Goal: Information Seeking & Learning: Find specific fact

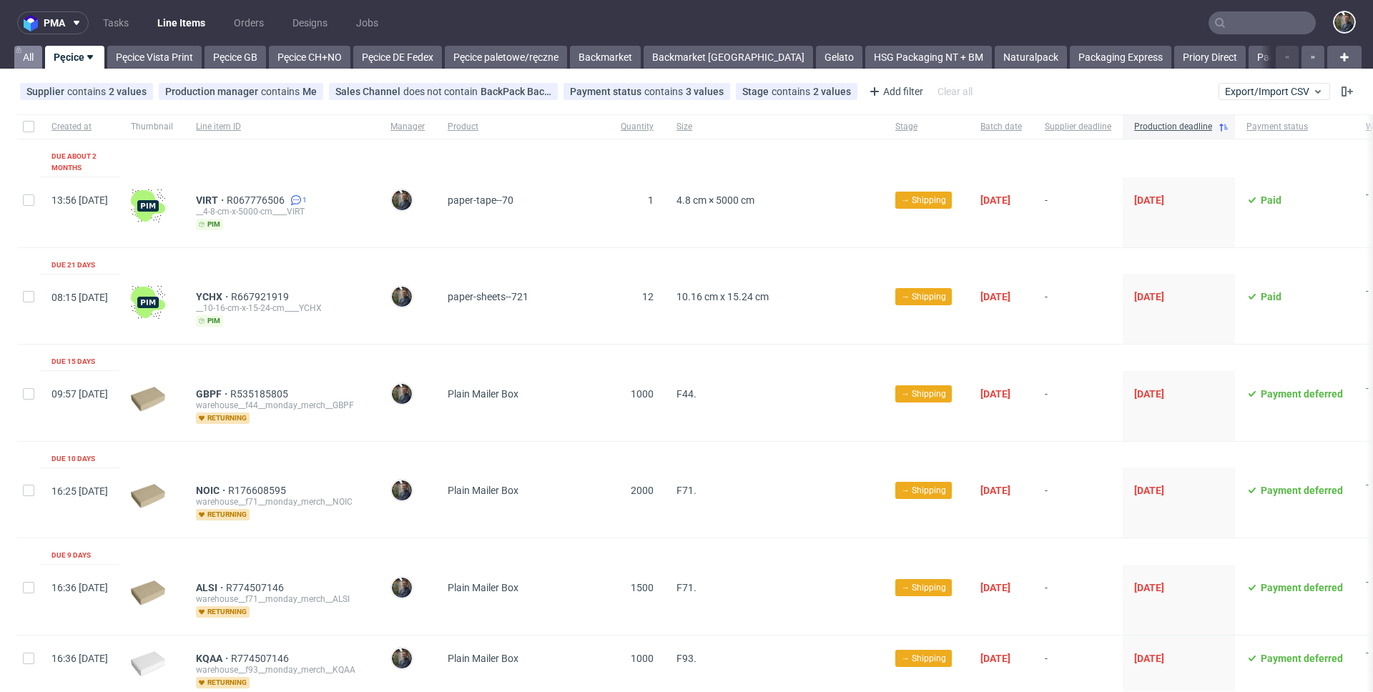
click at [35, 57] on link "All" at bounding box center [28, 57] width 28 height 23
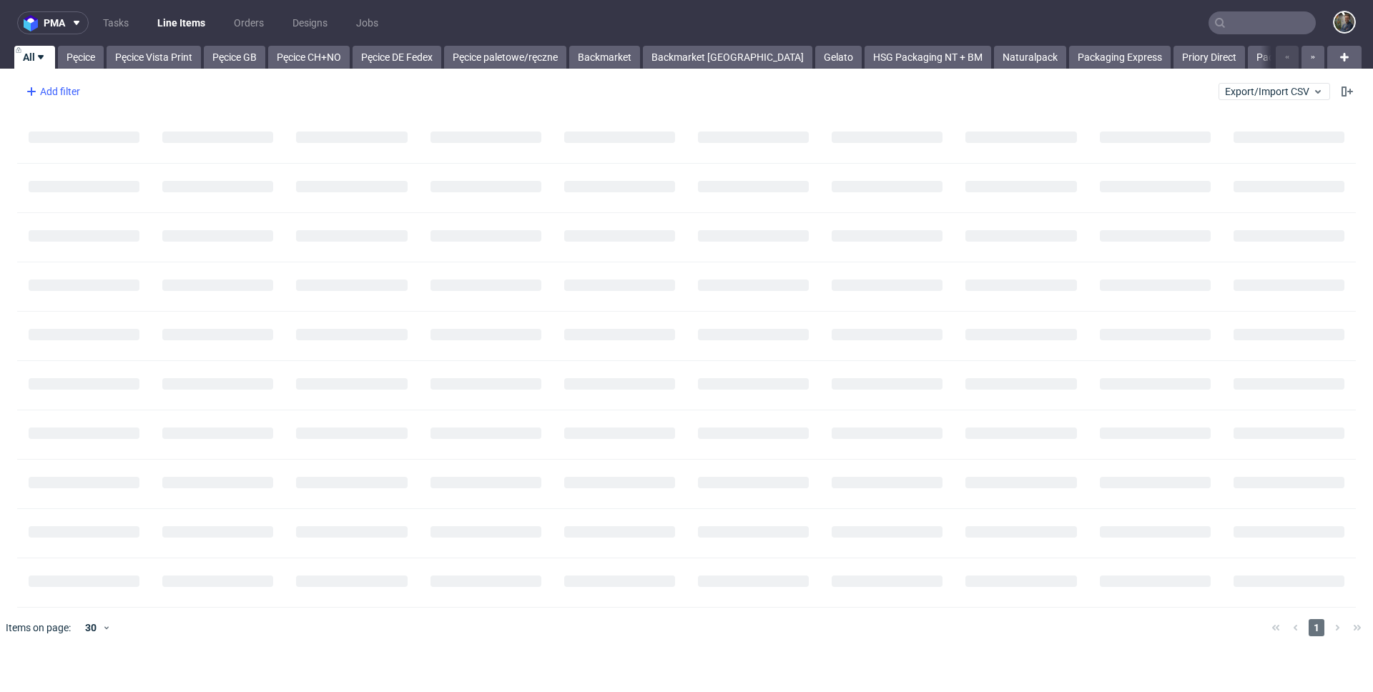
click at [58, 87] on div "Add filter" at bounding box center [51, 91] width 63 height 23
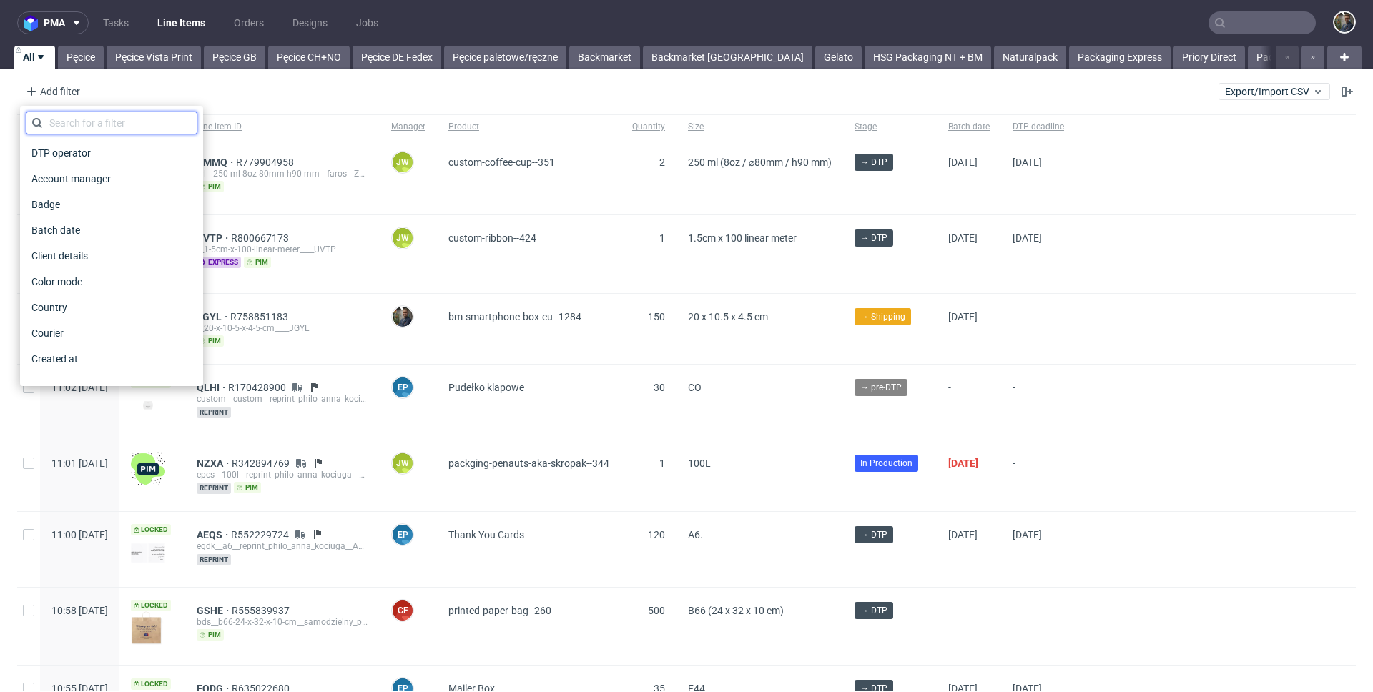
click at [69, 125] on input "text" at bounding box center [112, 123] width 172 height 23
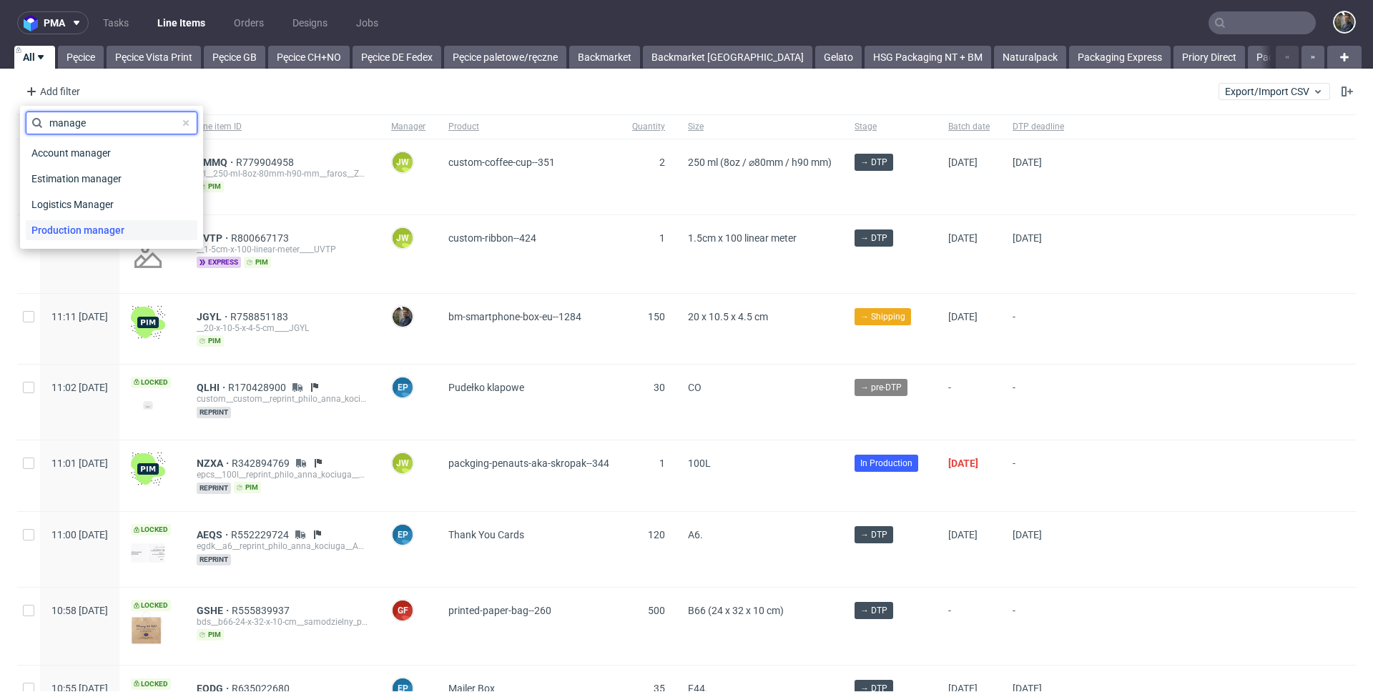
type input "manage"
click at [81, 231] on span "Production manager" at bounding box center [78, 230] width 104 height 20
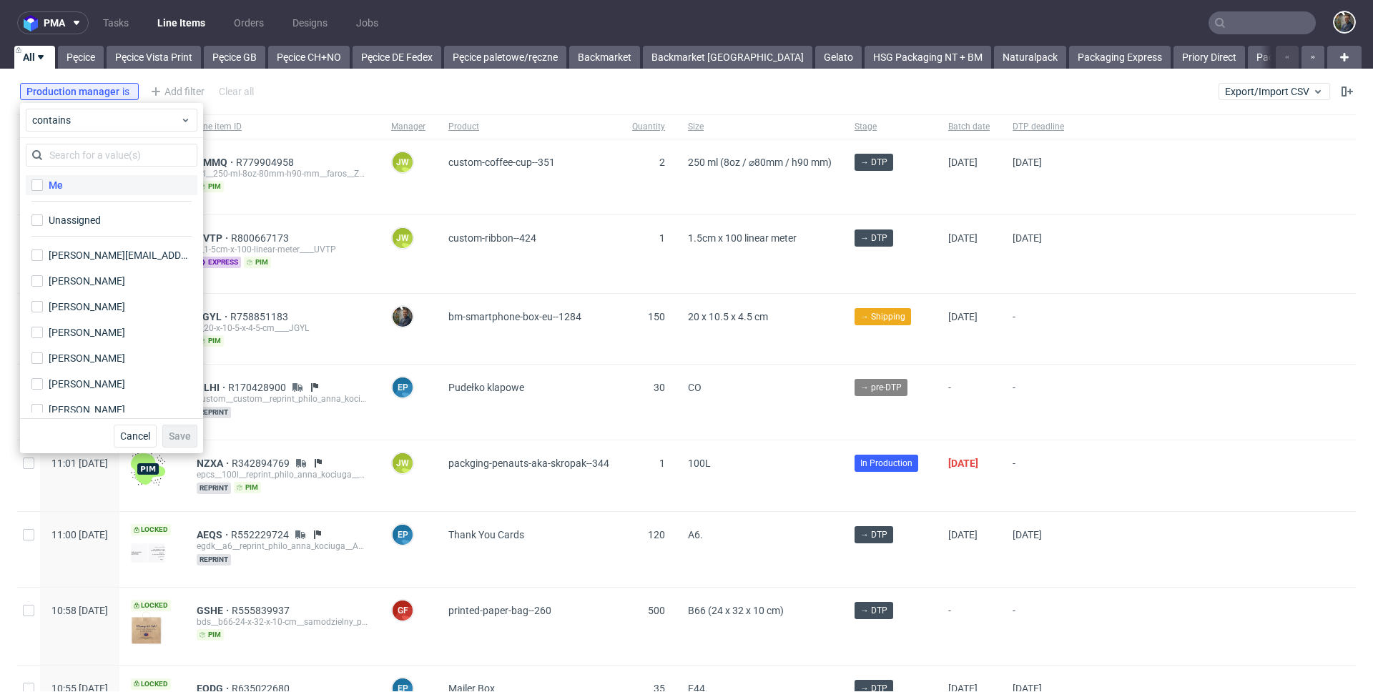
click at [57, 193] on label "Me" at bounding box center [112, 185] width 172 height 20
click at [43, 191] on input "Me" at bounding box center [36, 185] width 11 height 11
checkbox input "true"
click at [175, 431] on span "Save" at bounding box center [180, 436] width 22 height 10
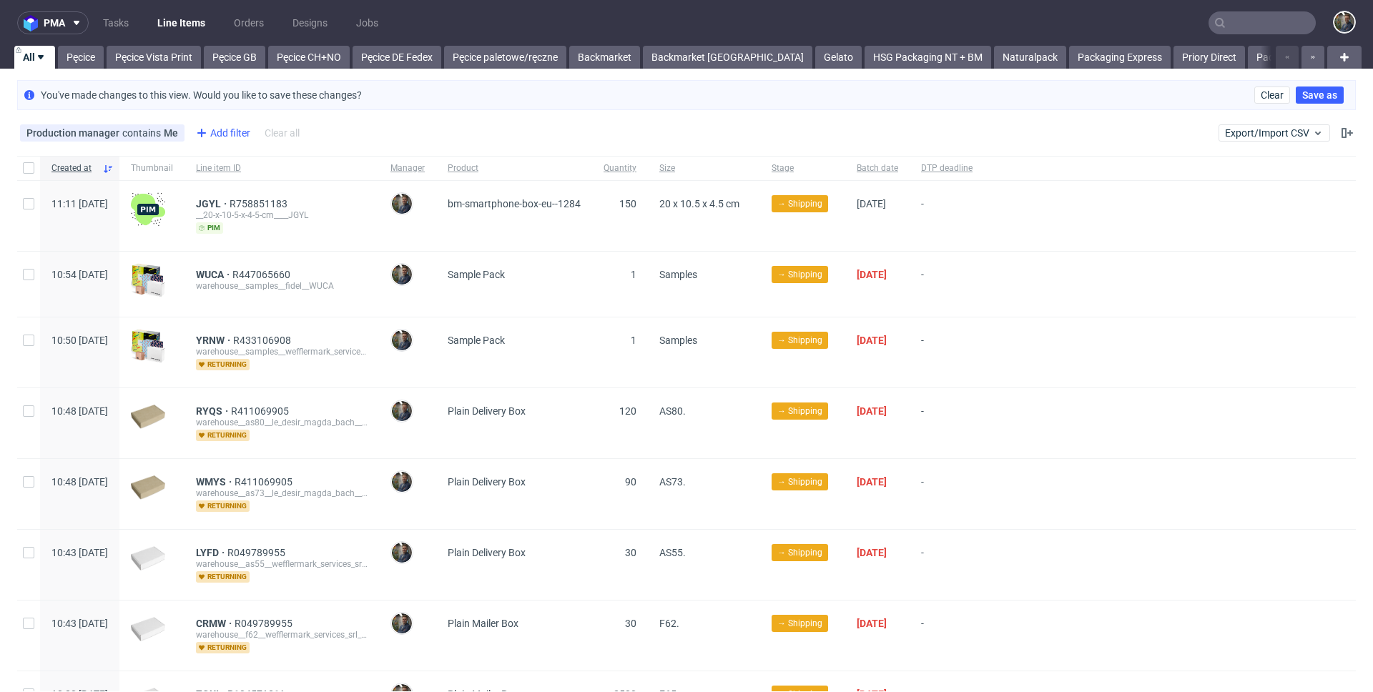
click at [223, 131] on div "Add filter" at bounding box center [221, 133] width 63 height 23
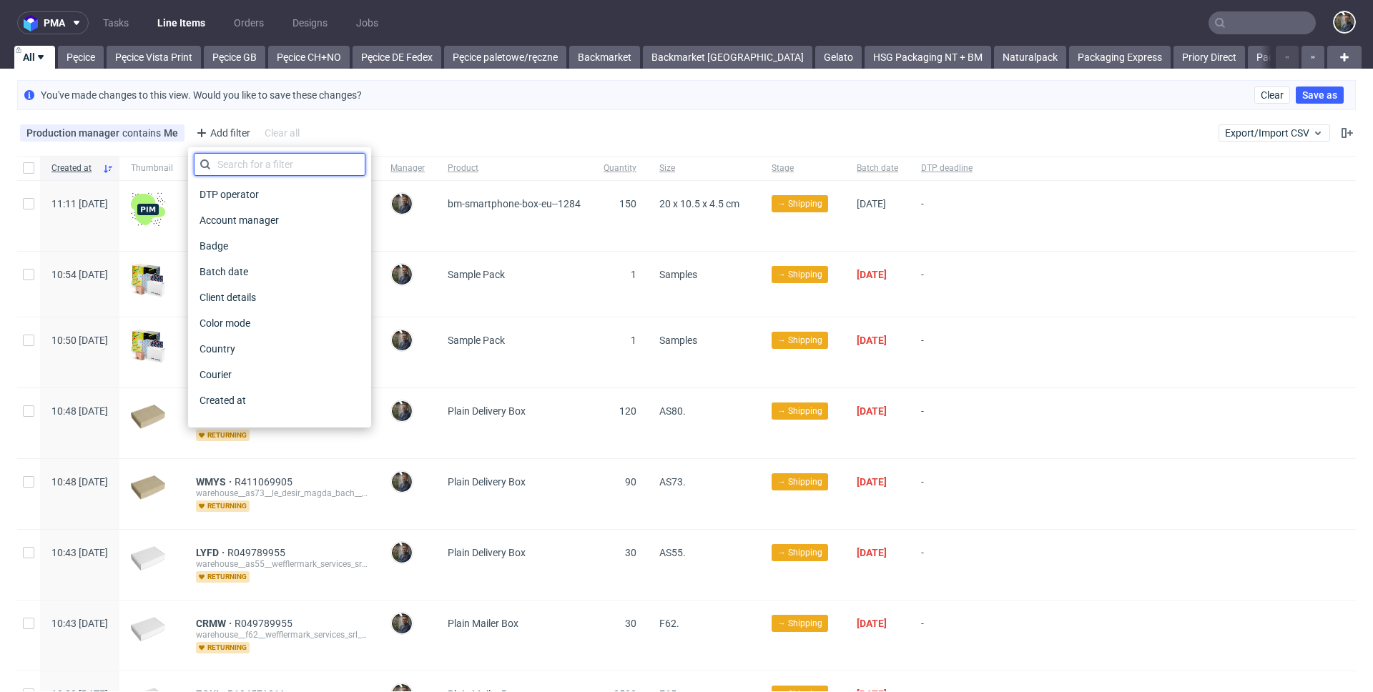
click at [247, 167] on input "text" at bounding box center [280, 164] width 172 height 23
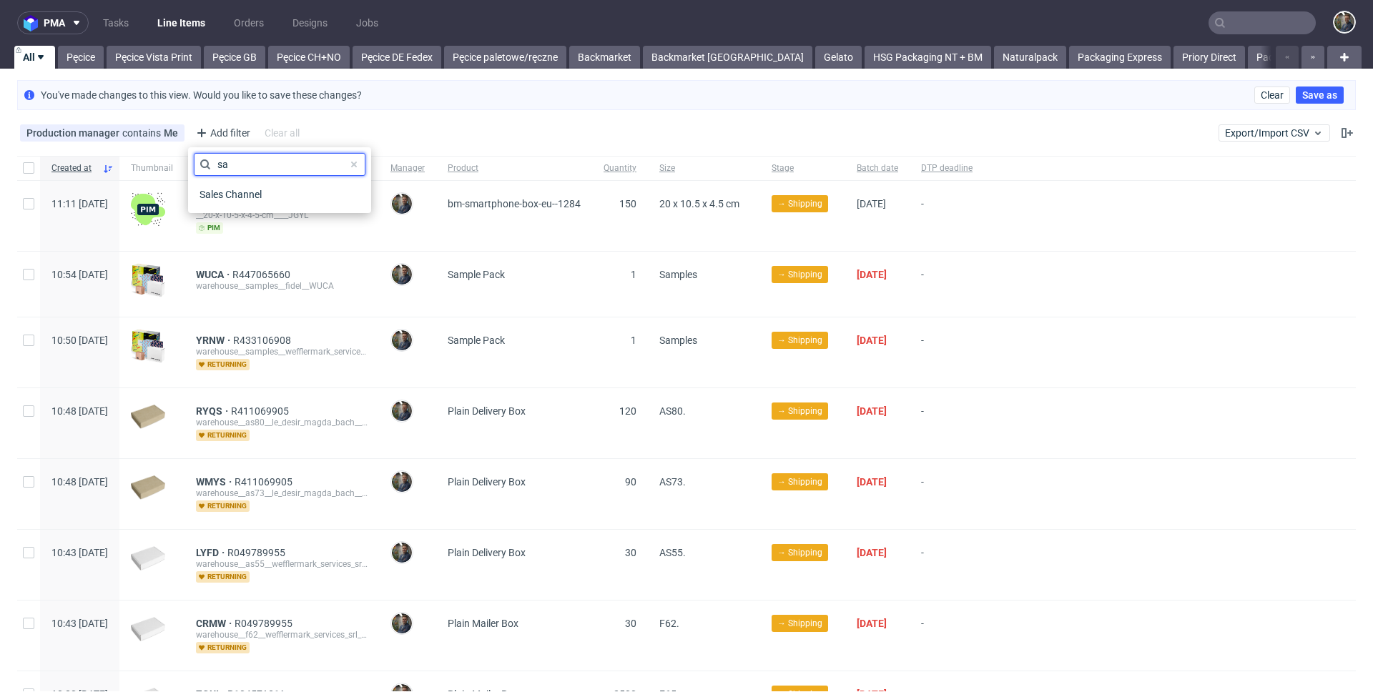
type input "s"
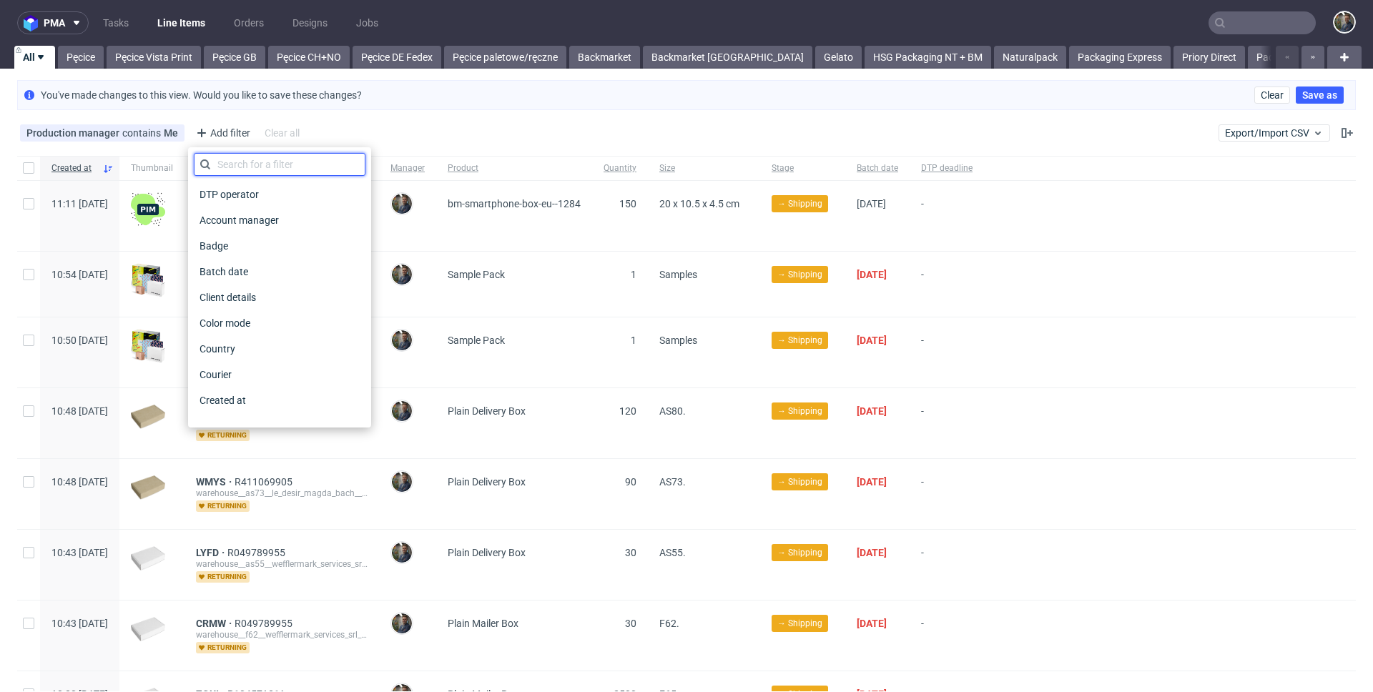
click at [262, 164] on input "text" at bounding box center [280, 164] width 172 height 23
click at [242, 171] on input "text" at bounding box center [280, 164] width 172 height 23
type input "p"
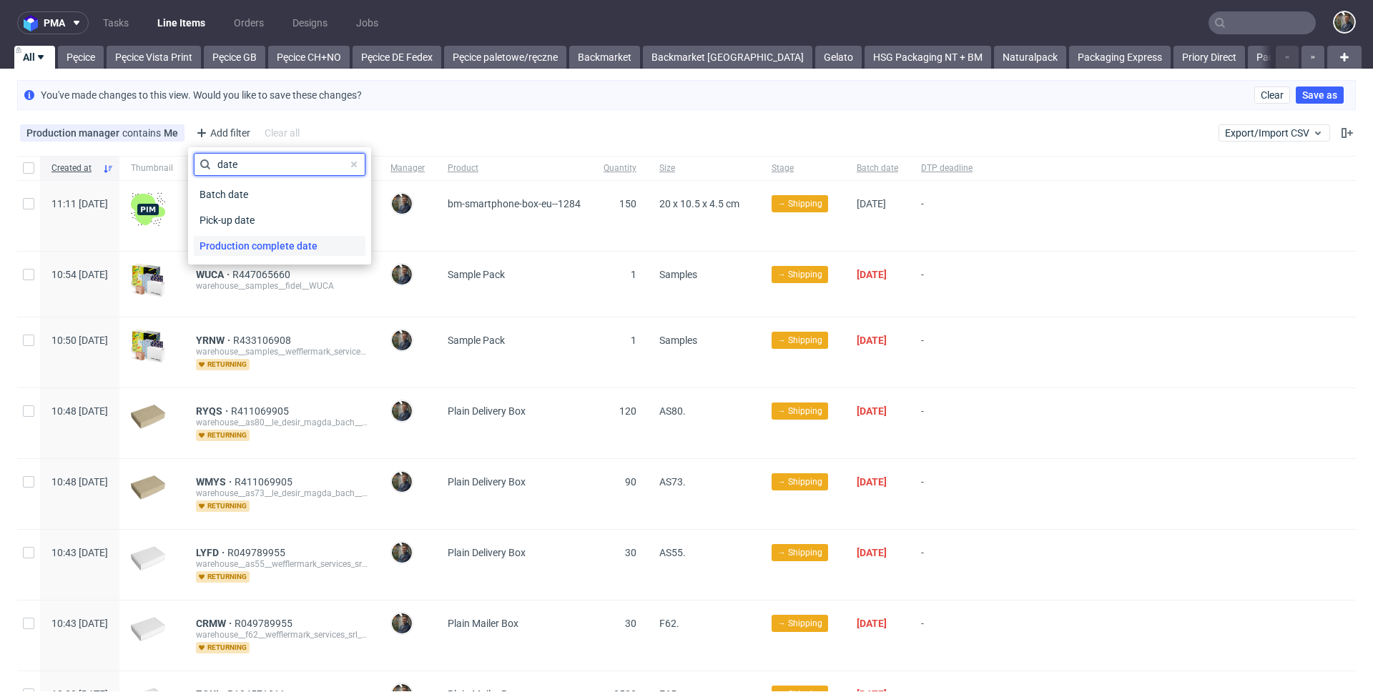
type input "date"
click at [251, 242] on span "Production complete date" at bounding box center [258, 246] width 129 height 20
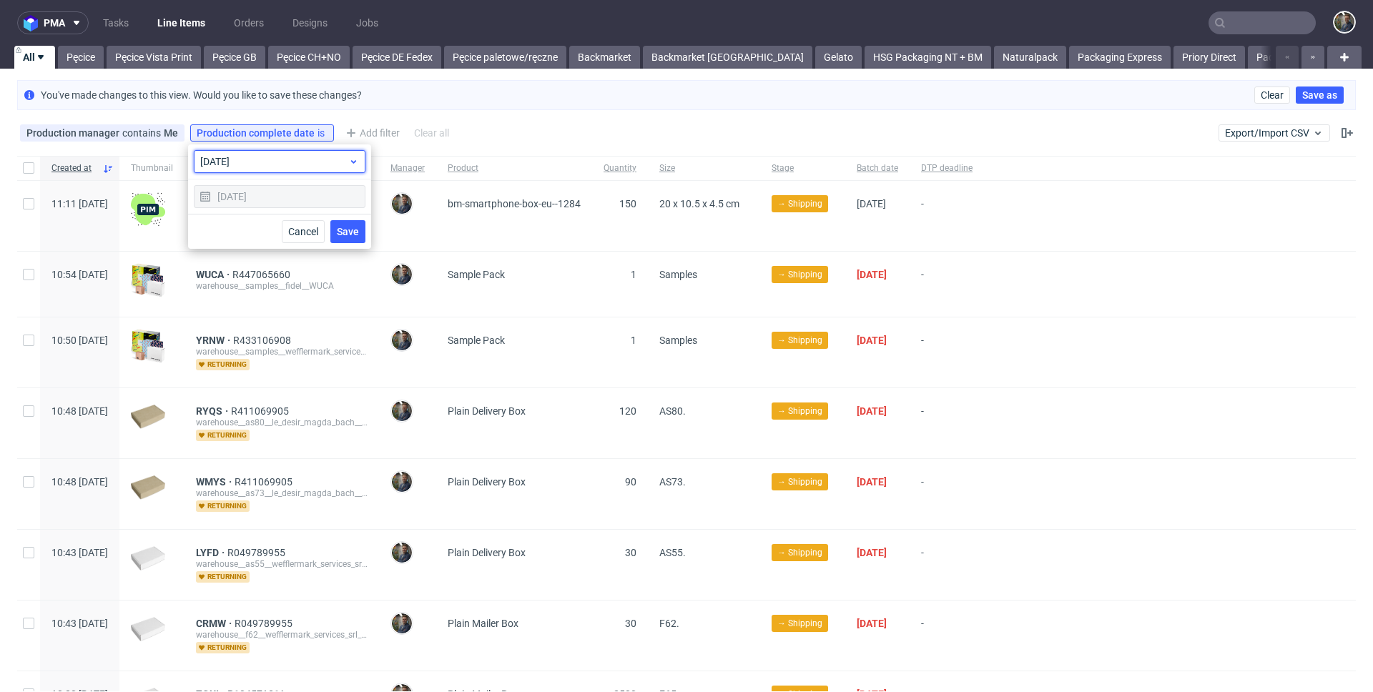
click at [255, 159] on span "today" at bounding box center [274, 161] width 148 height 14
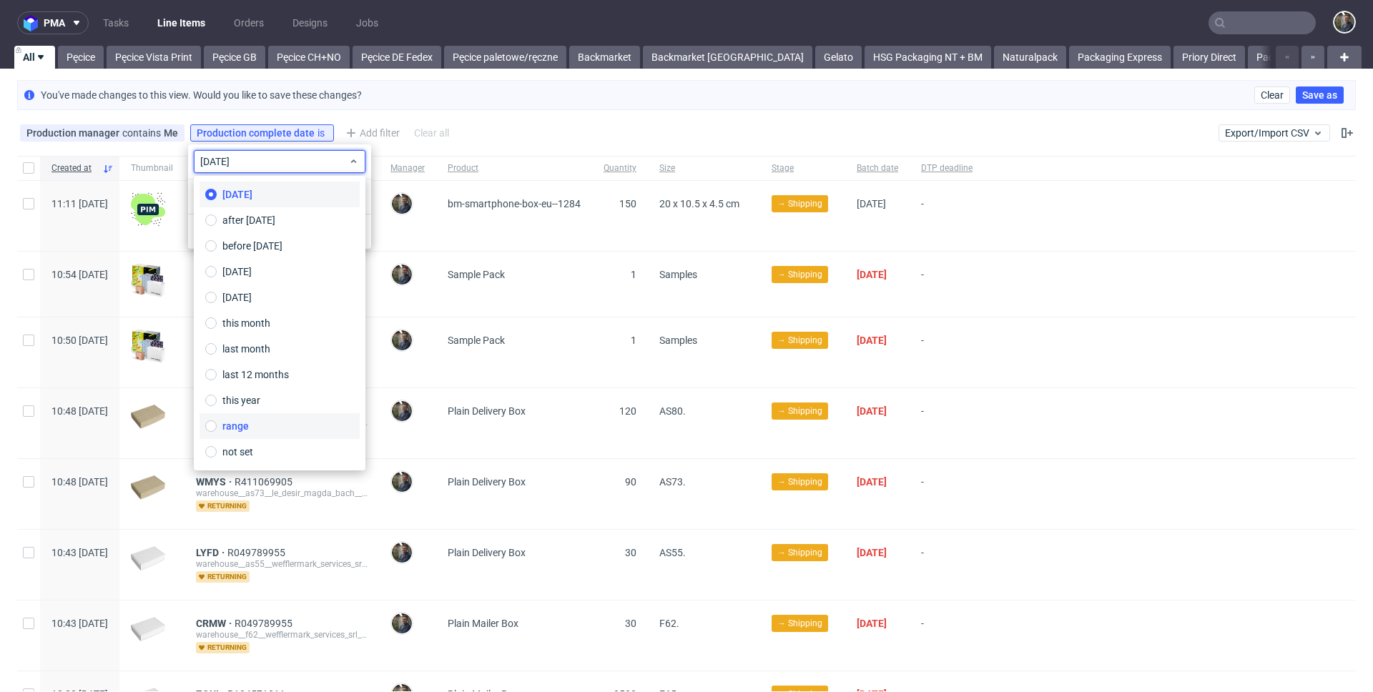
click at [232, 425] on span "range" at bounding box center [235, 426] width 26 height 14
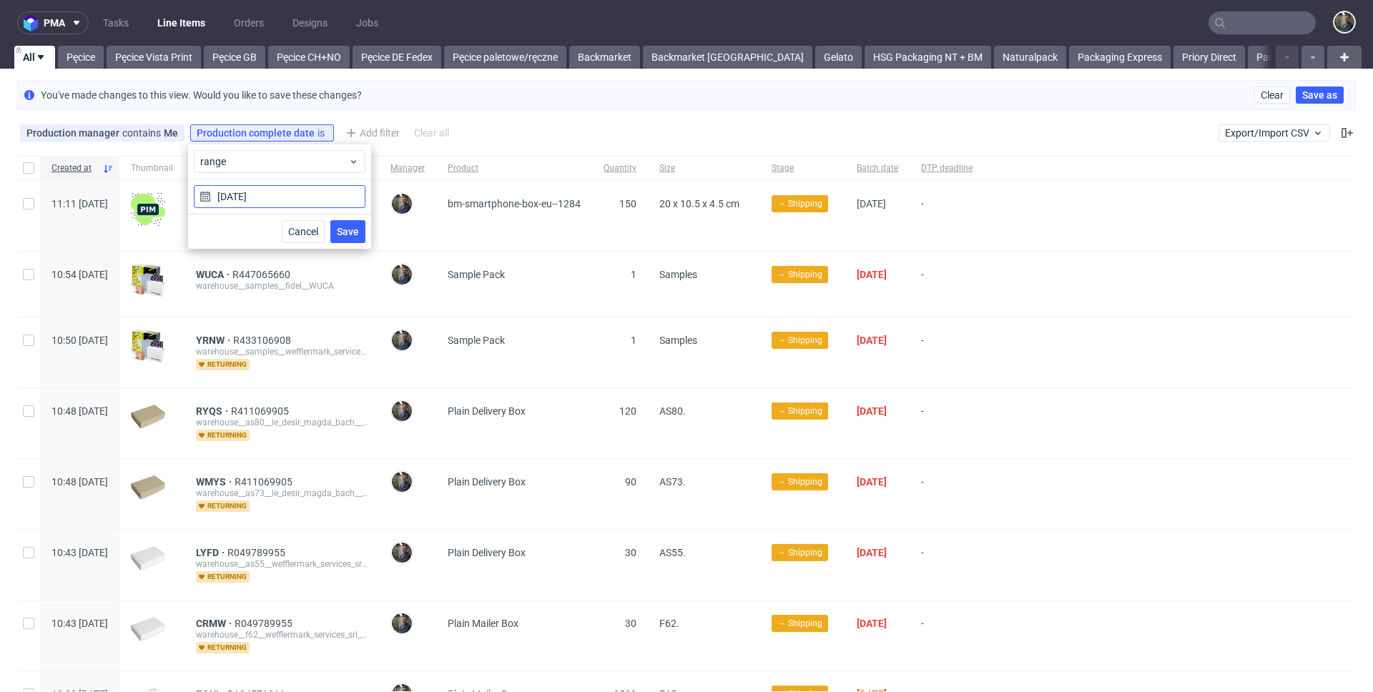
click at [266, 193] on input "[DATE]" at bounding box center [280, 196] width 172 height 23
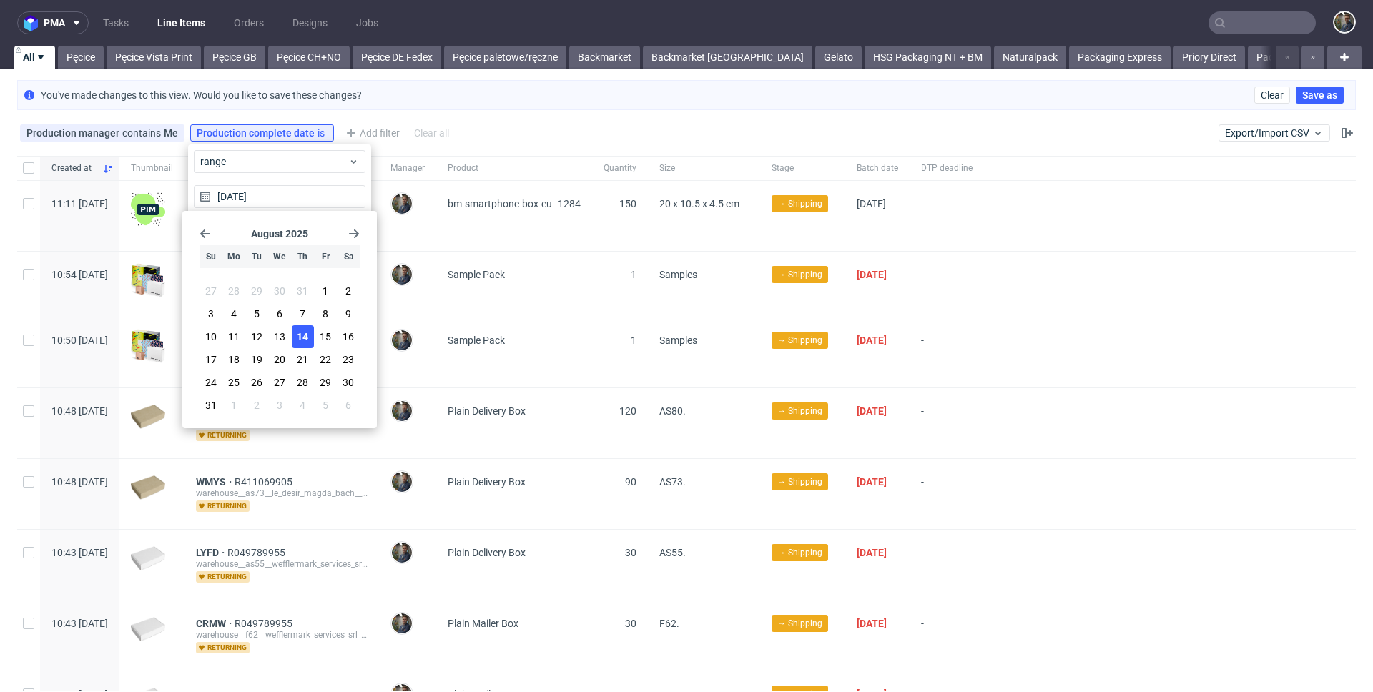
click at [207, 235] on icon "Go back 1 month" at bounding box center [205, 233] width 11 height 11
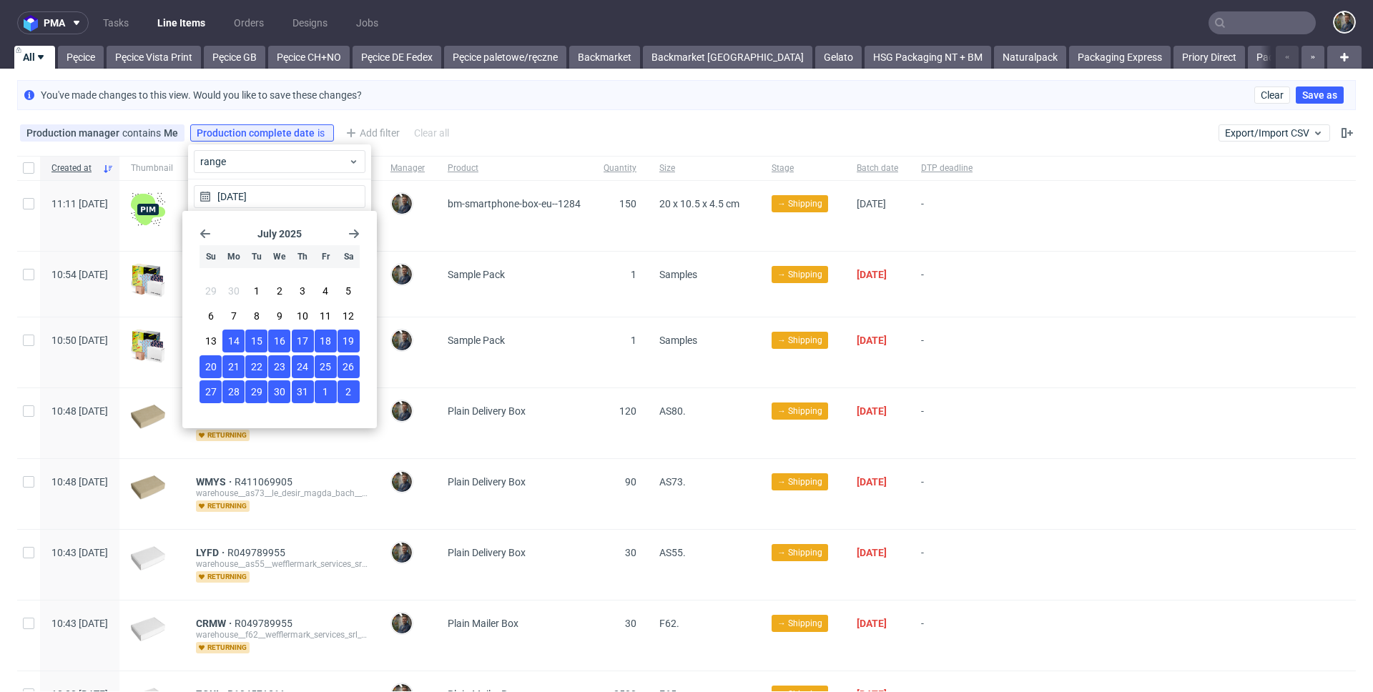
click at [237, 344] on span "14" at bounding box center [233, 341] width 11 height 14
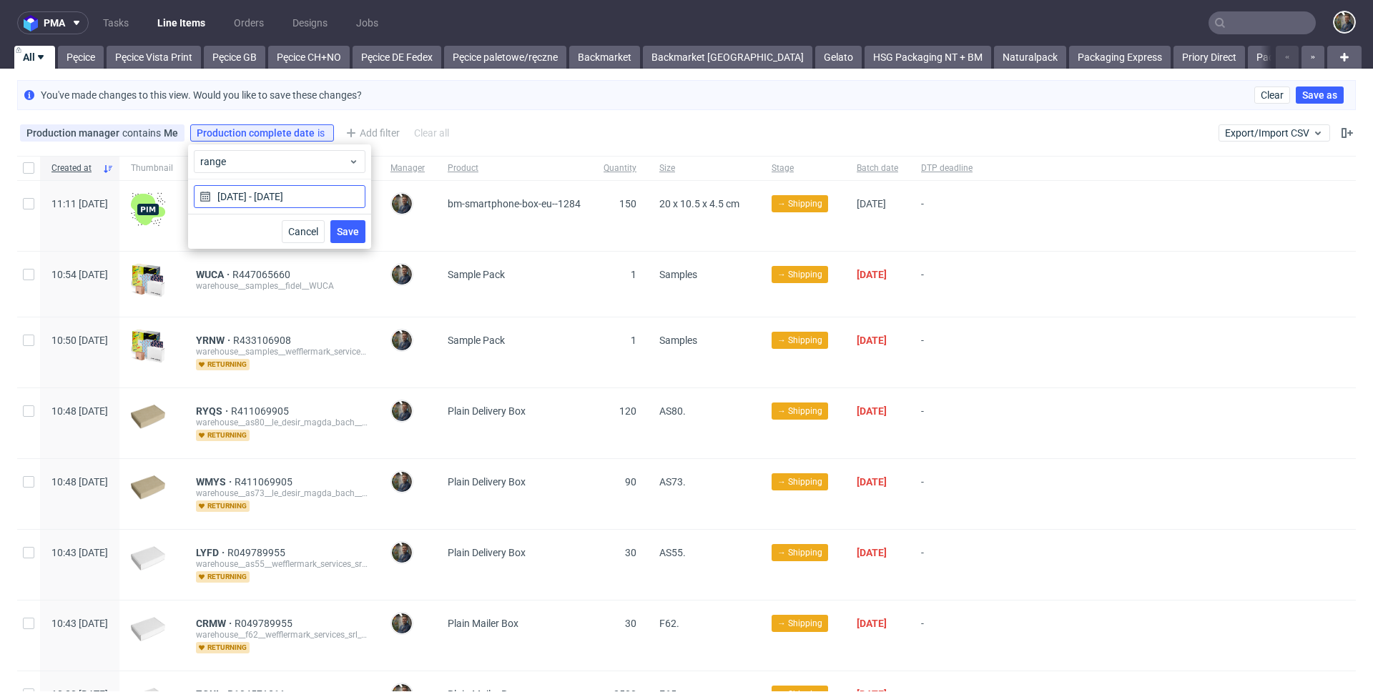
click at [294, 201] on input "14/07/2025 - 14/08/2025" at bounding box center [280, 196] width 172 height 23
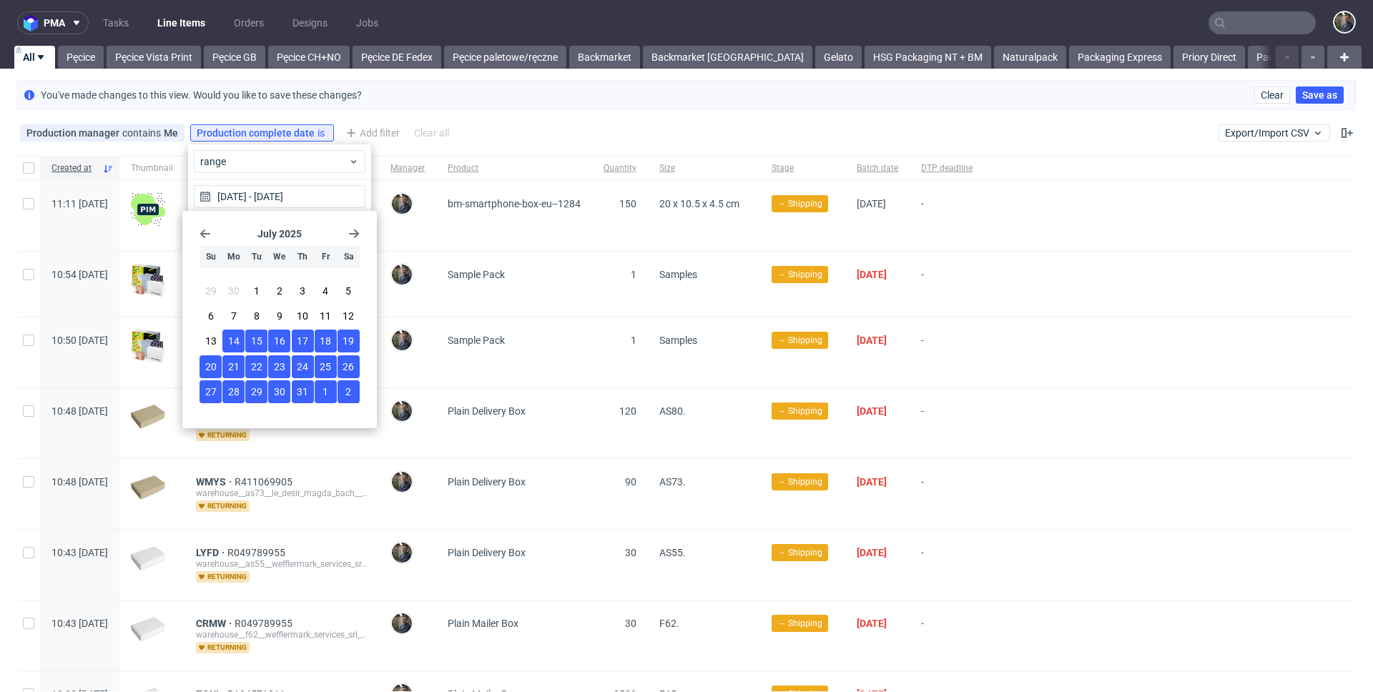
click at [236, 343] on span "14" at bounding box center [233, 341] width 11 height 14
click at [307, 393] on span "31" at bounding box center [302, 392] width 11 height 14
type input "14/07/2025 - 31/07/2025"
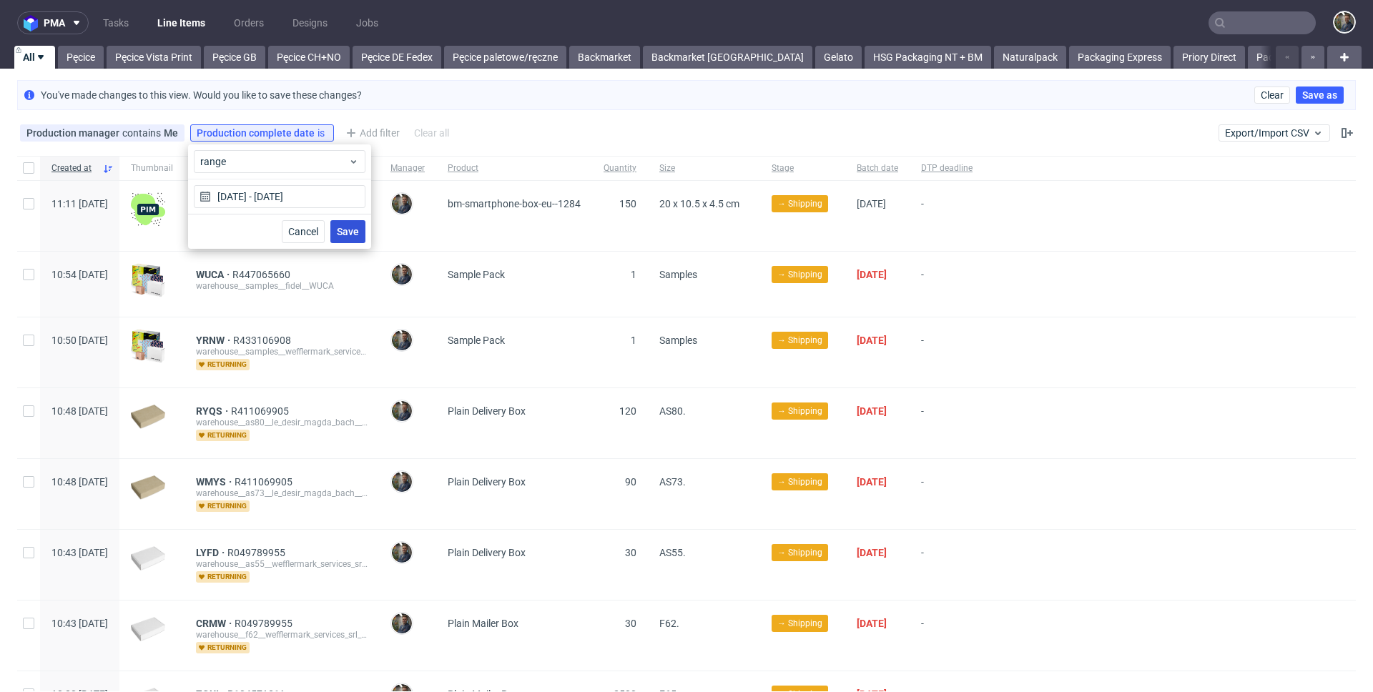
click at [355, 240] on button "Save" at bounding box center [347, 231] width 35 height 23
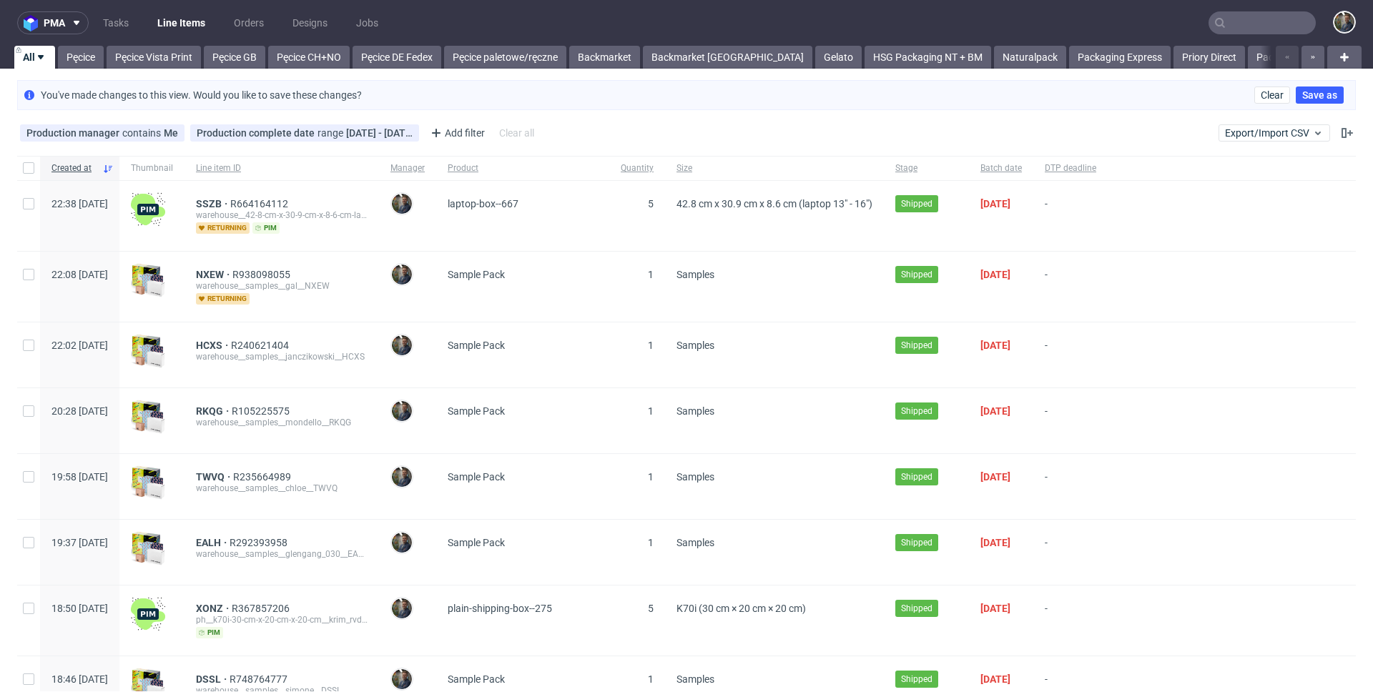
click at [629, 120] on div "Production manager contains Me Production complete date range 14/07/2025 - 31/0…" at bounding box center [686, 133] width 1373 height 34
click at [466, 132] on div "Add filter" at bounding box center [456, 133] width 63 height 23
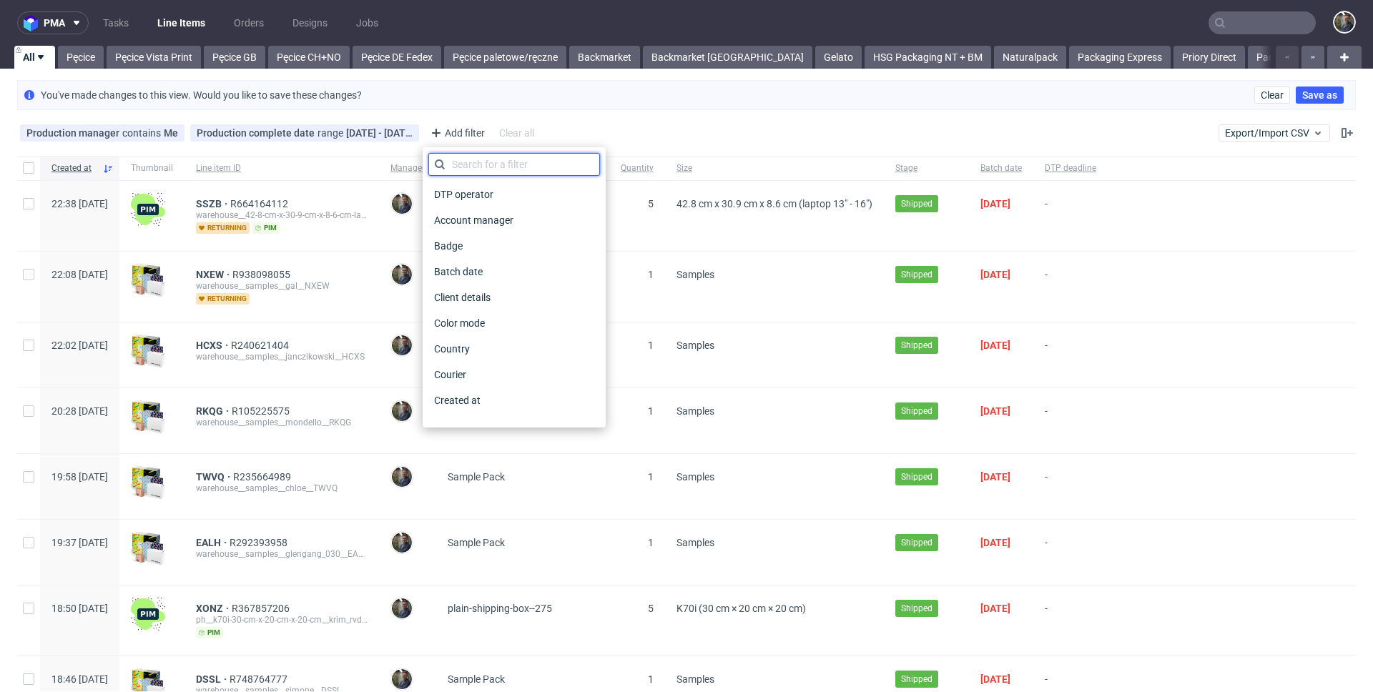
click at [483, 159] on input "text" at bounding box center [514, 164] width 172 height 23
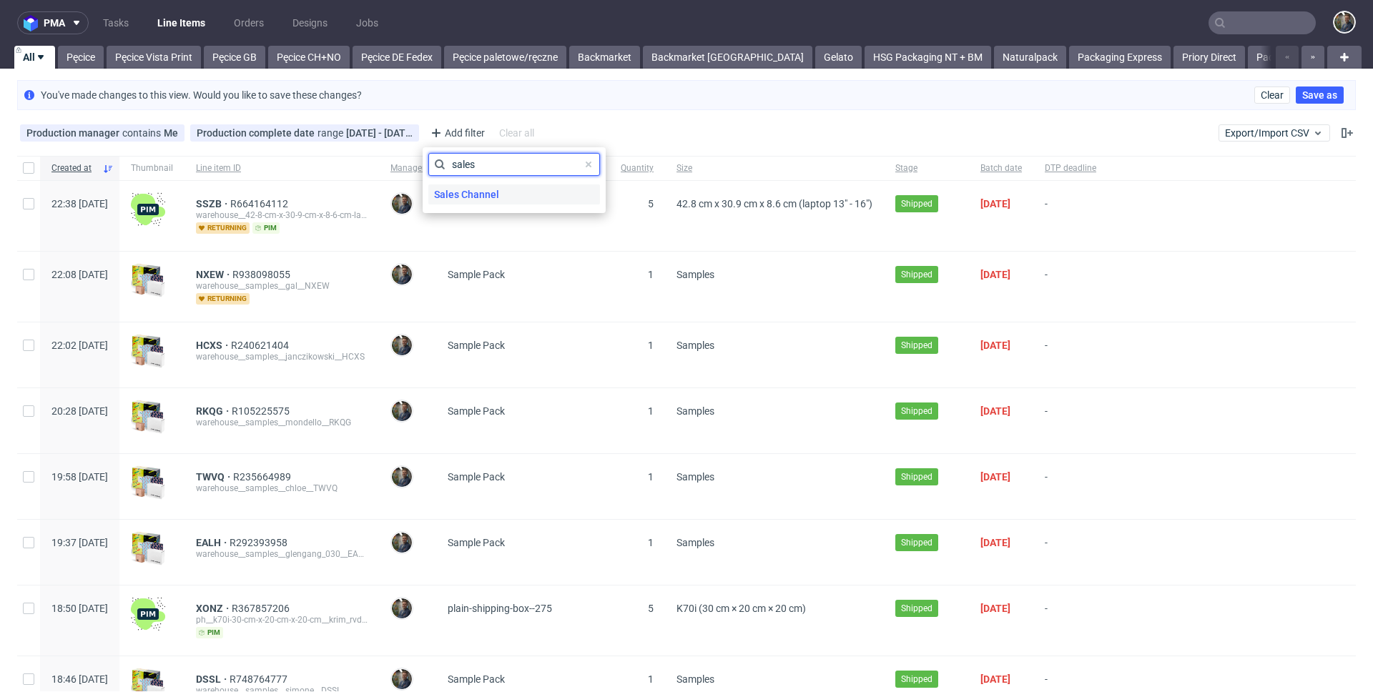
type input "sales"
click at [476, 192] on span "Sales Channel" at bounding box center [466, 195] width 77 height 20
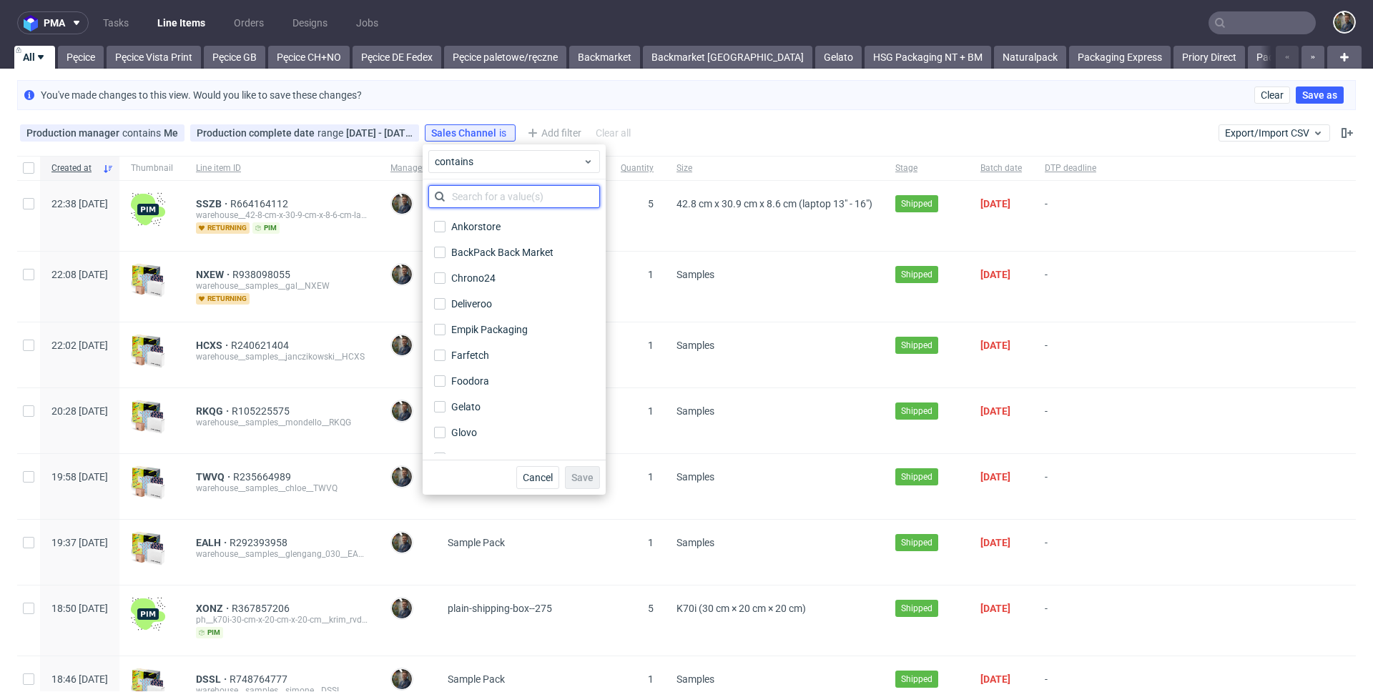
click at [519, 195] on input "text" at bounding box center [514, 196] width 172 height 23
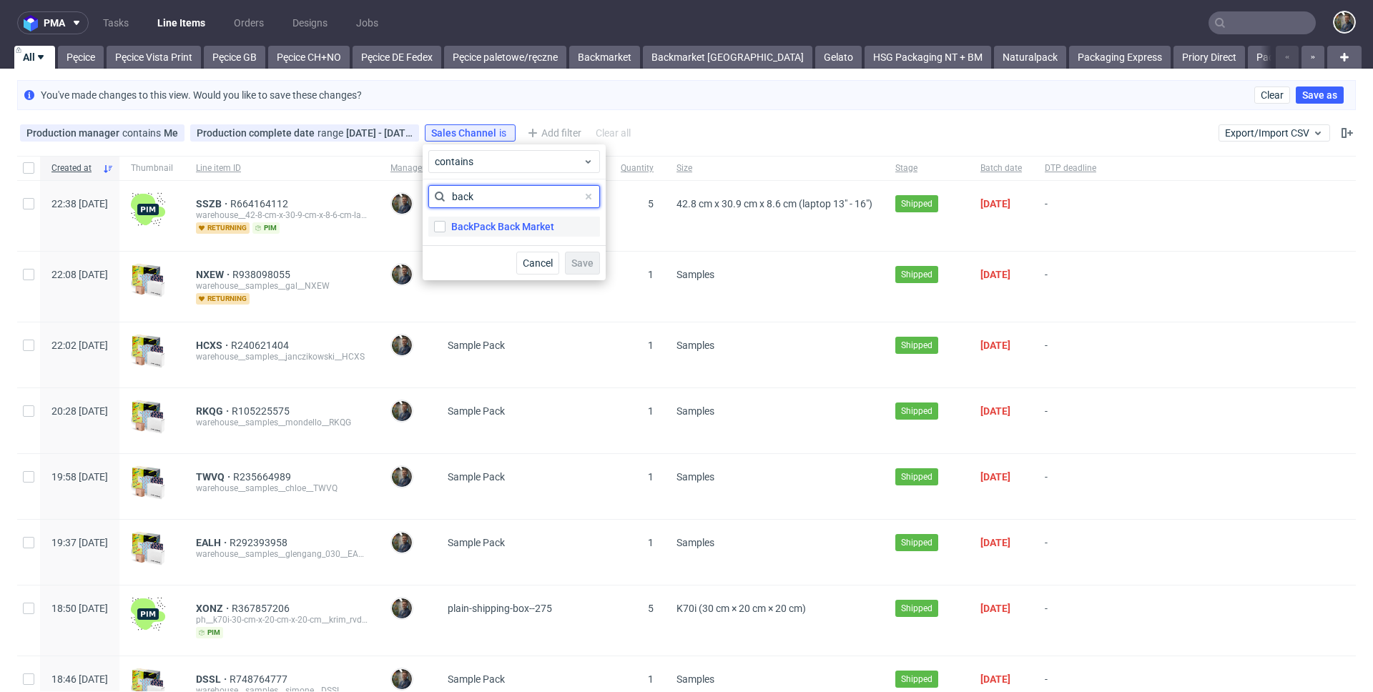
type input "back"
click at [549, 229] on div "BackPack Back Market" at bounding box center [502, 227] width 103 height 14
click at [446, 229] on input "BackPack Back Market" at bounding box center [439, 226] width 11 height 11
checkbox input "true"
click at [591, 264] on span "Save" at bounding box center [582, 263] width 22 height 10
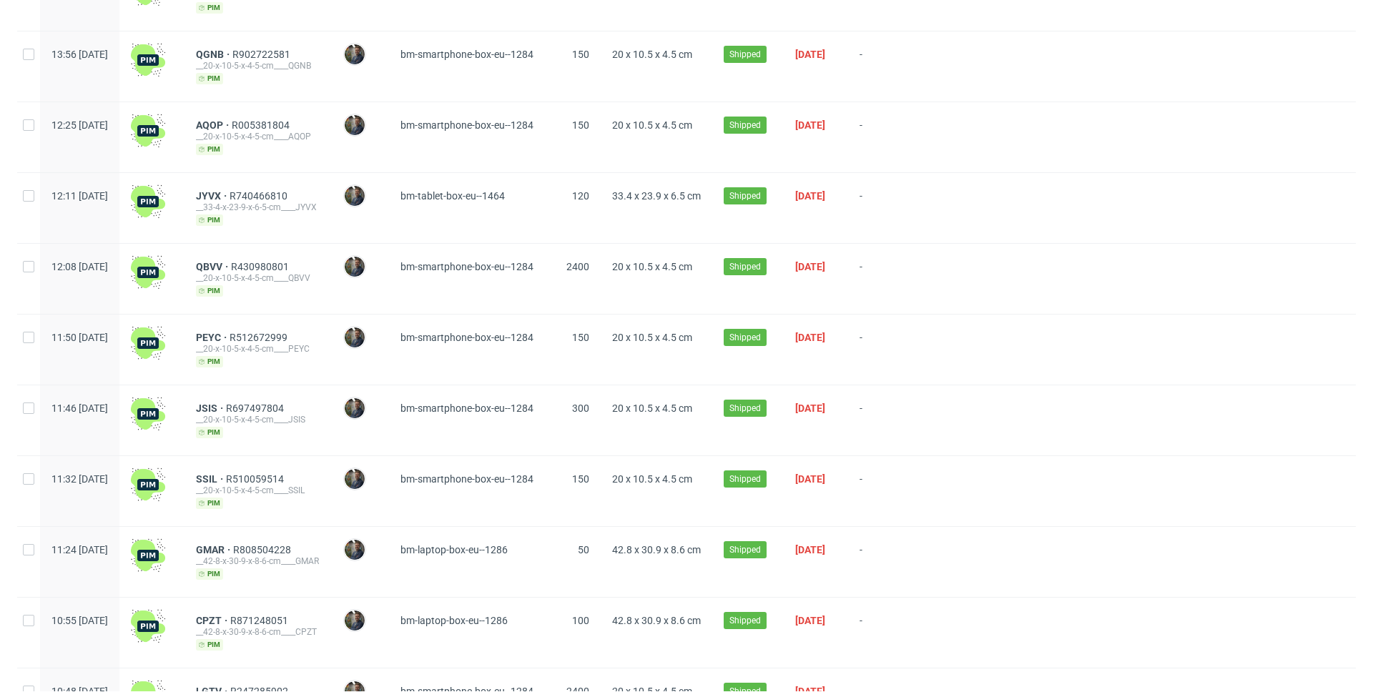
scroll to position [1659, 0]
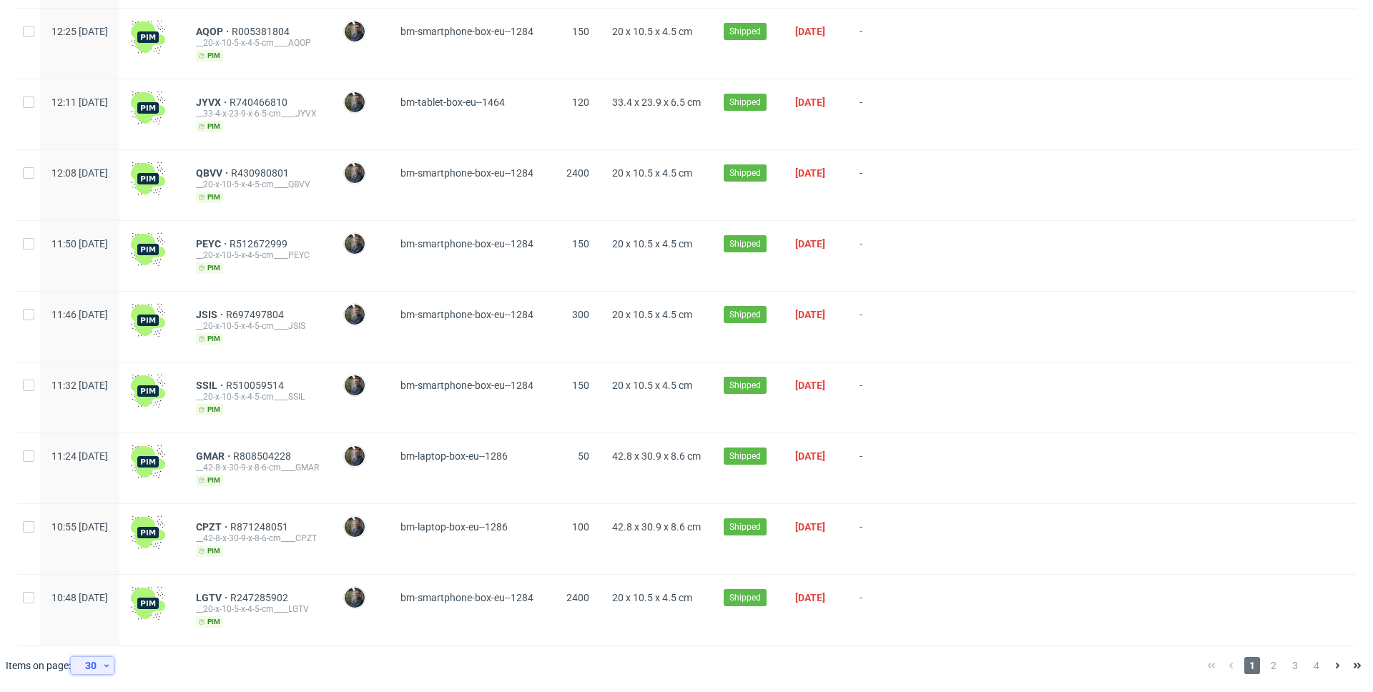
click at [92, 670] on div "30" at bounding box center [90, 666] width 26 height 20
click at [99, 632] on div "300" at bounding box center [97, 633] width 29 height 20
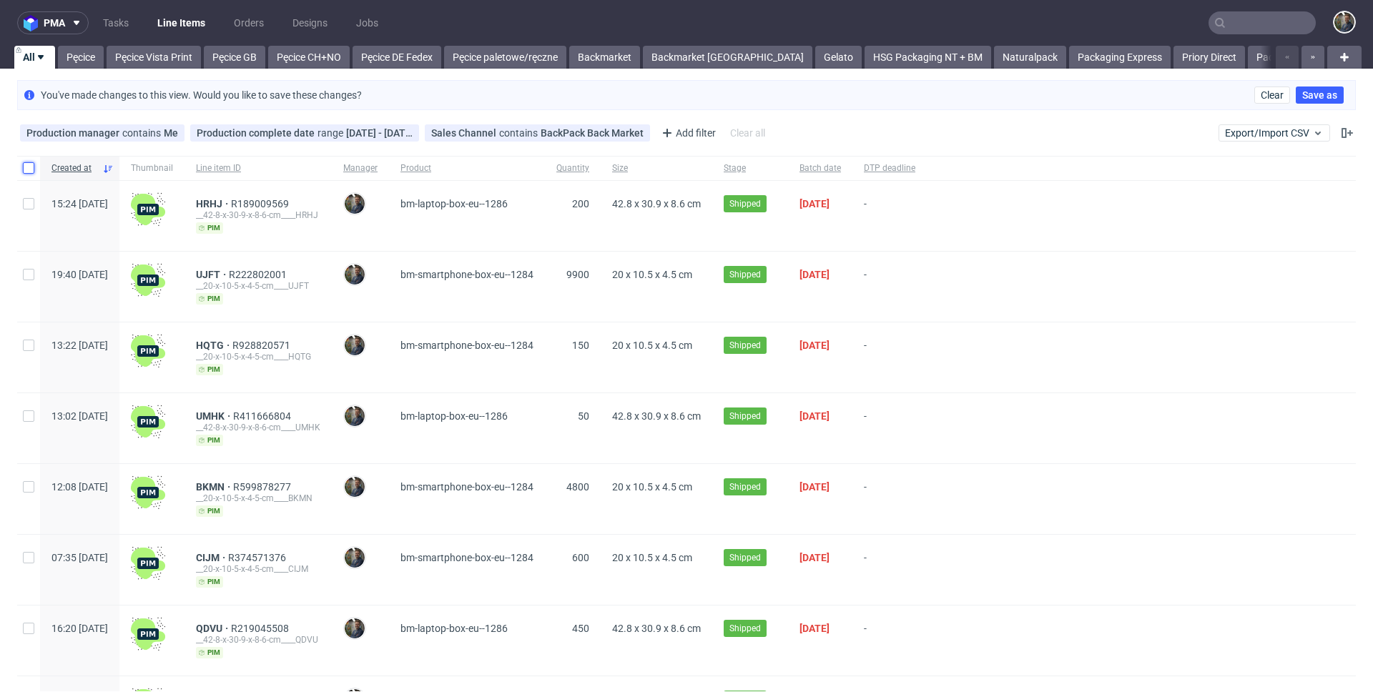
click at [29, 163] on input "checkbox" at bounding box center [28, 167] width 11 height 11
checkbox input "true"
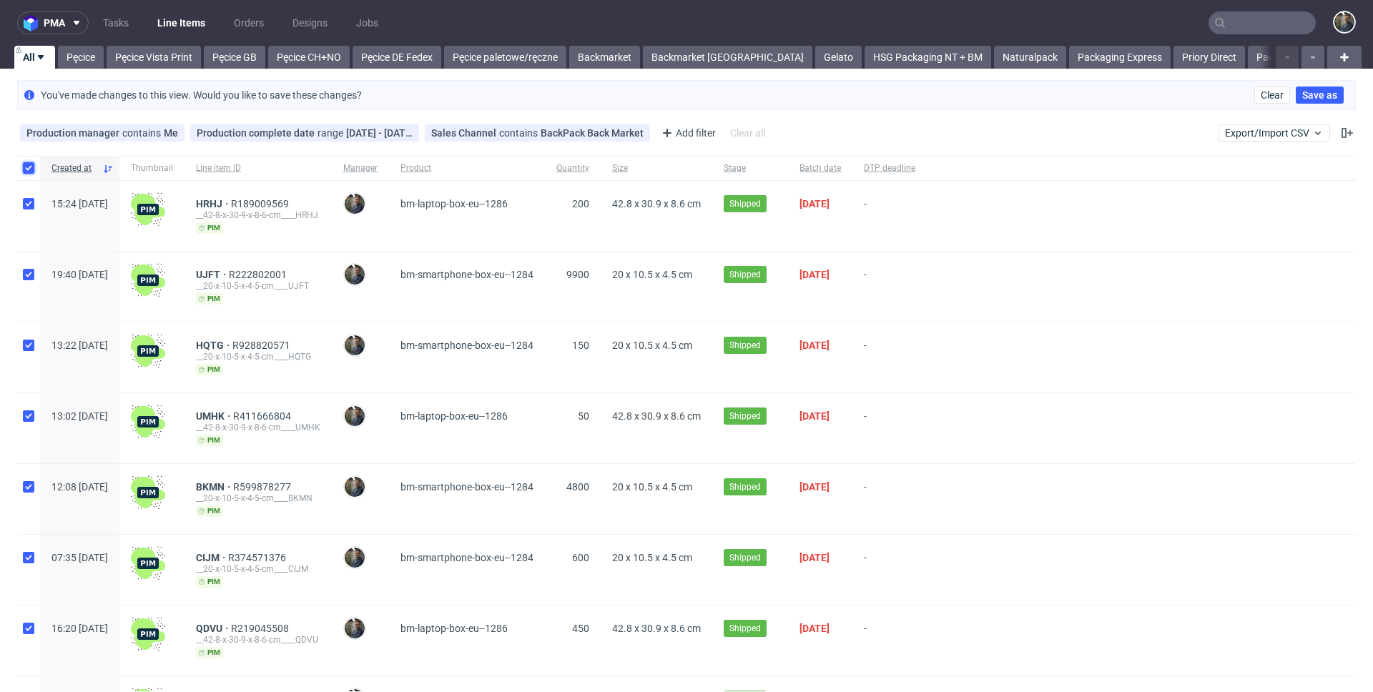
checkbox input "true"
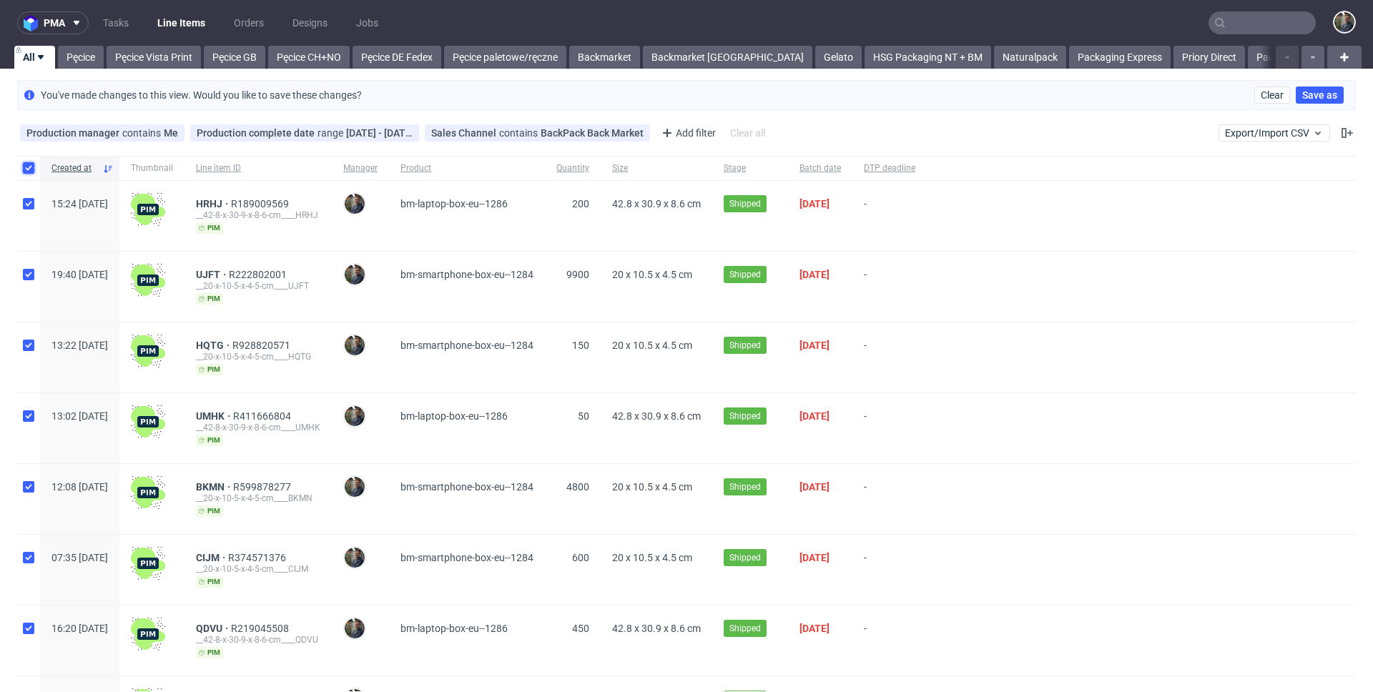
checkbox input "true"
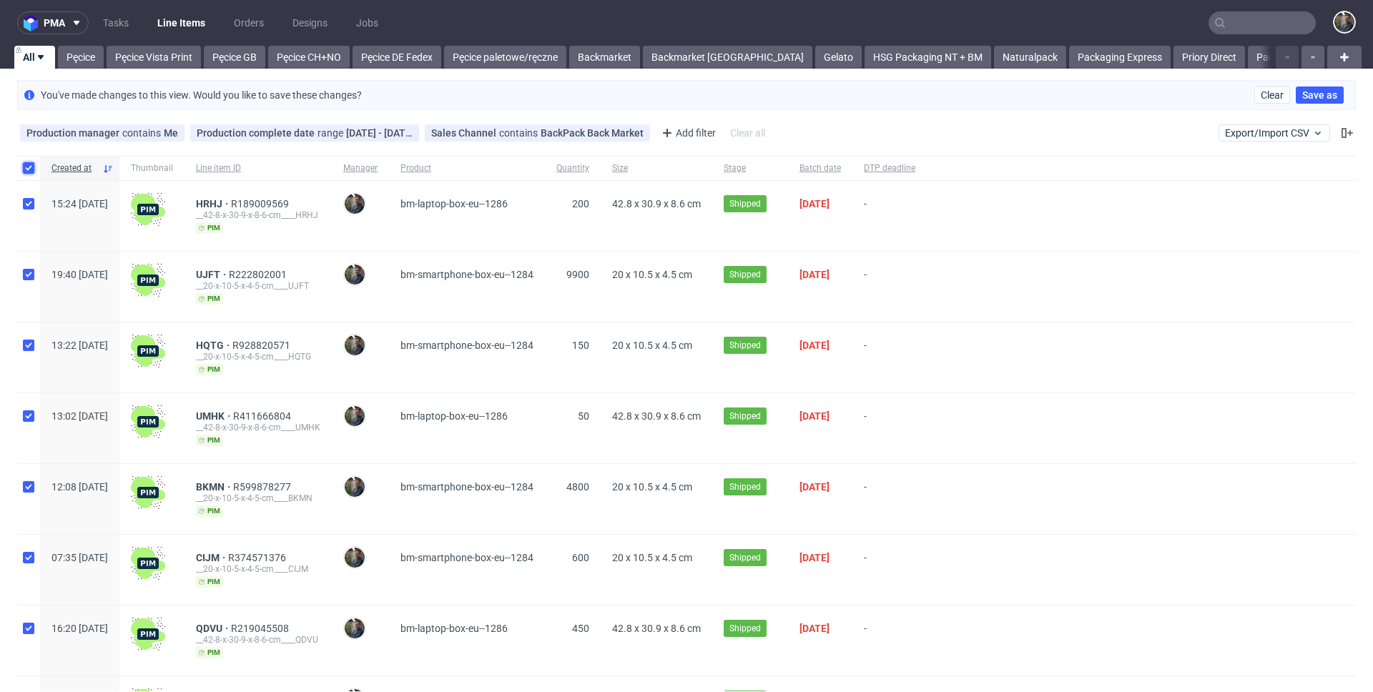
checkbox input "true"
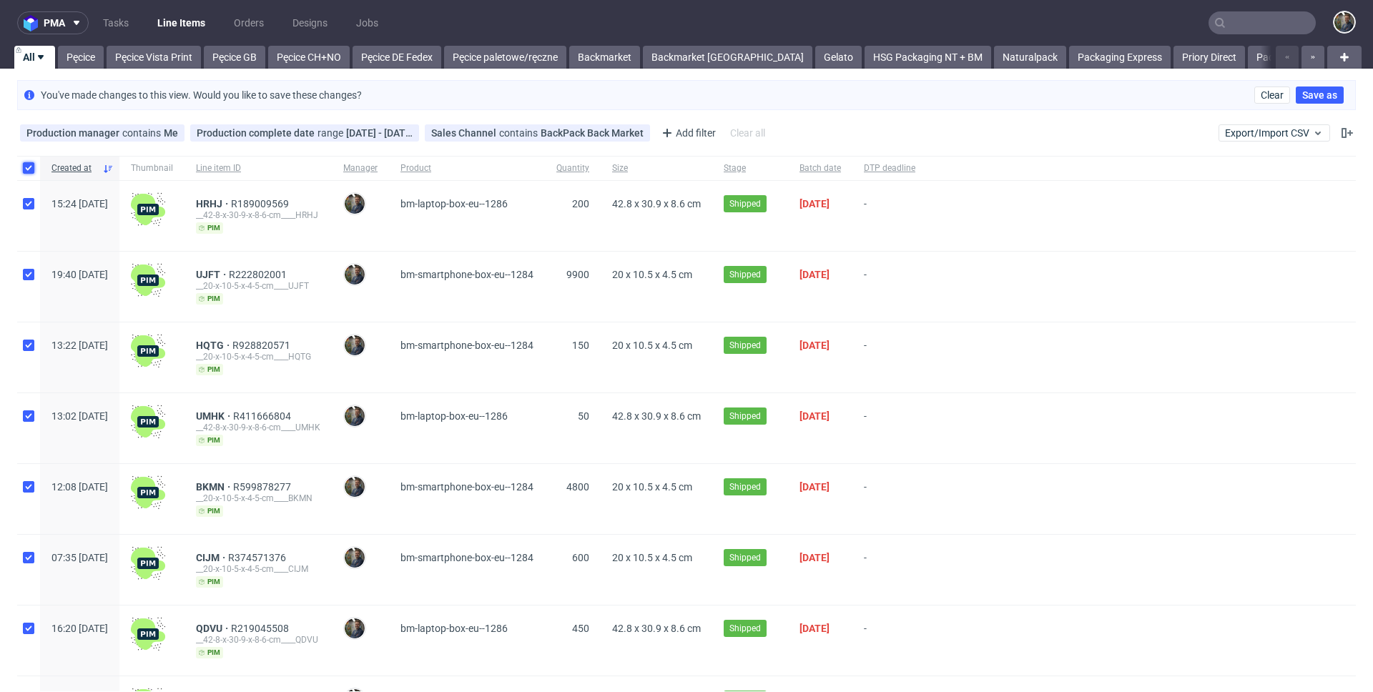
checkbox input "true"
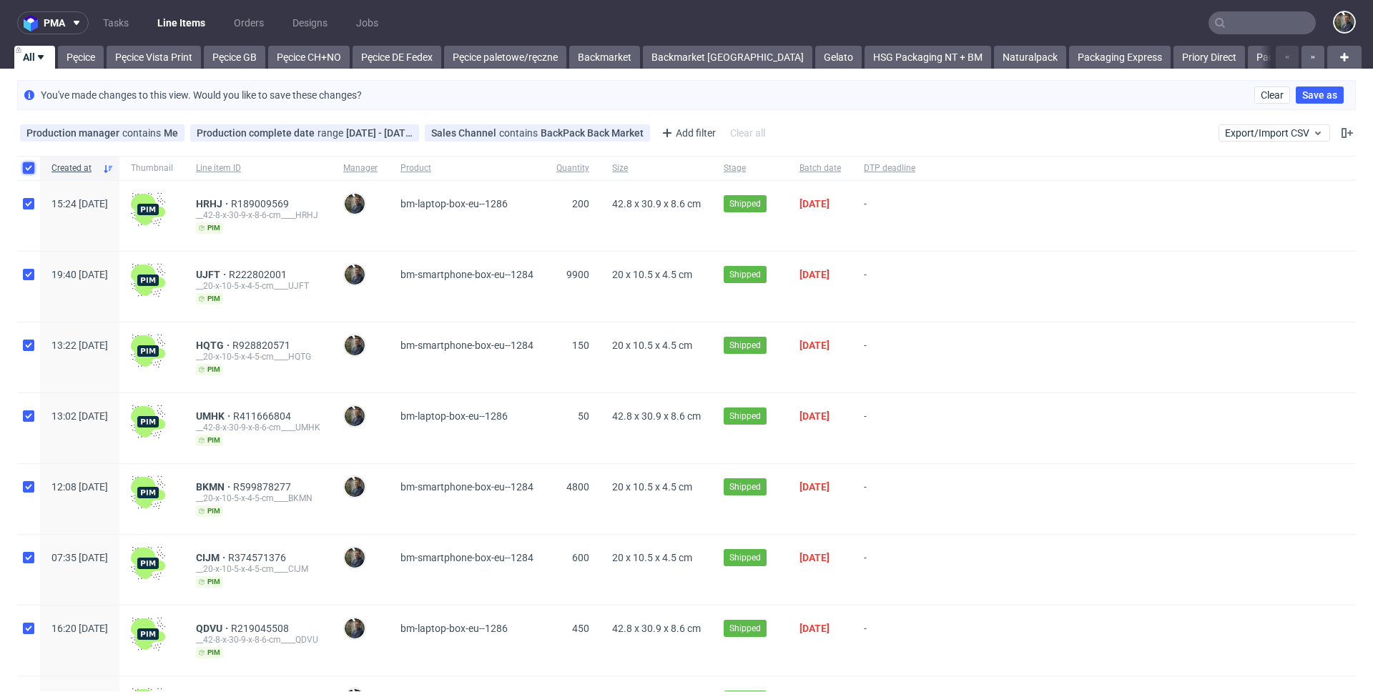
checkbox input "true"
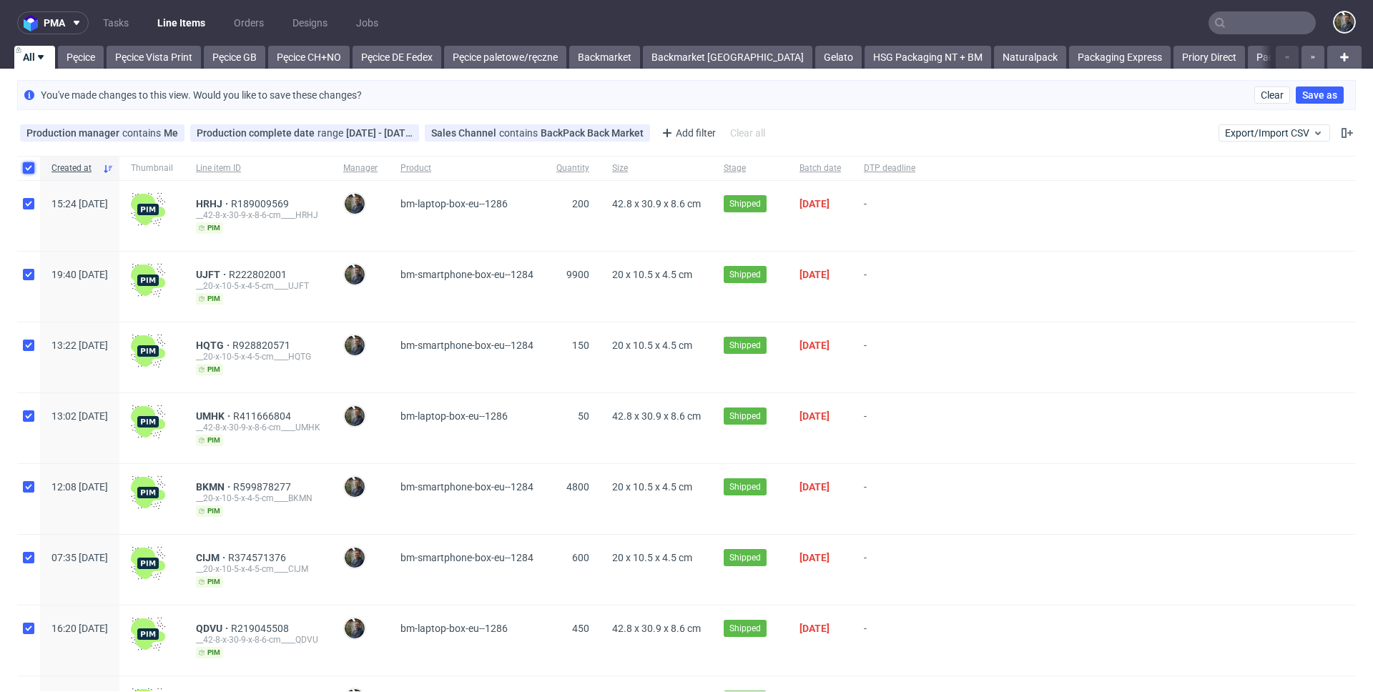
checkbox input "true"
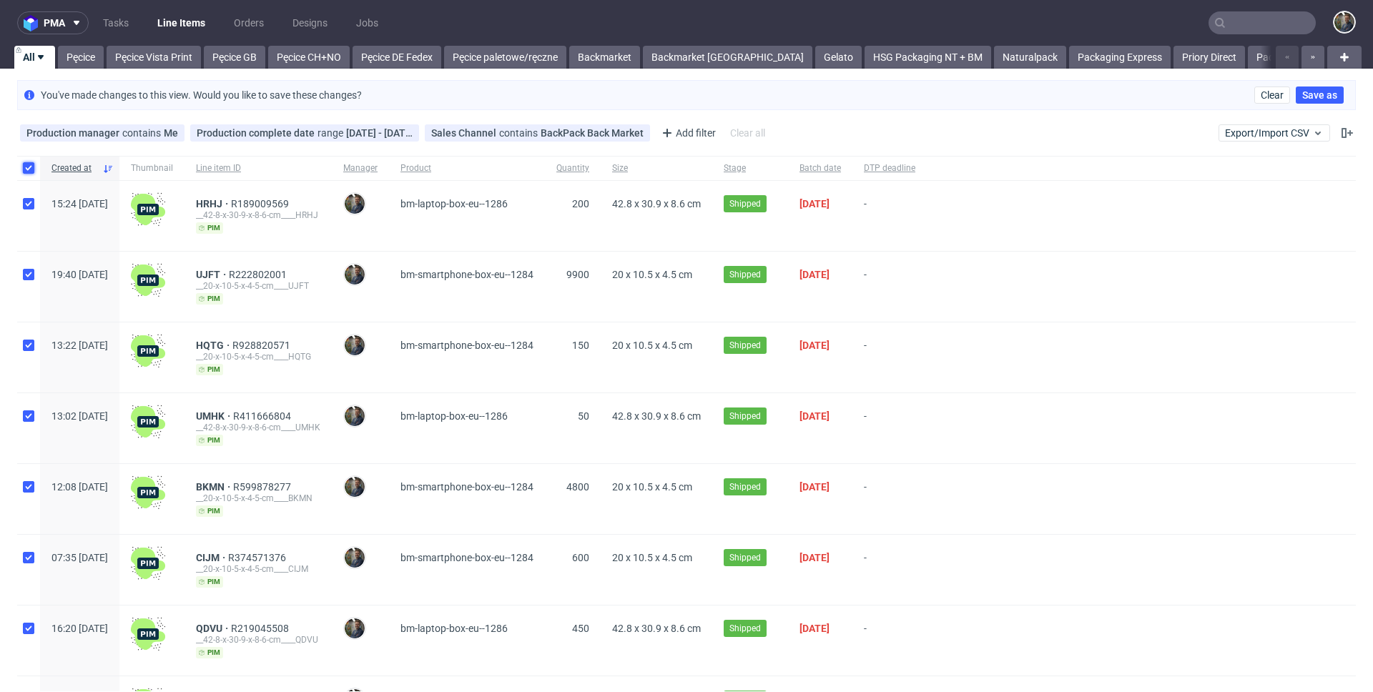
checkbox input "true"
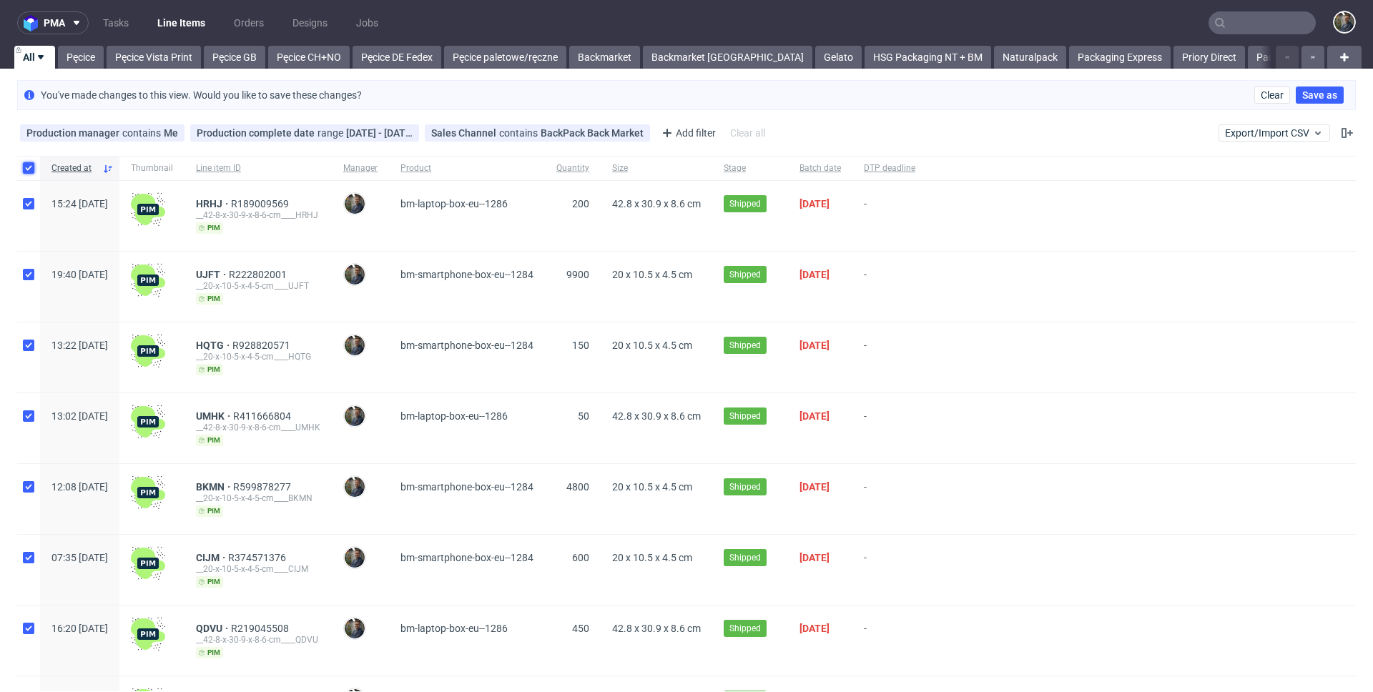
checkbox input "true"
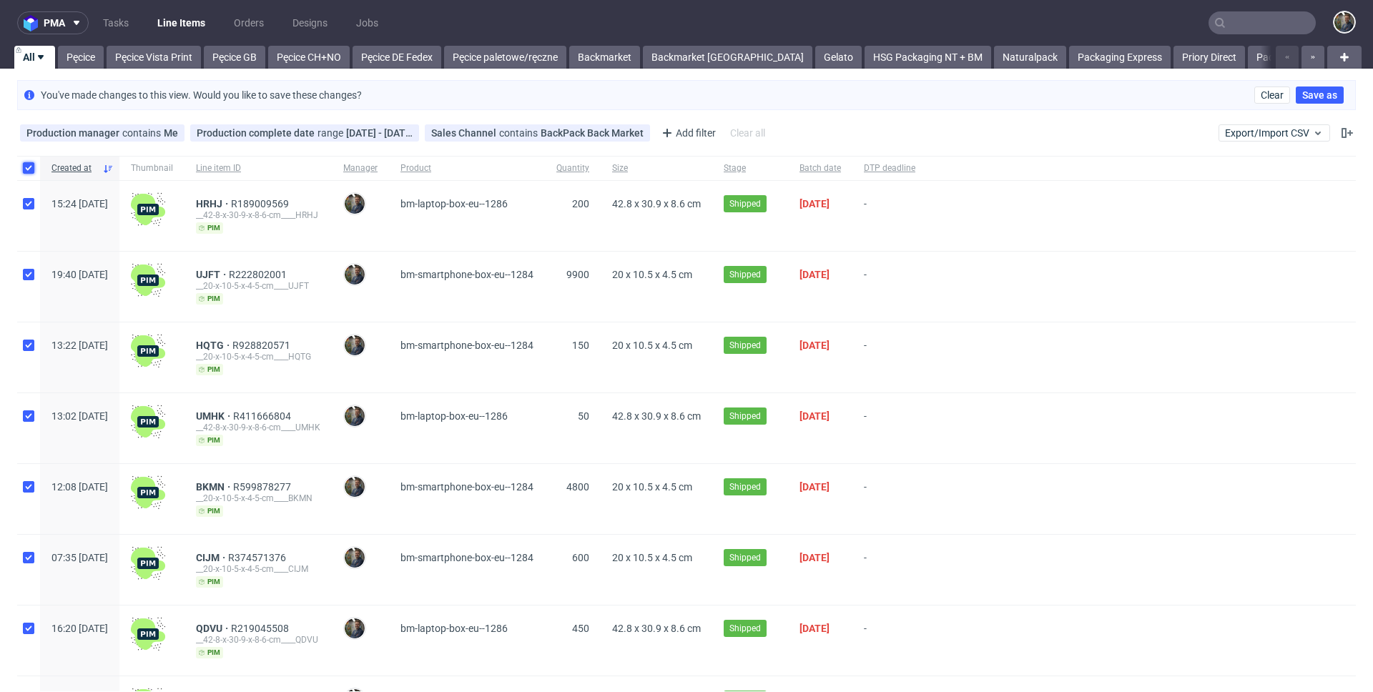
checkbox input "true"
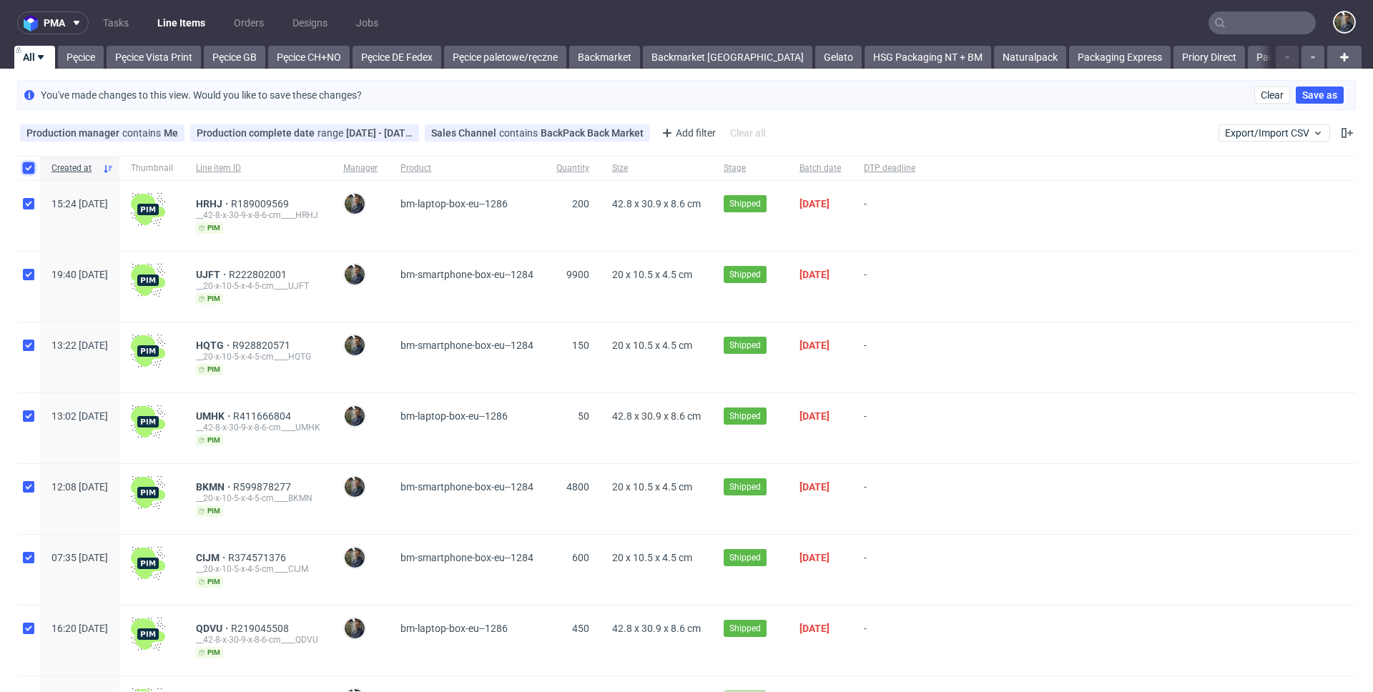
checkbox input "true"
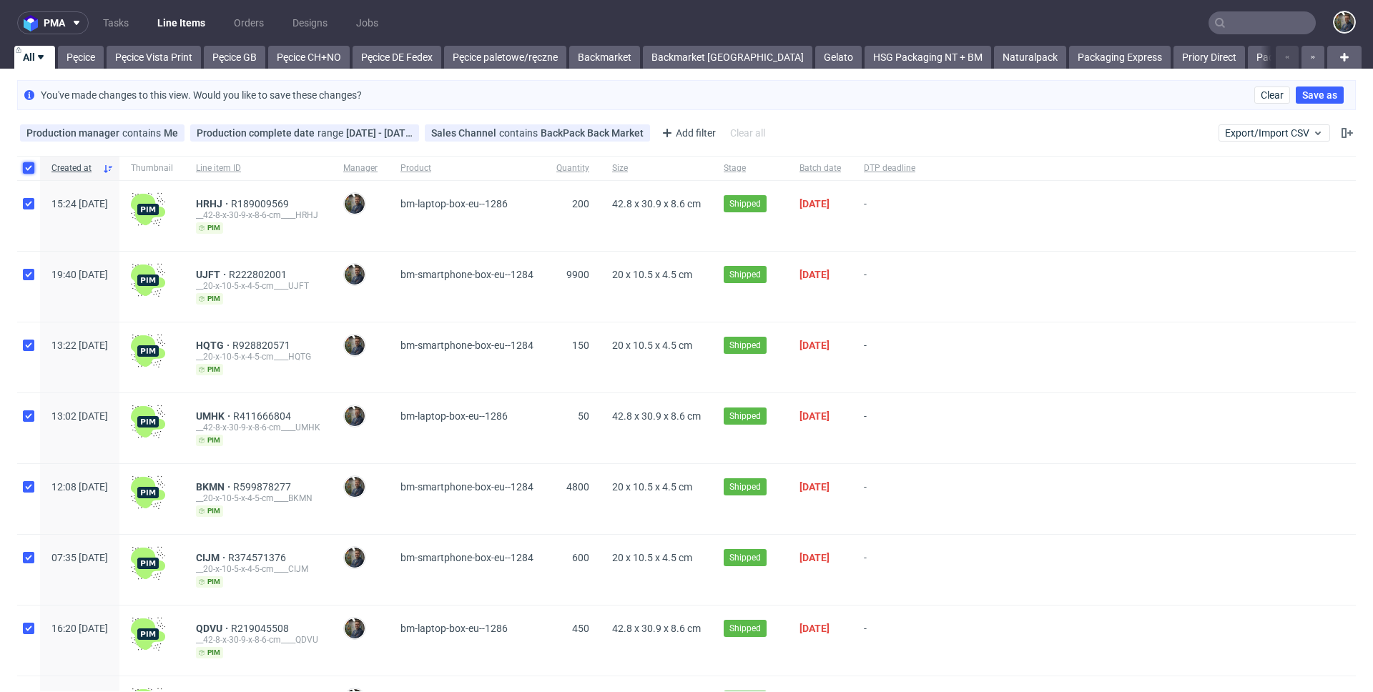
checkbox input "true"
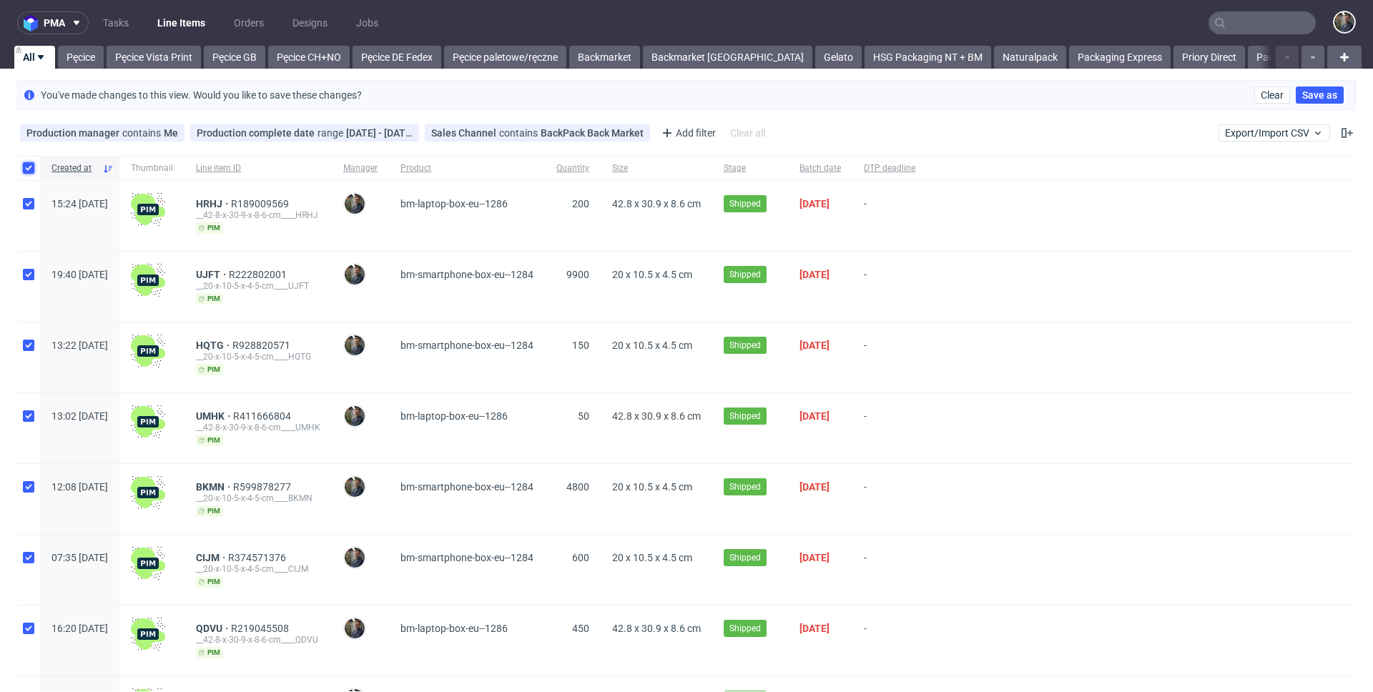
checkbox input "true"
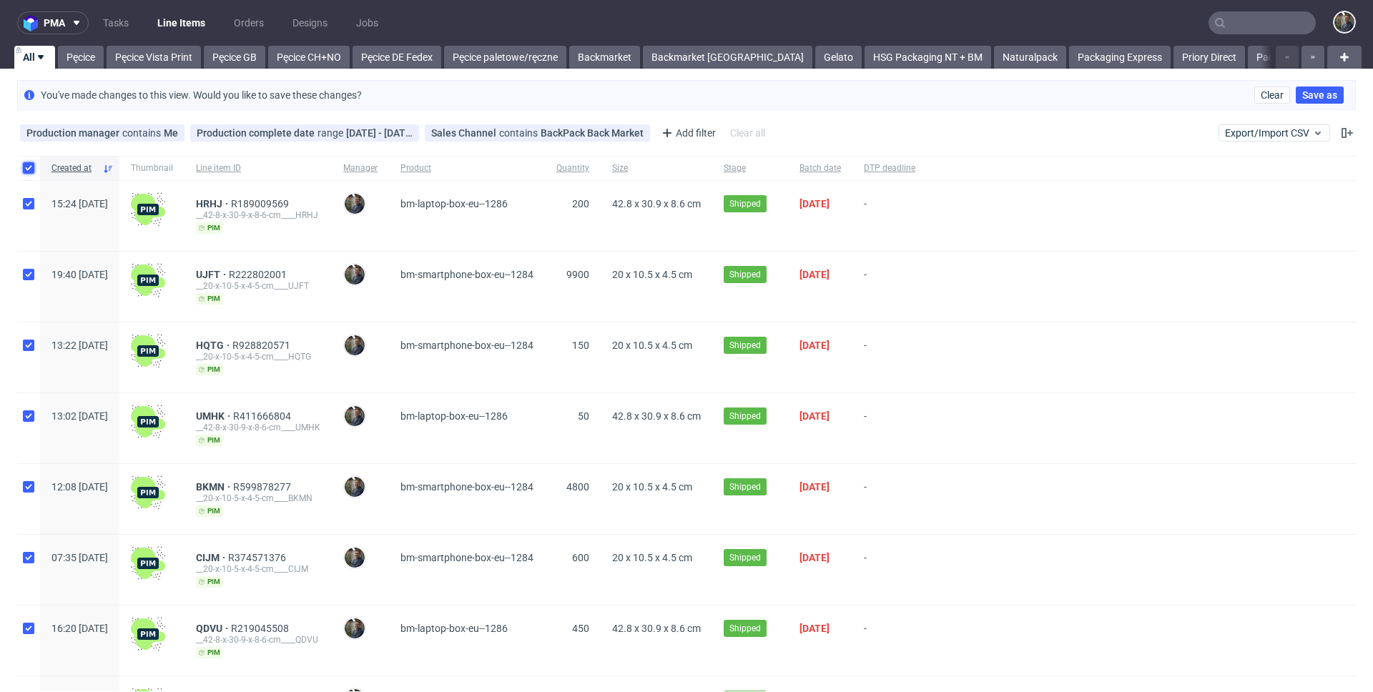
checkbox input "true"
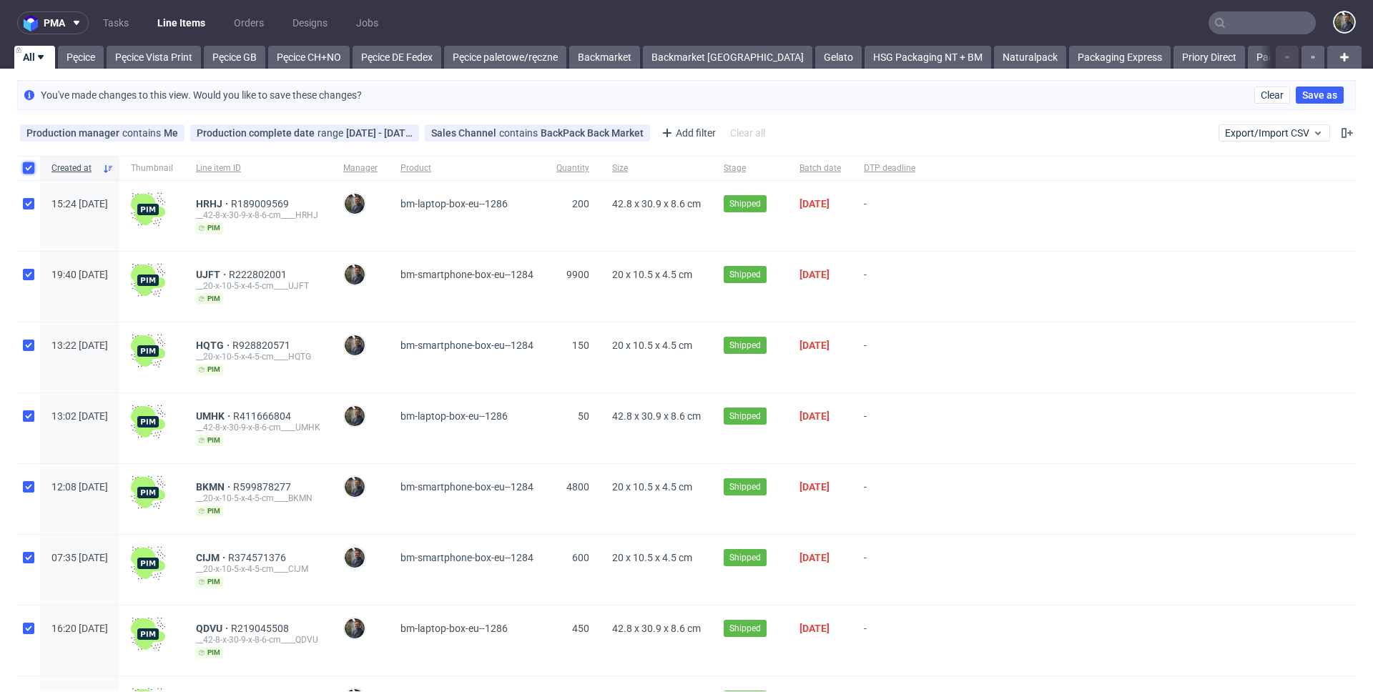
checkbox input "true"
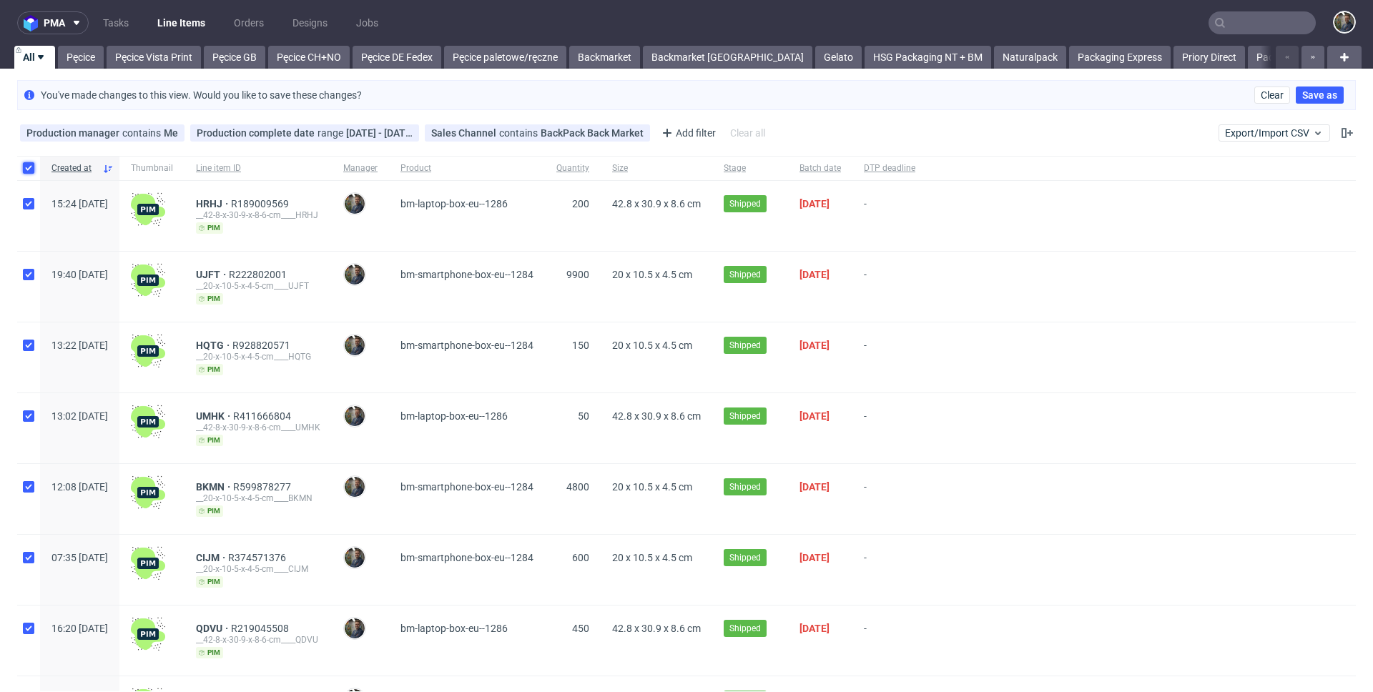
checkbox input "true"
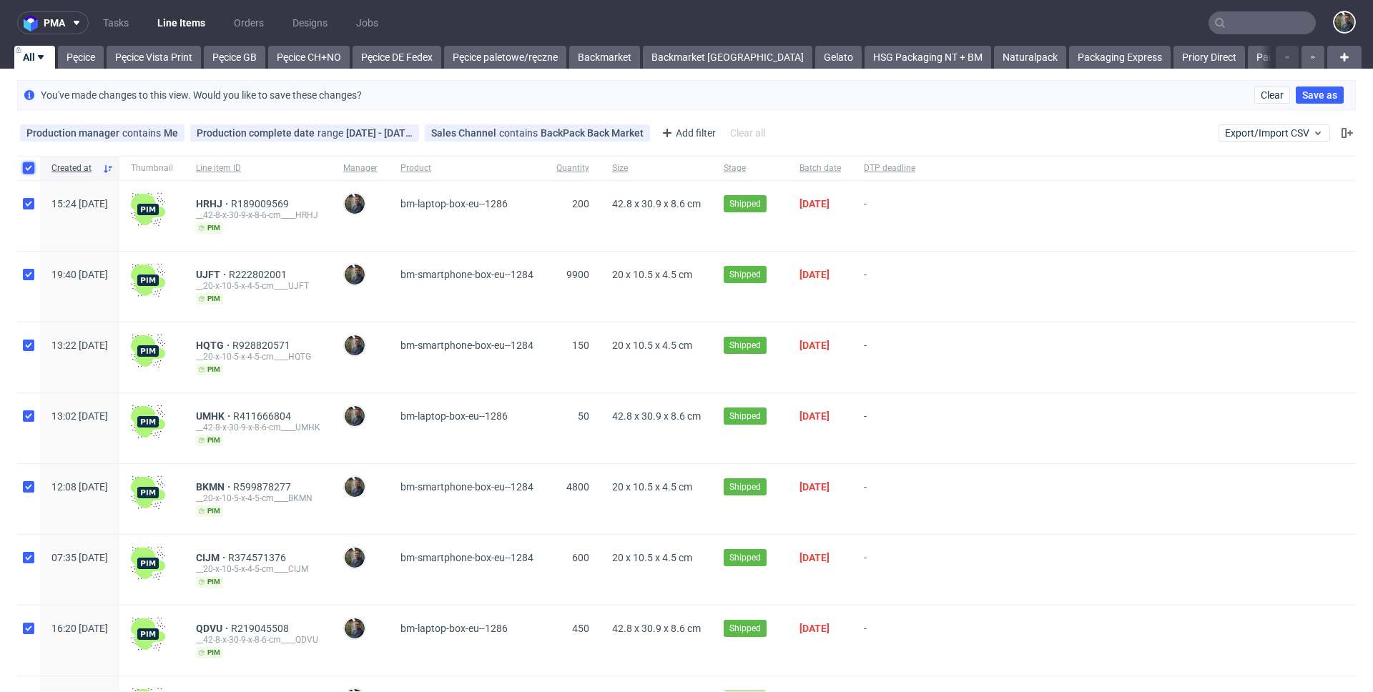
checkbox input "true"
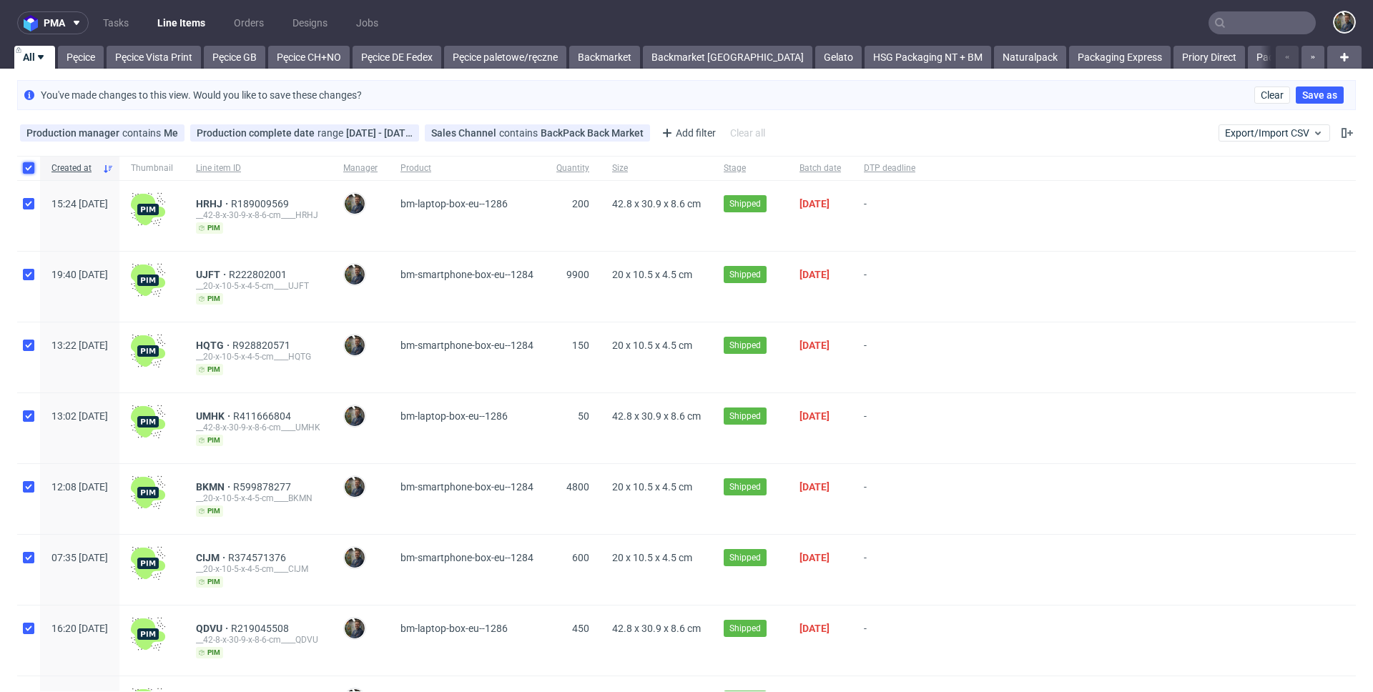
checkbox input "true"
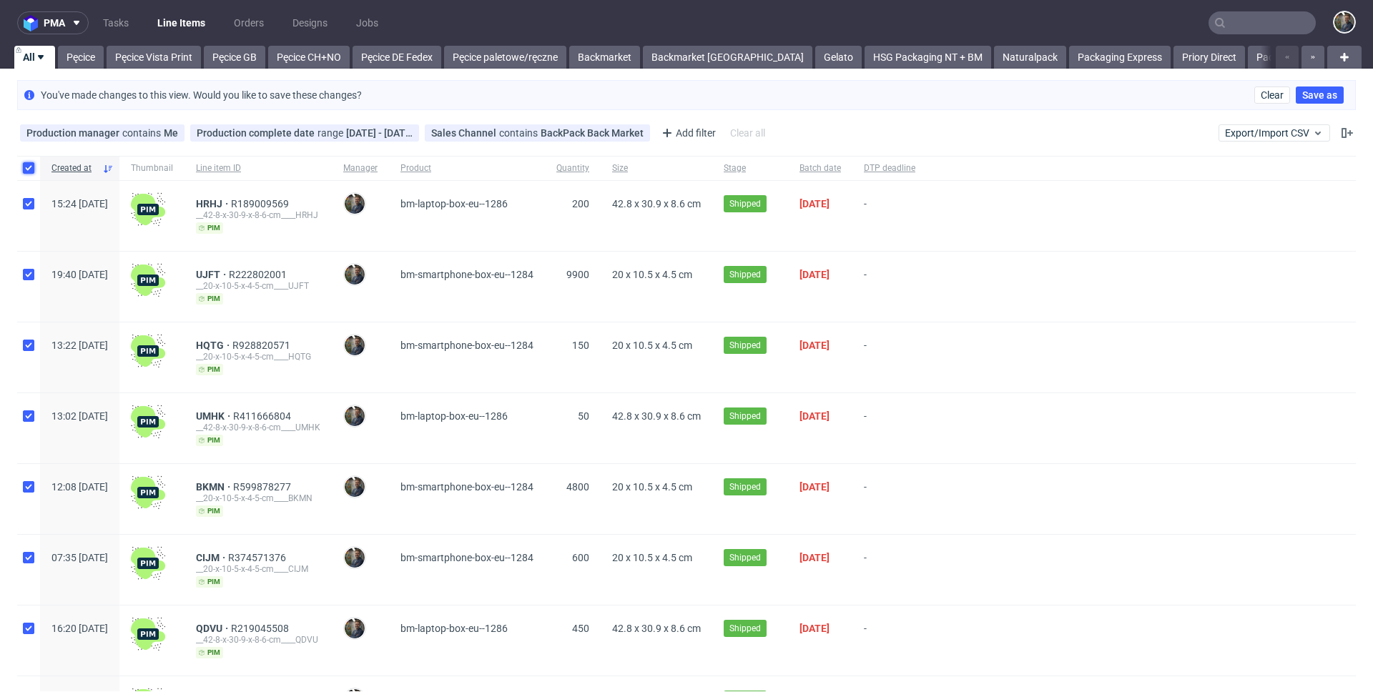
checkbox input "true"
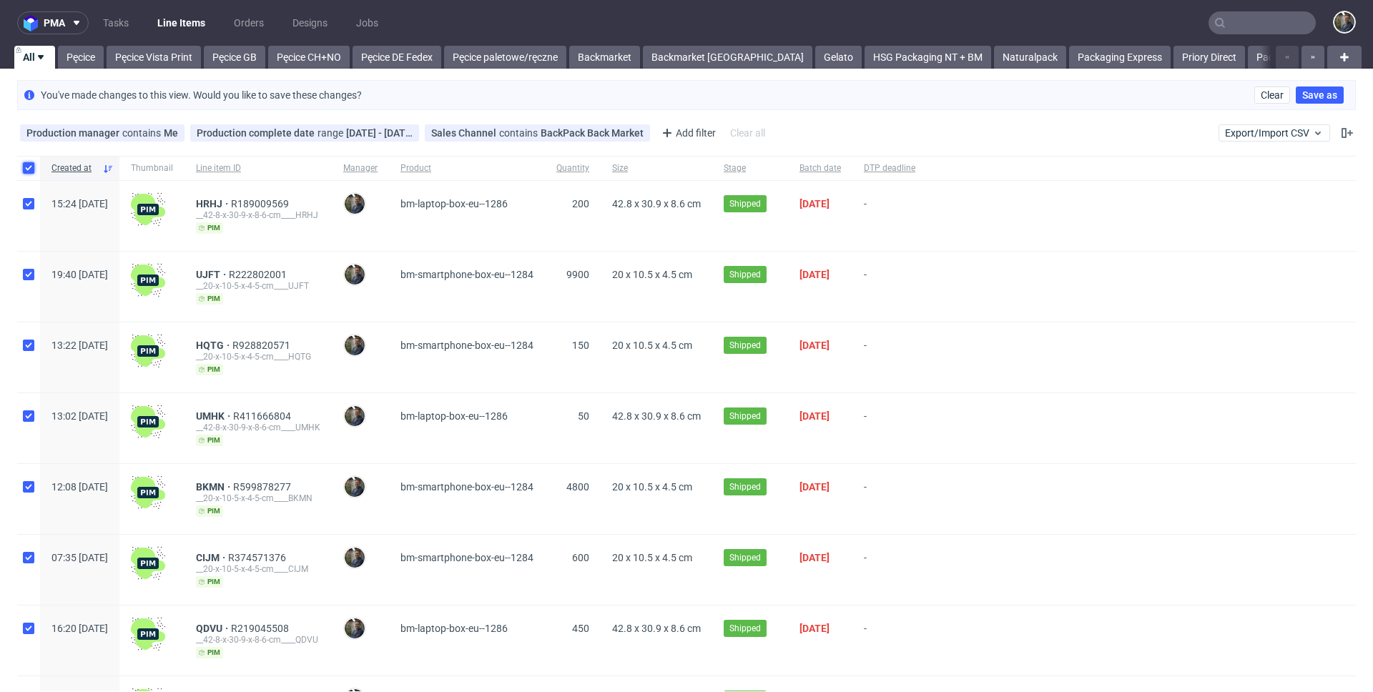
checkbox input "true"
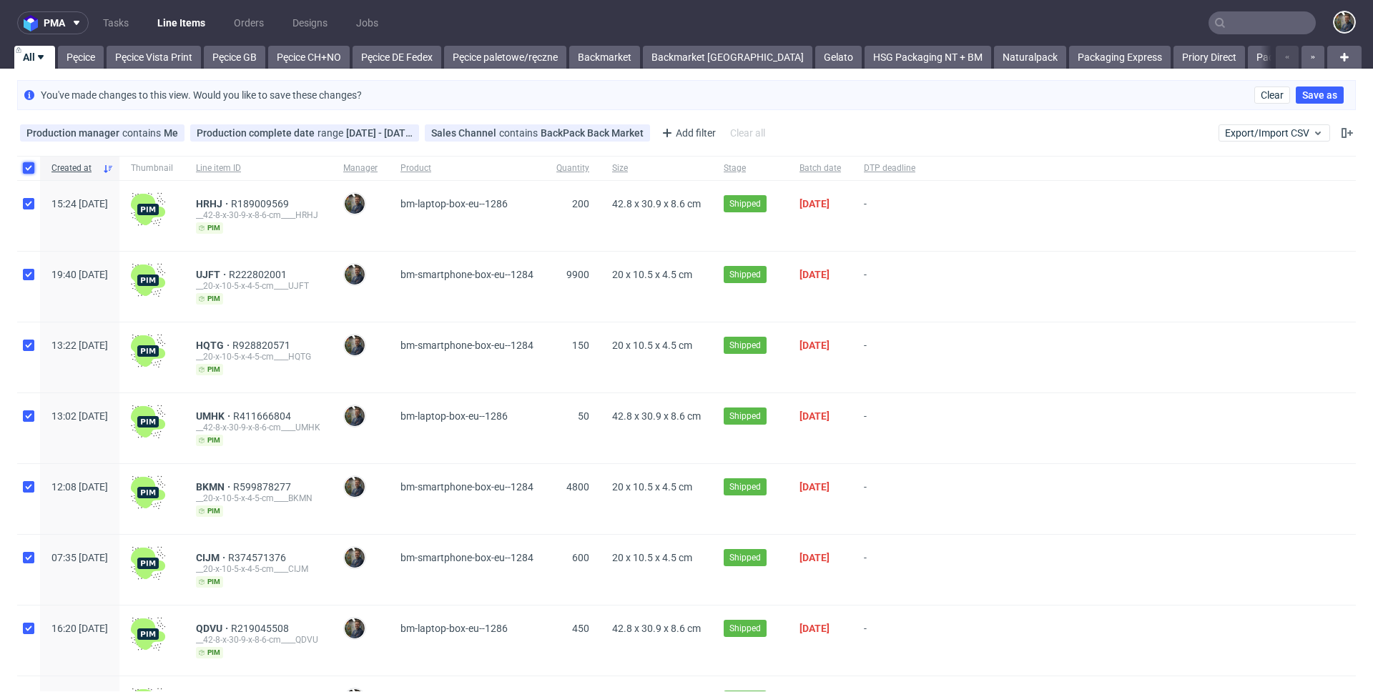
checkbox input "true"
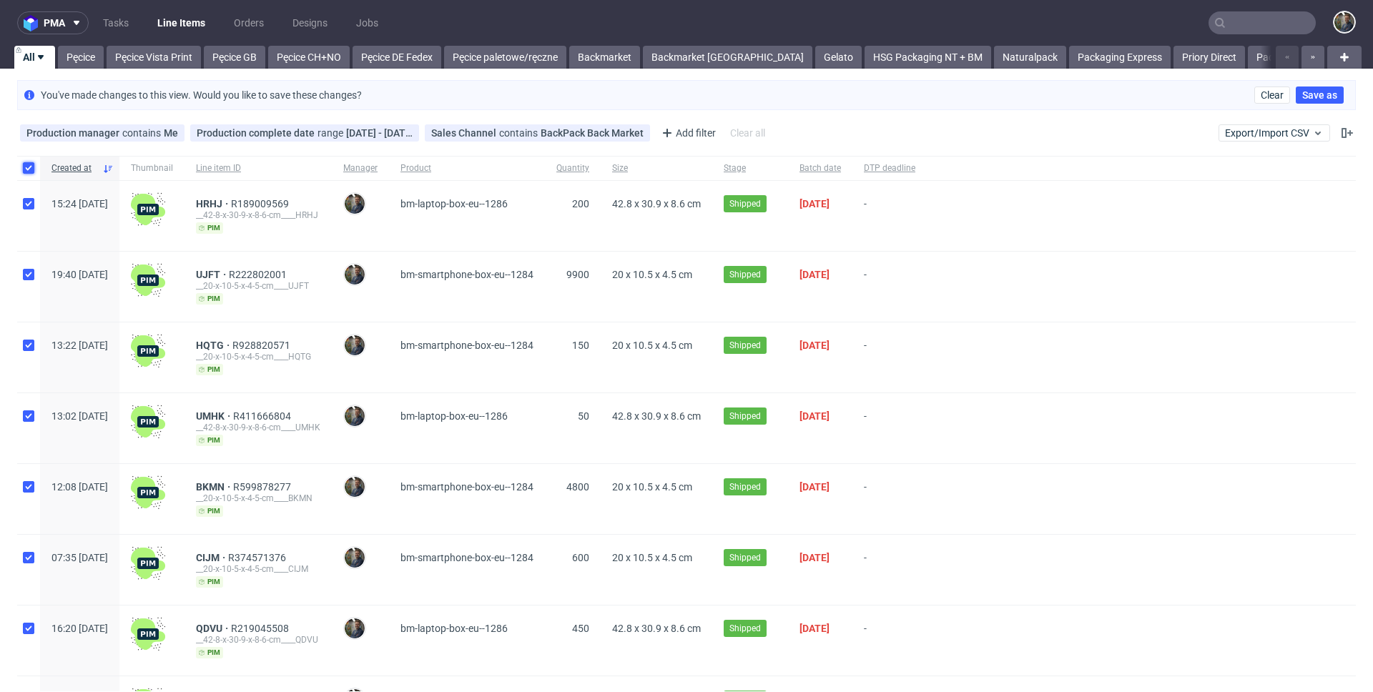
checkbox input "true"
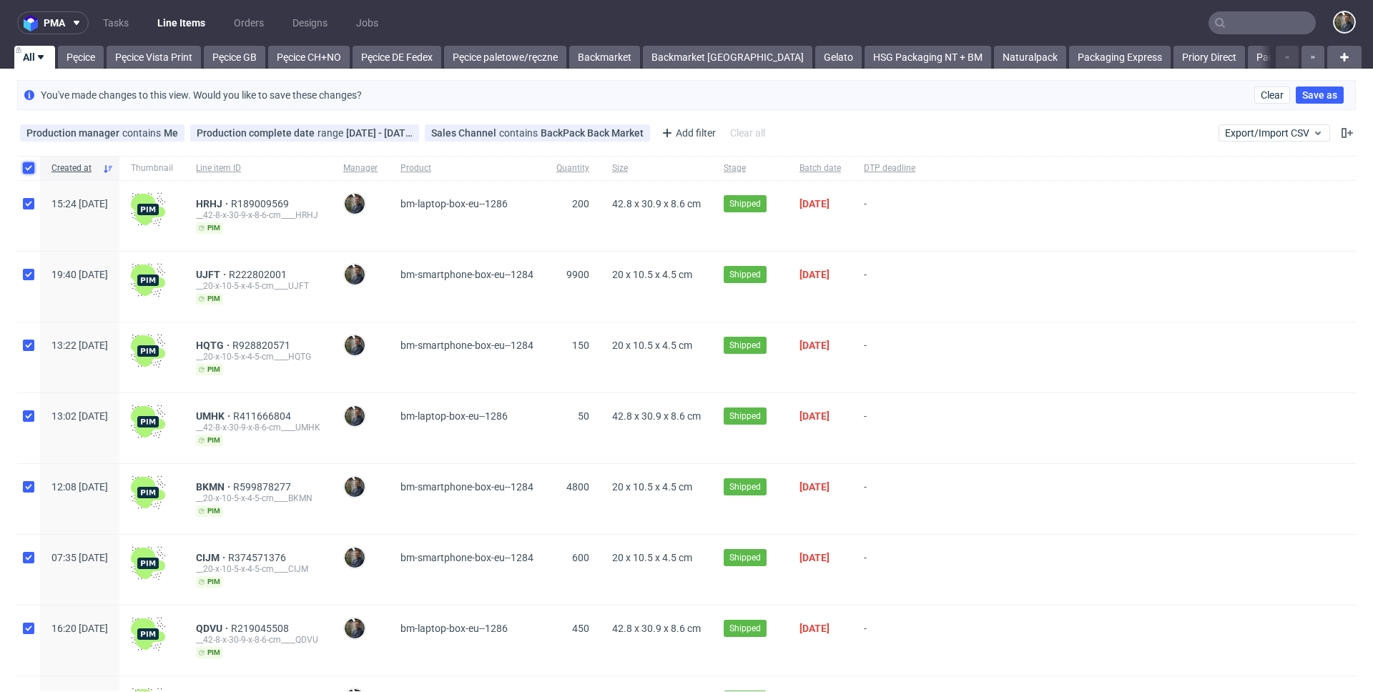
checkbox input "true"
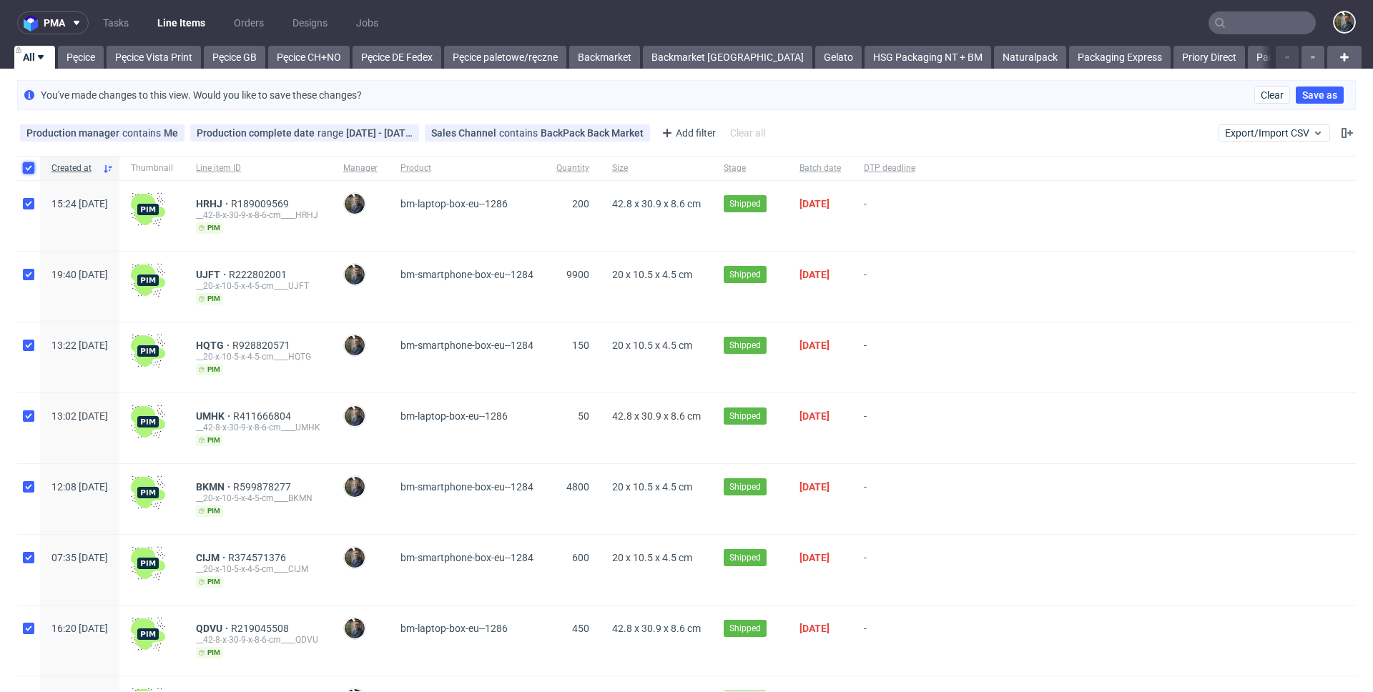
checkbox input "true"
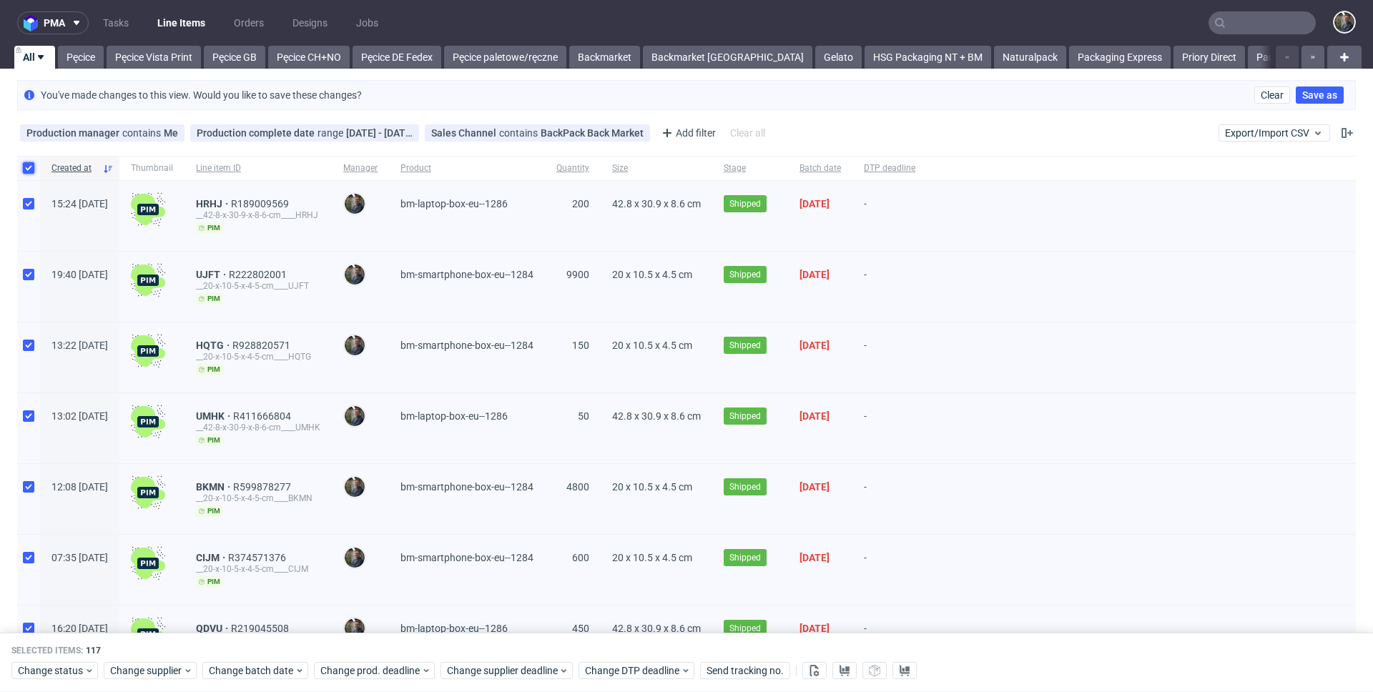
click at [29, 164] on input "checkbox" at bounding box center [28, 167] width 11 height 11
checkbox input "false"
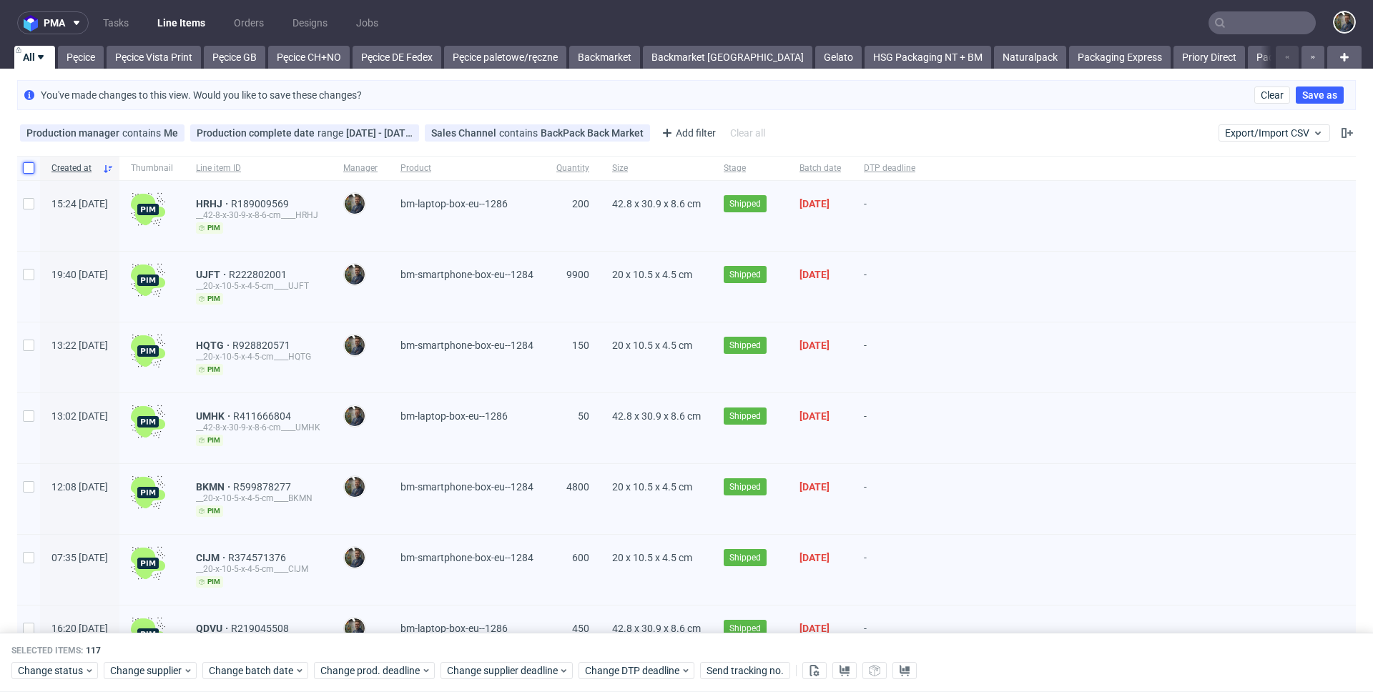
checkbox input "false"
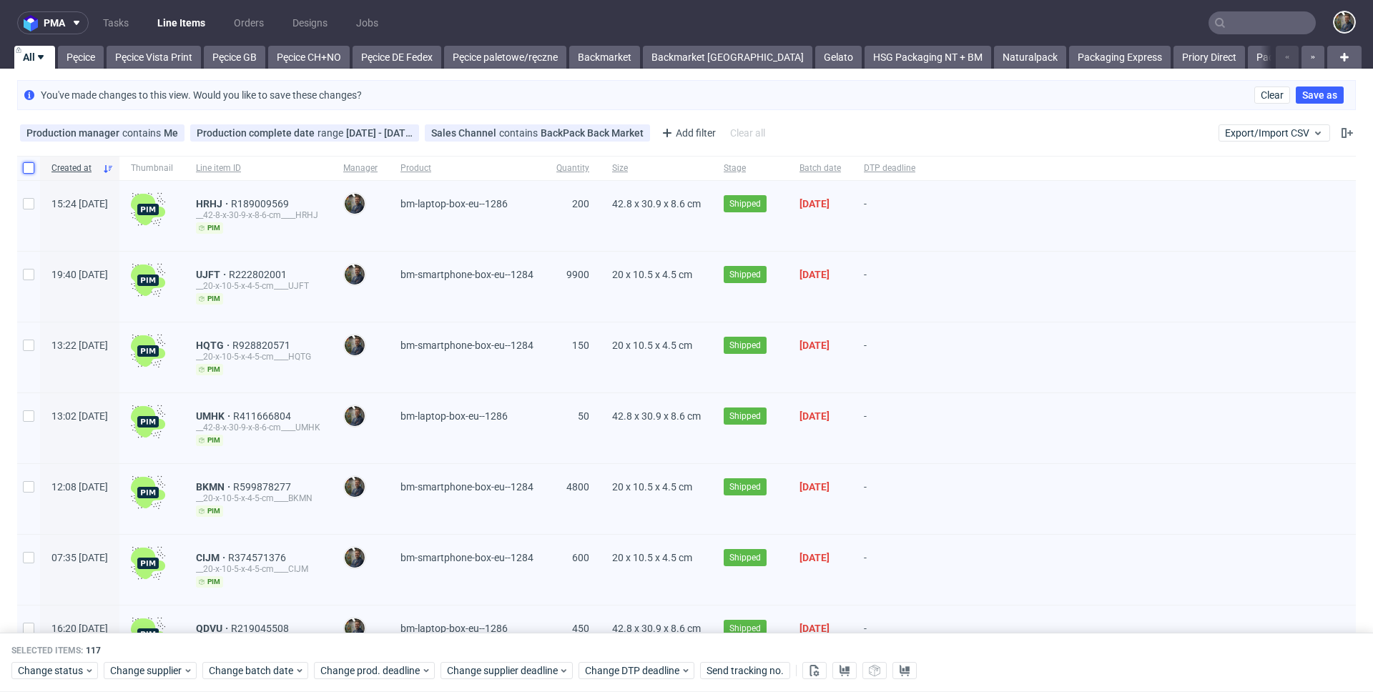
checkbox input "false"
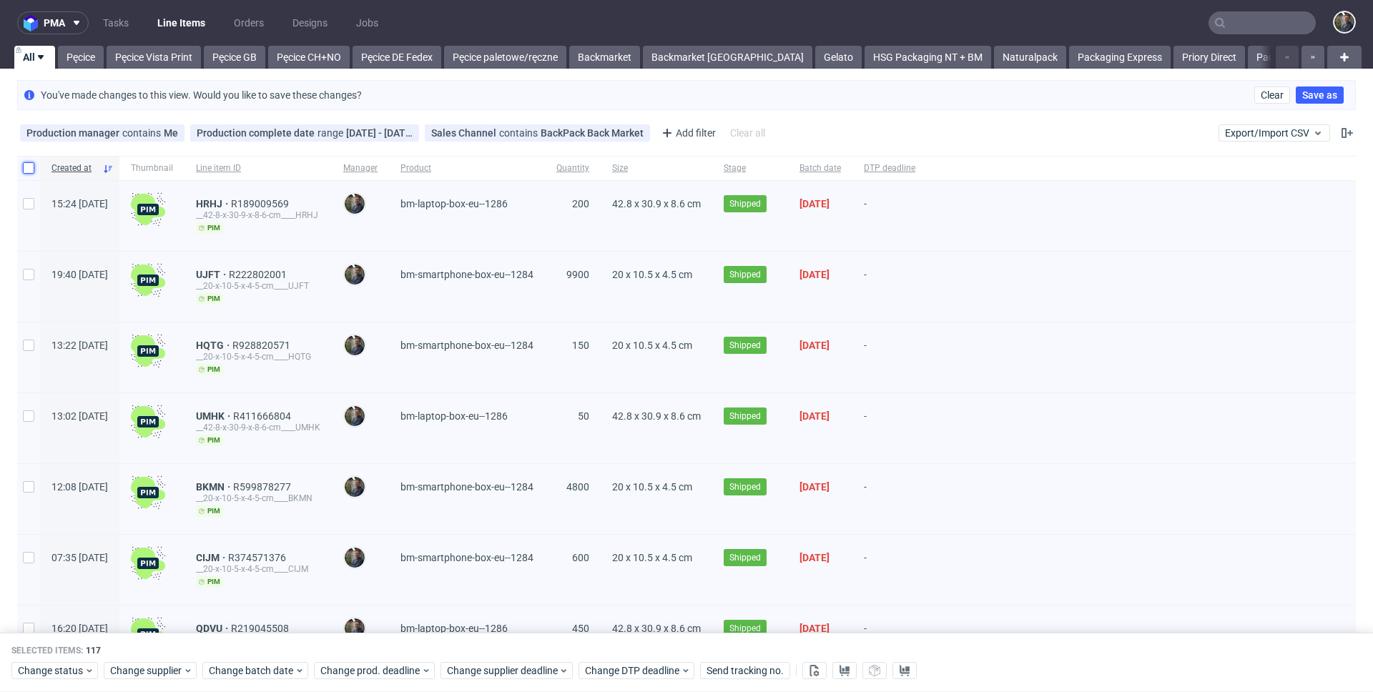
checkbox input "false"
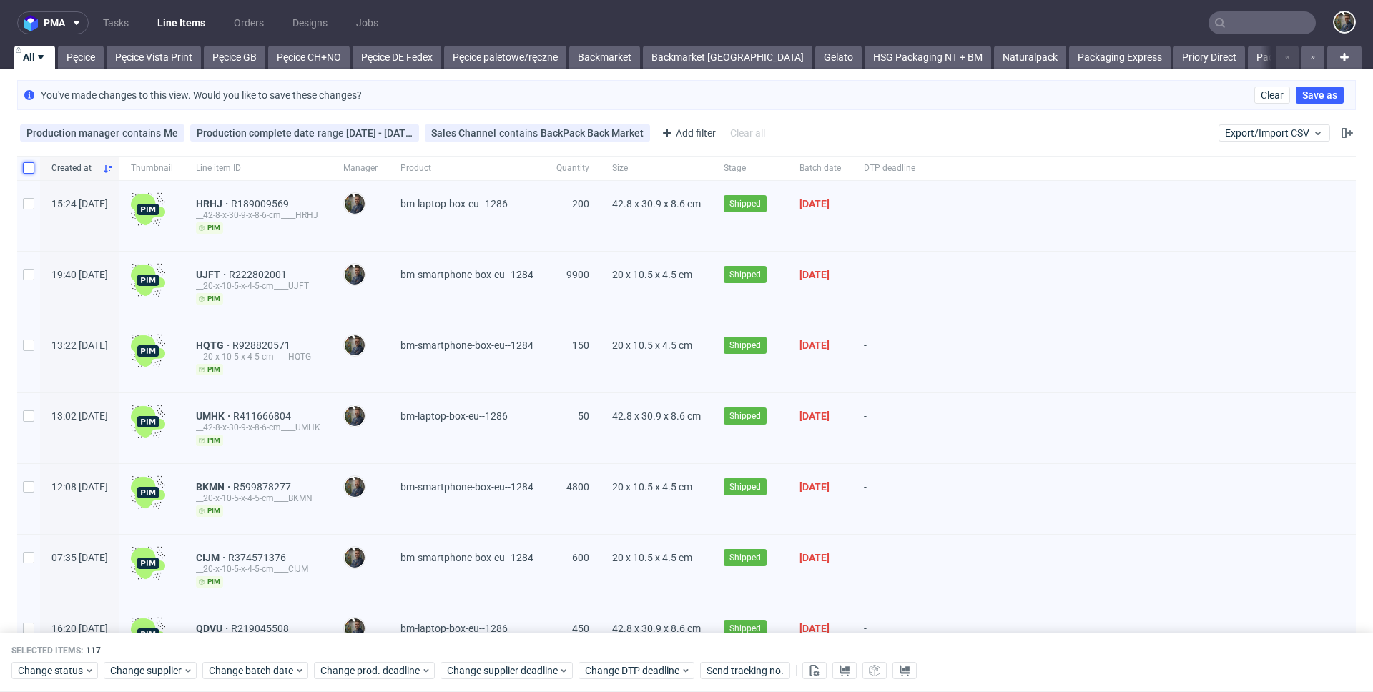
checkbox input "false"
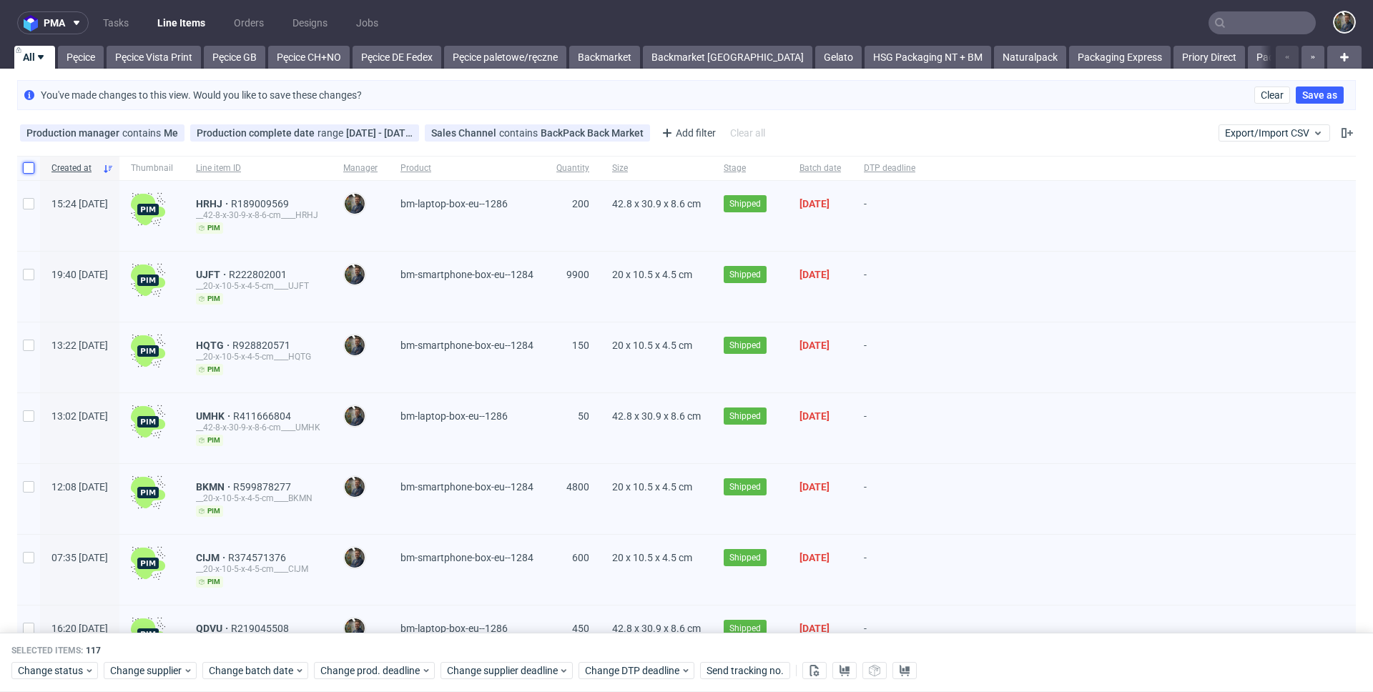
checkbox input "false"
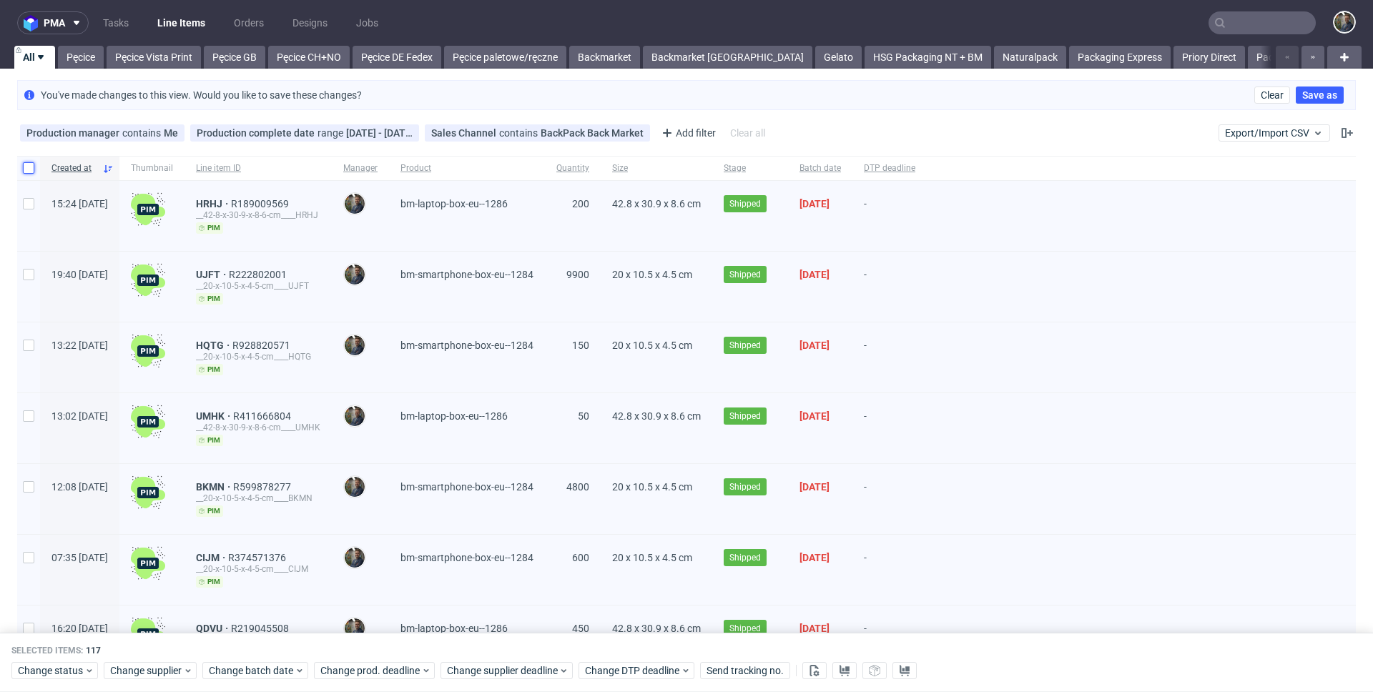
checkbox input "false"
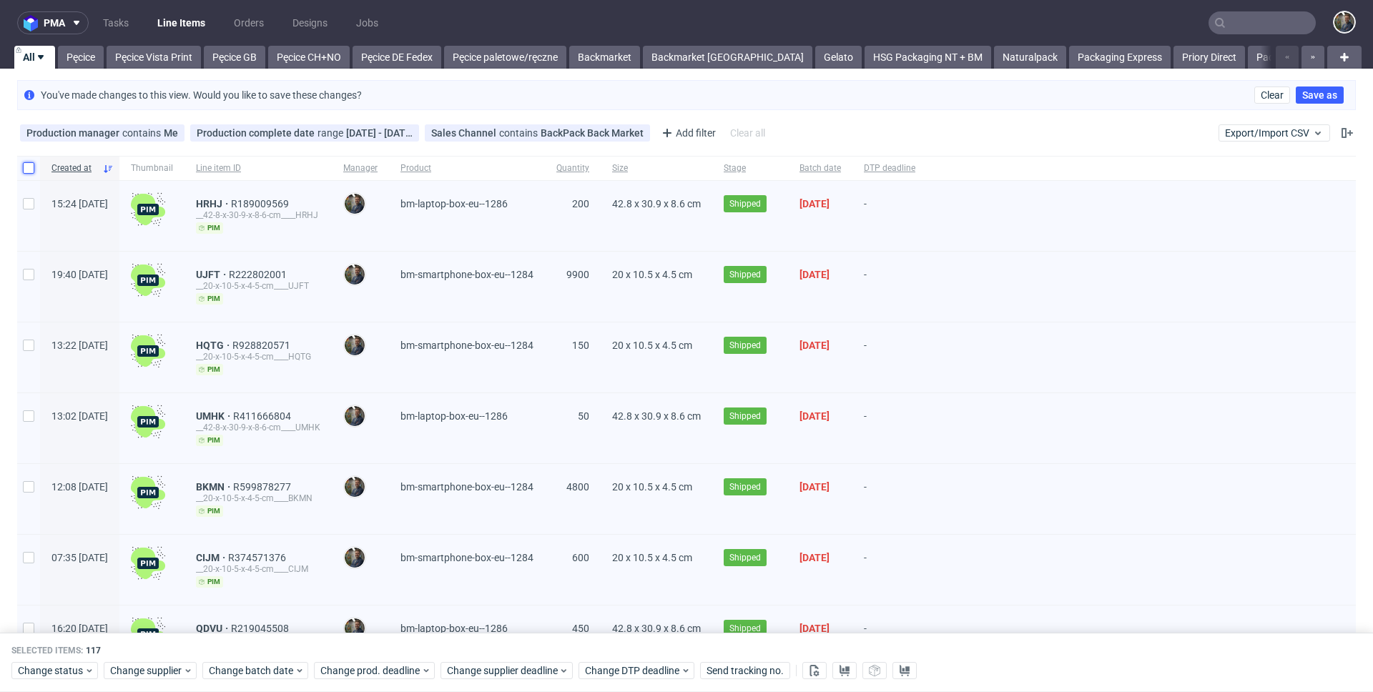
checkbox input "false"
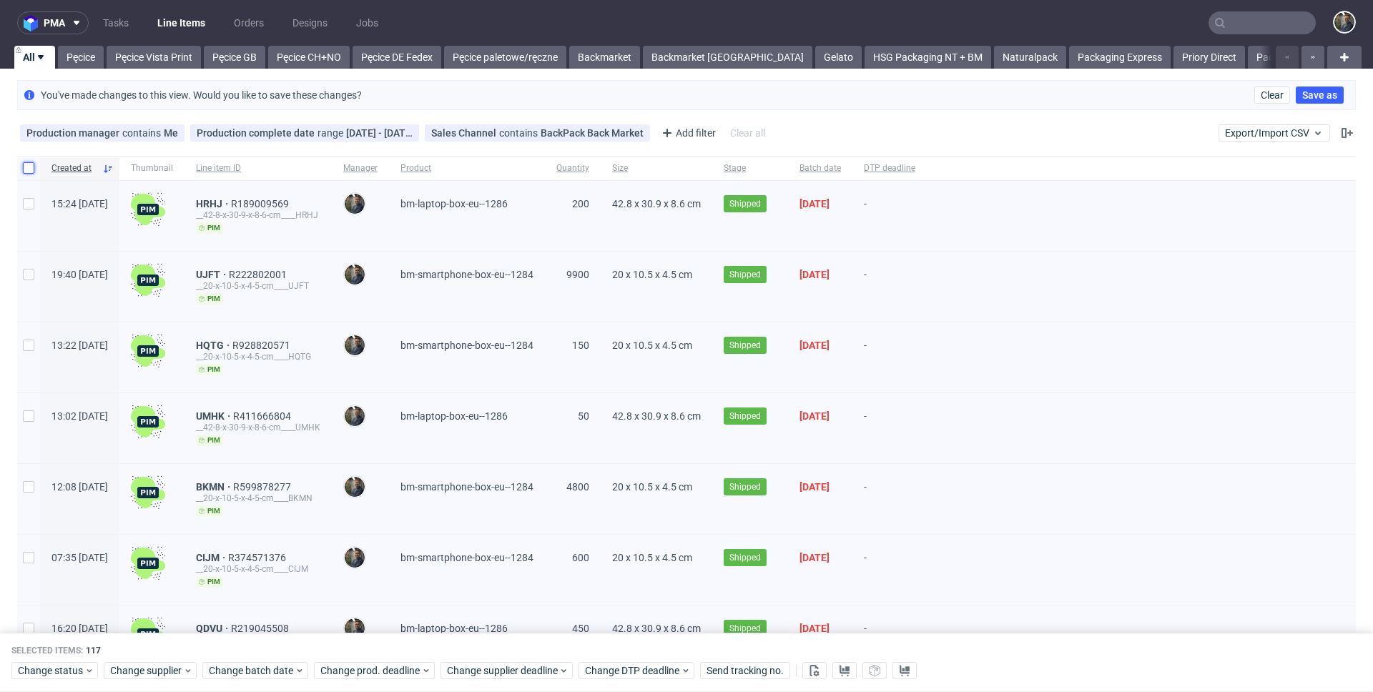
checkbox input "false"
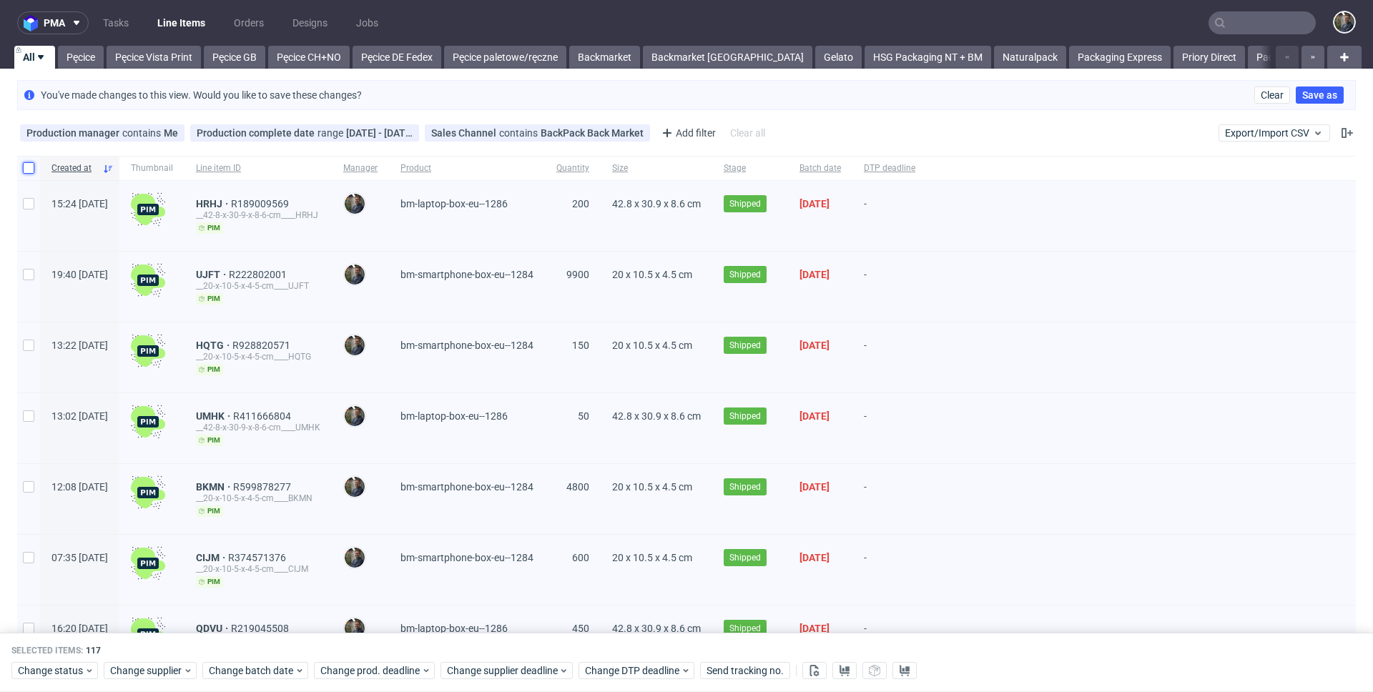
checkbox input "false"
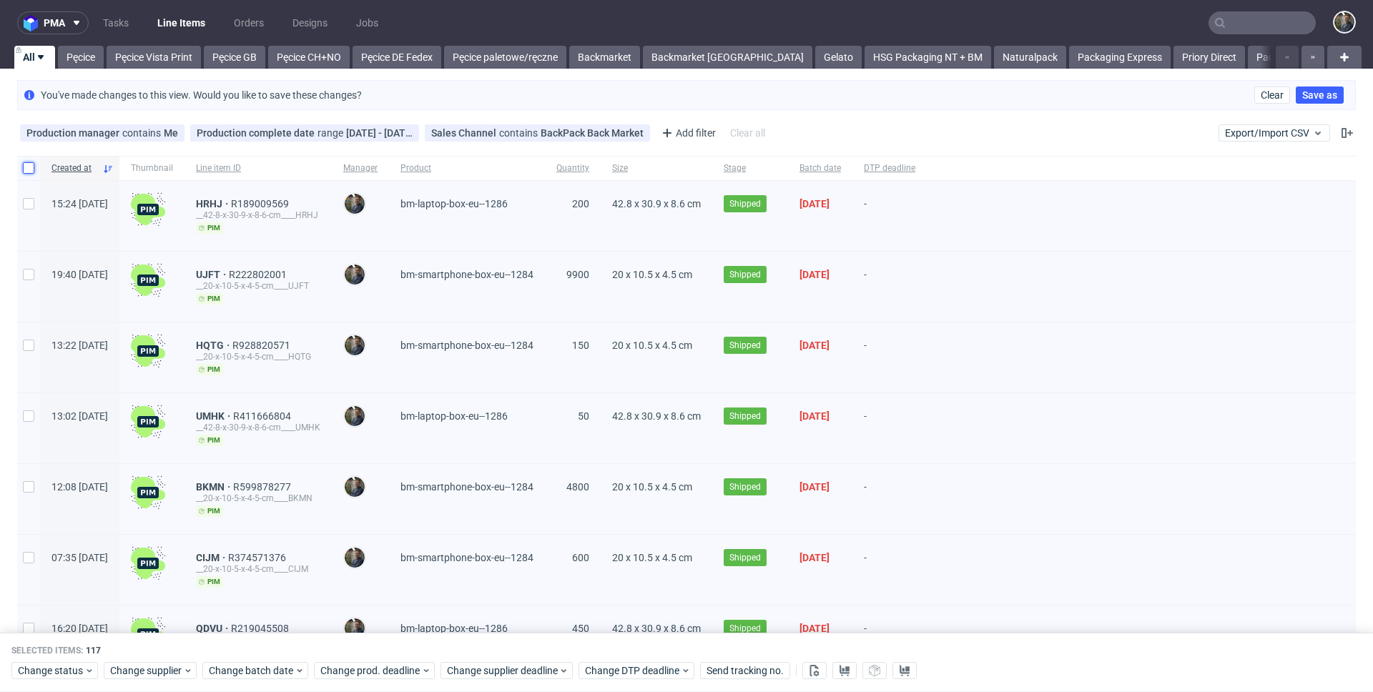
checkbox input "false"
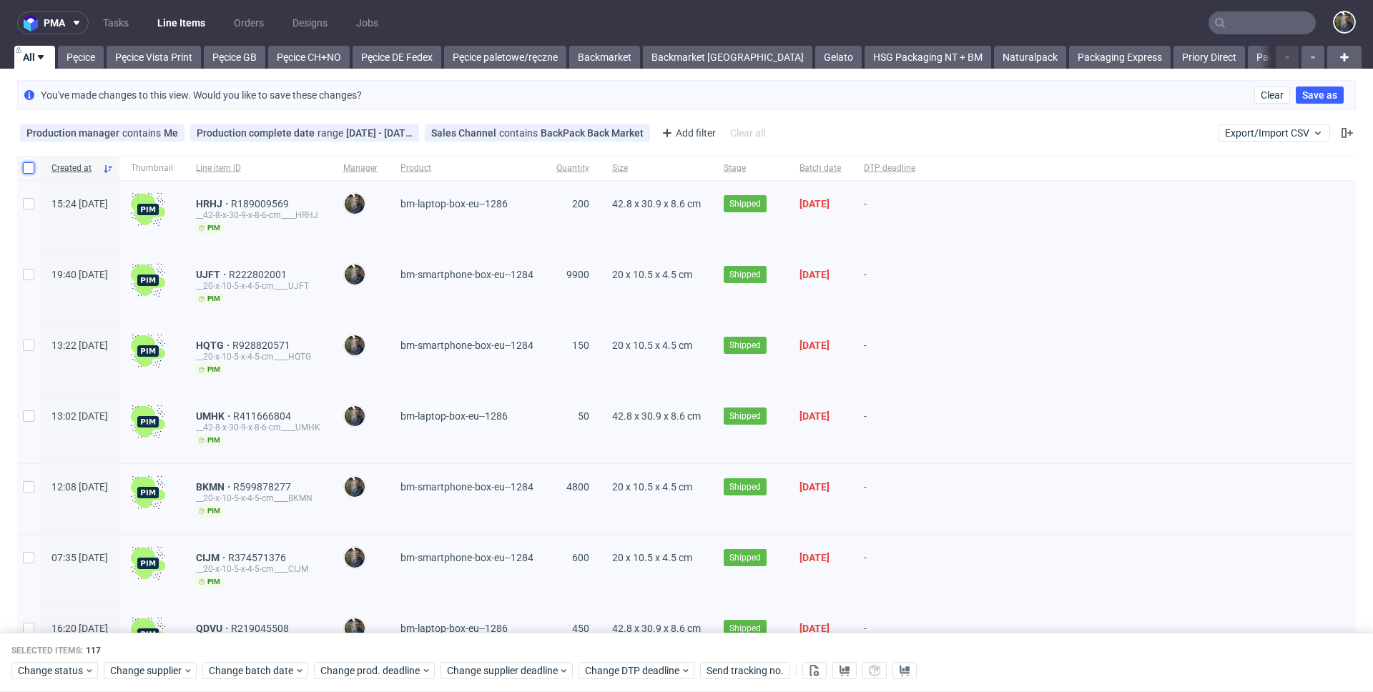
checkbox input "false"
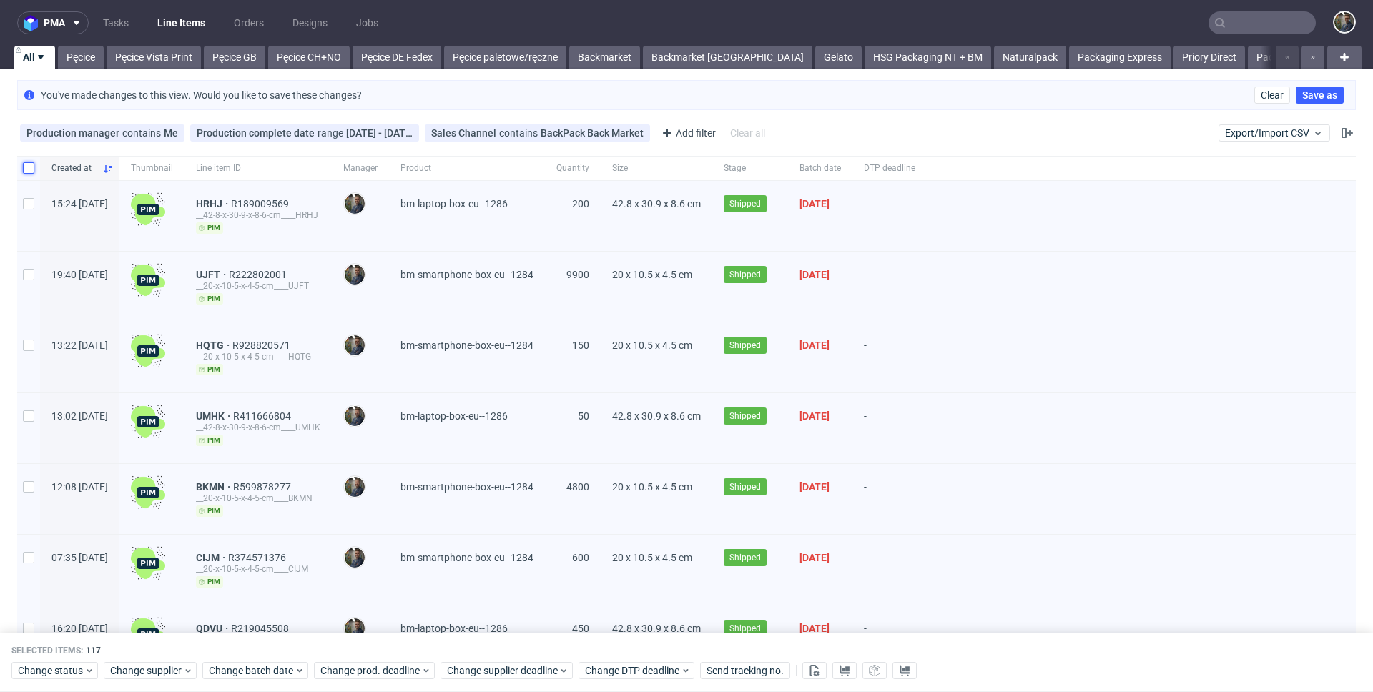
checkbox input "false"
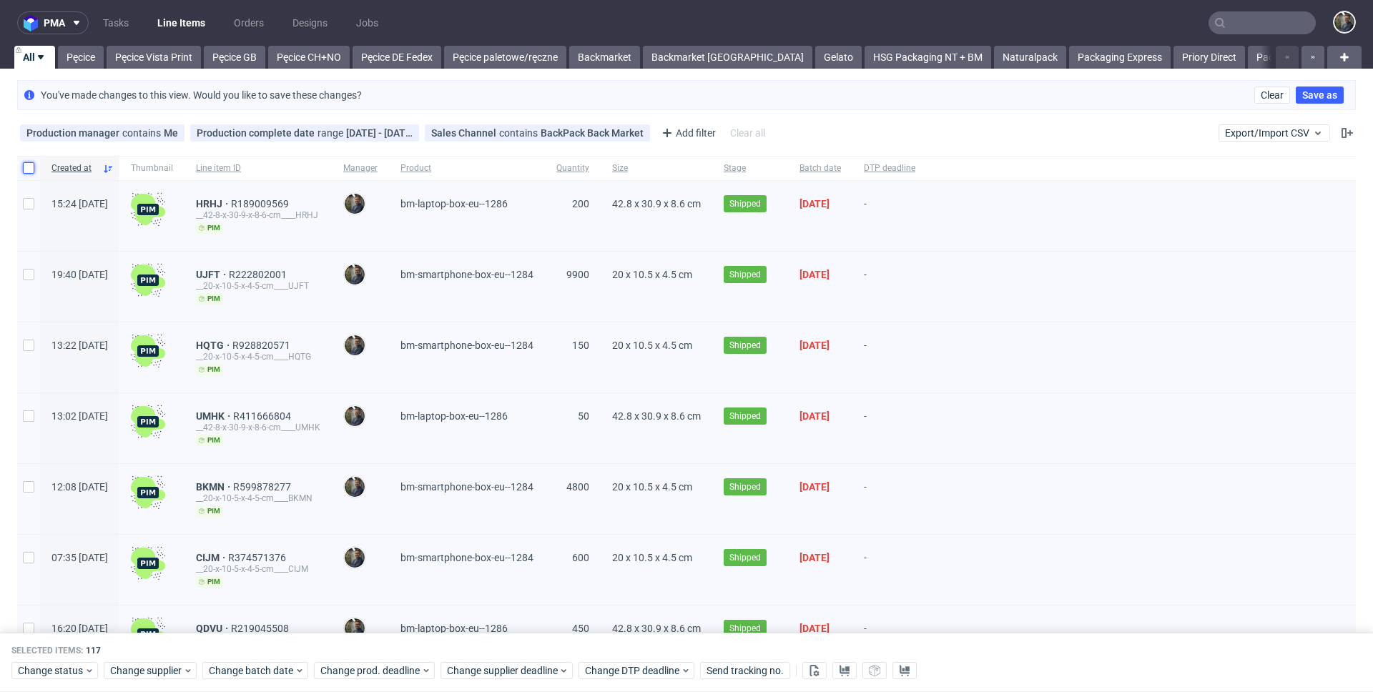
checkbox input "false"
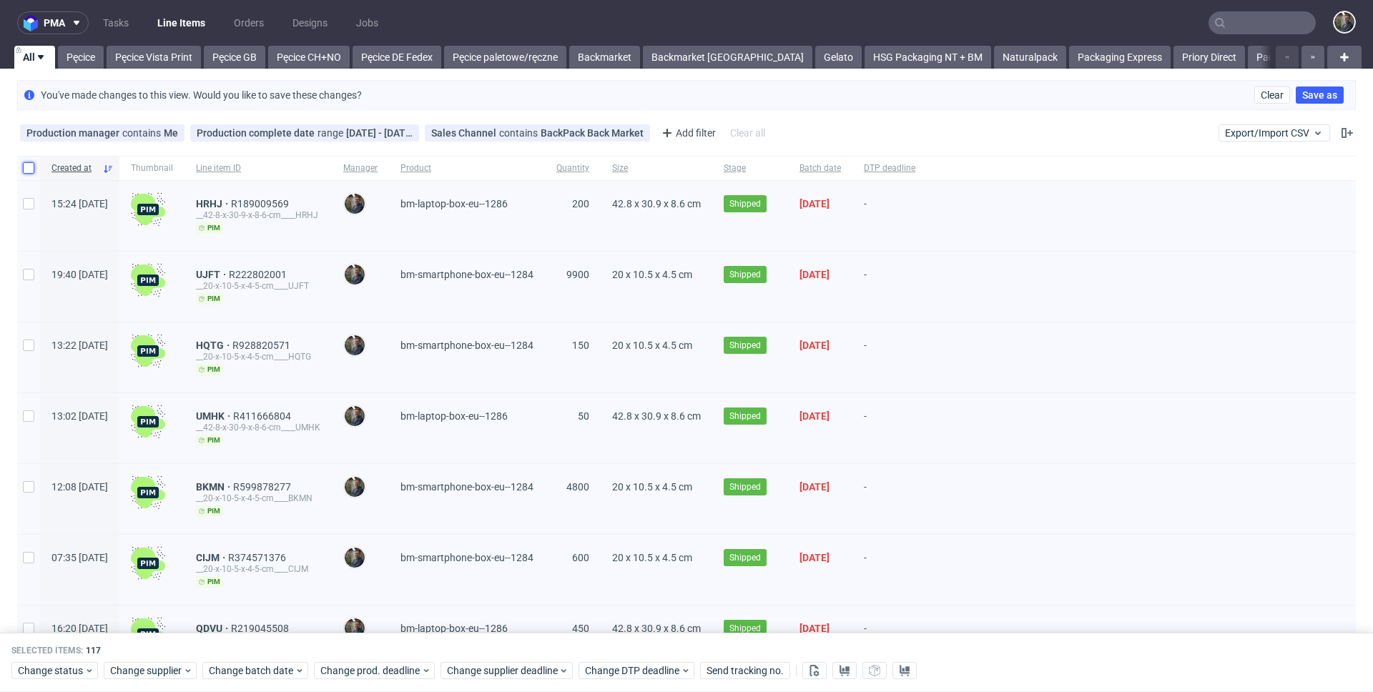
checkbox input "false"
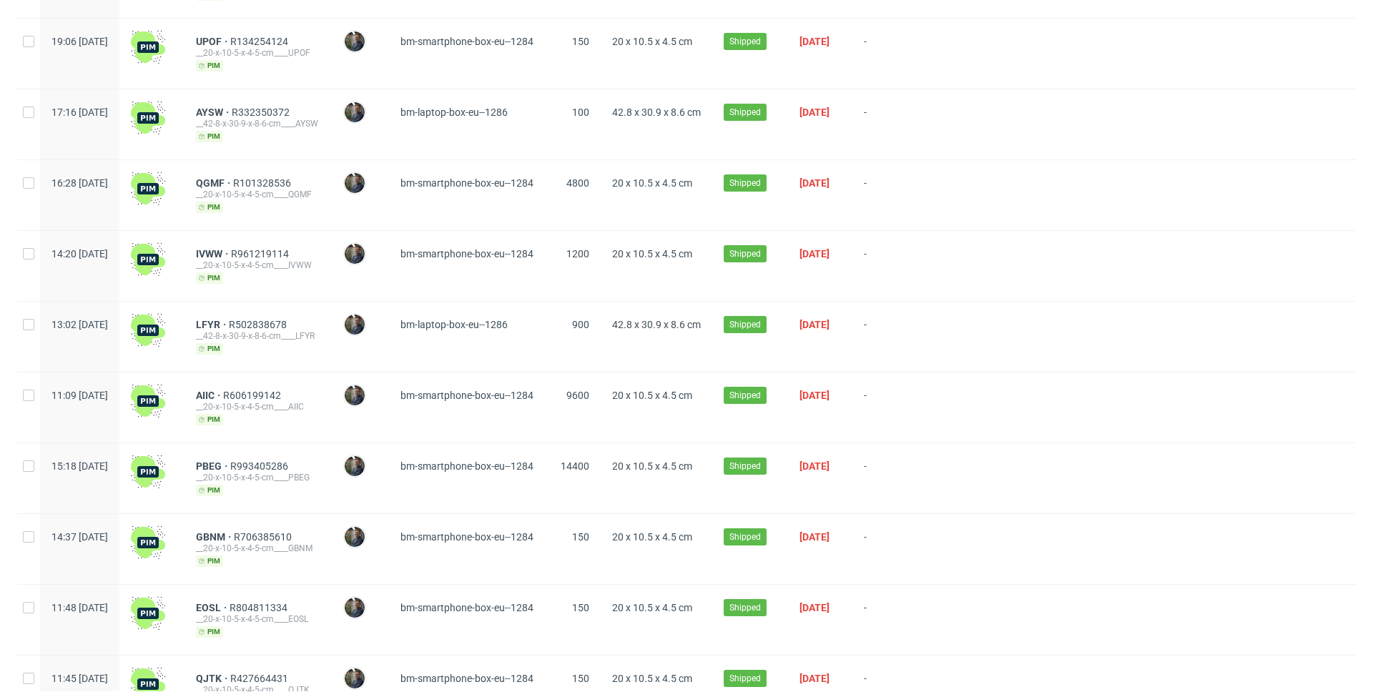
scroll to position [7819, 0]
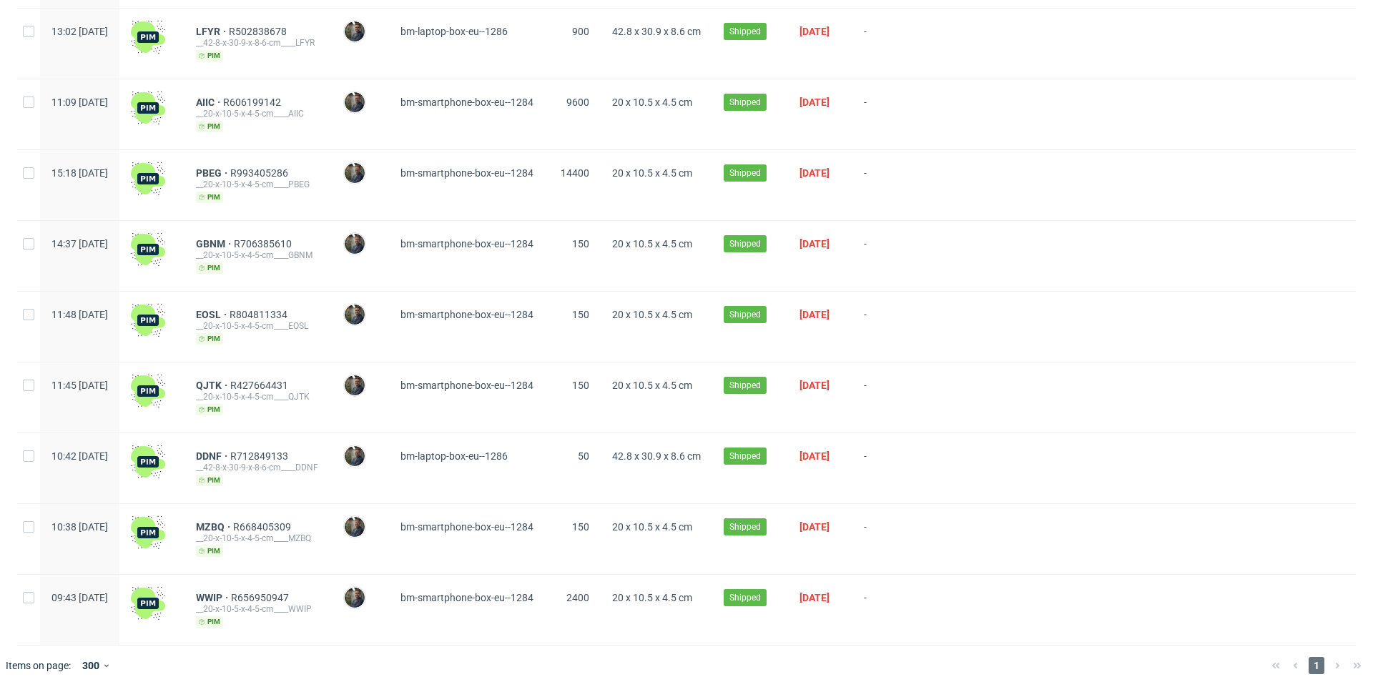
click at [621, 662] on div at bounding box center [707, 666] width 1106 height 40
click at [409, 657] on div at bounding box center [707, 666] width 1106 height 40
click at [373, 662] on div at bounding box center [707, 666] width 1106 height 40
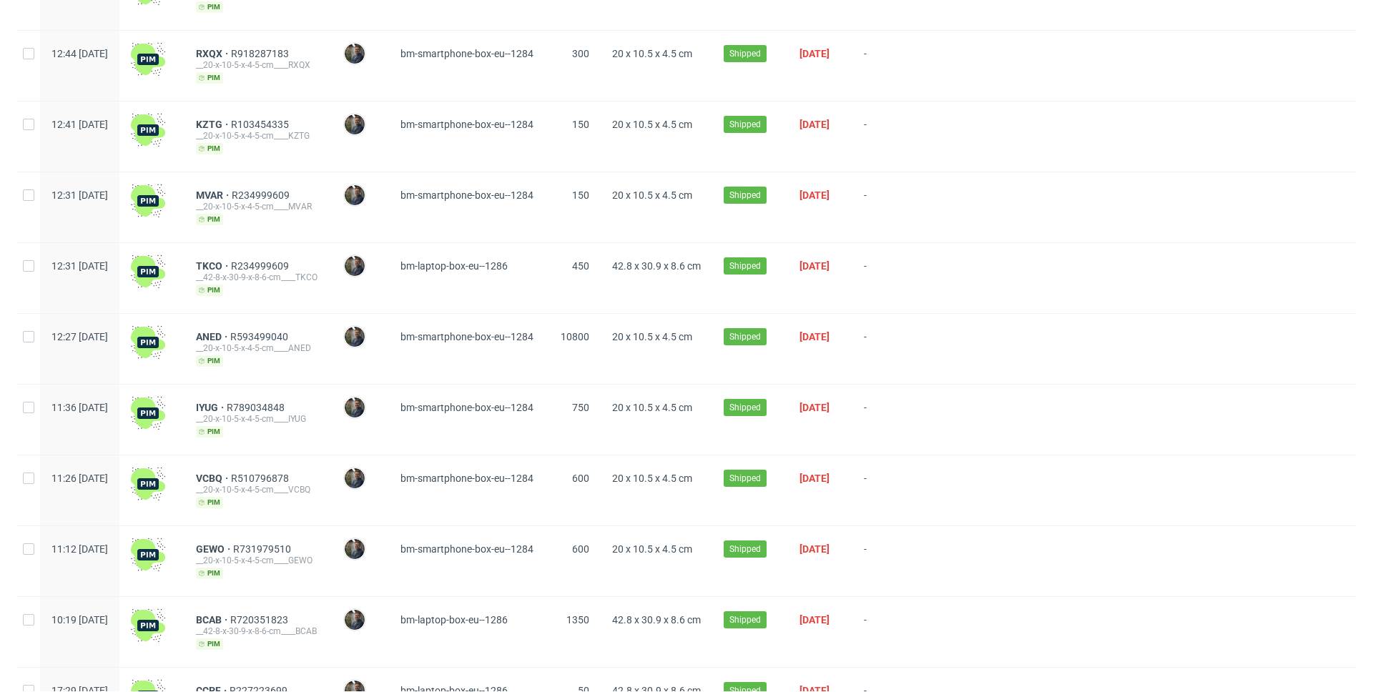
scroll to position [0, 0]
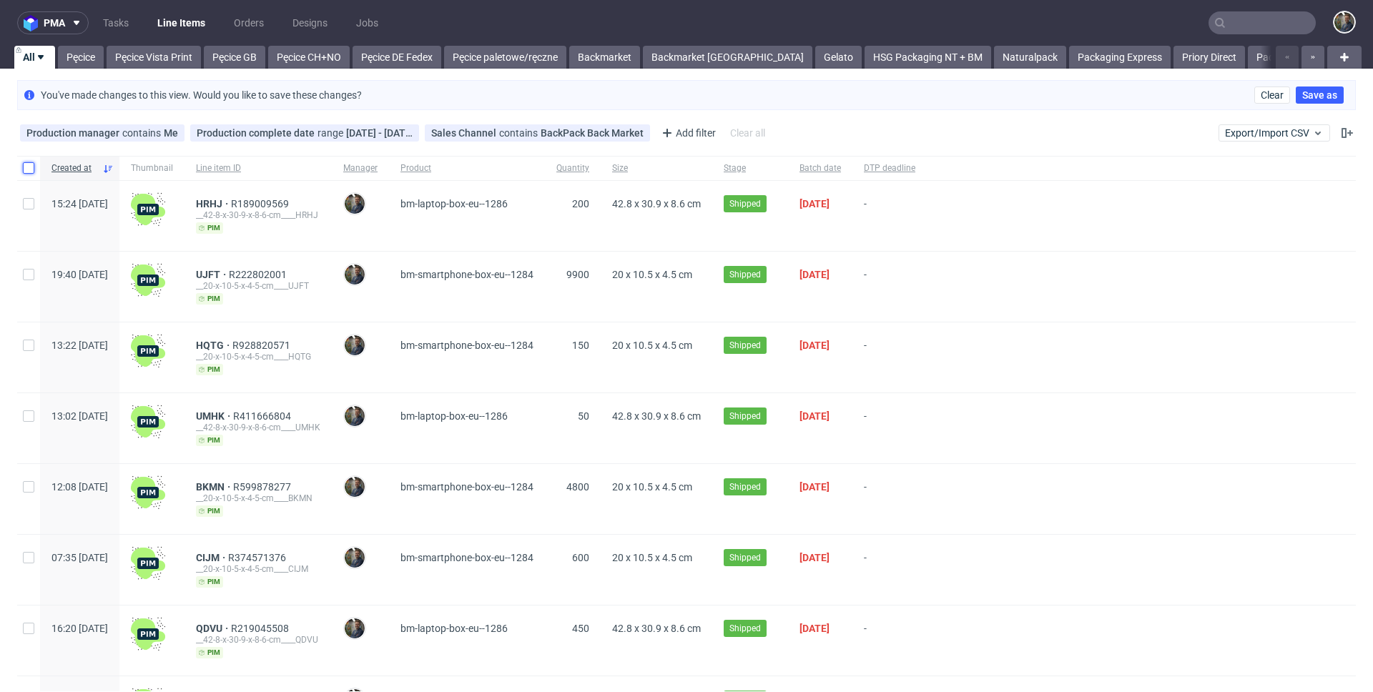
click at [26, 168] on input "checkbox" at bounding box center [28, 167] width 11 height 11
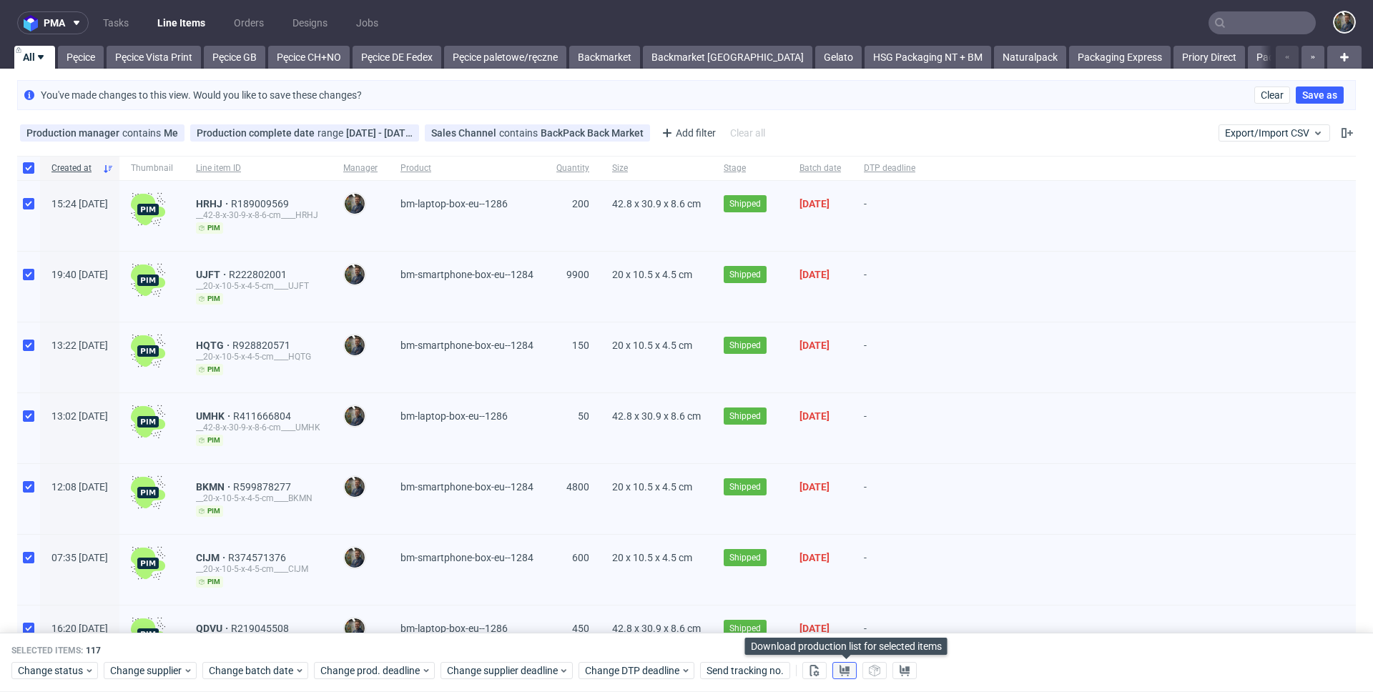
click at [843, 672] on icon at bounding box center [844, 670] width 11 height 11
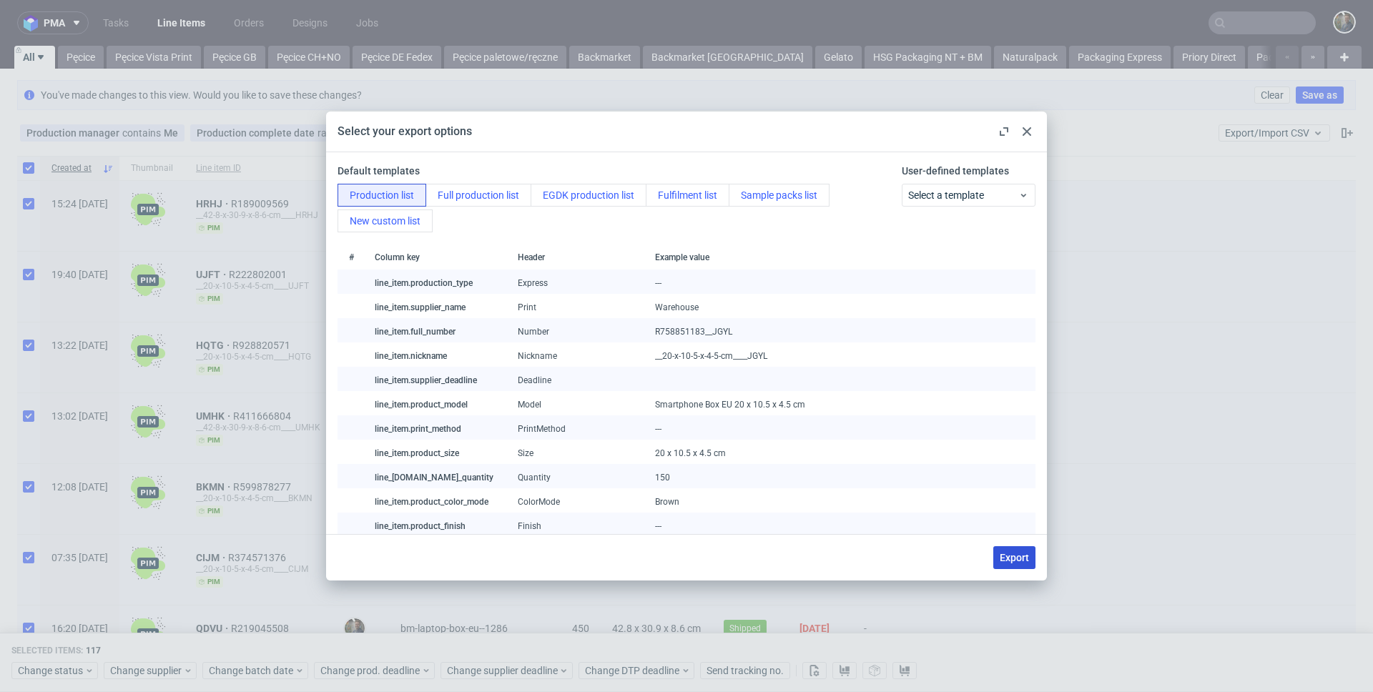
click at [993, 566] on button "Export" at bounding box center [1014, 557] width 42 height 23
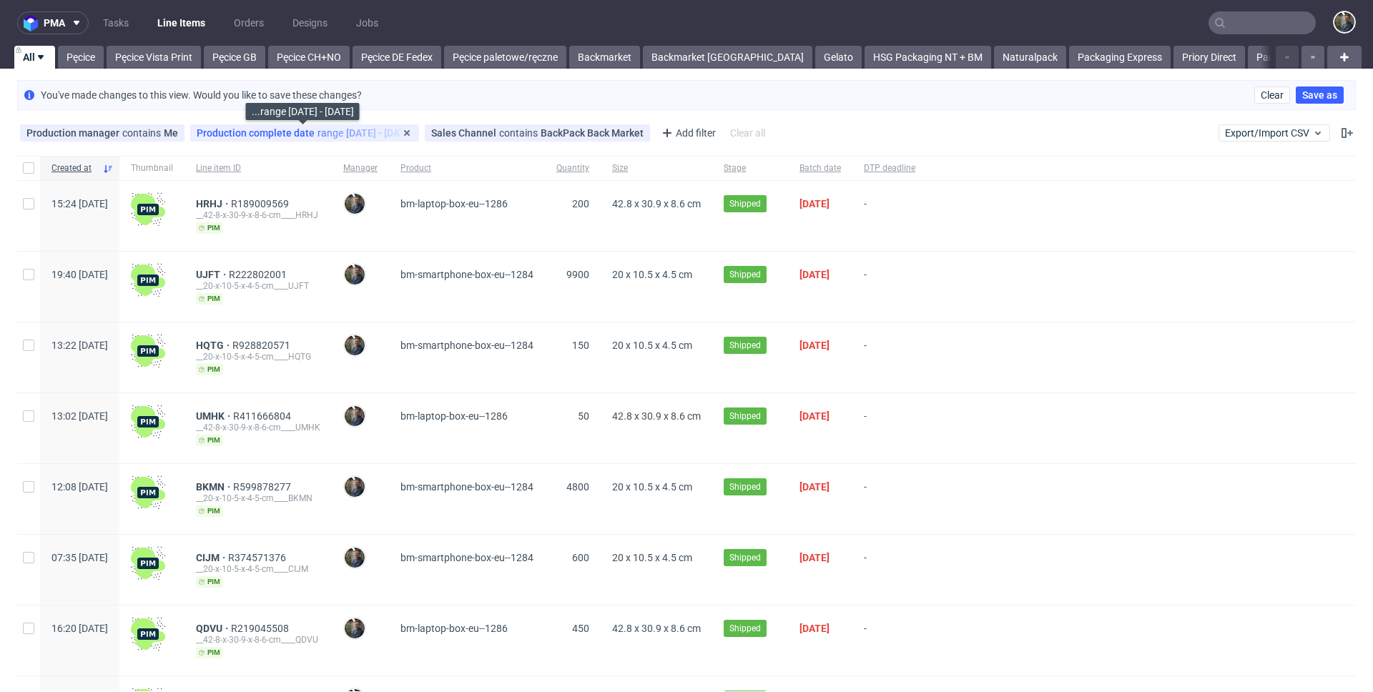
click at [333, 134] on div "Production complete date range 14/07/2025 - 31/07/2025" at bounding box center [305, 132] width 216 height 11
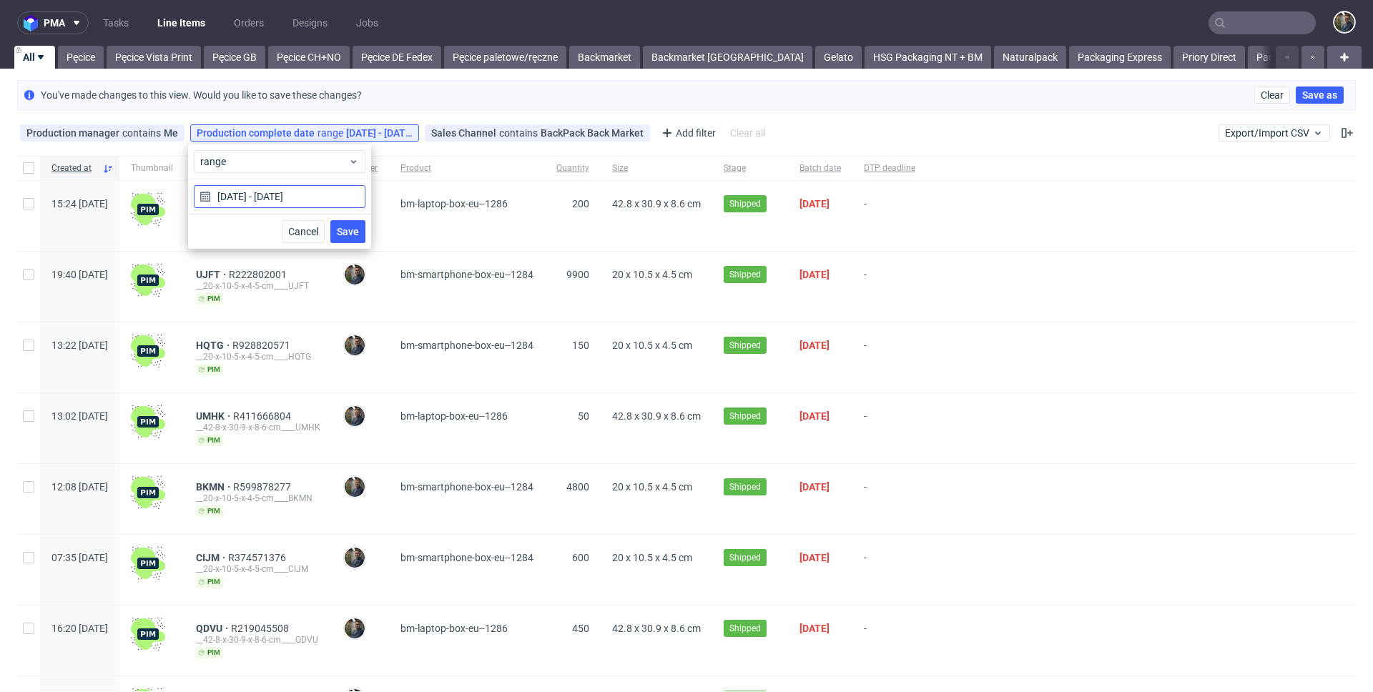
click at [267, 196] on input "14/07/2025 - 31/07/2025" at bounding box center [280, 196] width 172 height 23
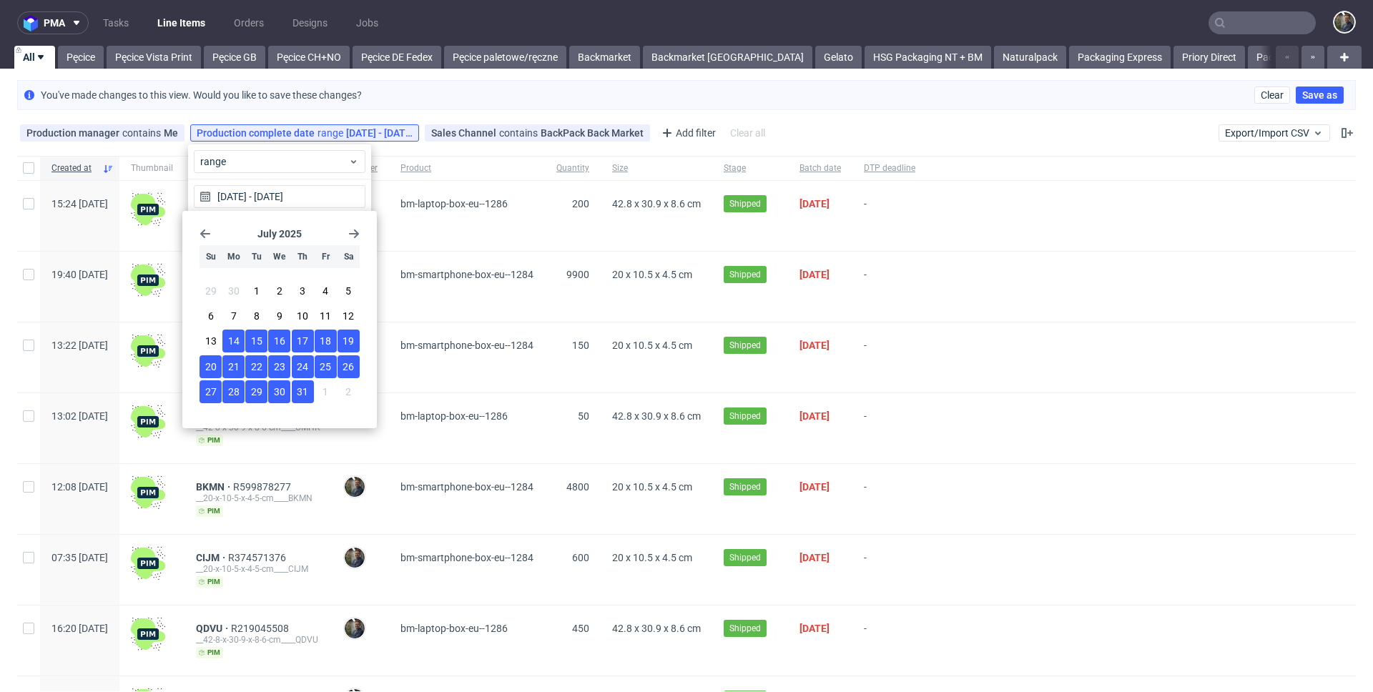
click at [355, 232] on icon "Go forward 1 month" at bounding box center [353, 233] width 11 height 11
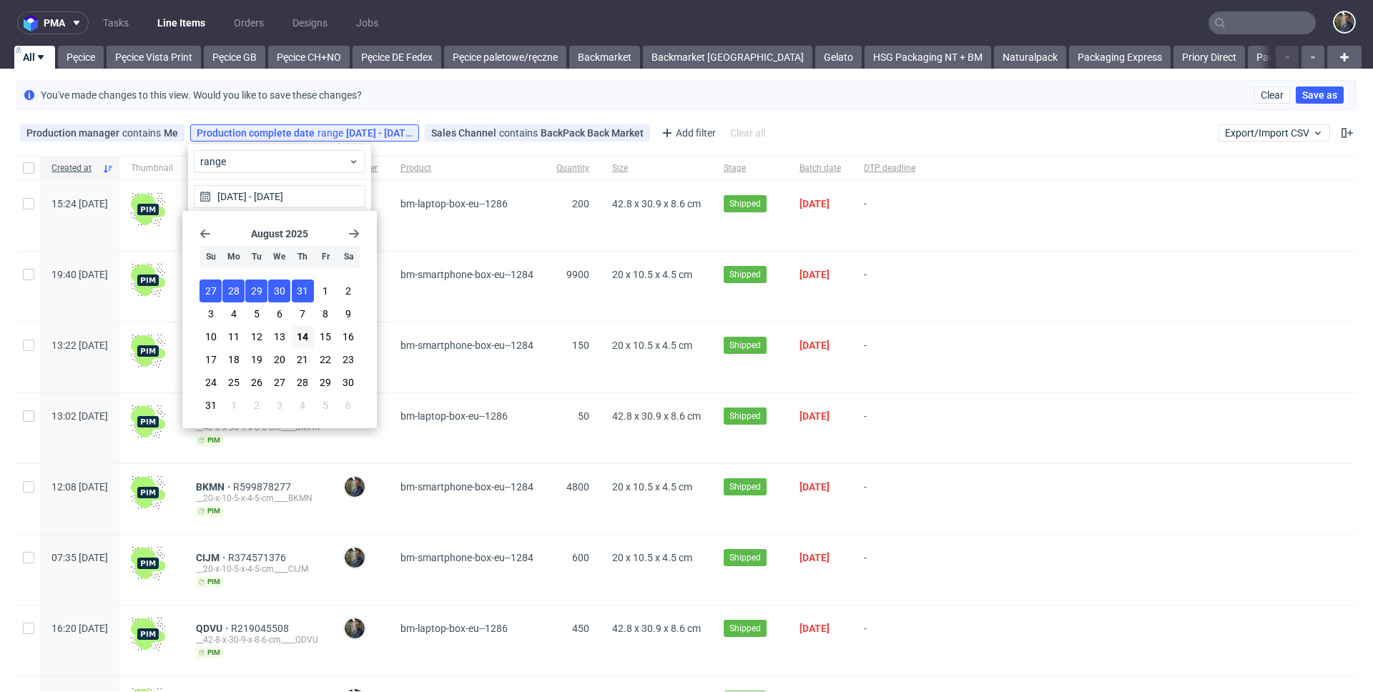
click at [355, 232] on icon "Go forward 1 month" at bounding box center [353, 233] width 11 height 11
click at [229, 295] on button "1" at bounding box center [233, 291] width 22 height 23
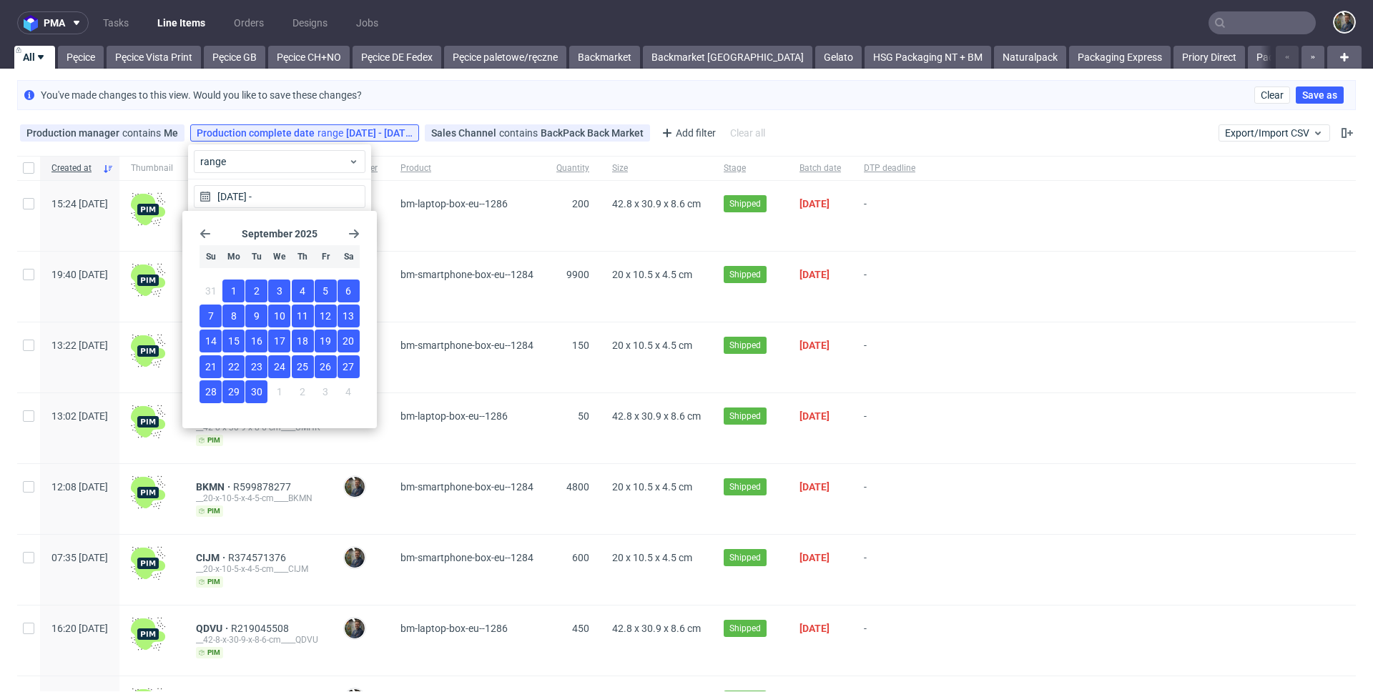
click at [261, 396] on span "30" at bounding box center [256, 392] width 11 height 14
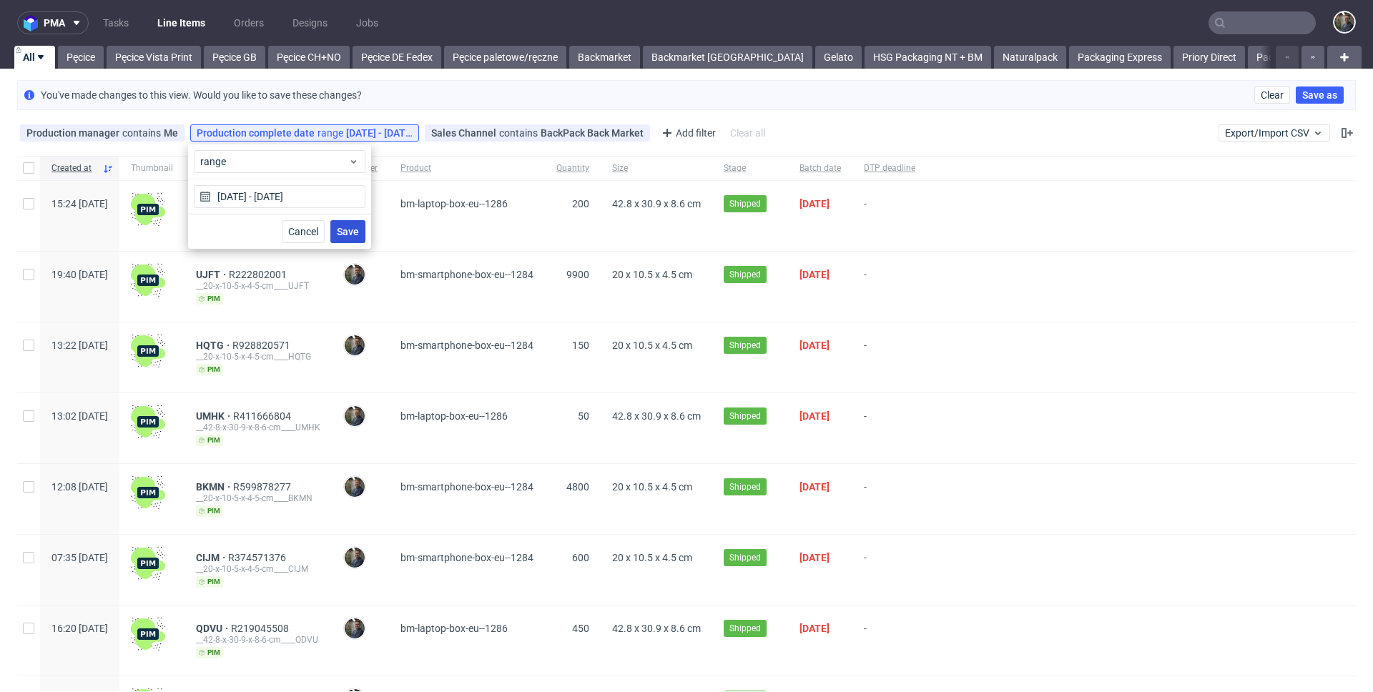
click at [355, 232] on span "Save" at bounding box center [348, 232] width 22 height 10
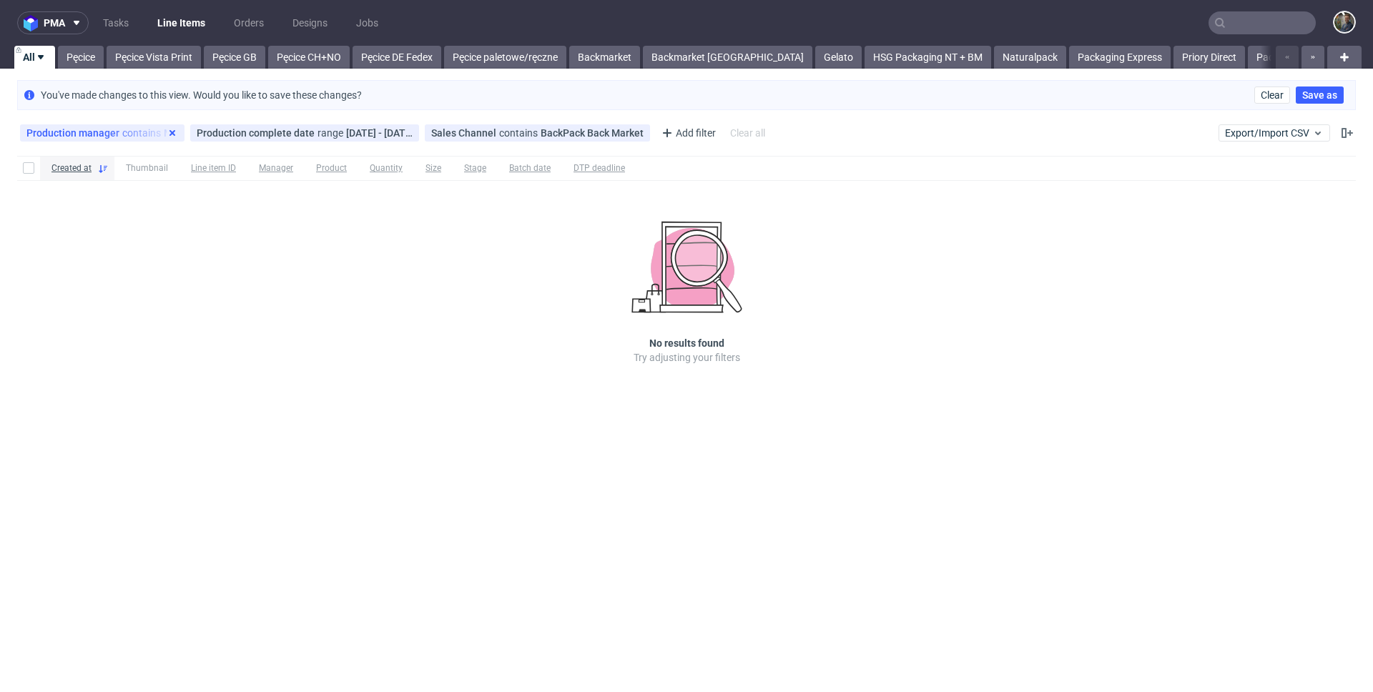
click at [167, 134] on icon at bounding box center [172, 132] width 11 height 11
click at [168, 132] on div "Production complete date range 01/09/2025 - 30/09/2025" at bounding box center [134, 132] width 216 height 11
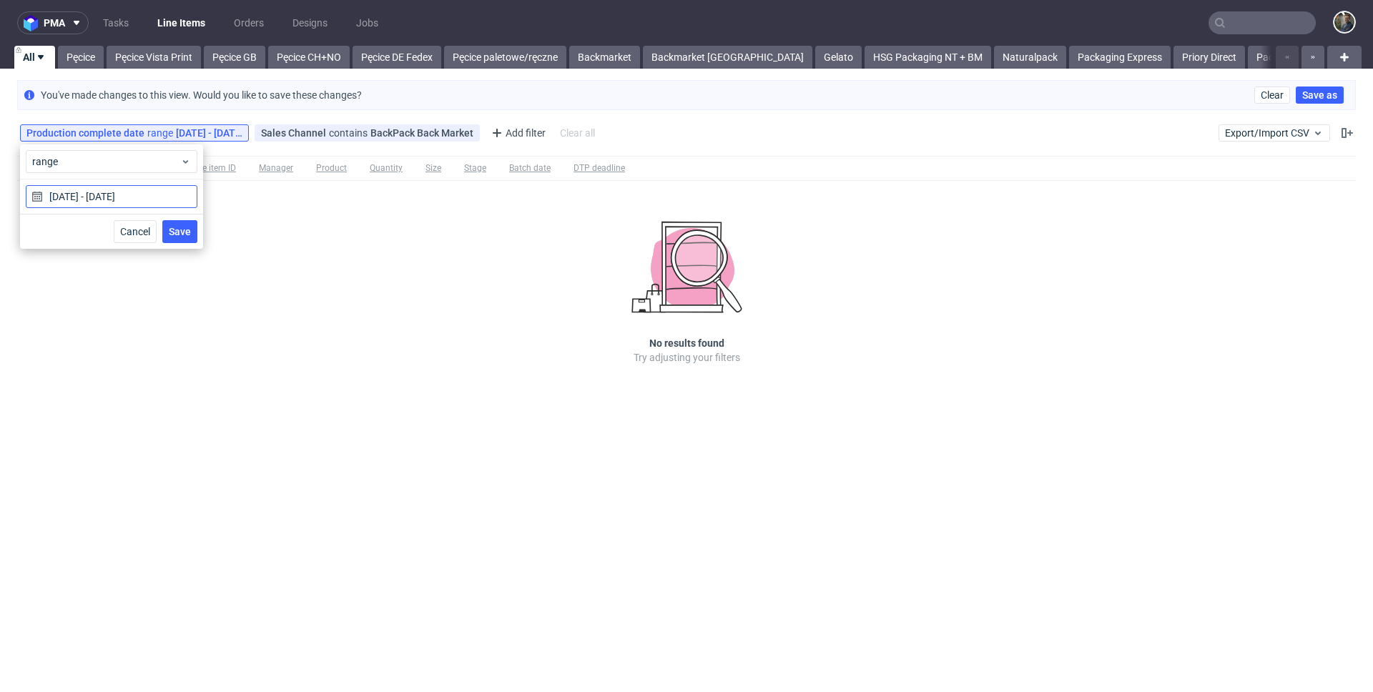
click at [91, 201] on input "01/09/2025 - 30/09/2025" at bounding box center [112, 196] width 172 height 23
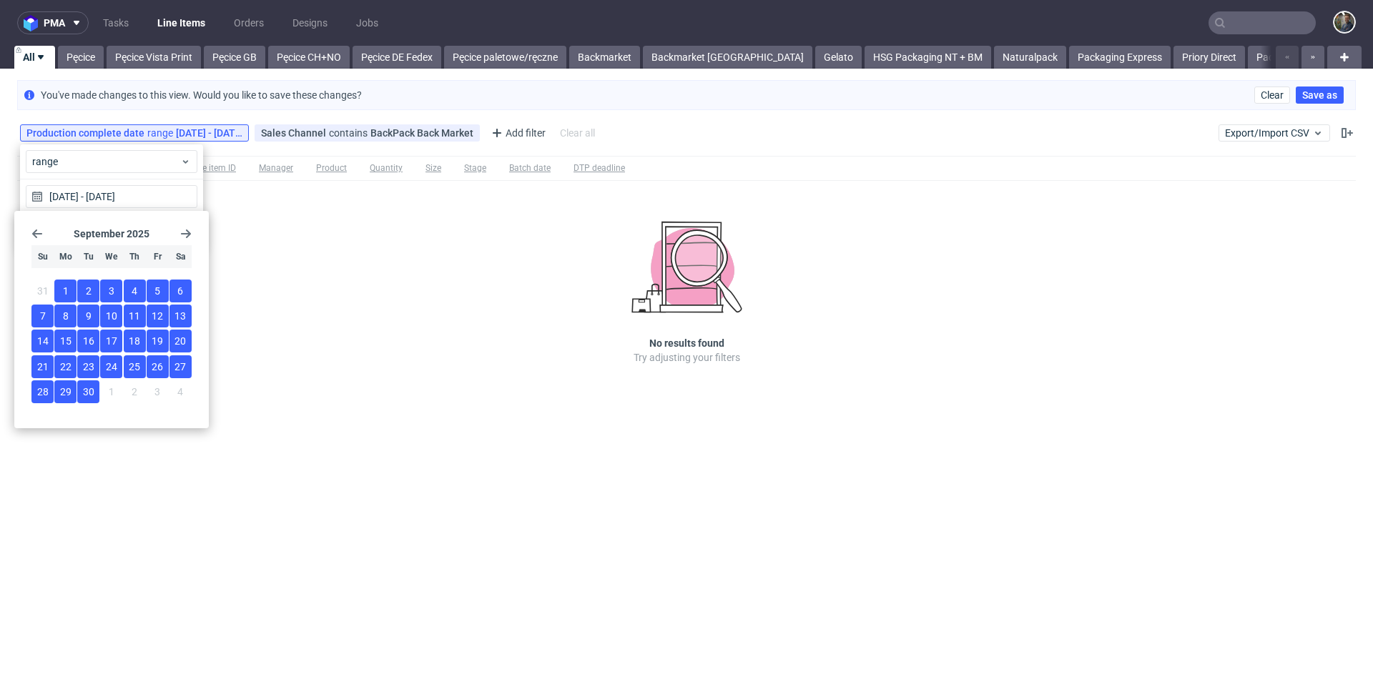
click at [40, 233] on use "Go back 1 month" at bounding box center [37, 234] width 10 height 9
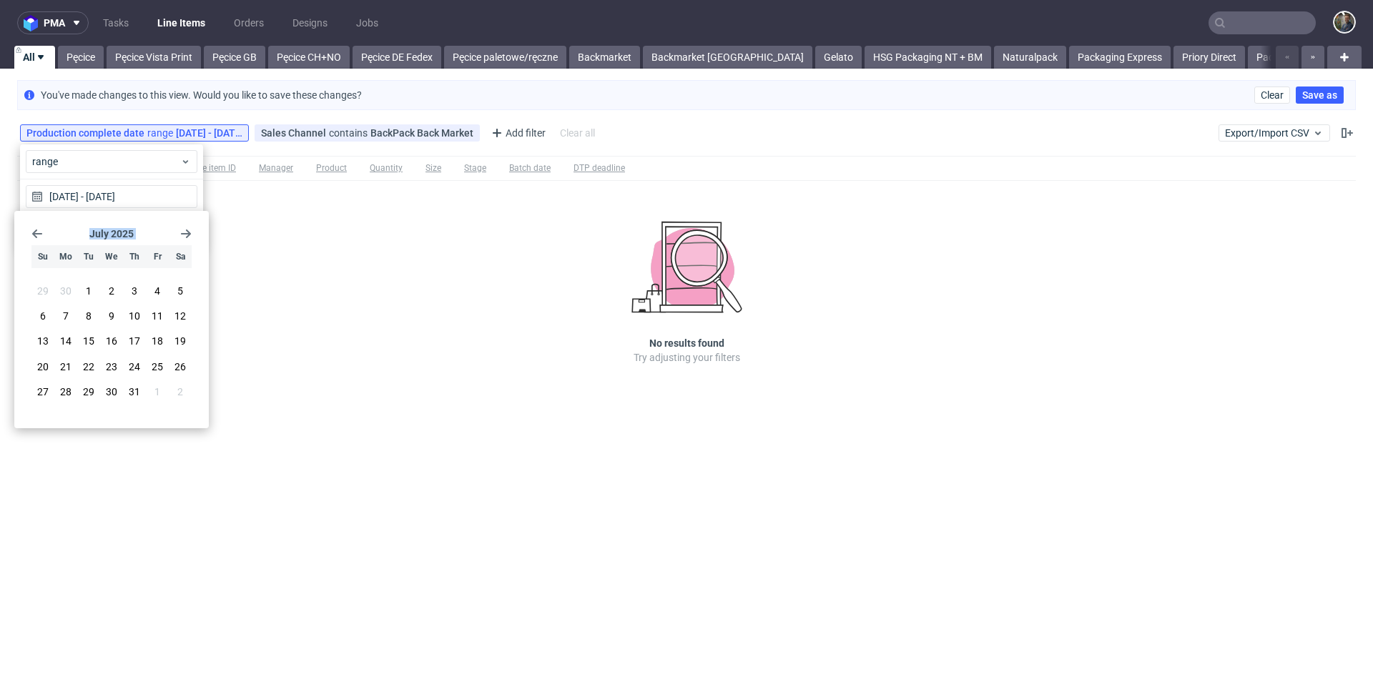
click at [40, 233] on use "Go back 1 month" at bounding box center [37, 234] width 10 height 9
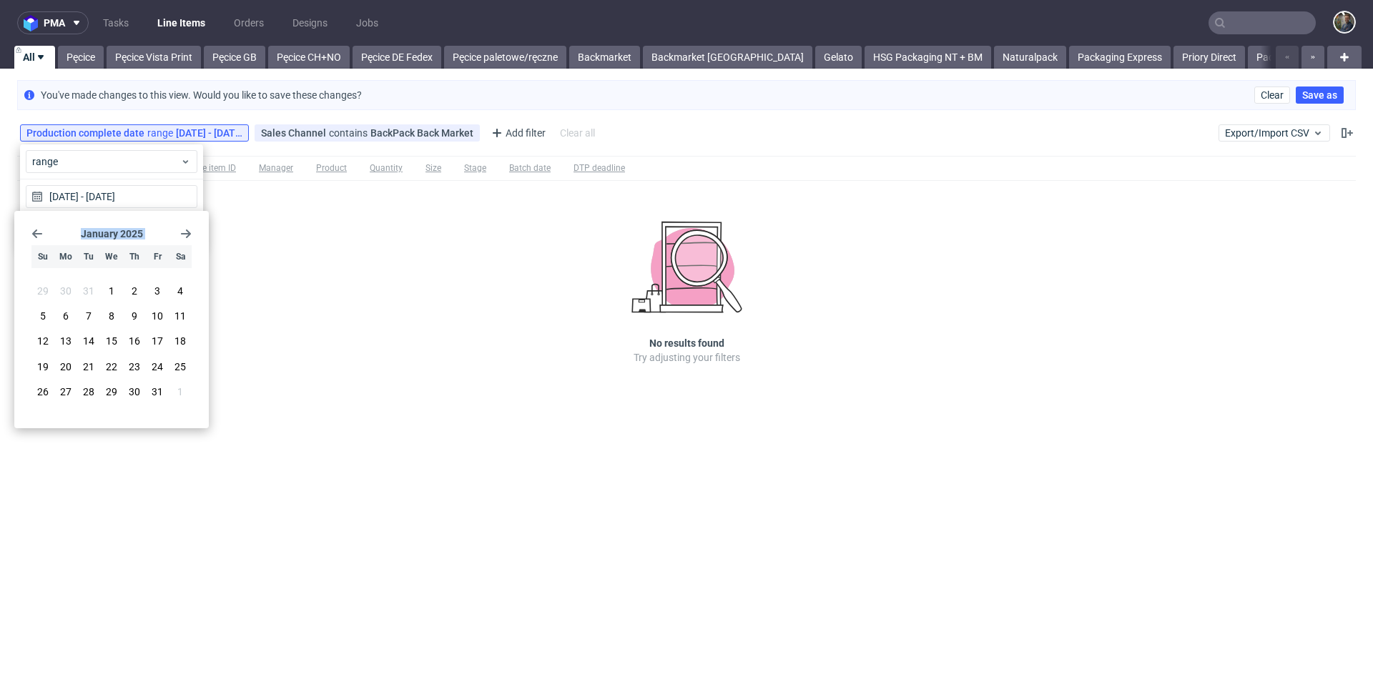
click at [40, 233] on use "Go back 1 month" at bounding box center [37, 234] width 10 height 9
click at [44, 298] on span "1" at bounding box center [43, 291] width 6 height 14
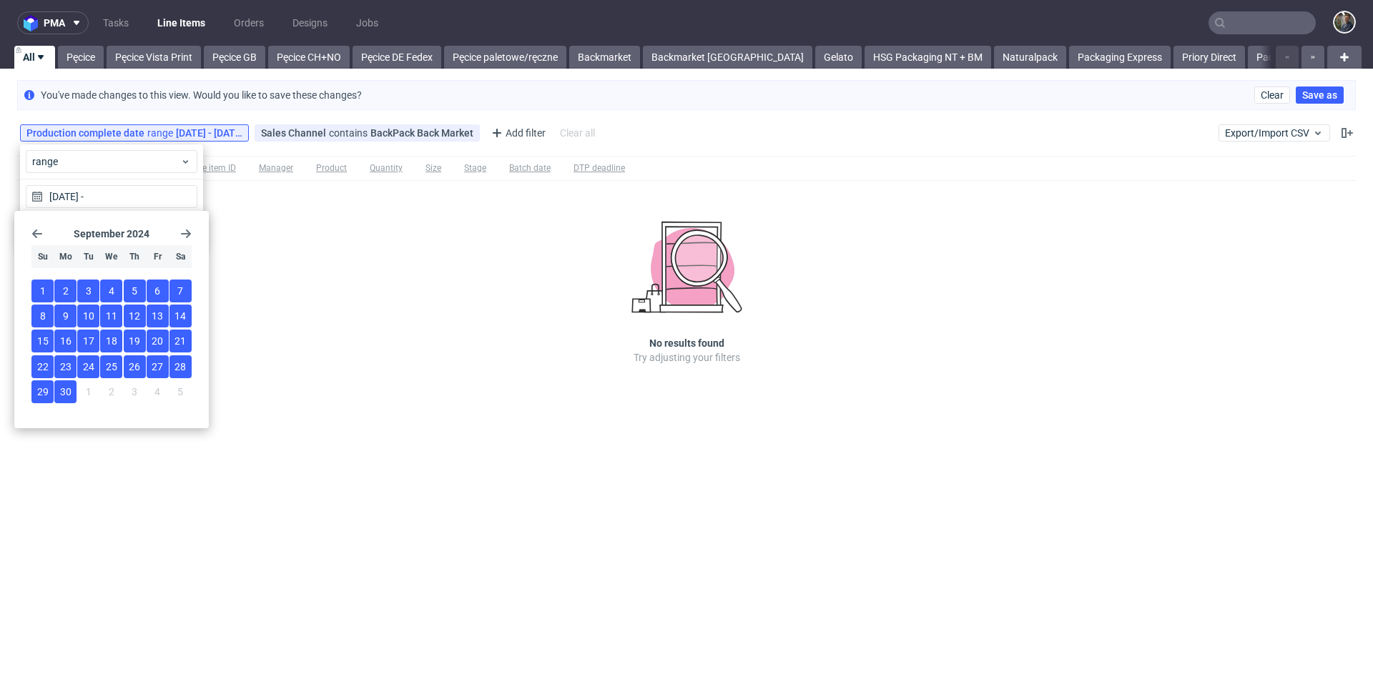
click at [67, 393] on span "30" at bounding box center [65, 392] width 11 height 14
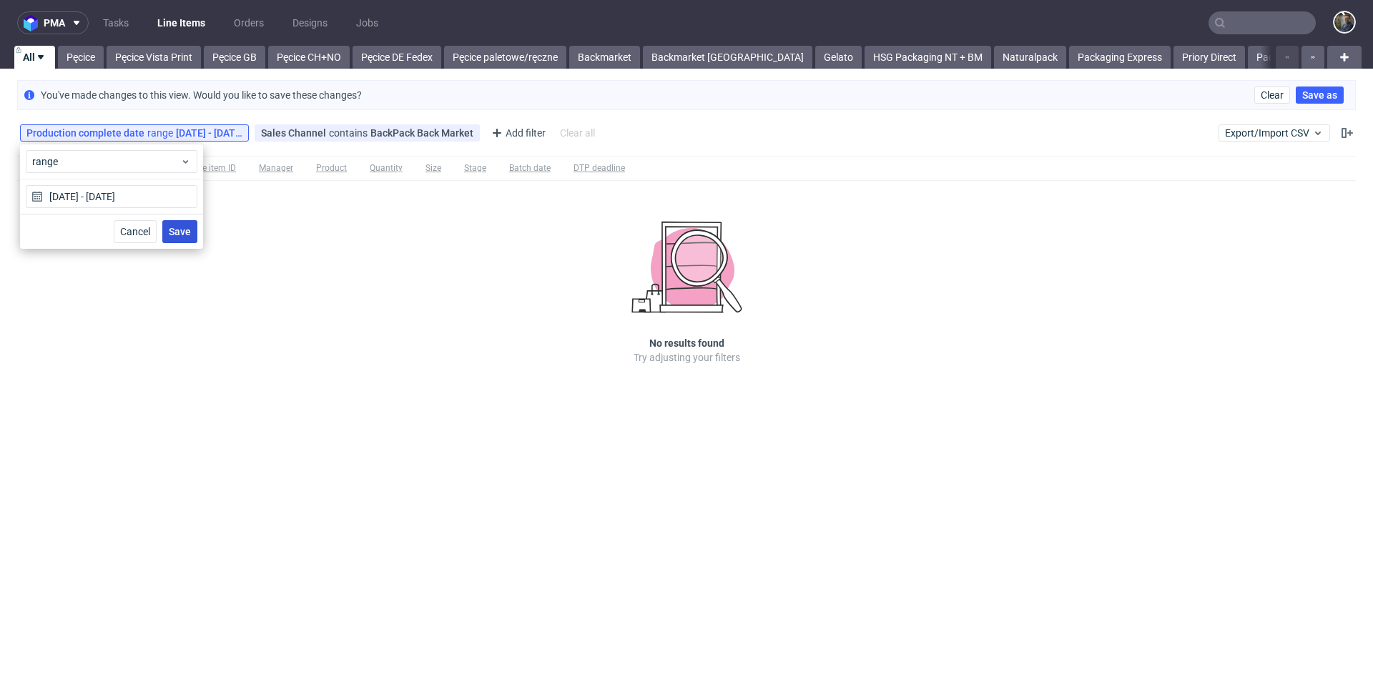
click at [175, 238] on button "Save" at bounding box center [179, 231] width 35 height 23
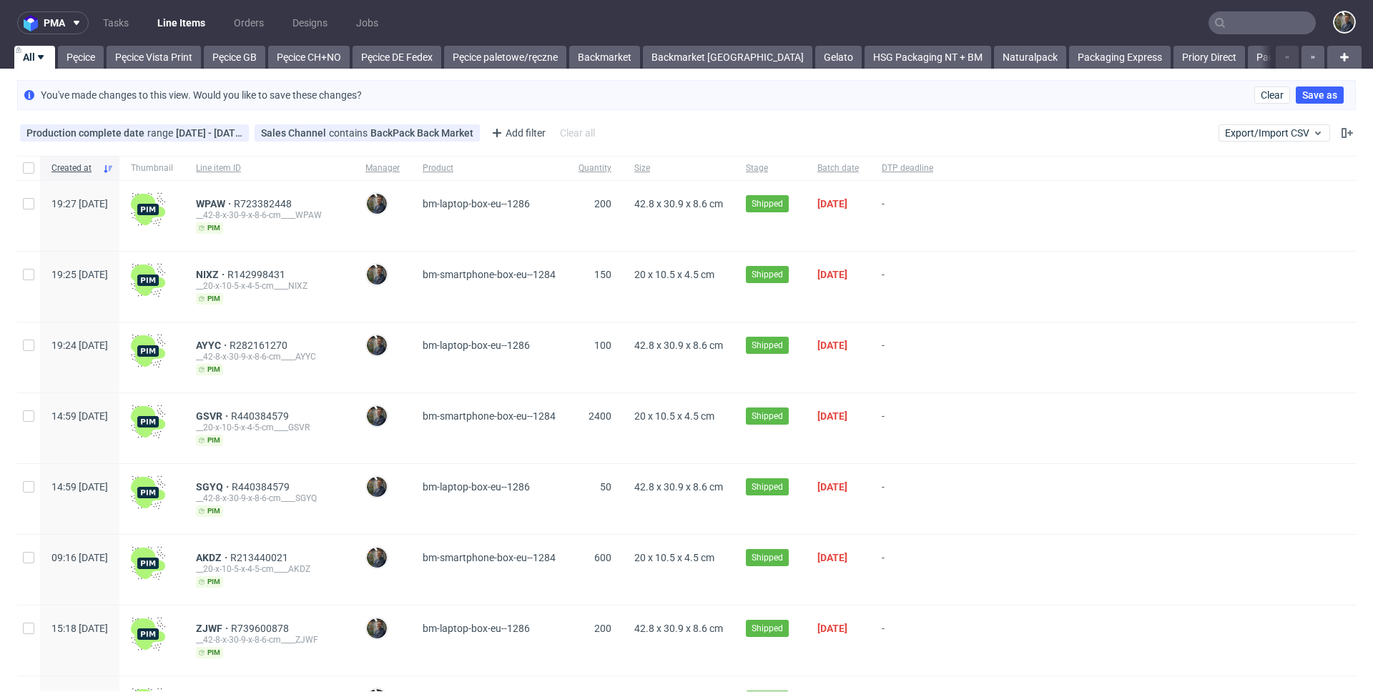
click at [36, 171] on div at bounding box center [28, 168] width 23 height 24
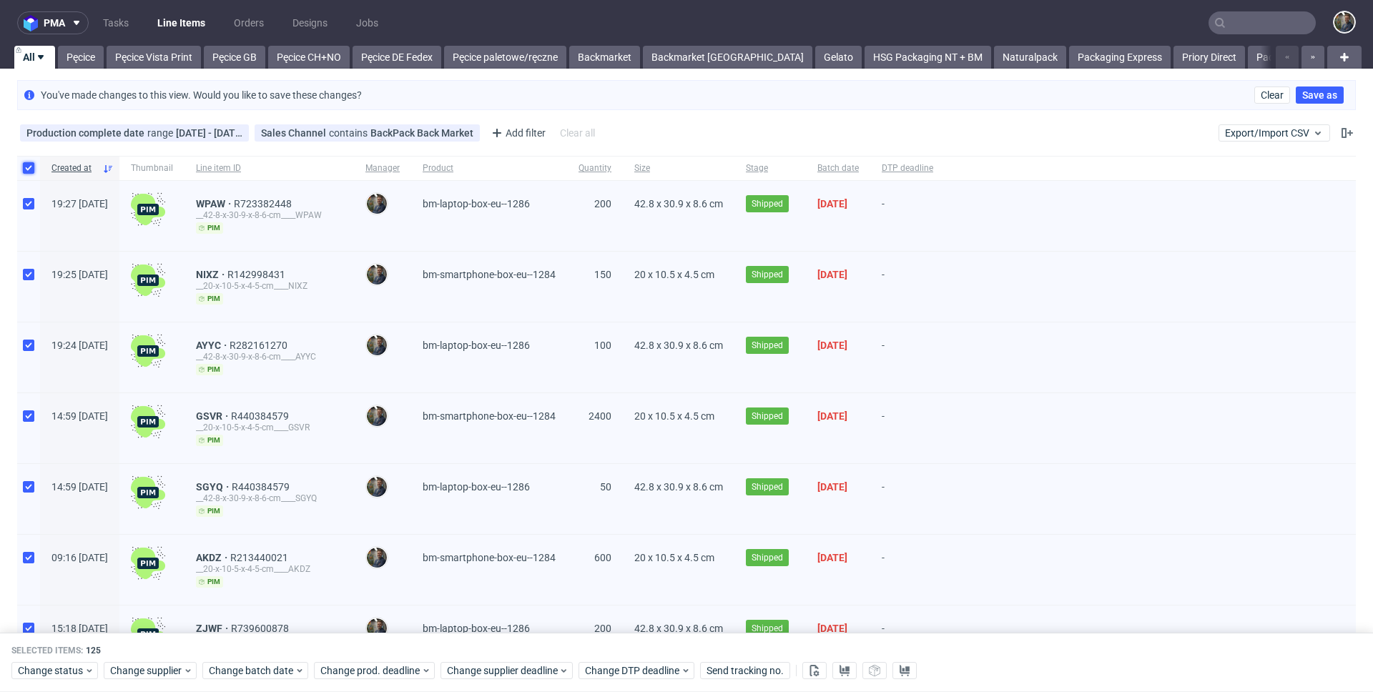
click at [33, 170] on input "checkbox" at bounding box center [28, 167] width 11 height 11
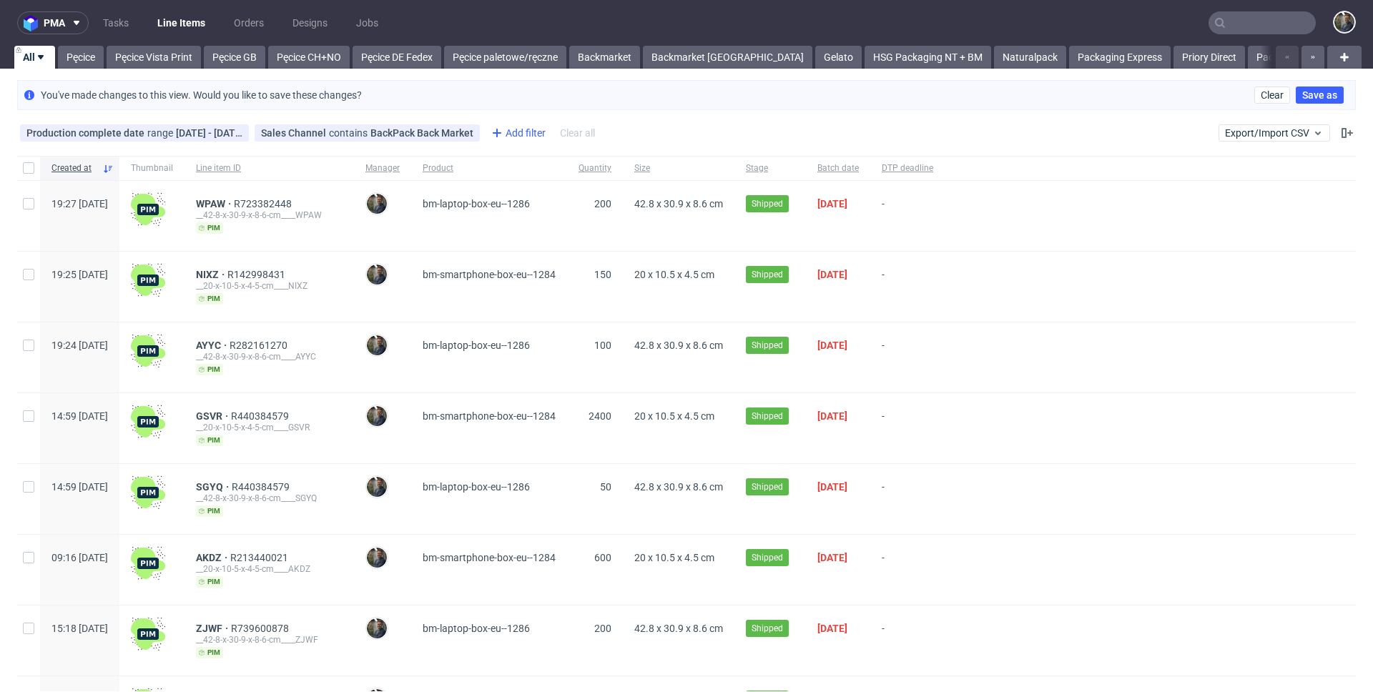
click at [536, 136] on div "Add filter" at bounding box center [517, 133] width 63 height 23
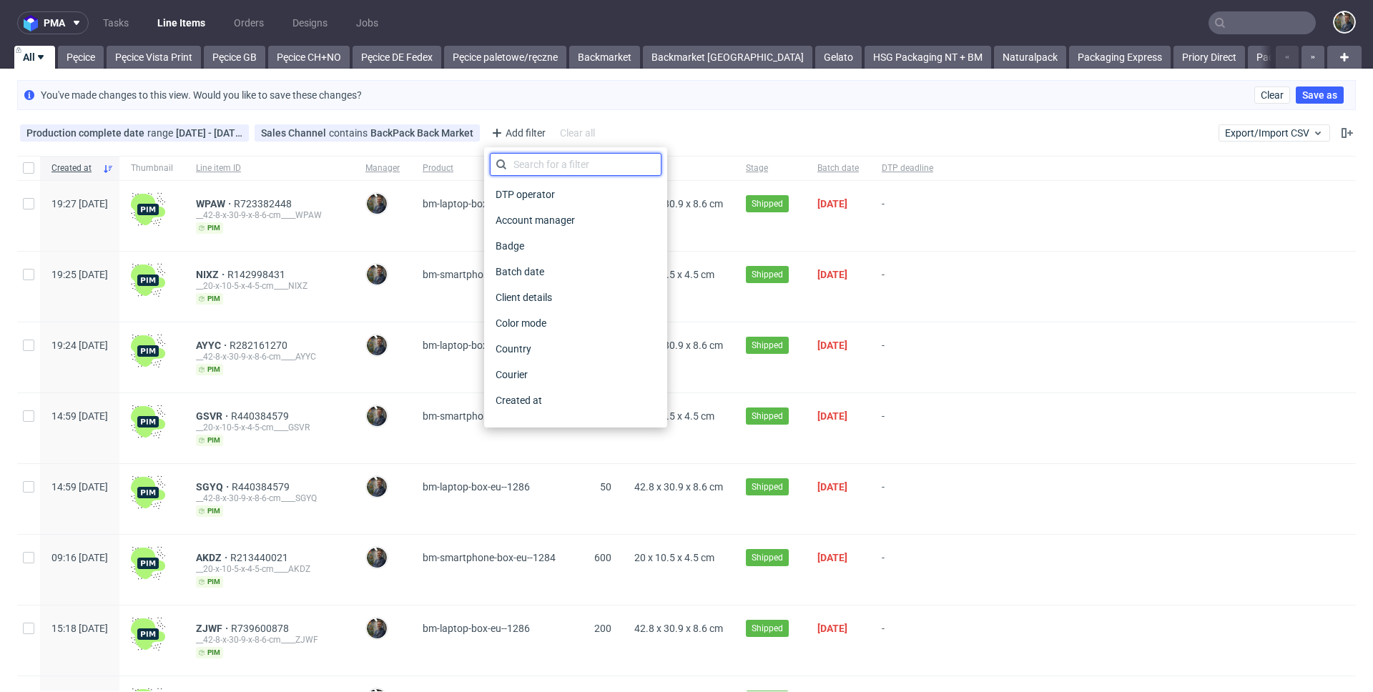
click at [544, 164] on input "text" at bounding box center [576, 164] width 172 height 23
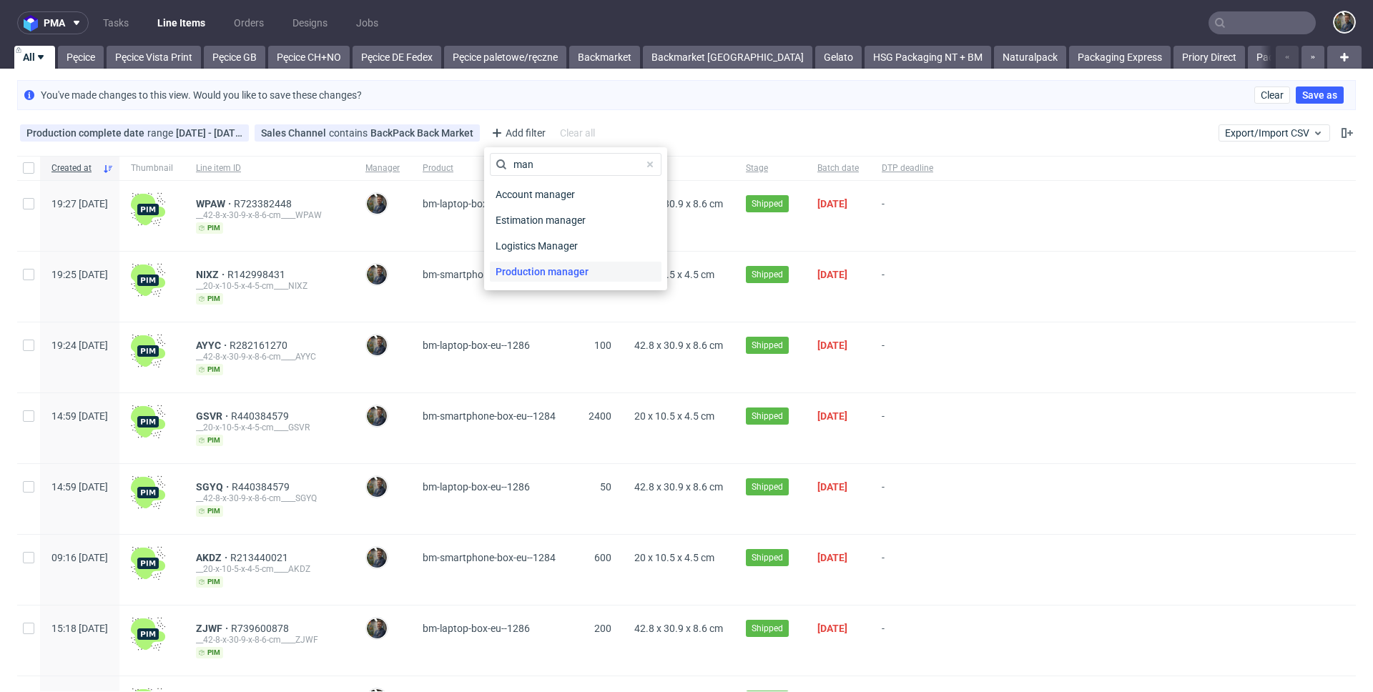
click at [556, 269] on span "Production manager" at bounding box center [542, 272] width 104 height 20
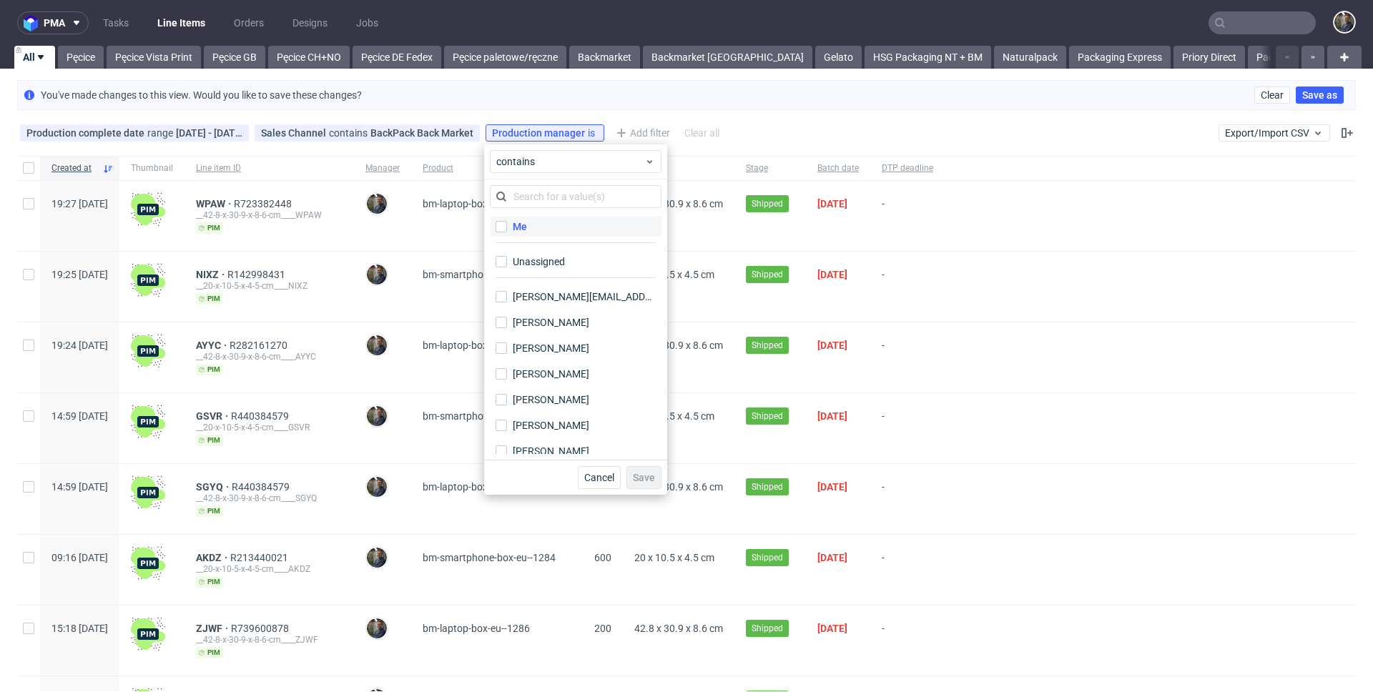
click at [508, 222] on label "Me" at bounding box center [576, 227] width 172 height 20
click at [507, 222] on input "Me" at bounding box center [501, 226] width 11 height 11
click at [644, 476] on span "Save" at bounding box center [644, 478] width 22 height 10
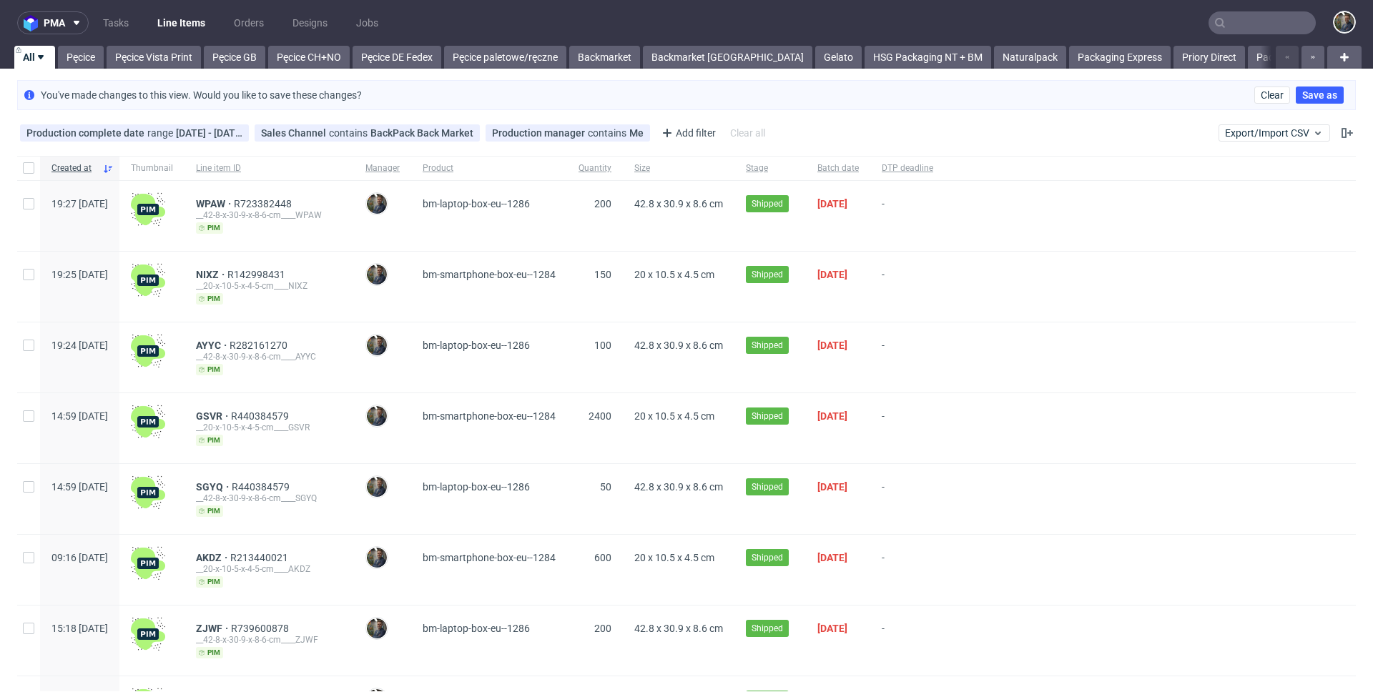
click at [27, 158] on div at bounding box center [28, 168] width 23 height 24
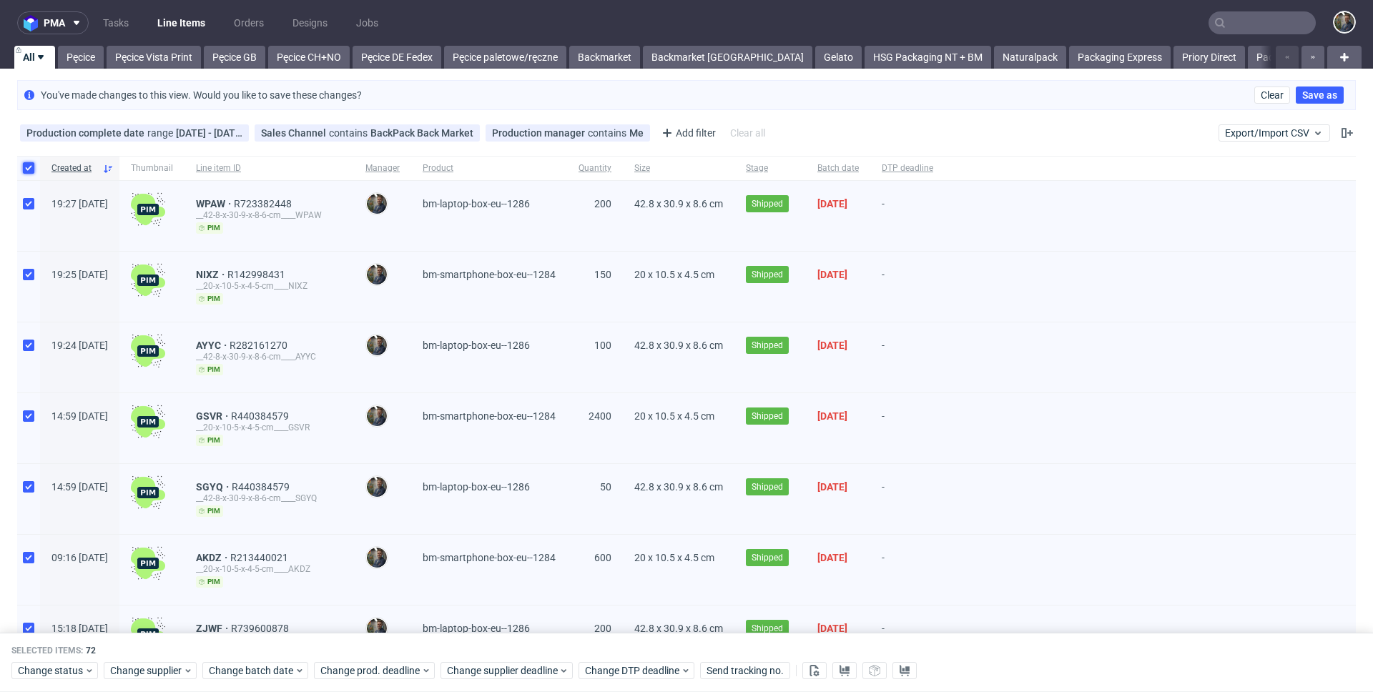
click at [27, 163] on input "checkbox" at bounding box center [28, 167] width 11 height 11
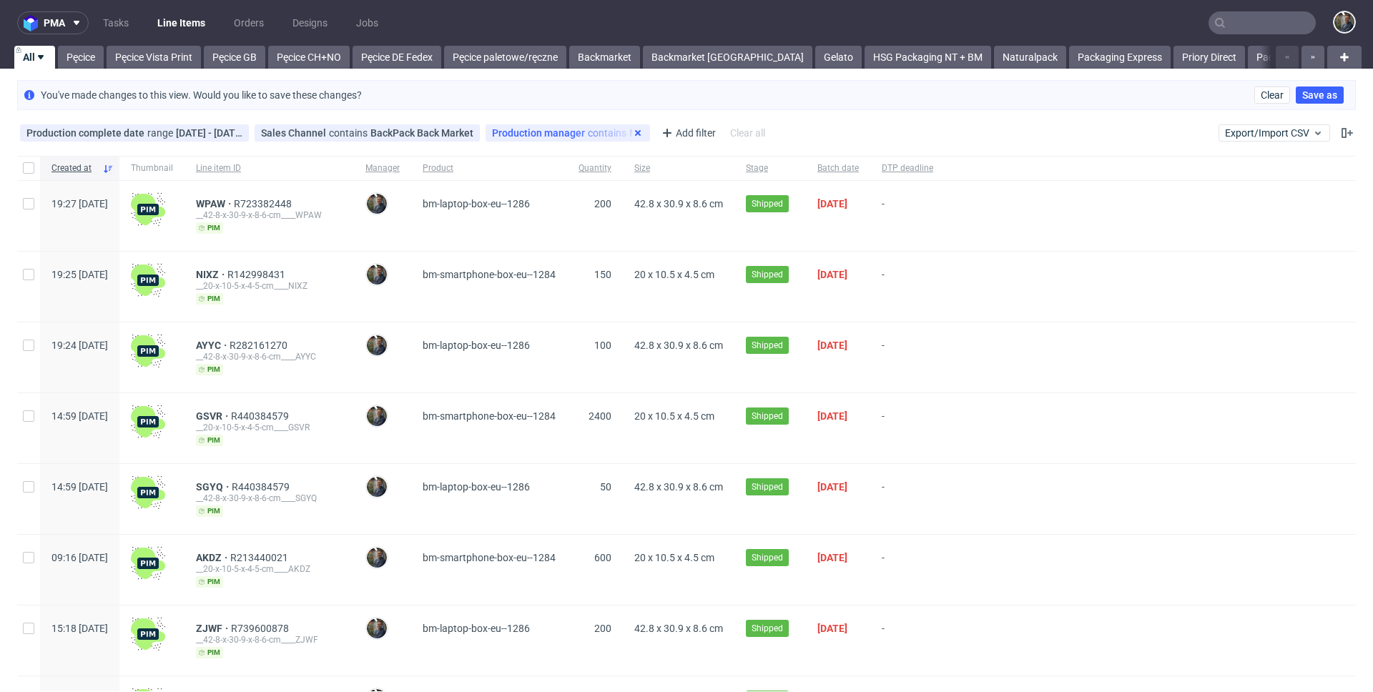
click at [635, 132] on use at bounding box center [638, 133] width 6 height 6
click at [658, 134] on div "Production complete date range 01/09/2024 - 30/09/2024 ...range 01/09/2024 - 30…" at bounding box center [686, 133] width 1373 height 34
click at [27, 170] on input "checkbox" at bounding box center [28, 167] width 11 height 11
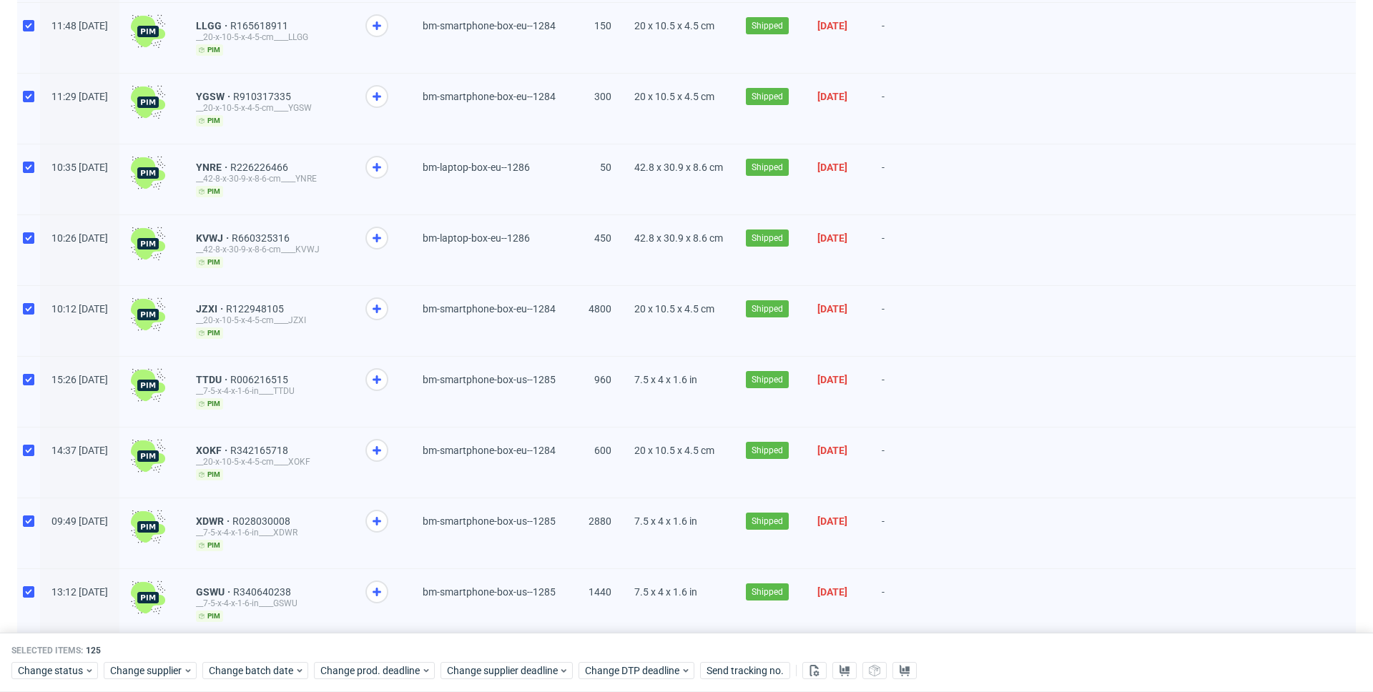
scroll to position [8445, 0]
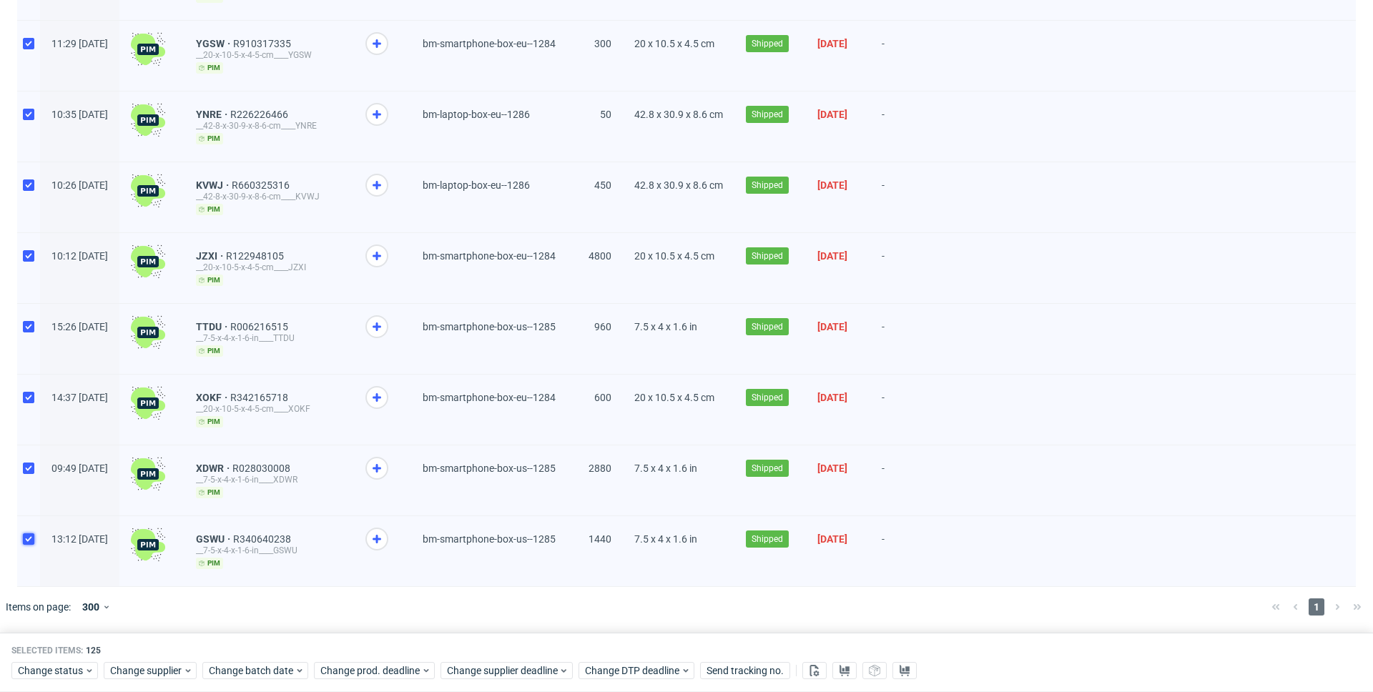
click at [31, 535] on input "checkbox" at bounding box center [28, 539] width 11 height 11
click at [31, 469] on input "checkbox" at bounding box center [28, 468] width 11 height 11
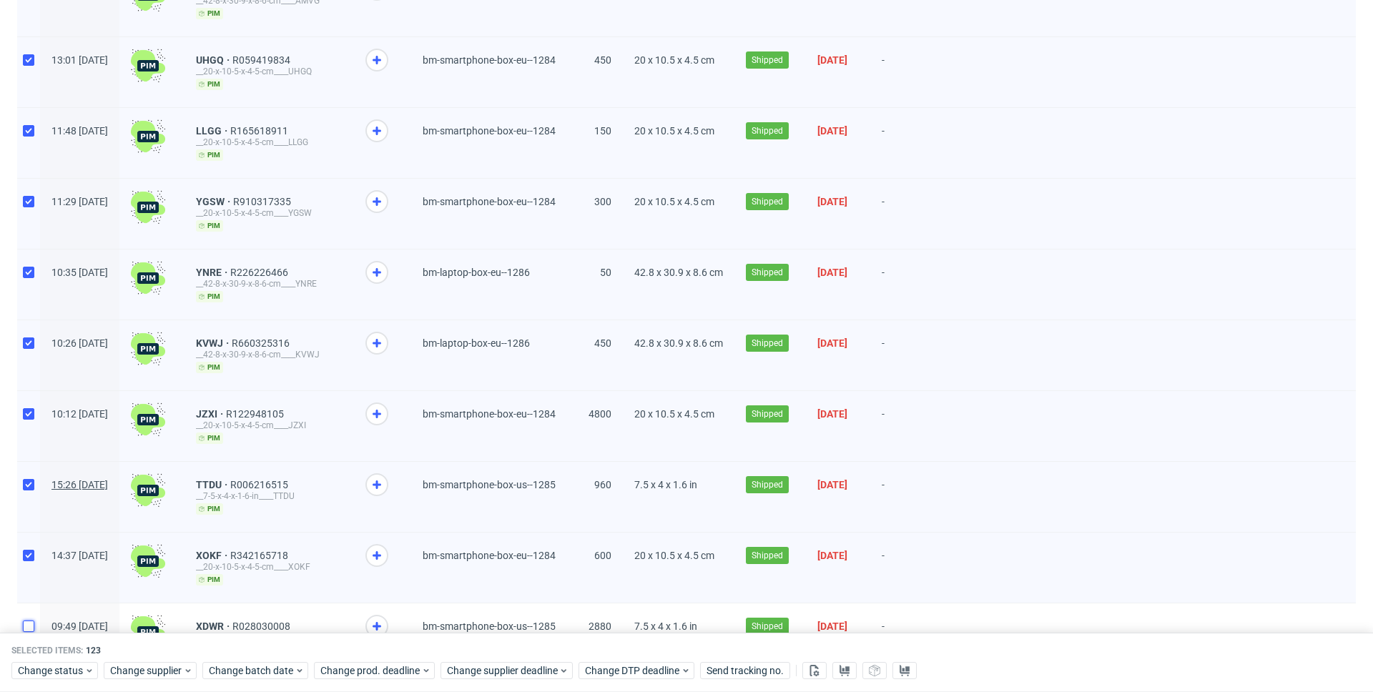
scroll to position [8273, 0]
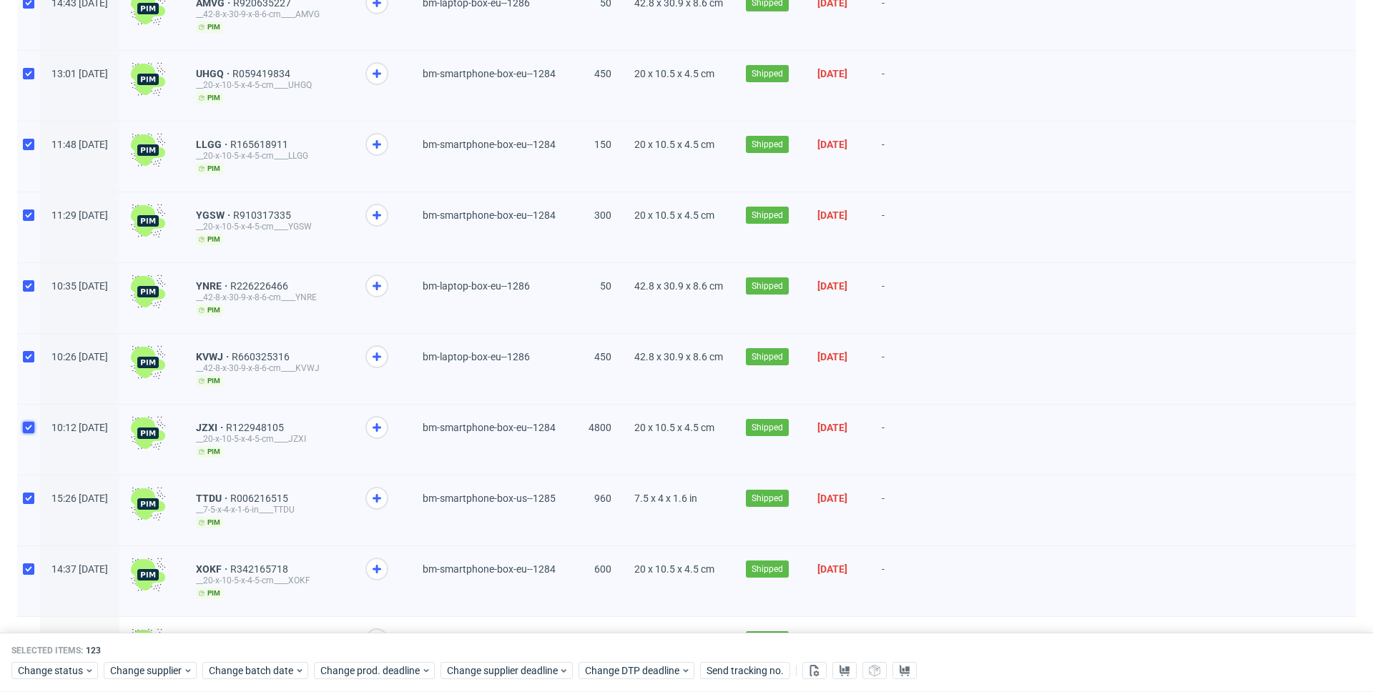
click at [29, 425] on input "checkbox" at bounding box center [28, 427] width 11 height 11
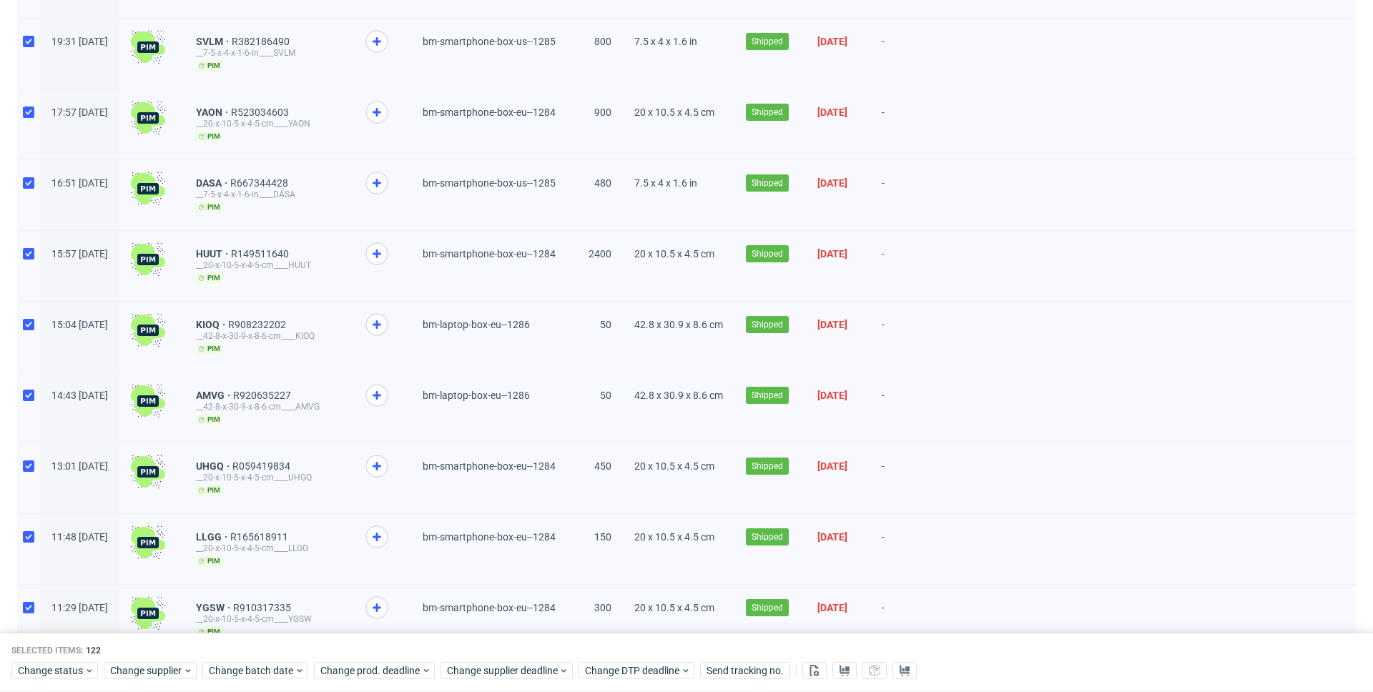
scroll to position [7861, 0]
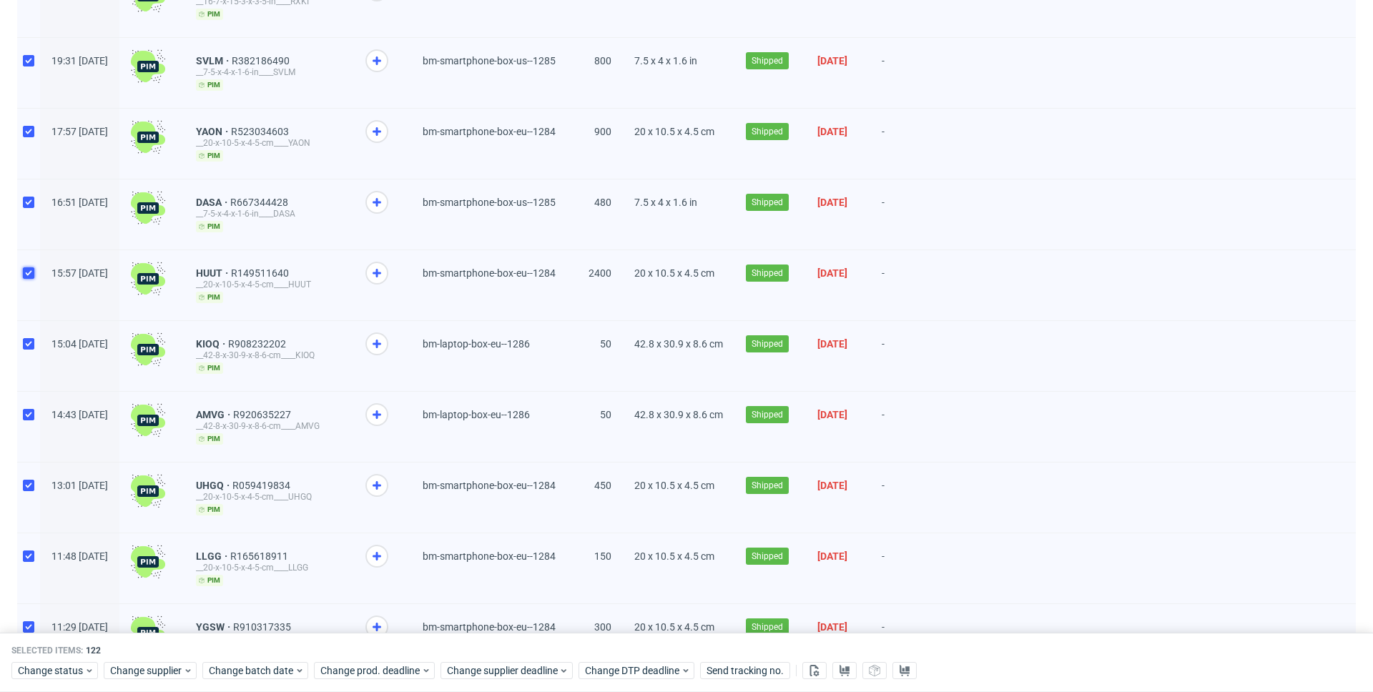
click at [34, 274] on input "checkbox" at bounding box center [28, 272] width 11 height 11
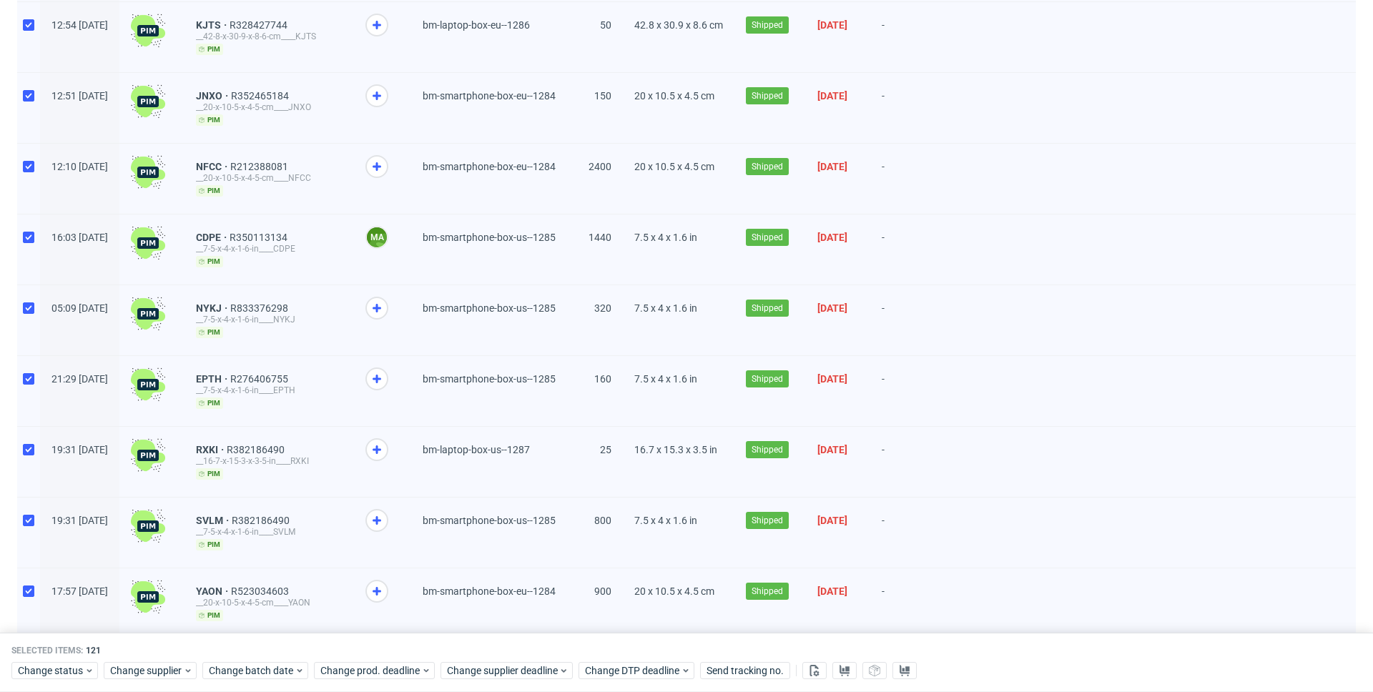
scroll to position [7398, 0]
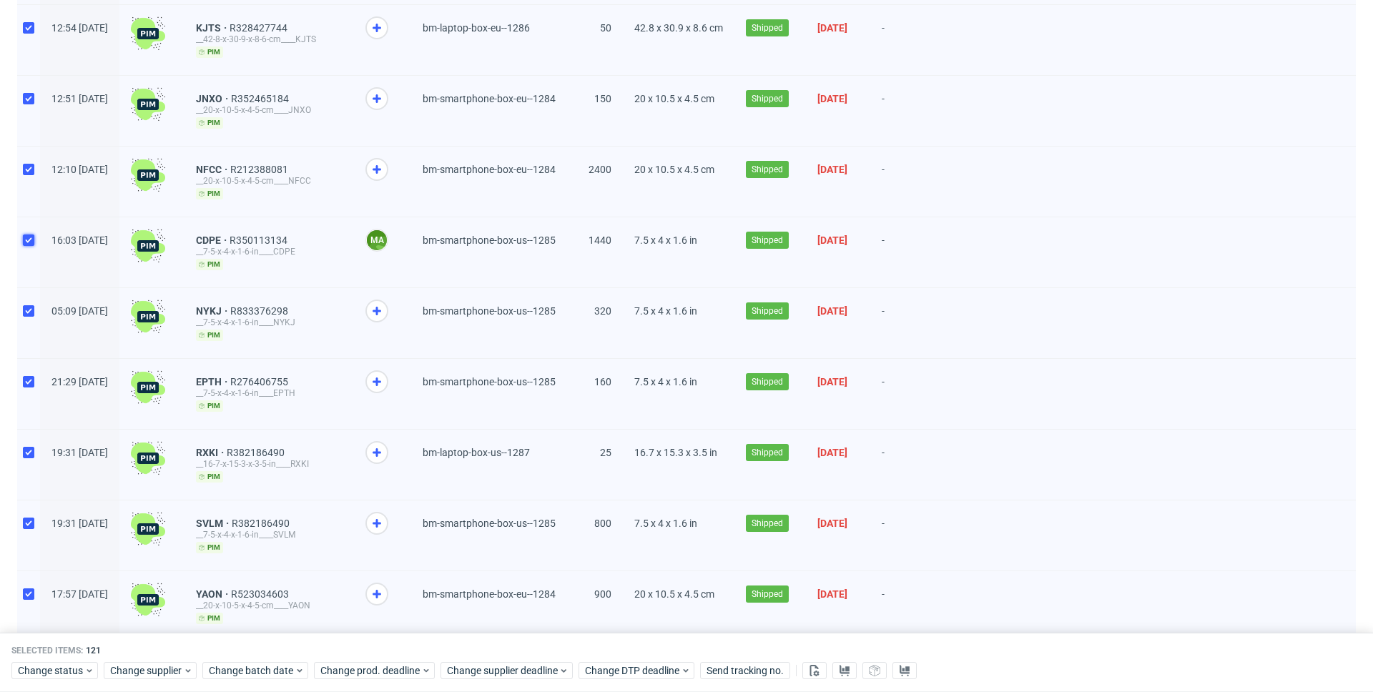
click at [32, 243] on input "checkbox" at bounding box center [28, 240] width 11 height 11
click at [30, 242] on input "checkbox" at bounding box center [28, 240] width 11 height 11
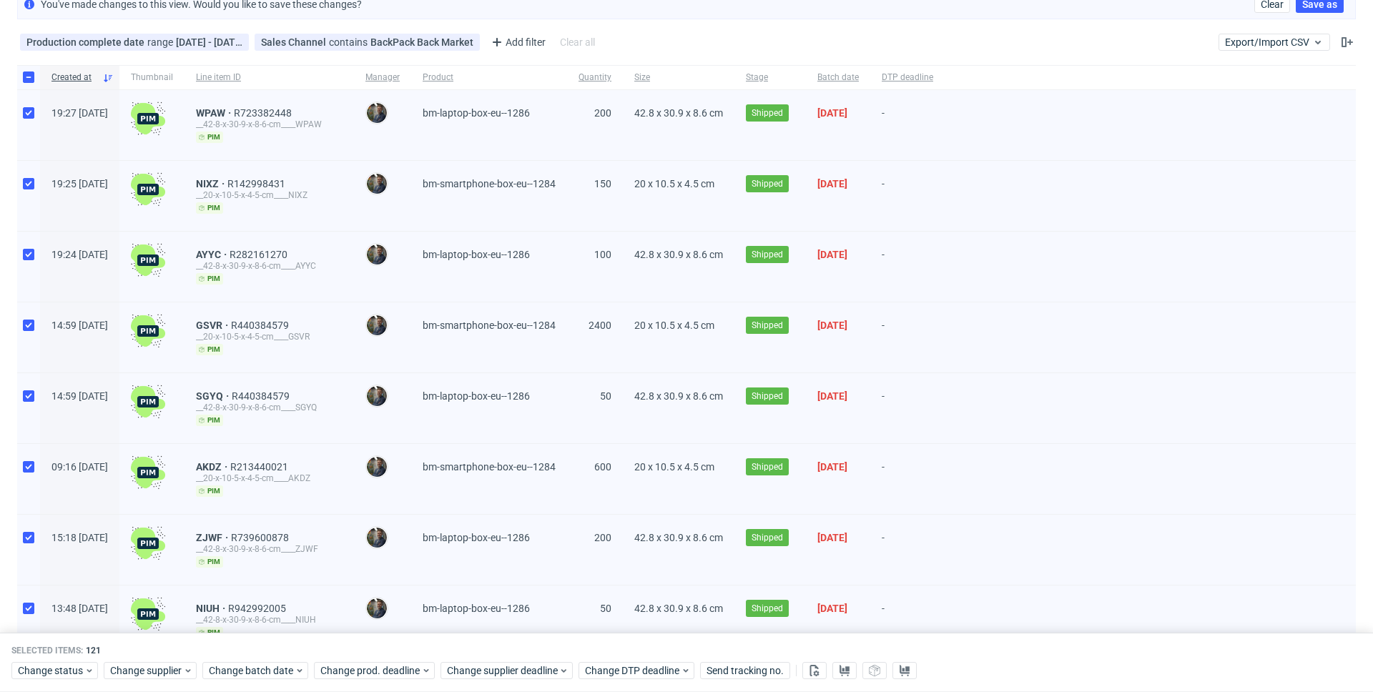
scroll to position [0, 0]
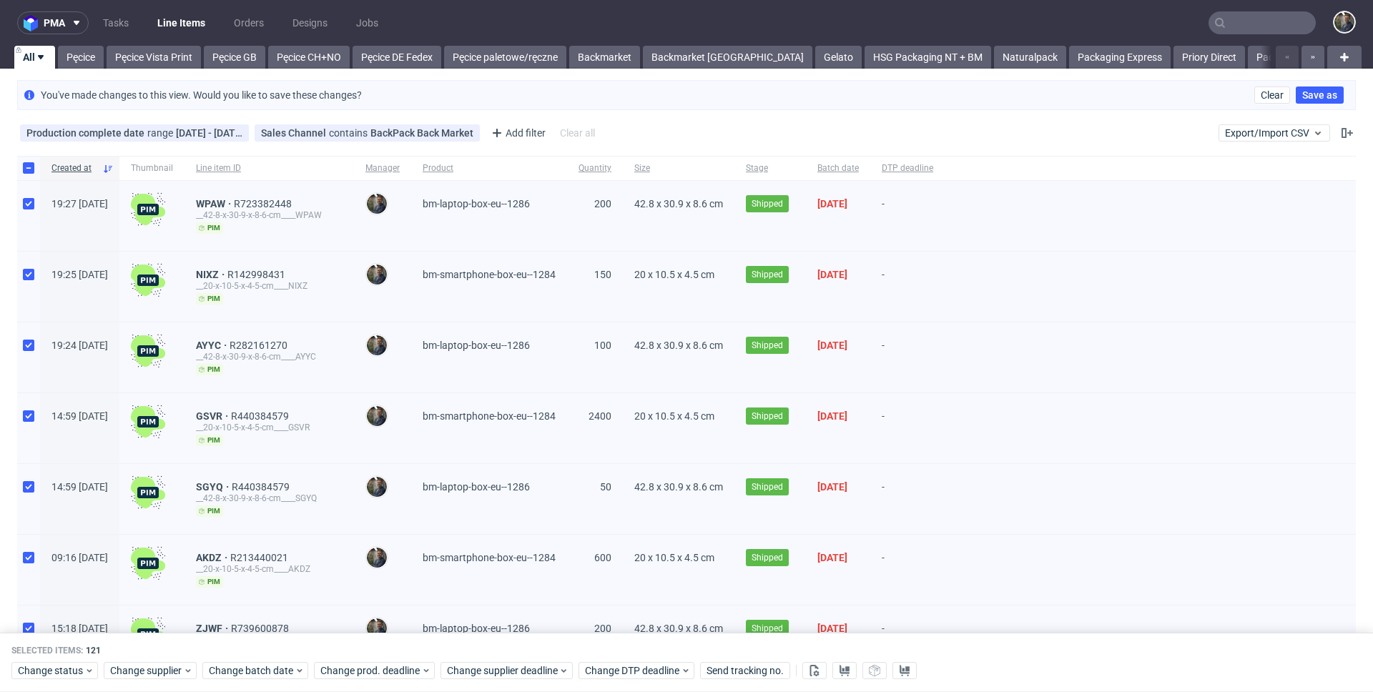
click at [676, 109] on div "You've made changes to this view. Would you like to save these changes? Clear S…" at bounding box center [686, 95] width 1339 height 30
click at [620, 129] on div "Production complete date range 01/09/2024 - 30/09/2024 ...range 01/09/2024 - 30…" at bounding box center [686, 133] width 1373 height 34
click at [506, 128] on div "Add filter" at bounding box center [517, 133] width 63 height 23
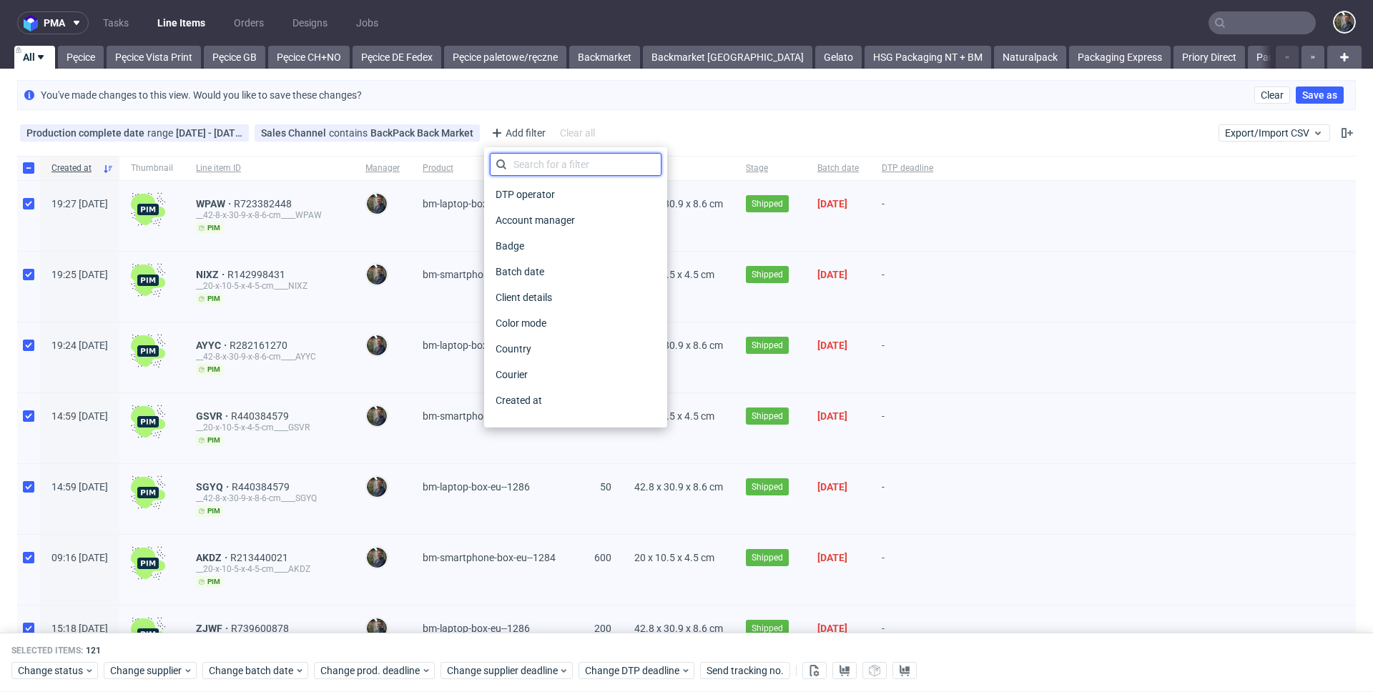
click at [546, 170] on input "text" at bounding box center [576, 164] width 172 height 23
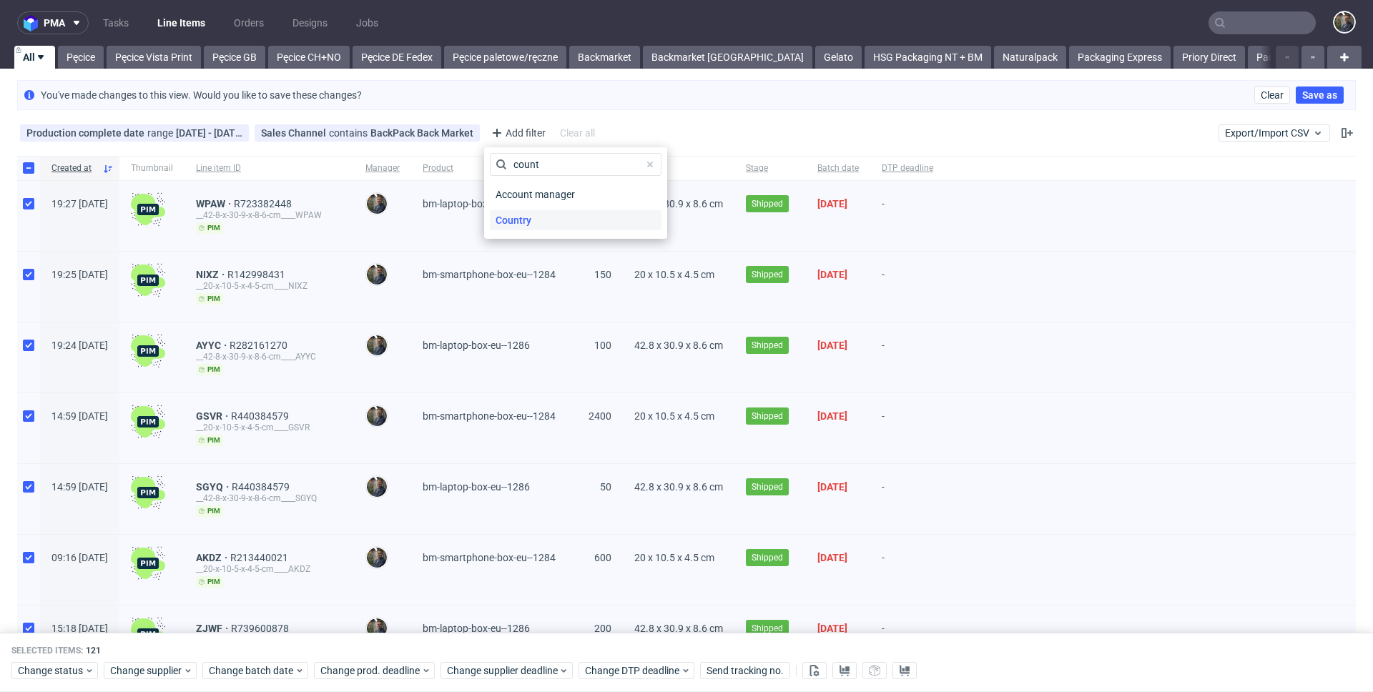
click at [522, 221] on span "Country" at bounding box center [513, 220] width 47 height 20
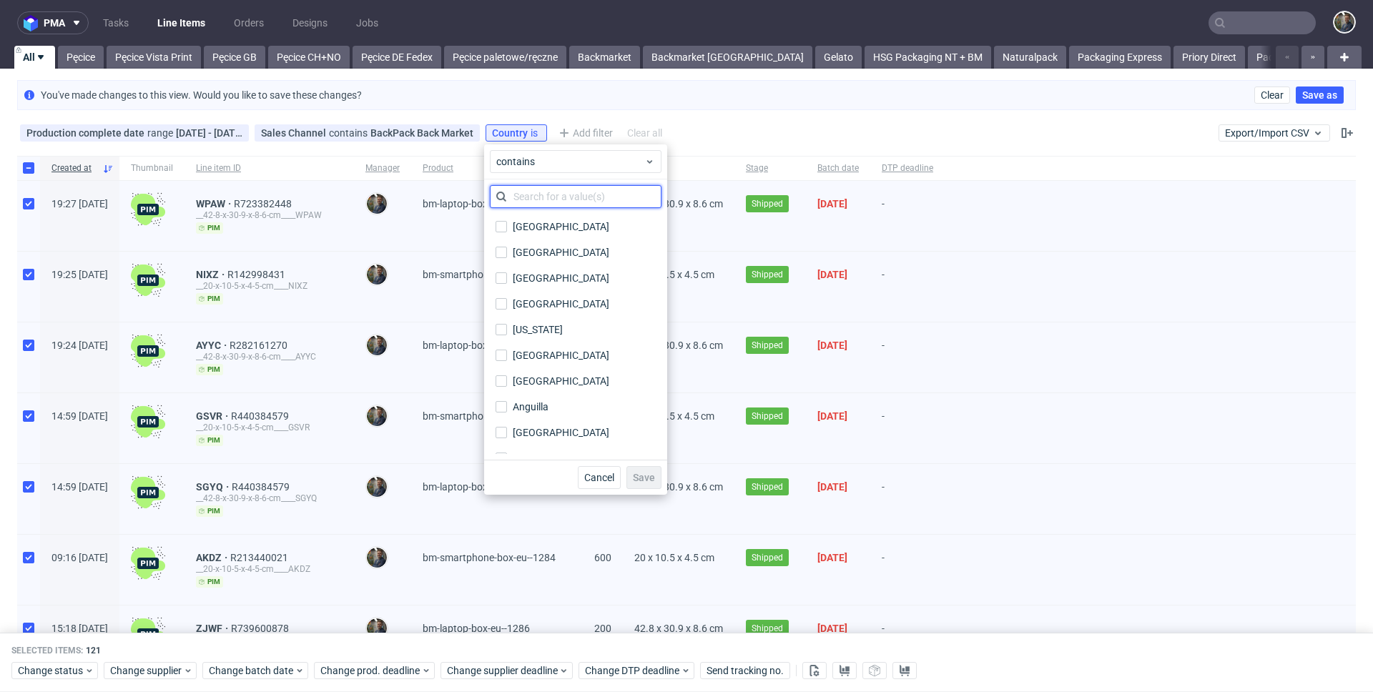
click at [531, 200] on input "text" at bounding box center [576, 196] width 172 height 23
click at [539, 168] on span "contains" at bounding box center [570, 161] width 148 height 14
click at [559, 220] on span "does not contain" at bounding box center [557, 220] width 76 height 14
click at [542, 198] on input "text" at bounding box center [576, 196] width 172 height 23
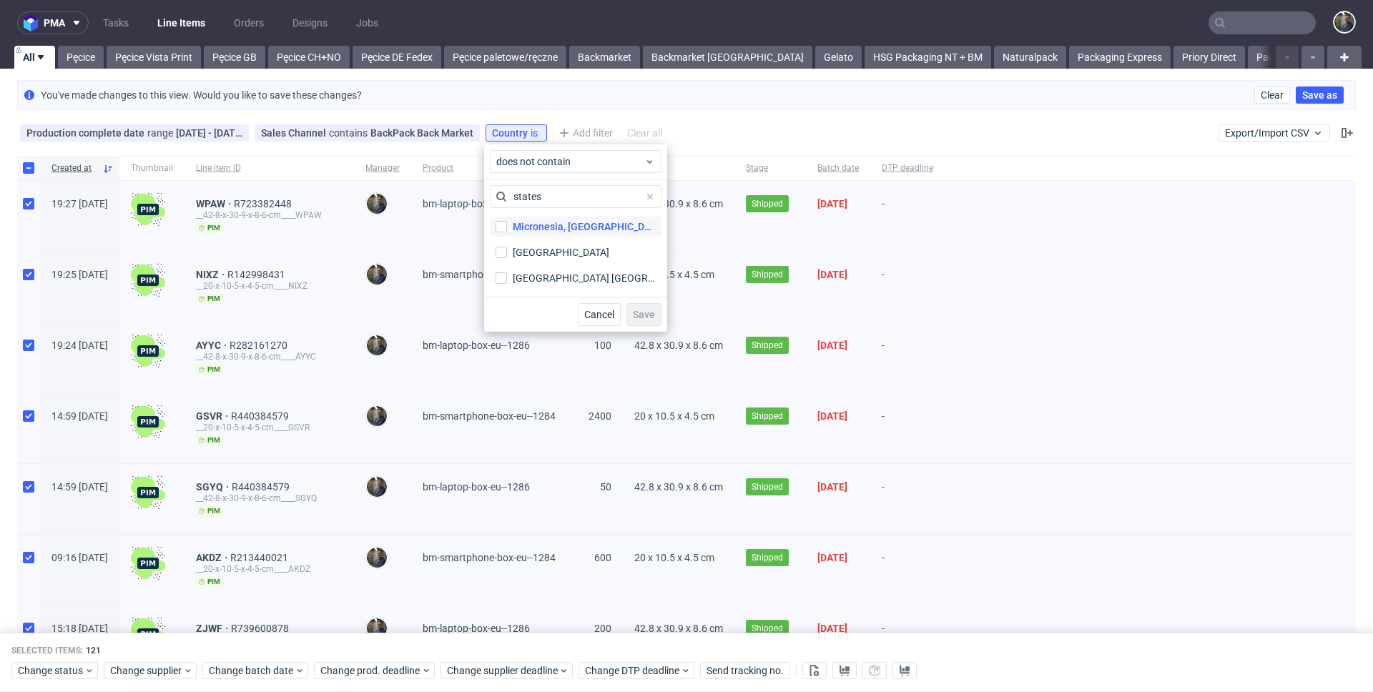
click at [554, 225] on div "Micronesia, Federated States of" at bounding box center [584, 227] width 143 height 14
click at [507, 225] on input "Micronesia, Federated States of" at bounding box center [501, 226] width 11 height 11
click at [549, 246] on div "United States" at bounding box center [561, 252] width 97 height 14
click at [507, 247] on input "United States" at bounding box center [501, 252] width 11 height 11
click at [552, 267] on div "United States Minor Outlying Islands United States Minor Outlying Islands" at bounding box center [576, 278] width 172 height 26
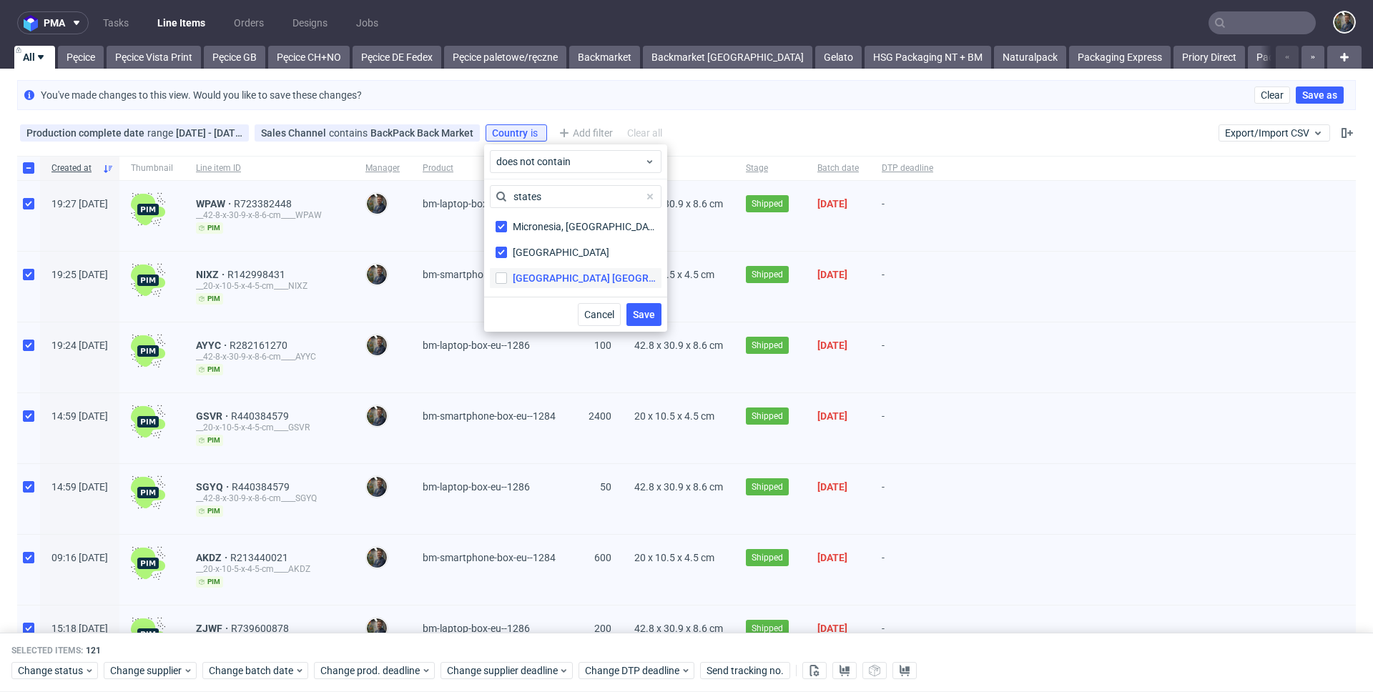
click at [554, 271] on div "United States Minor Outlying Islands" at bounding box center [584, 278] width 143 height 14
click at [507, 272] on input "United States Minor Outlying Islands United States Minor Outlying Islands" at bounding box center [501, 277] width 11 height 11
click at [647, 314] on span "Save" at bounding box center [644, 315] width 22 height 10
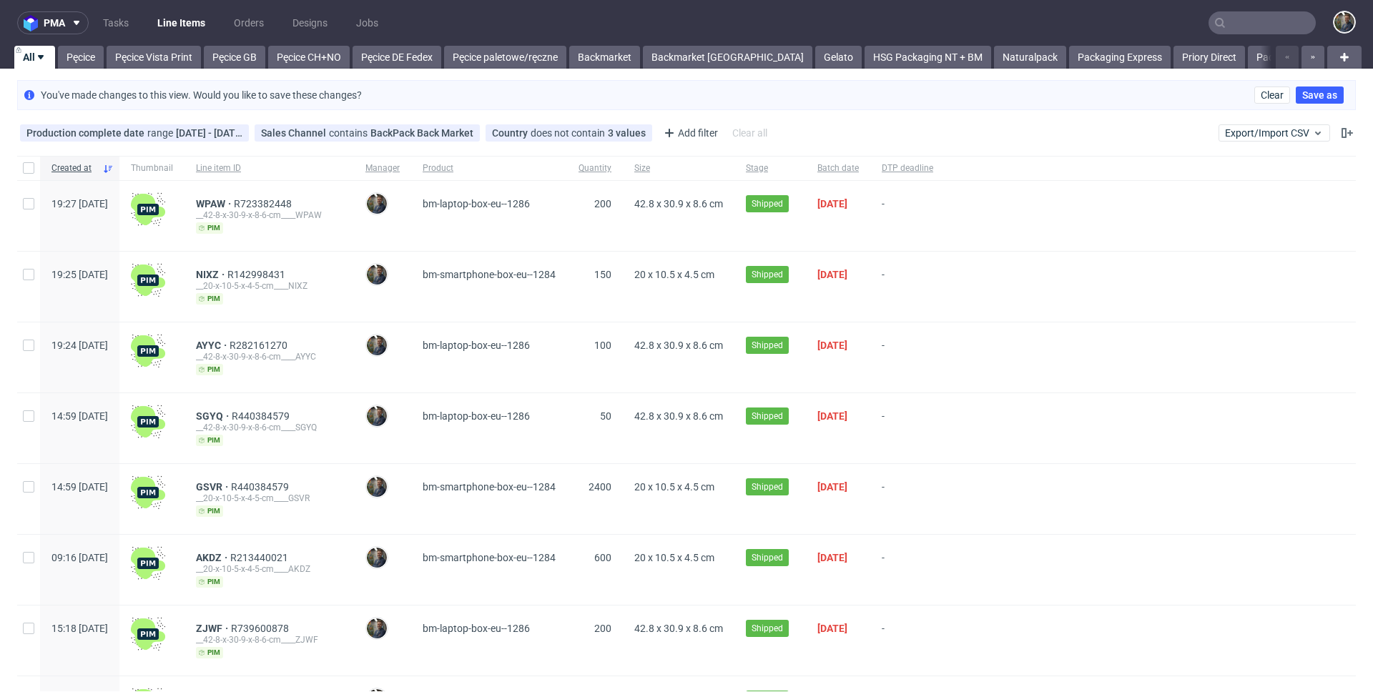
click at [31, 174] on div at bounding box center [28, 168] width 23 height 24
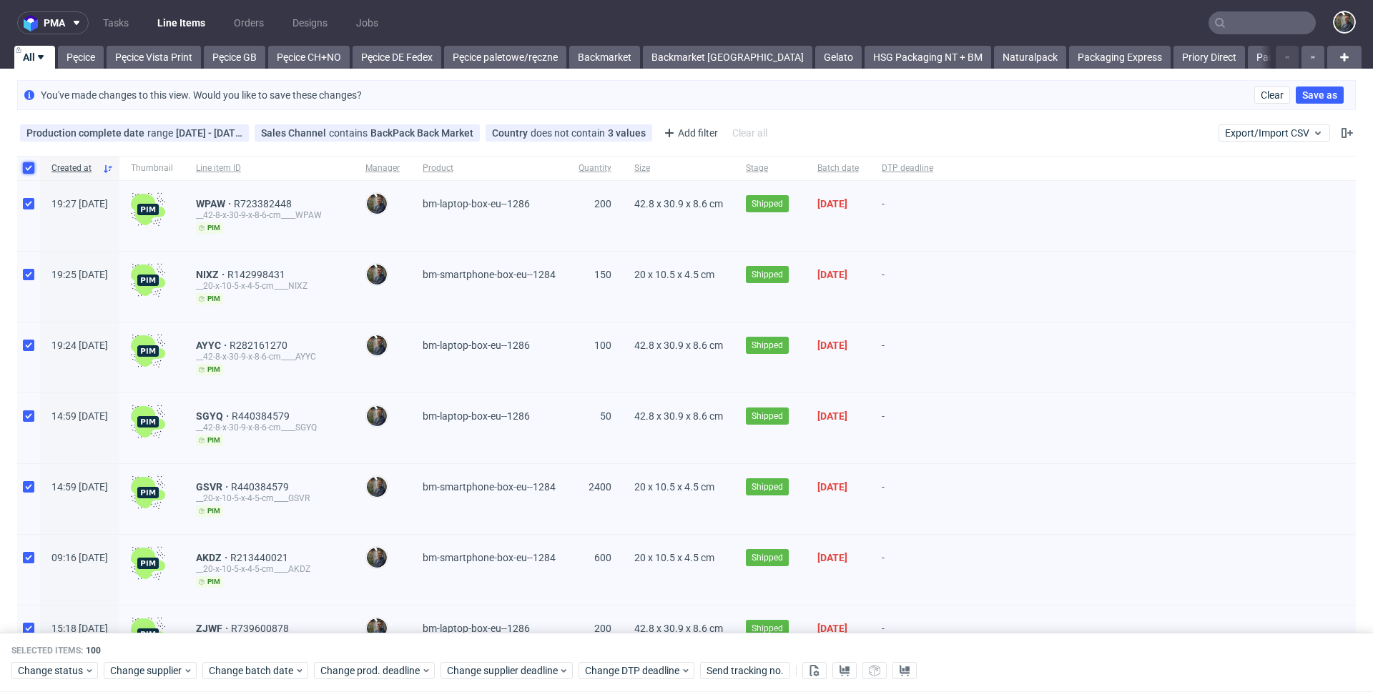
click at [30, 171] on input "checkbox" at bounding box center [28, 167] width 11 height 11
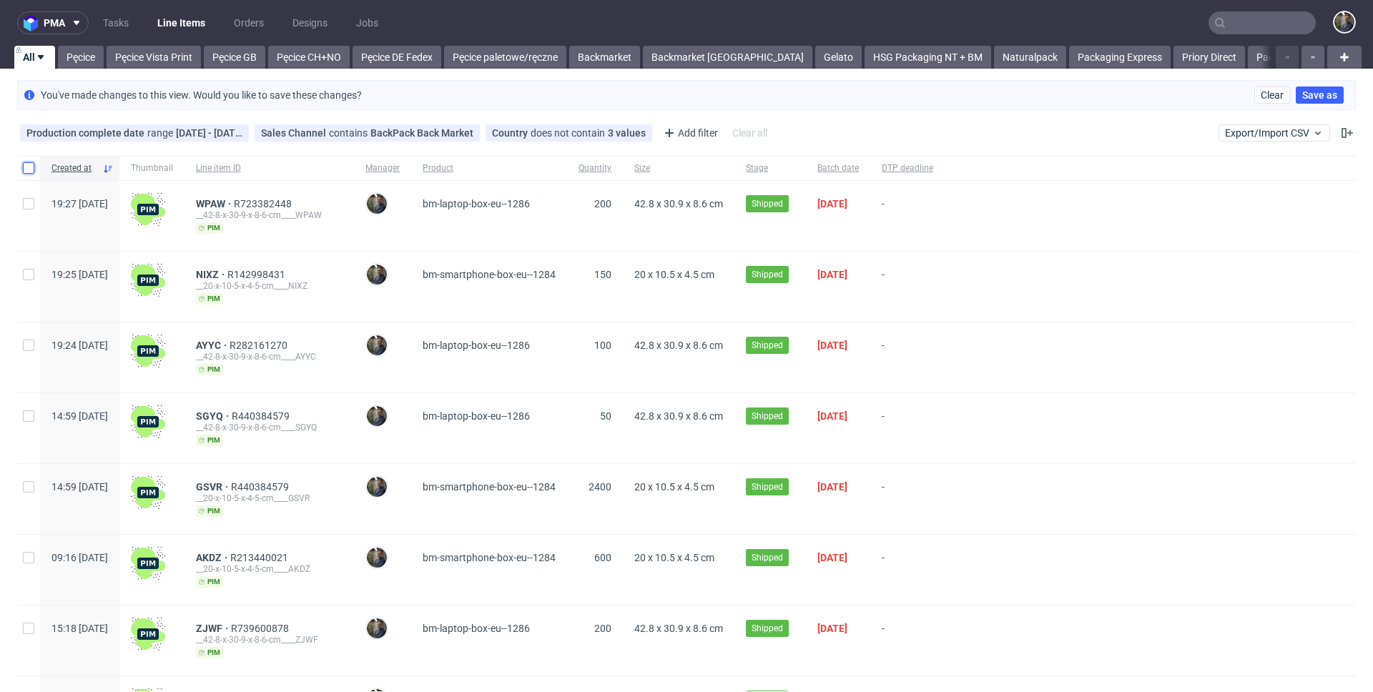
click at [30, 170] on input "checkbox" at bounding box center [28, 167] width 11 height 11
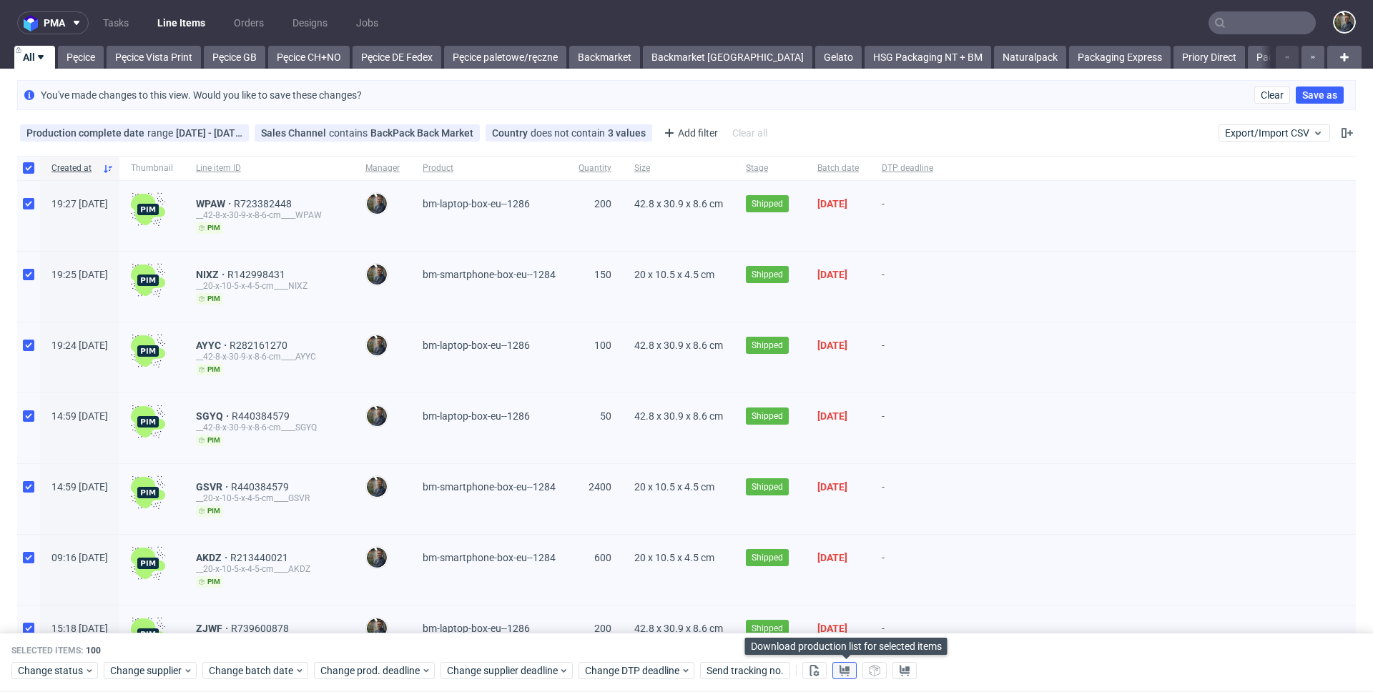
click at [848, 669] on use at bounding box center [845, 670] width 10 height 11
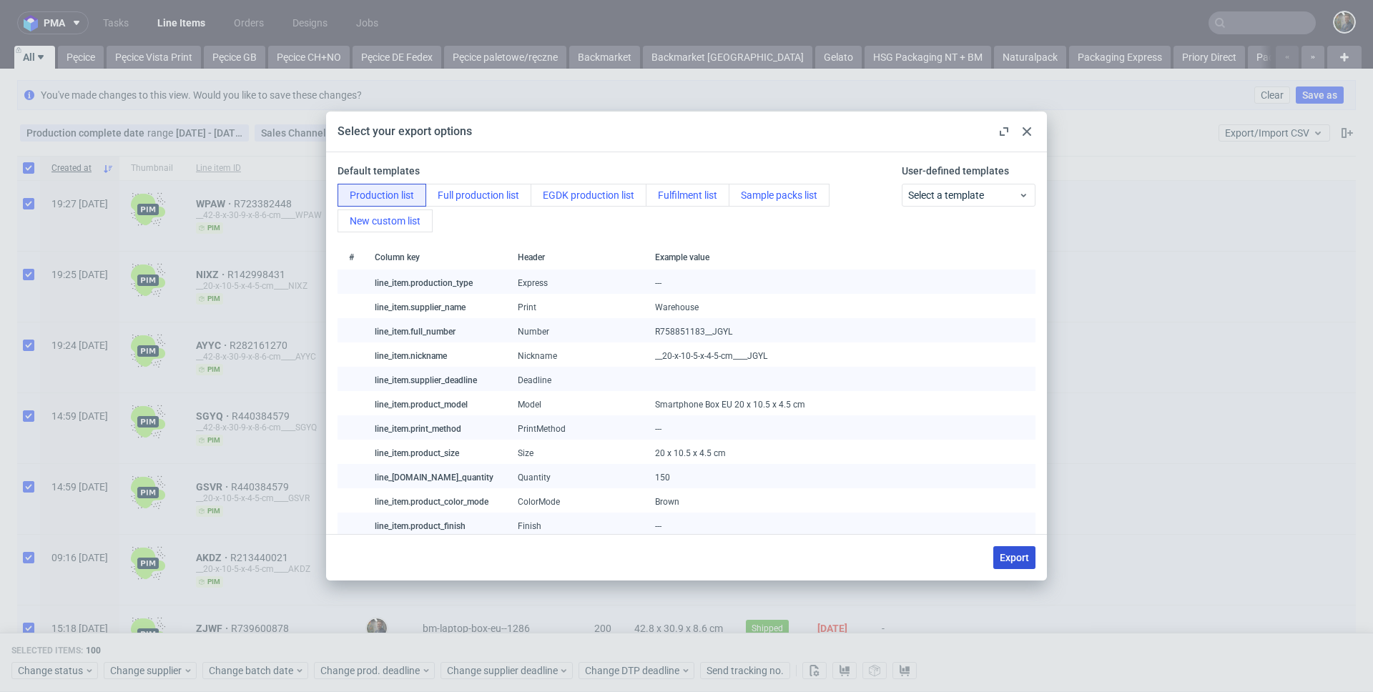
click at [1014, 557] on span "Export" at bounding box center [1014, 558] width 29 height 10
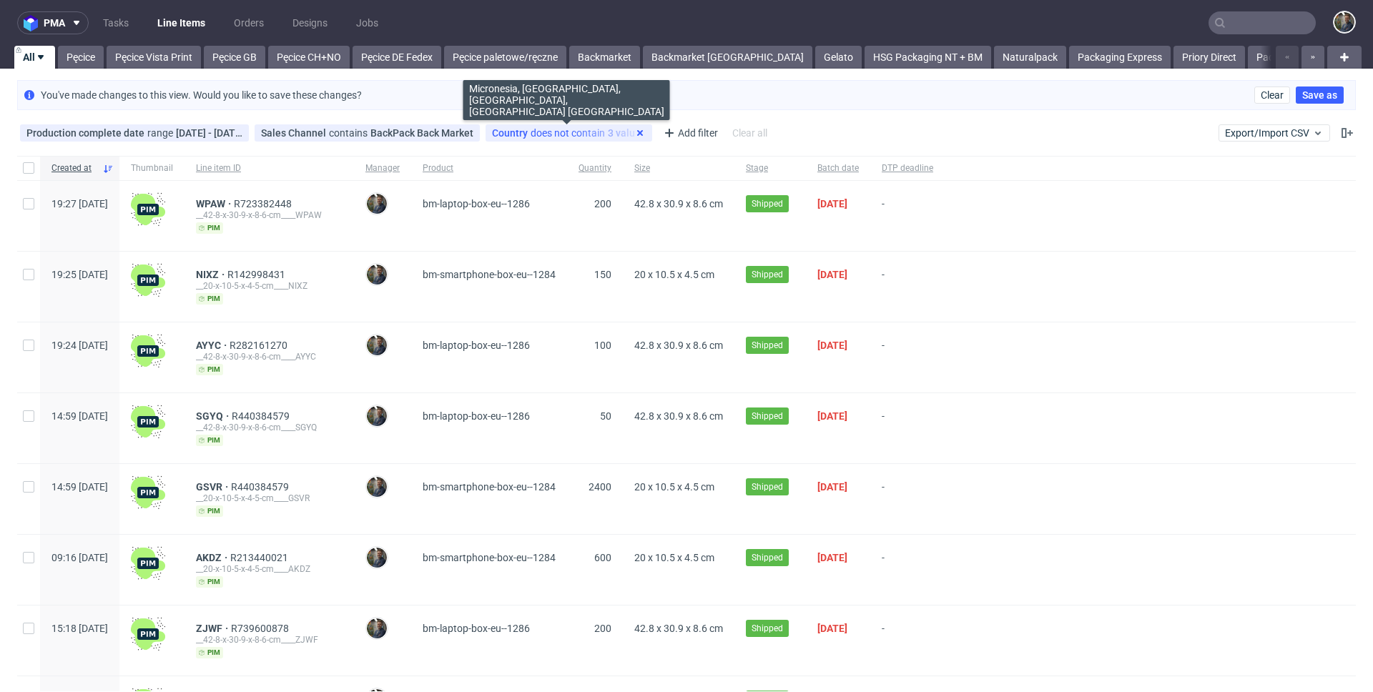
click at [638, 135] on icon at bounding box center [639, 132] width 11 height 11
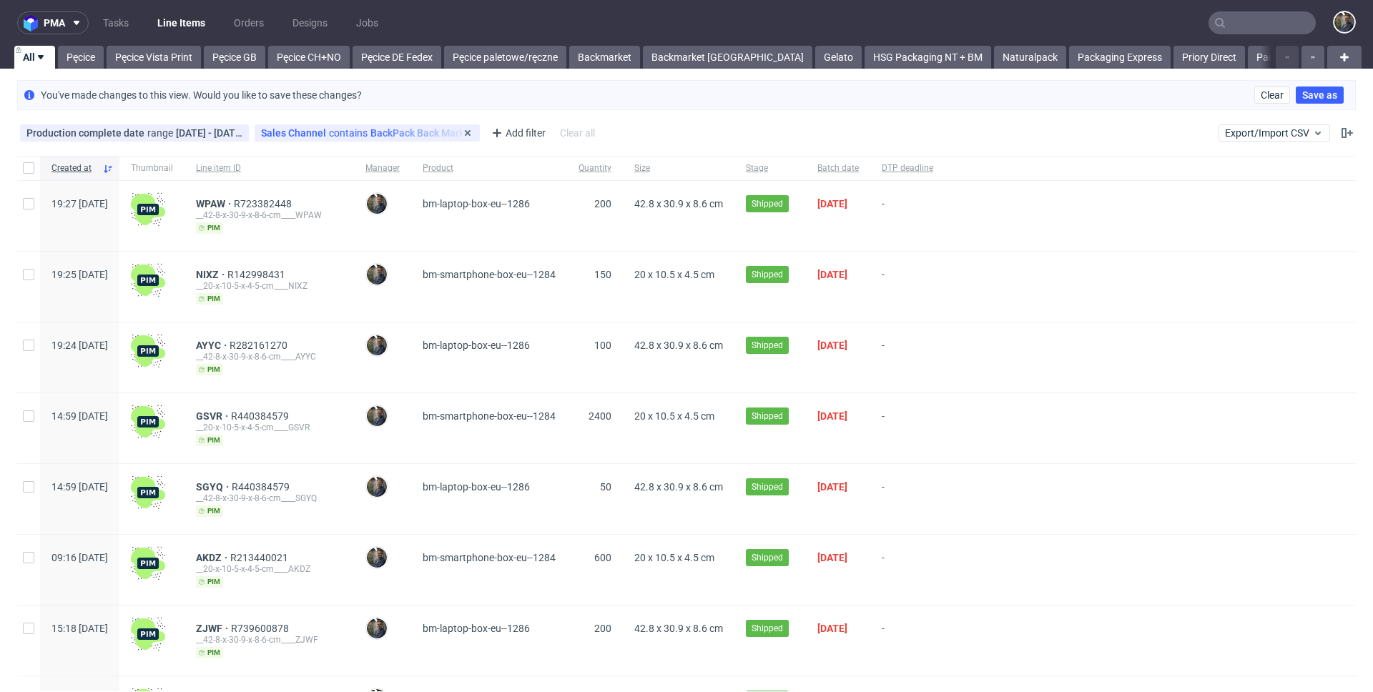
click at [343, 128] on span "contains" at bounding box center [349, 132] width 41 height 11
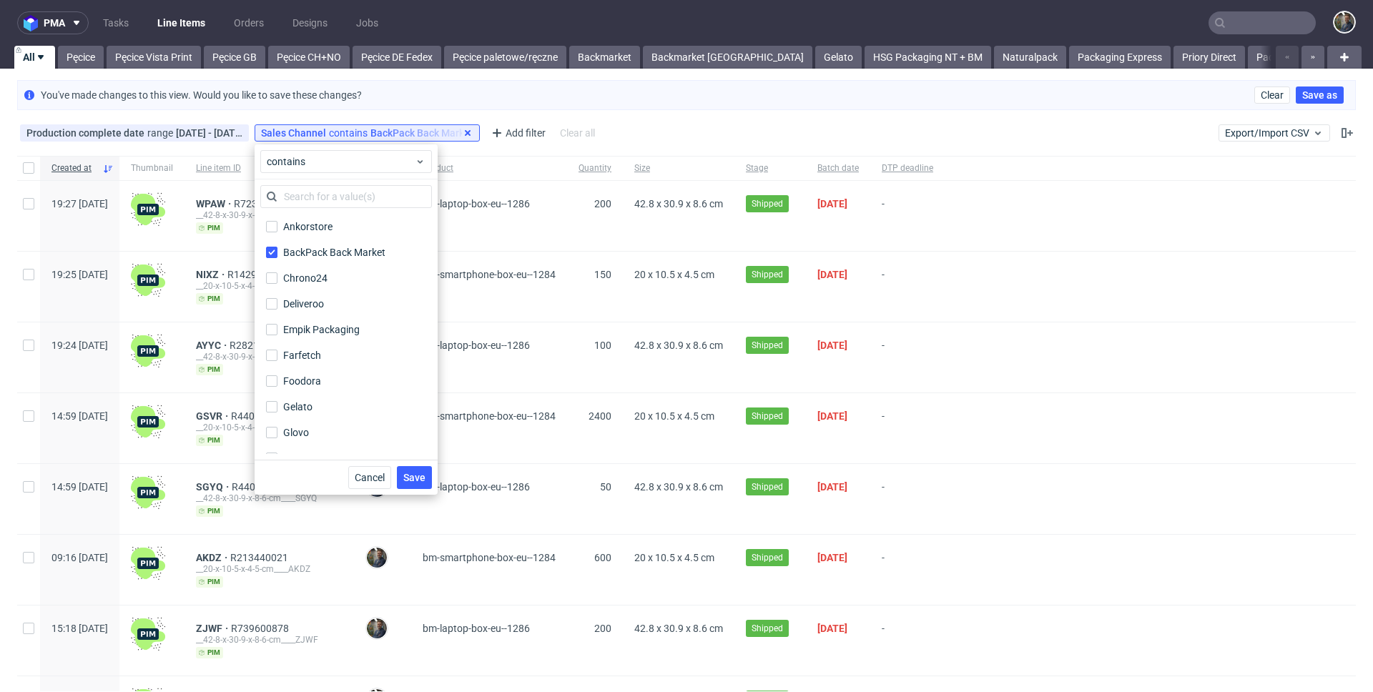
click at [468, 132] on icon at bounding box center [467, 132] width 11 height 11
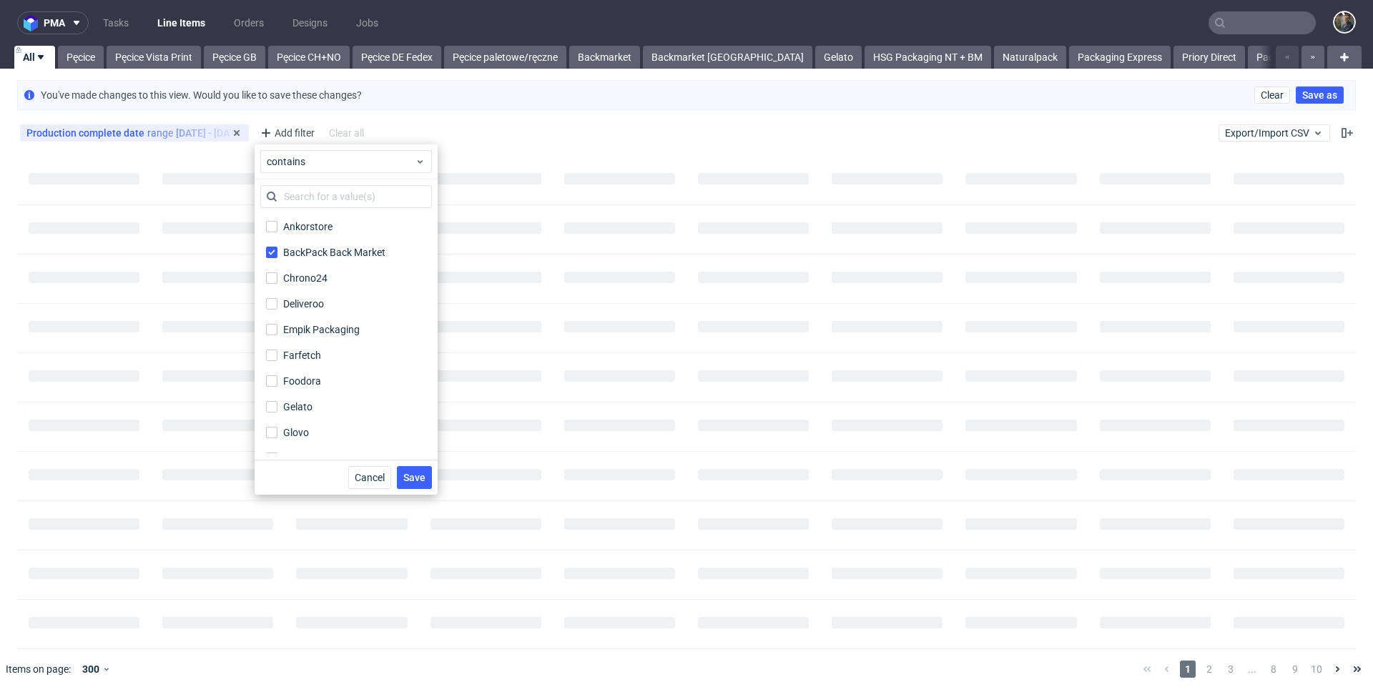
click at [381, 108] on div "You've made changes to this view. Would you like to save these changes? Clear S…" at bounding box center [686, 95] width 1339 height 30
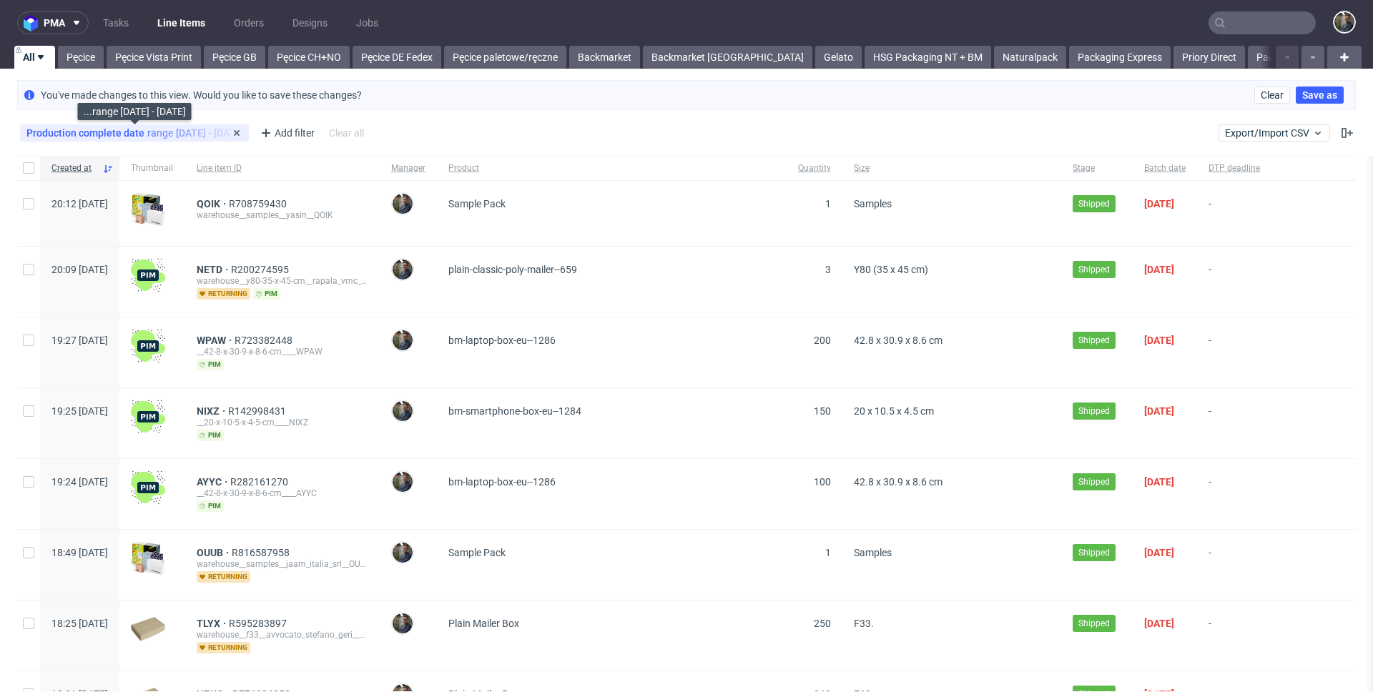
click at [169, 132] on div "Production complete date range 01/09/2024 - 30/09/2024" at bounding box center [134, 132] width 216 height 11
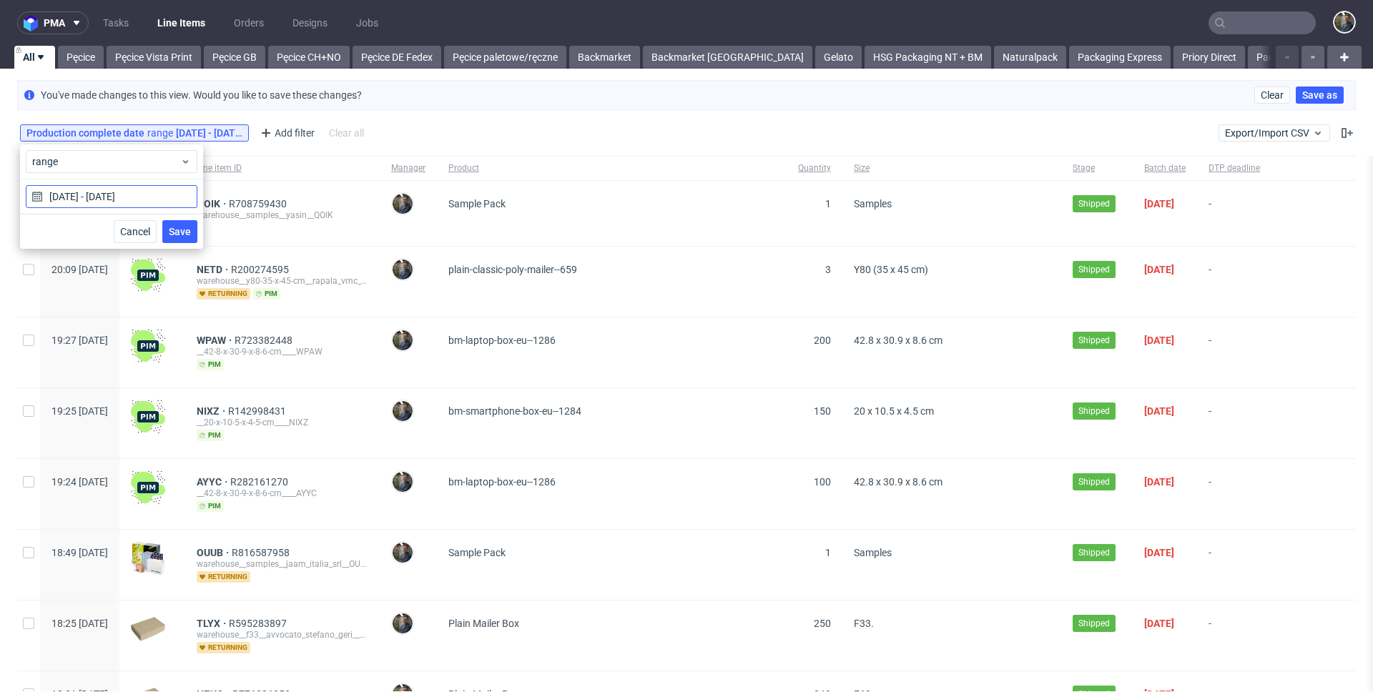
click at [117, 195] on input "01/09/2024 - 30/09/2024" at bounding box center [112, 196] width 172 height 23
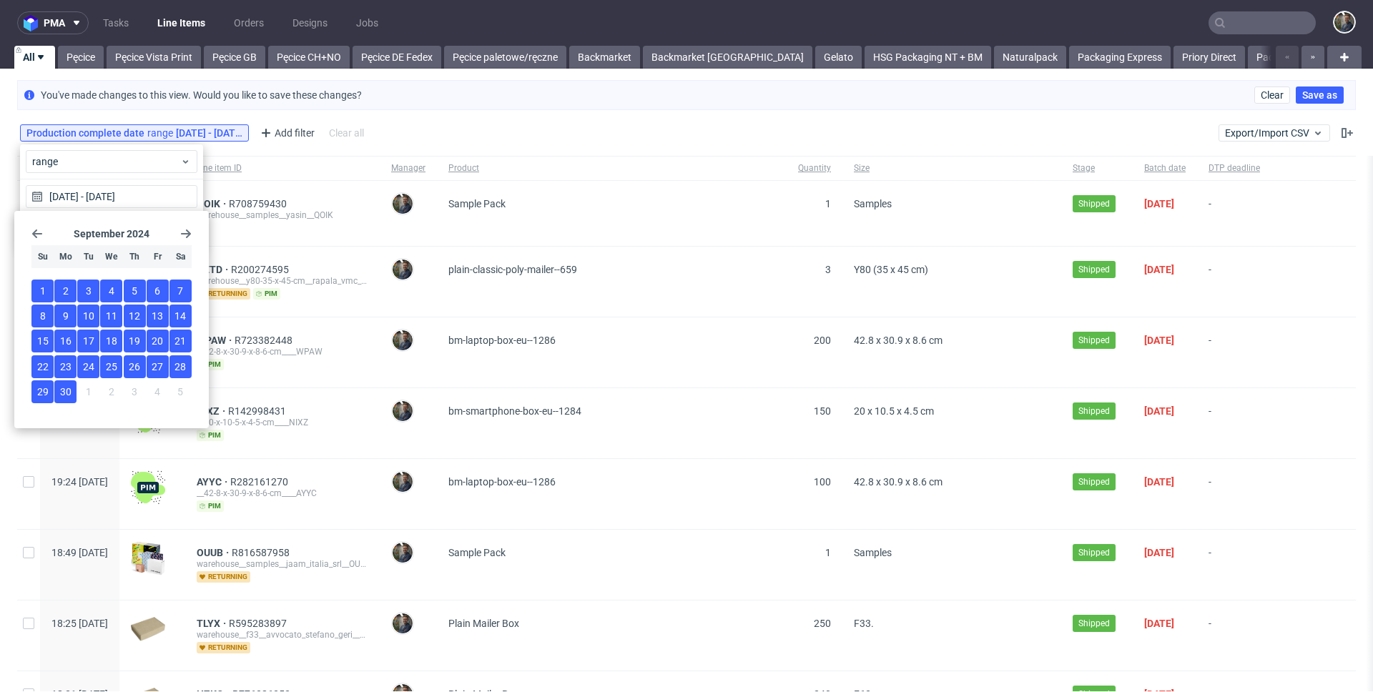
click at [33, 234] on use "Go back 1 month" at bounding box center [37, 234] width 10 height 9
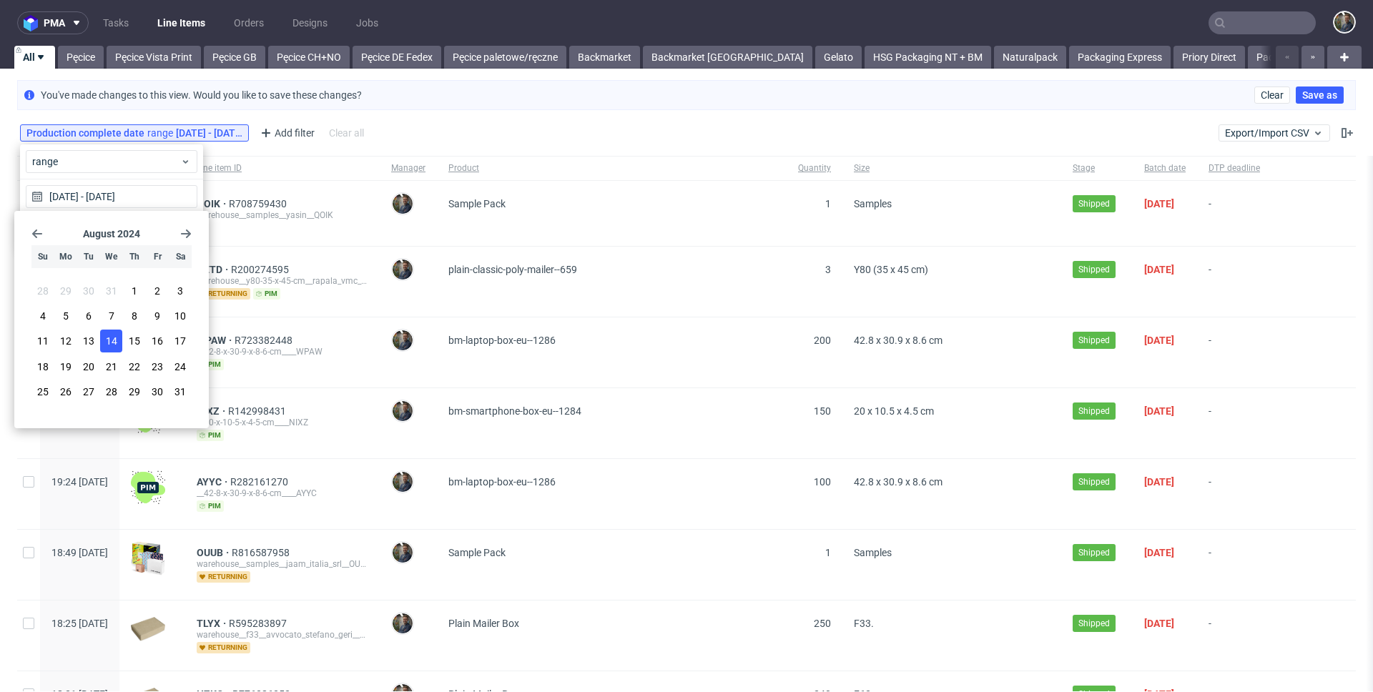
click at [112, 345] on span "14" at bounding box center [111, 341] width 11 height 14
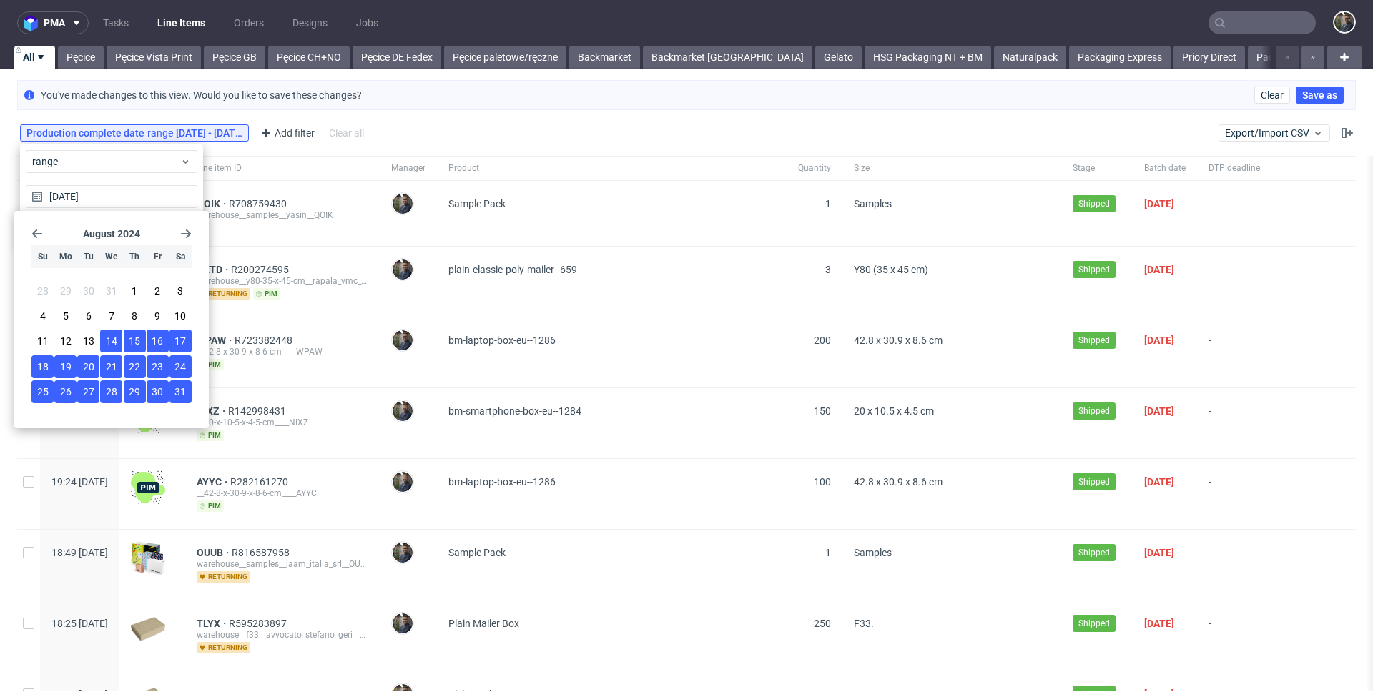
click at [181, 385] on span "31" at bounding box center [180, 392] width 11 height 14
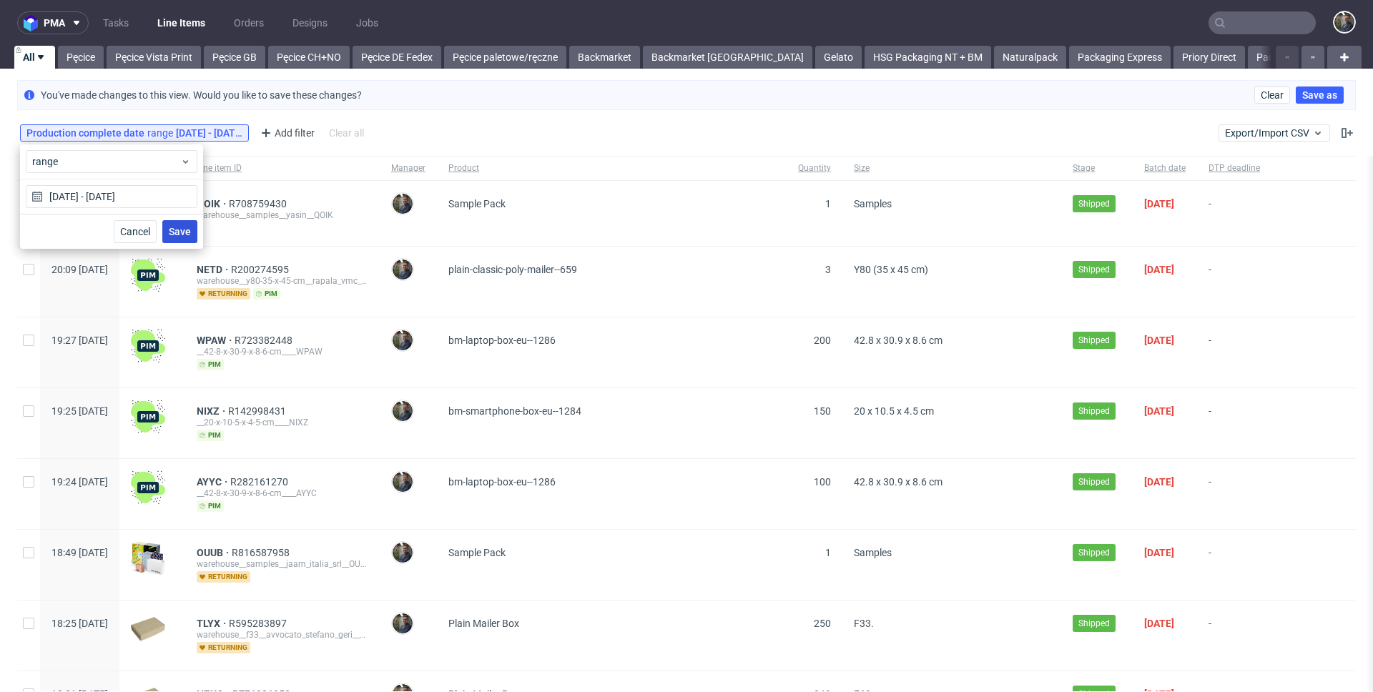
click at [173, 227] on span "Save" at bounding box center [180, 232] width 22 height 10
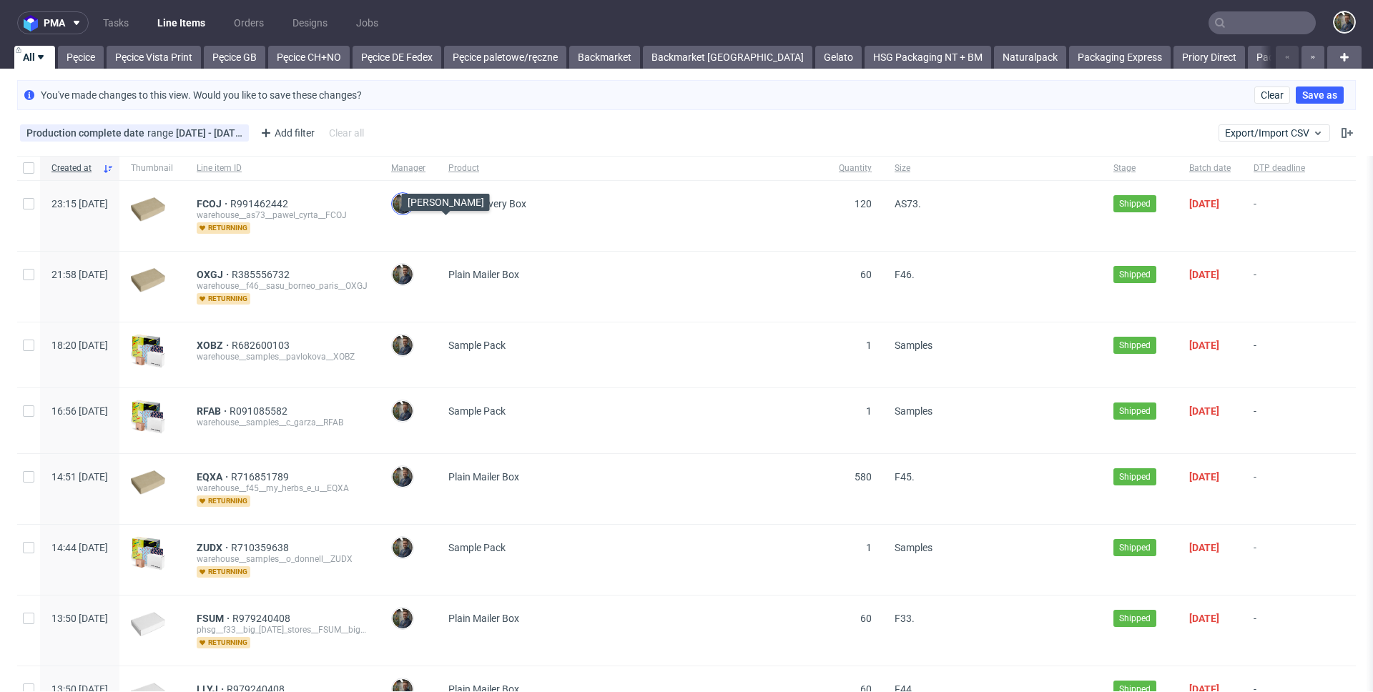
click at [413, 204] on img at bounding box center [403, 204] width 20 height 20
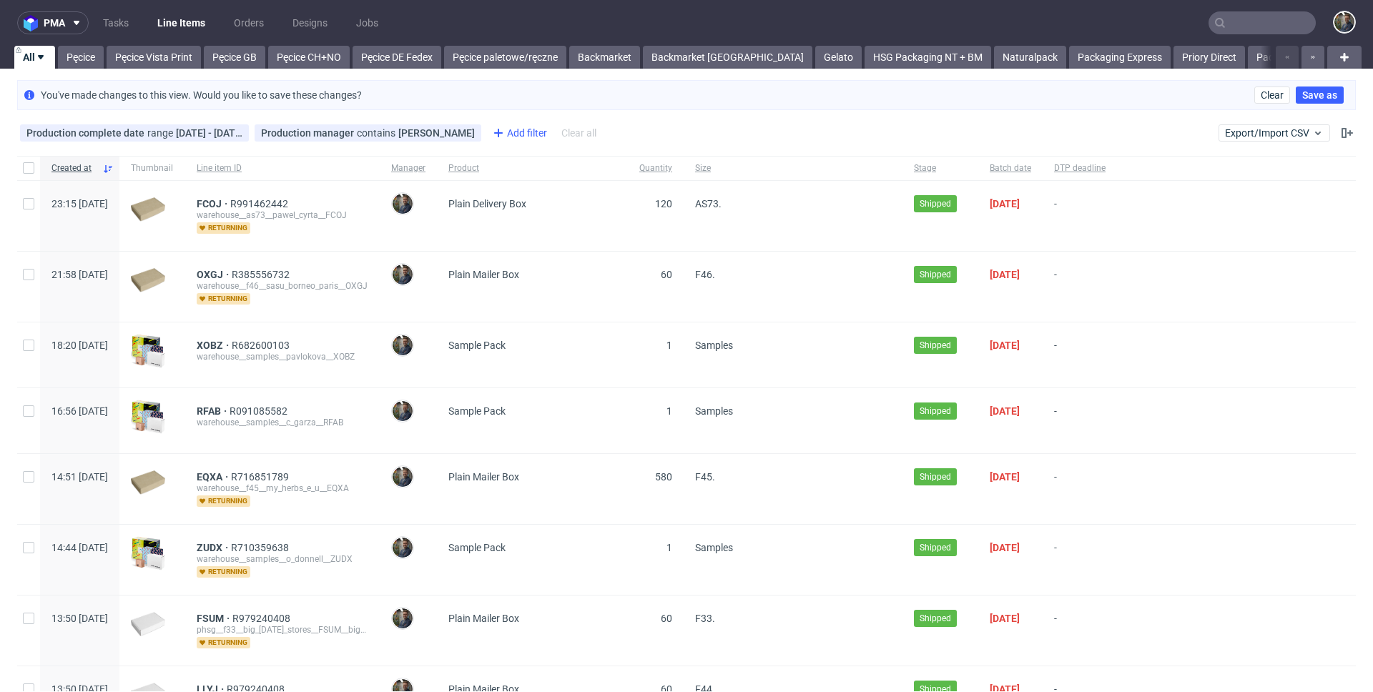
click at [501, 134] on div "Add filter" at bounding box center [518, 133] width 63 height 23
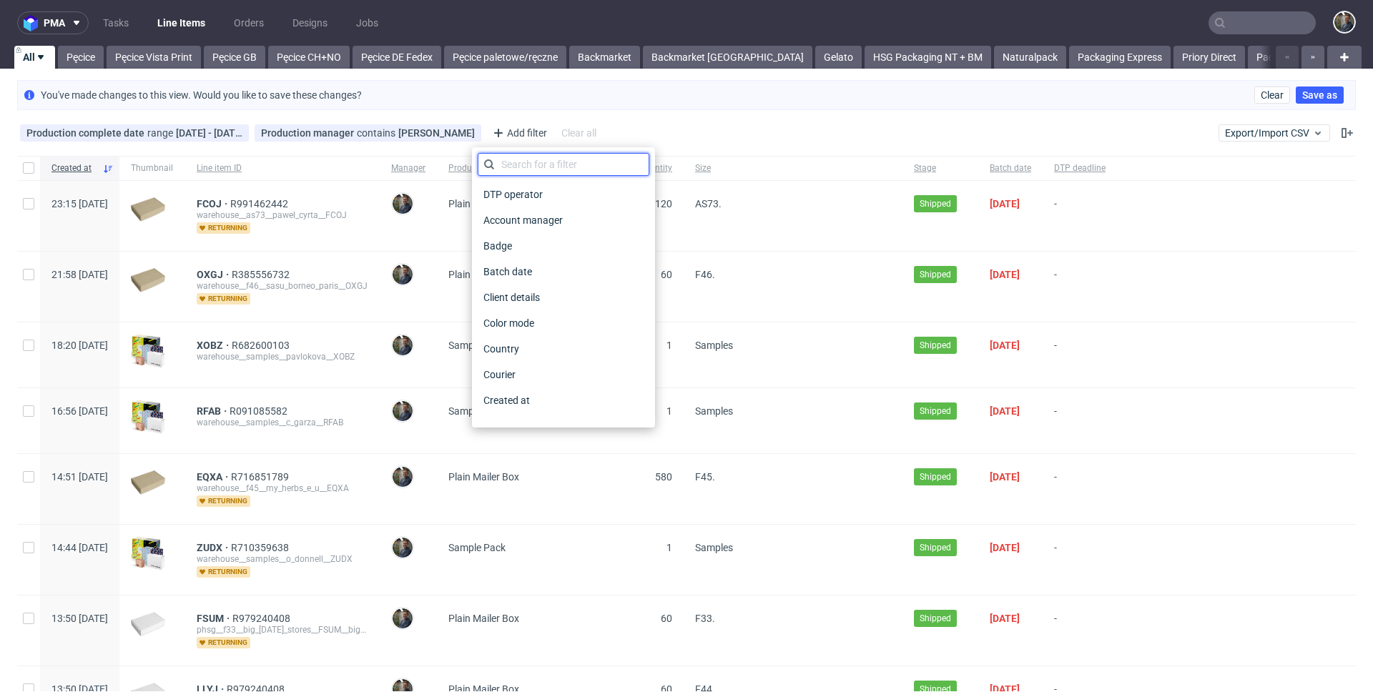
click at [529, 169] on input "text" at bounding box center [564, 164] width 172 height 23
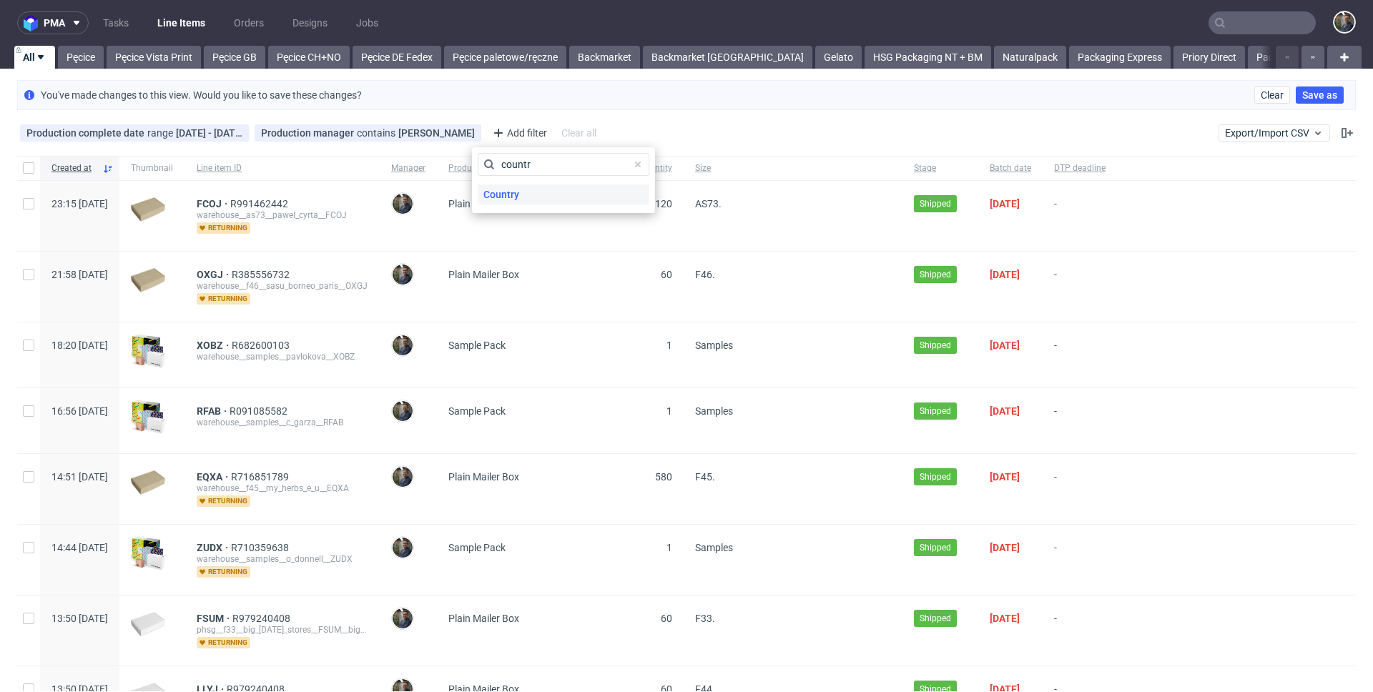
click at [516, 198] on span "Country" at bounding box center [501, 195] width 47 height 20
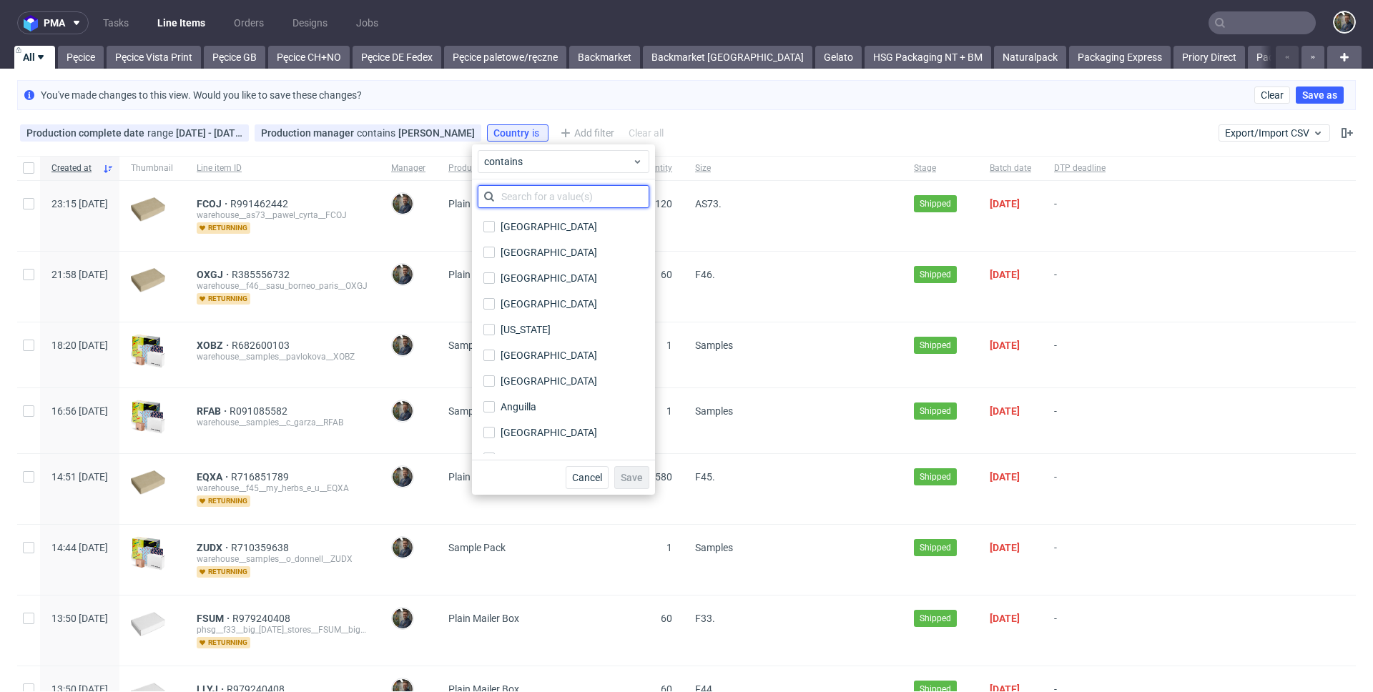
click at [537, 197] on input "text" at bounding box center [564, 196] width 172 height 23
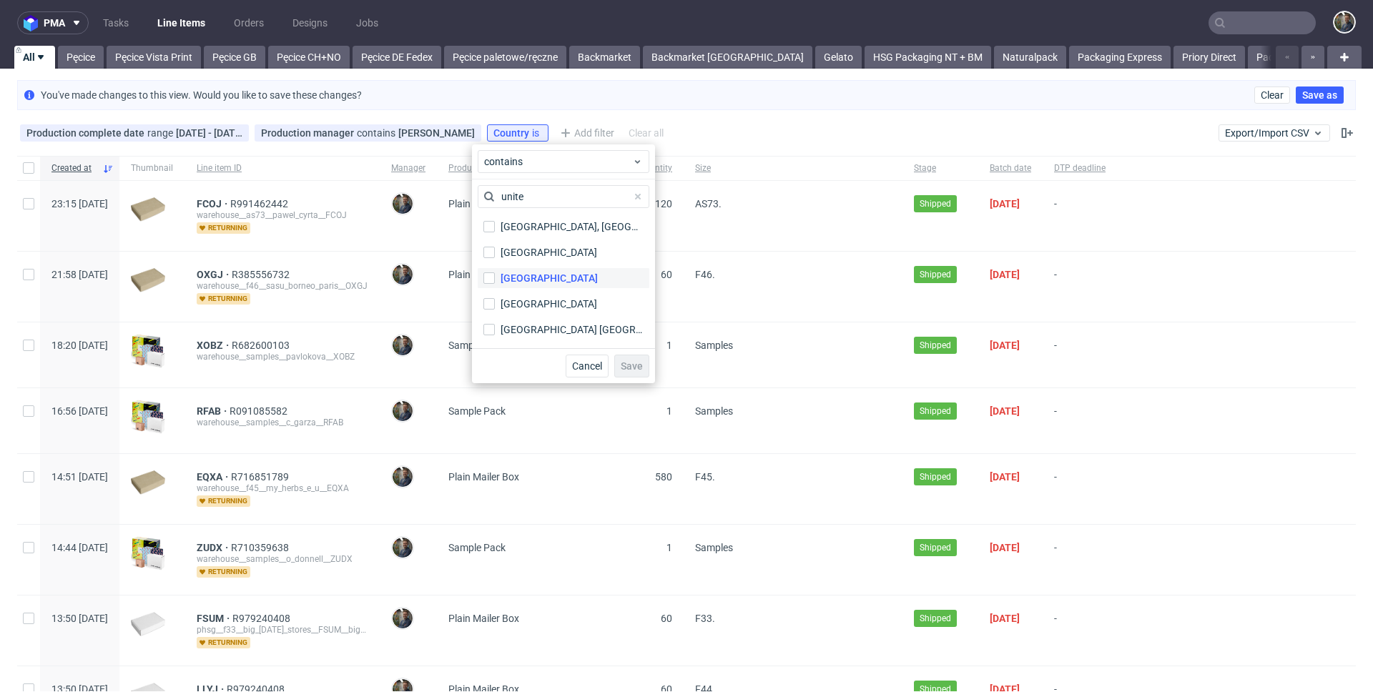
click at [541, 280] on div "United Kingdom" at bounding box center [549, 278] width 97 height 14
click at [495, 280] on input "United Kingdom" at bounding box center [488, 277] width 11 height 11
click at [622, 361] on span "Save" at bounding box center [632, 366] width 22 height 10
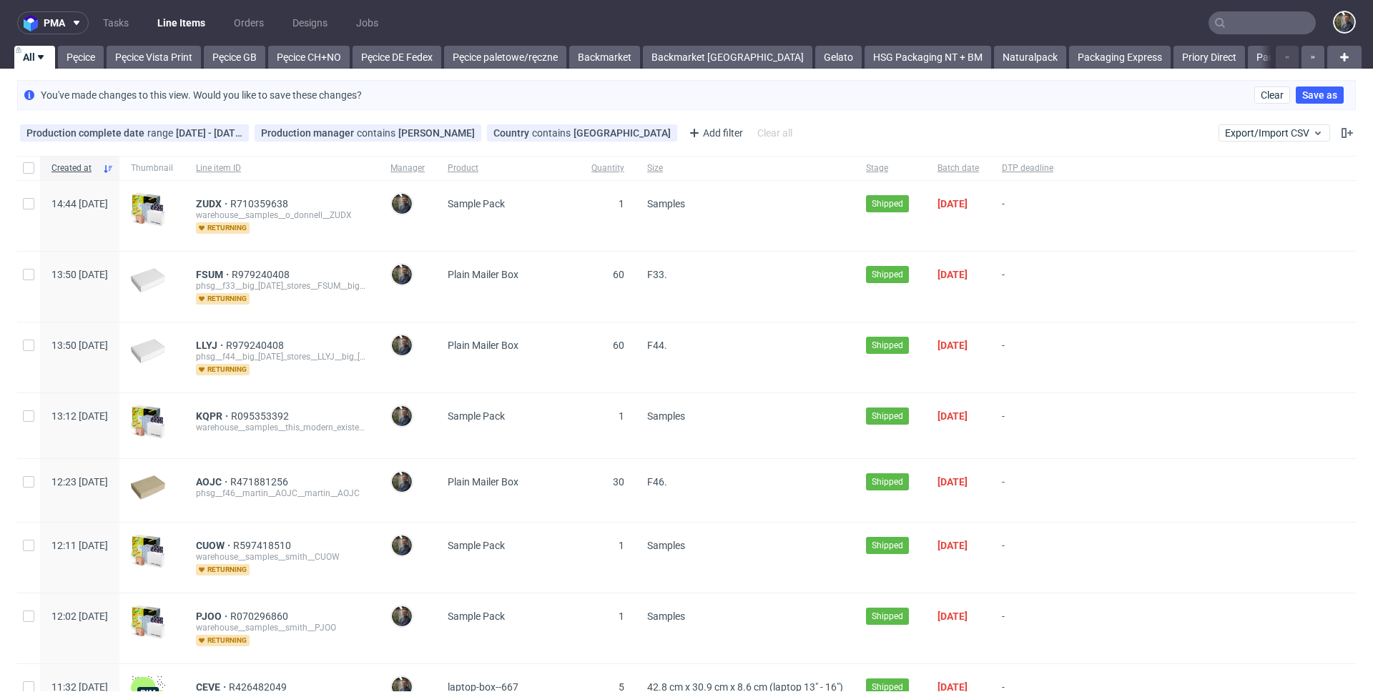
click at [804, 142] on div "Production complete date range 14/08/2024 - 31/08/2024 ...range 14/08/2024 - 31…" at bounding box center [686, 133] width 1373 height 34
click at [28, 170] on input "checkbox" at bounding box center [28, 167] width 11 height 11
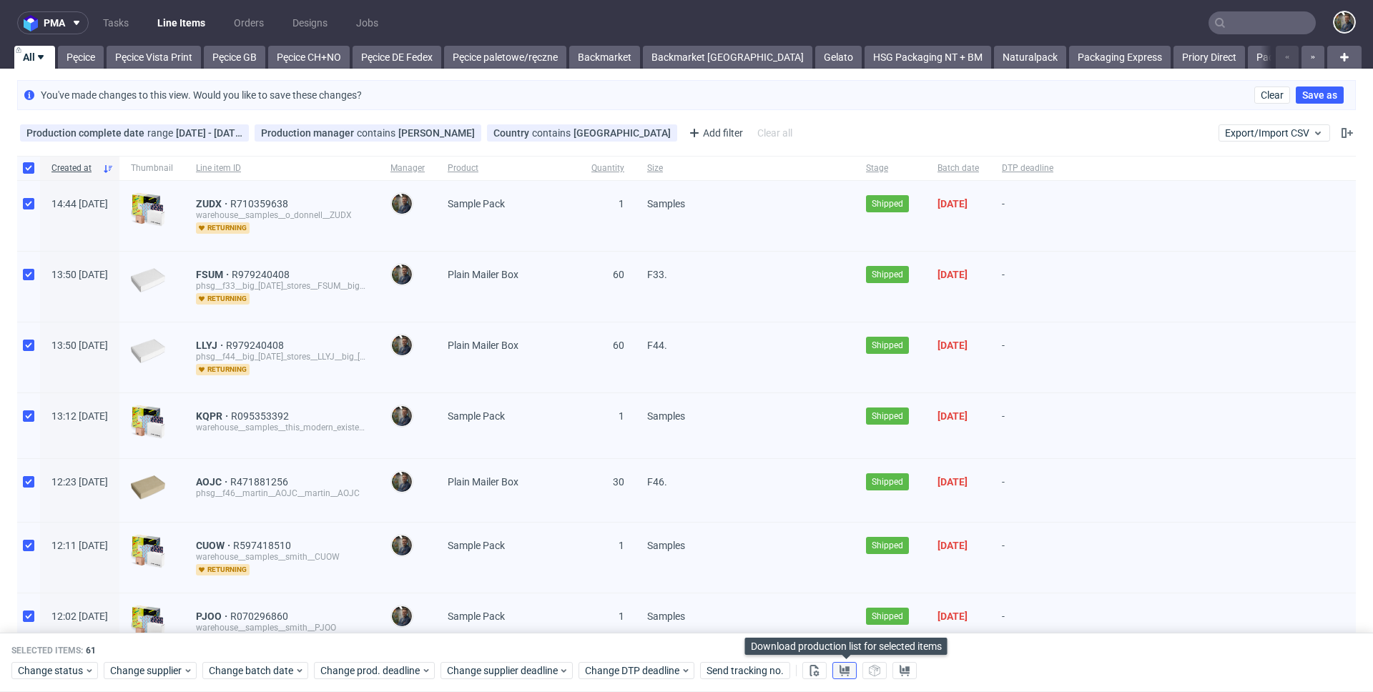
click at [850, 669] on use at bounding box center [845, 670] width 10 height 11
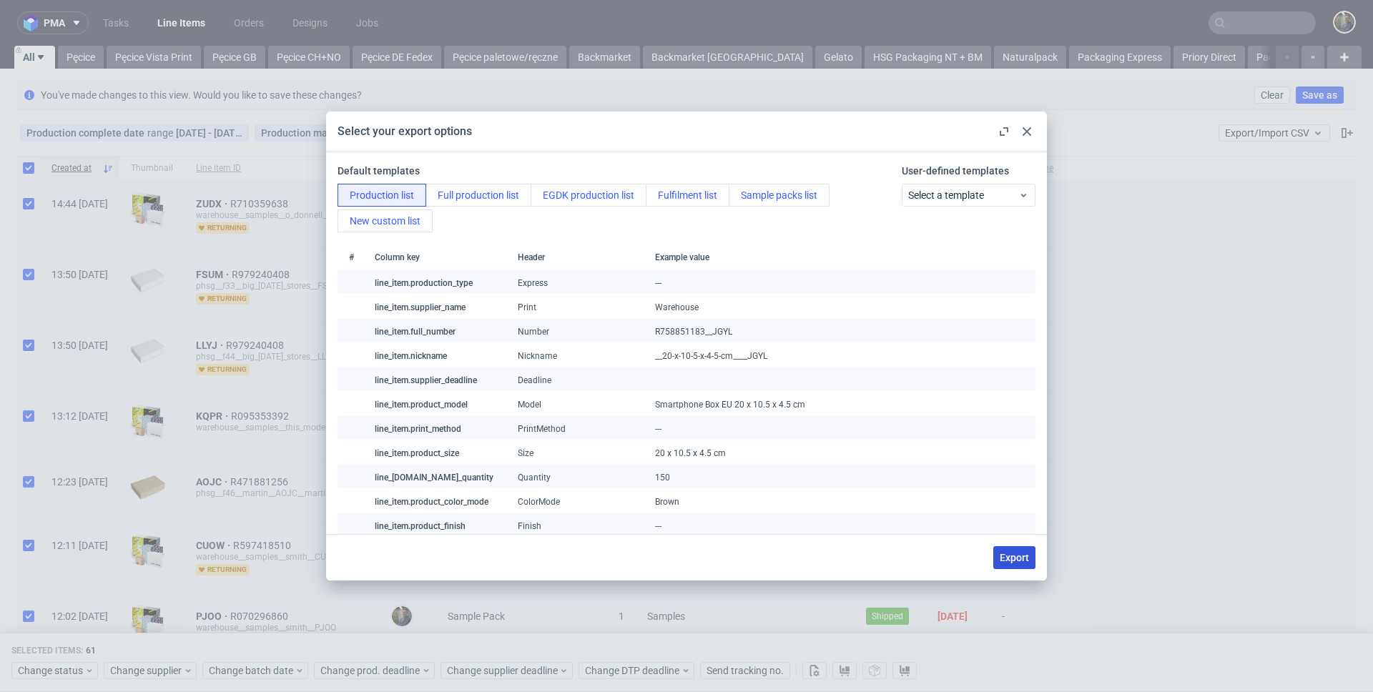
click at [1009, 555] on span "Export" at bounding box center [1014, 558] width 29 height 10
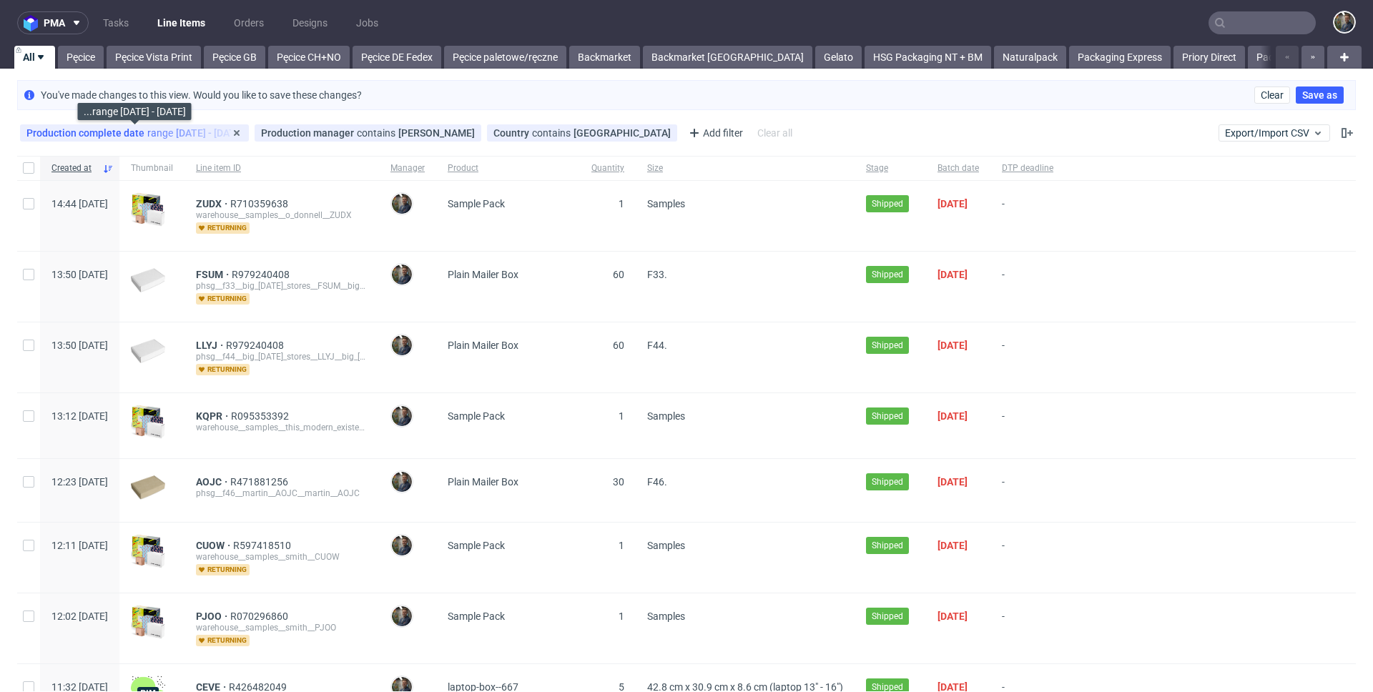
click at [167, 128] on div "Production complete date range 14/08/2024 - 31/08/2024" at bounding box center [134, 132] width 216 height 11
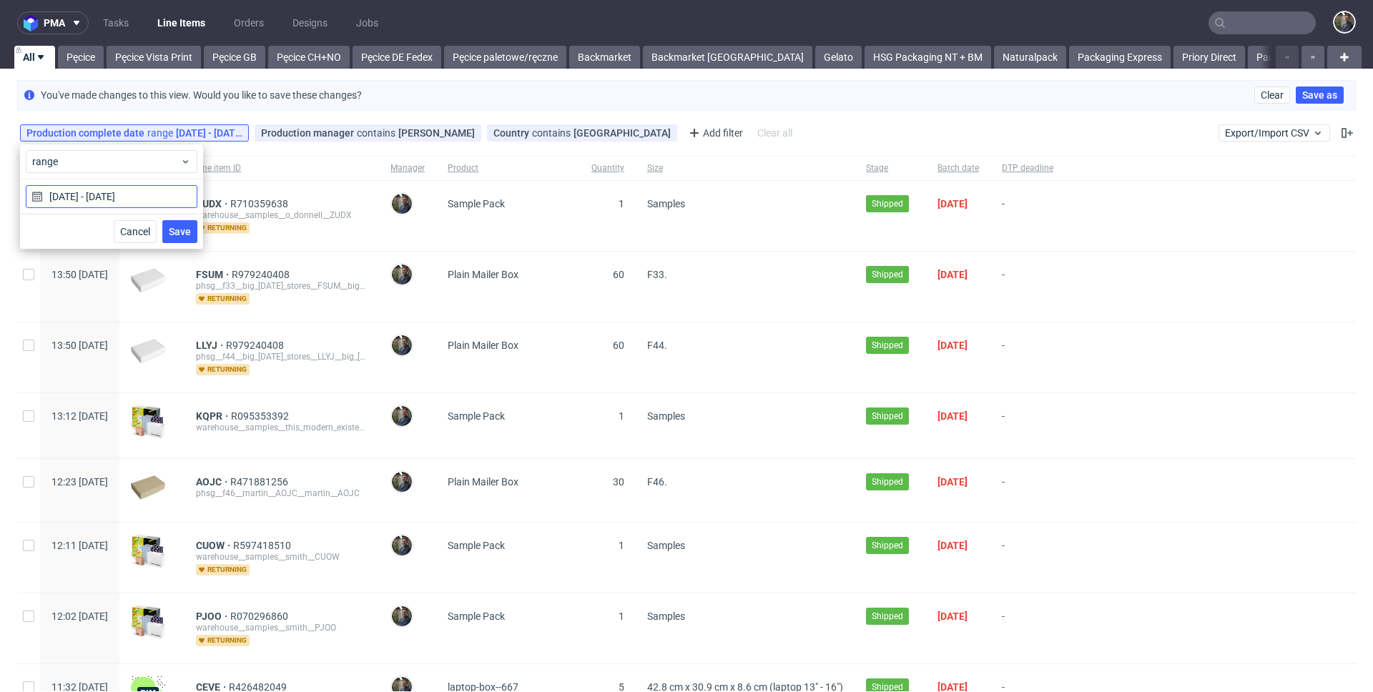
click at [121, 194] on input "14/08/2024 - 31/08/2024" at bounding box center [112, 196] width 172 height 23
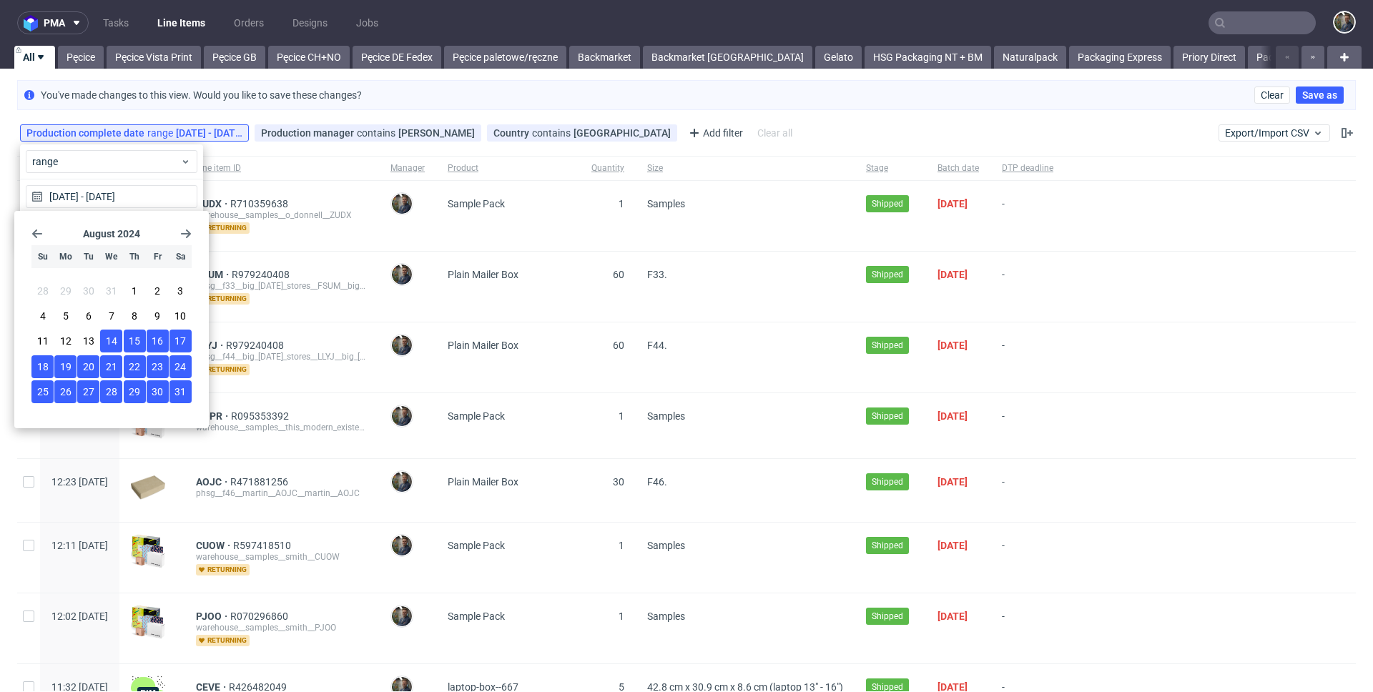
click at [182, 235] on icon "Go forward 1 month" at bounding box center [185, 233] width 11 height 11
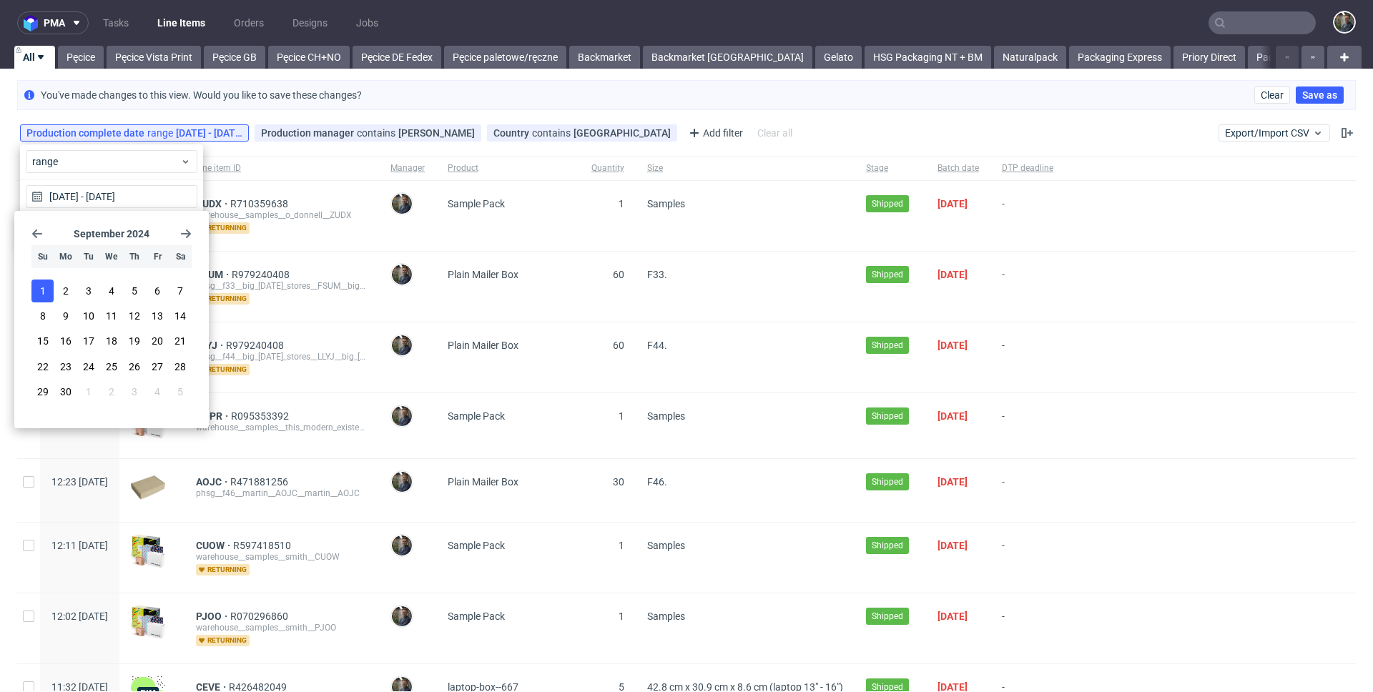
click at [37, 291] on button "1" at bounding box center [42, 291] width 22 height 23
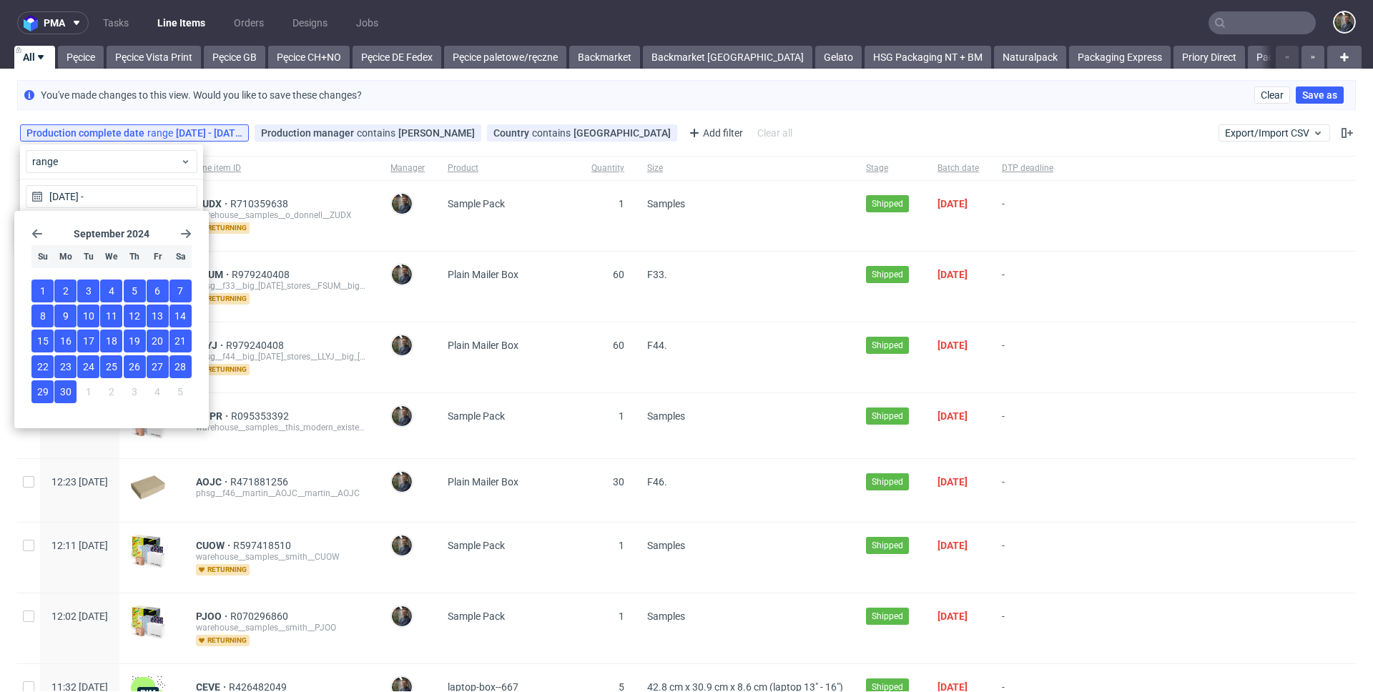
click at [67, 395] on span "30" at bounding box center [65, 392] width 11 height 14
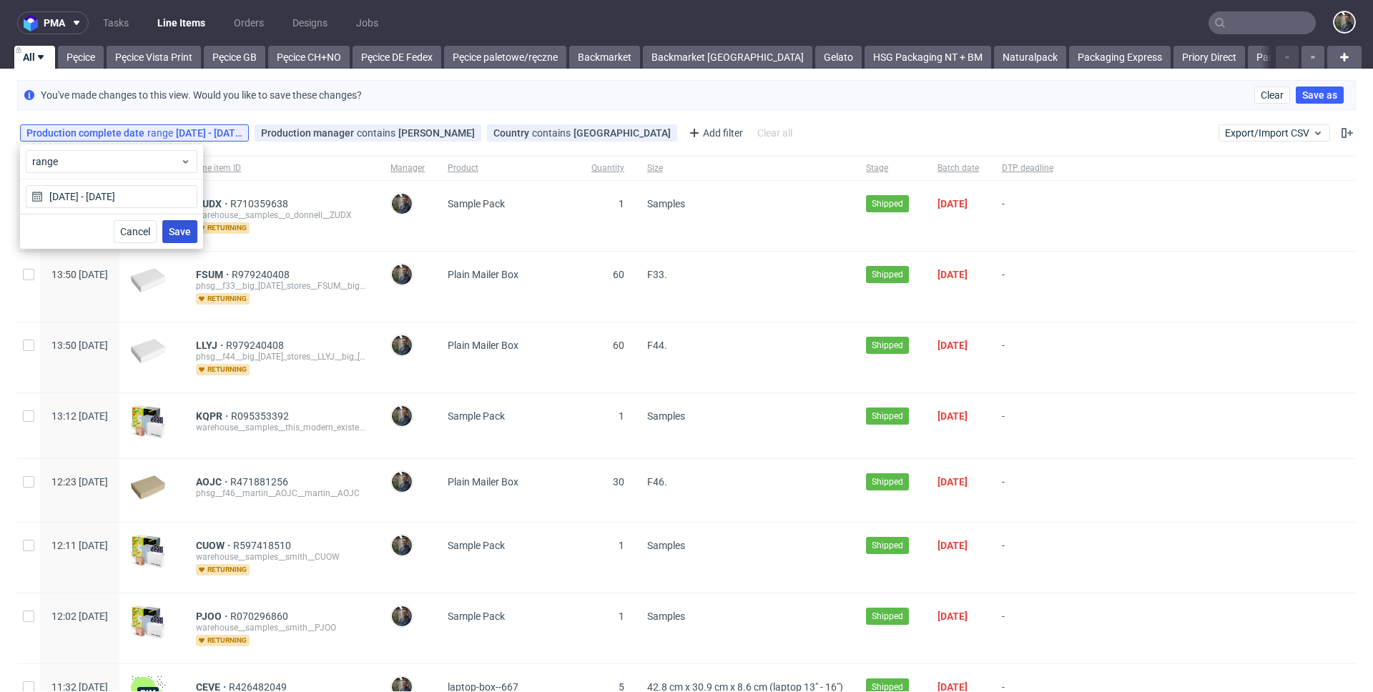
click at [187, 232] on span "Save" at bounding box center [180, 232] width 22 height 10
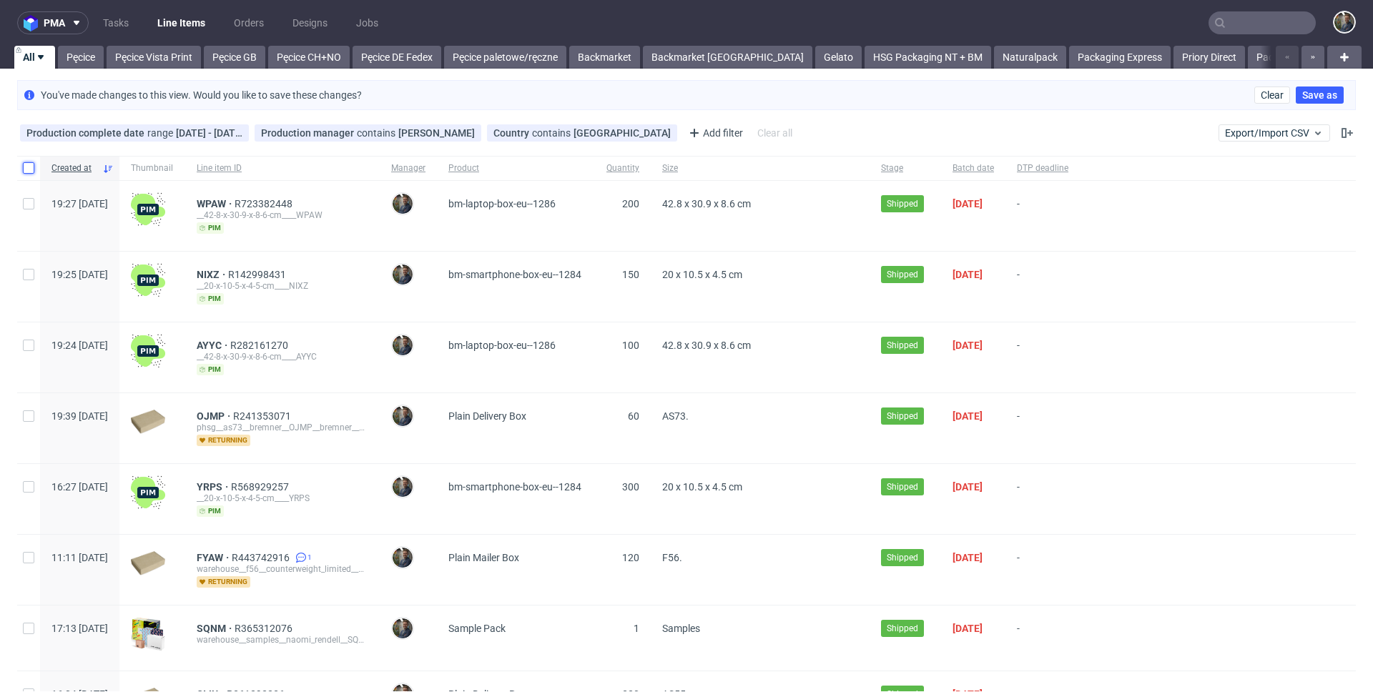
click at [23, 164] on input "checkbox" at bounding box center [28, 167] width 11 height 11
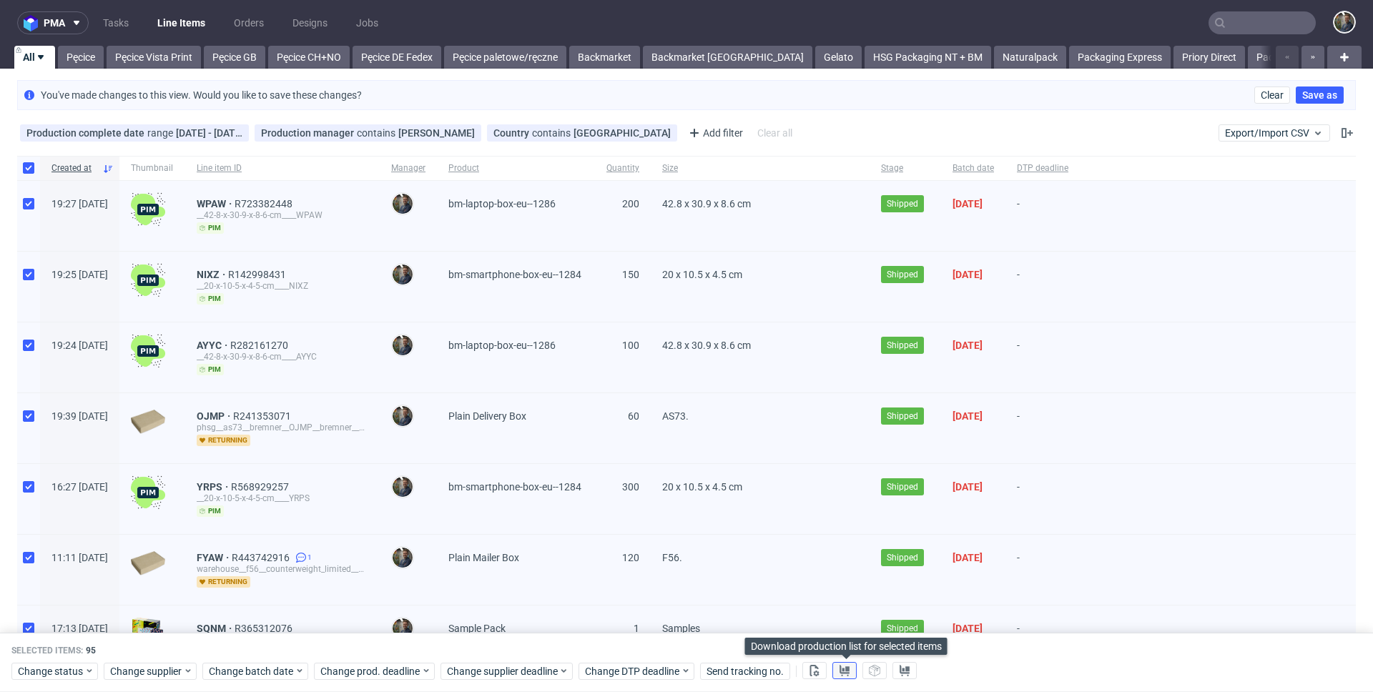
click at [847, 665] on icon at bounding box center [844, 670] width 11 height 11
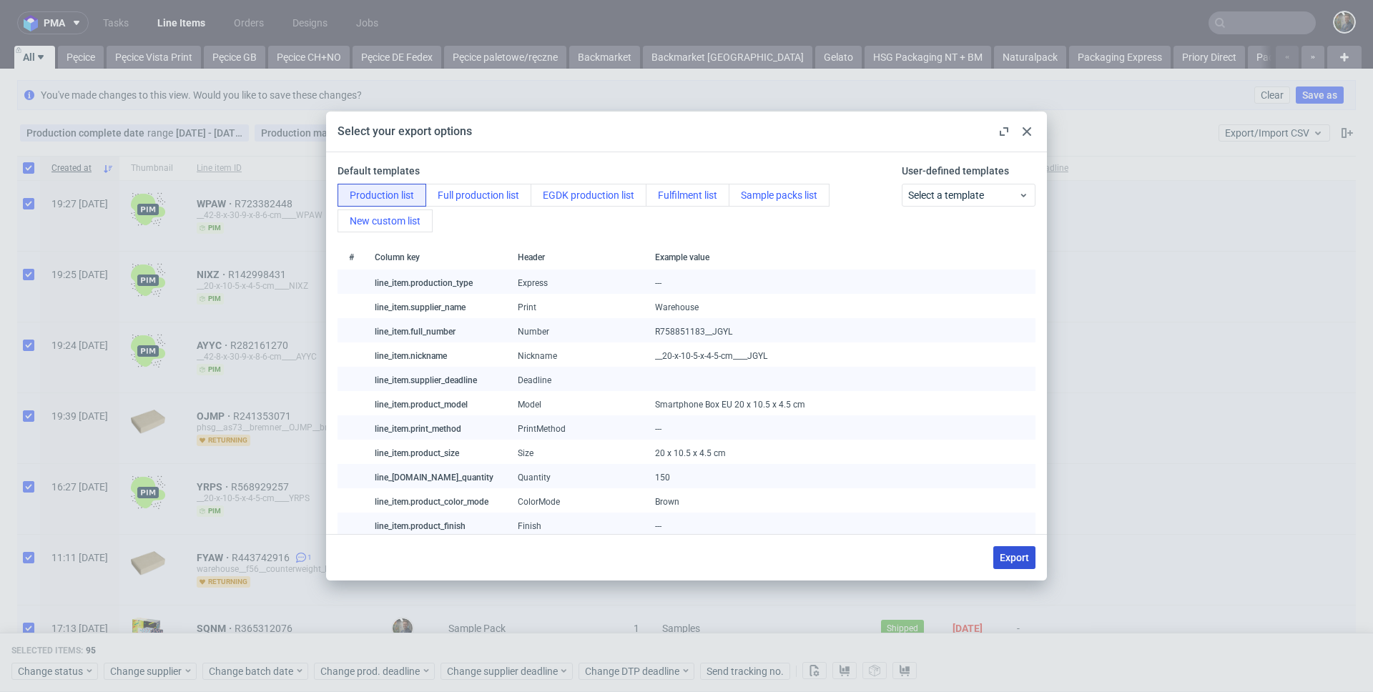
click at [1007, 566] on button "Export" at bounding box center [1014, 557] width 42 height 23
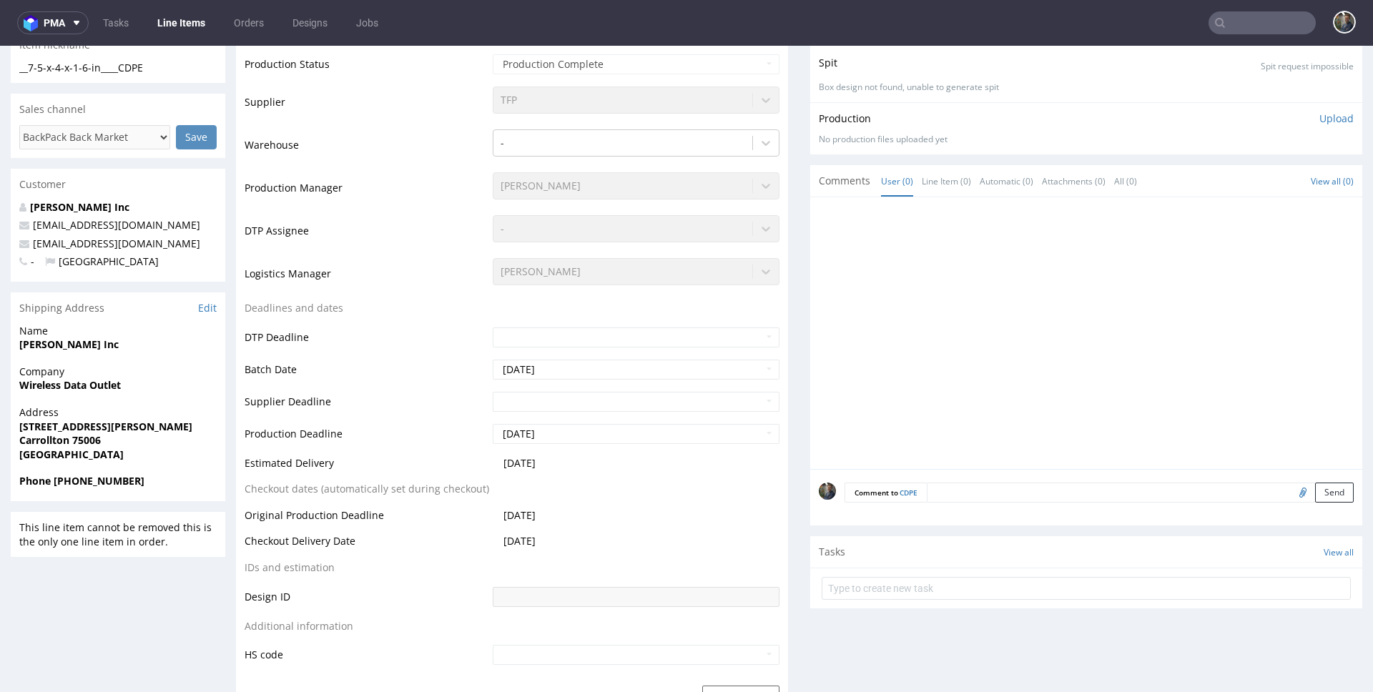
scroll to position [498, 0]
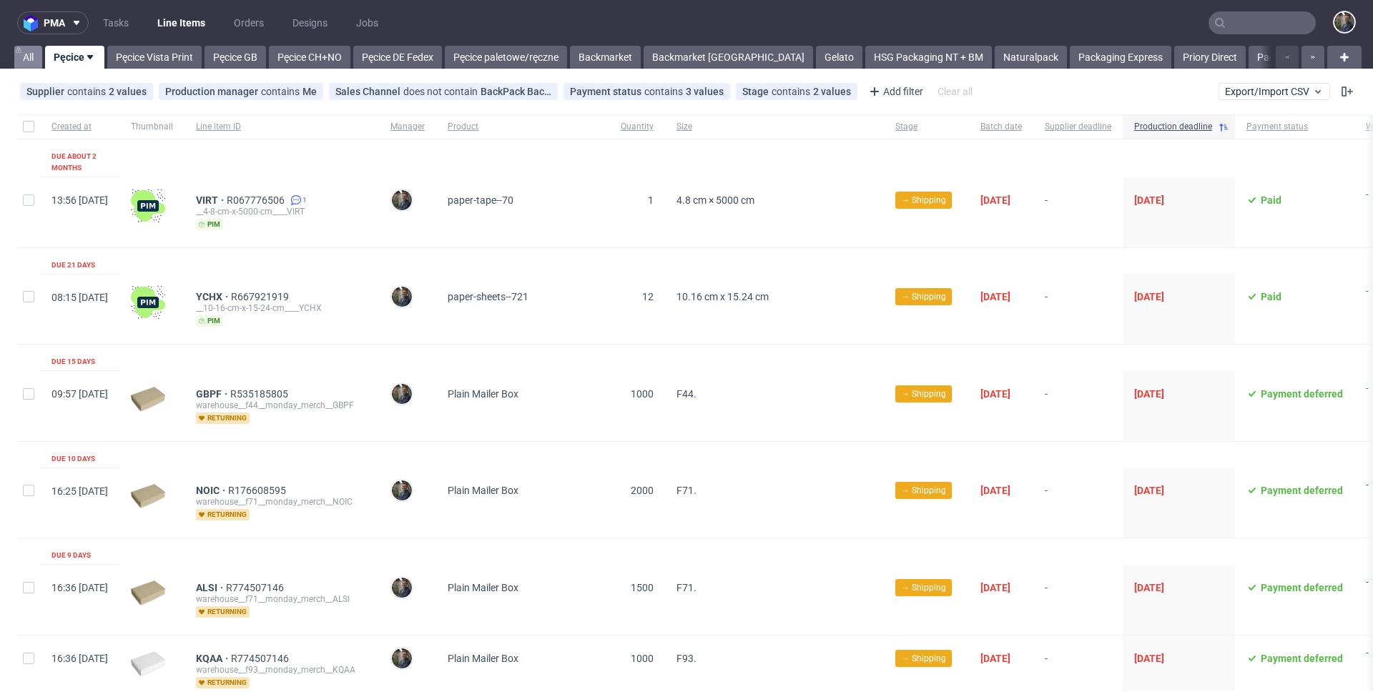
click at [30, 54] on link "All" at bounding box center [28, 57] width 28 height 23
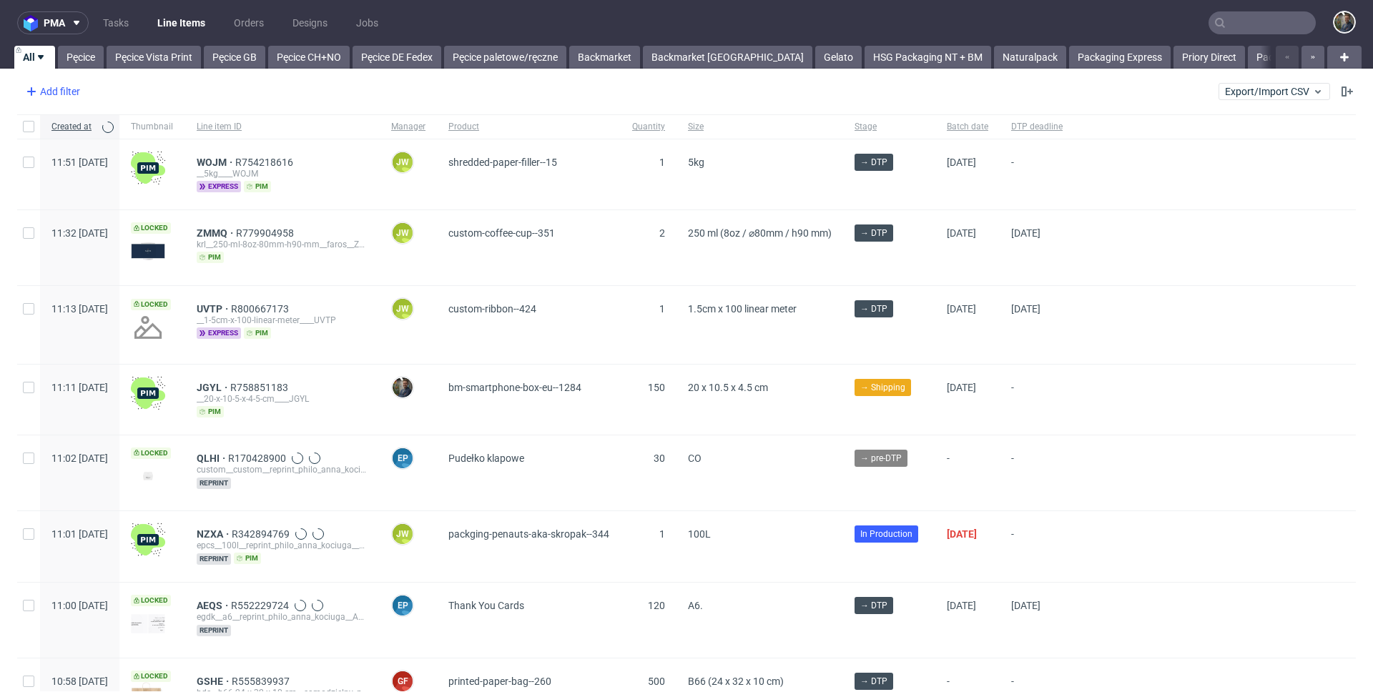
click at [58, 87] on div "Add filter" at bounding box center [51, 91] width 63 height 23
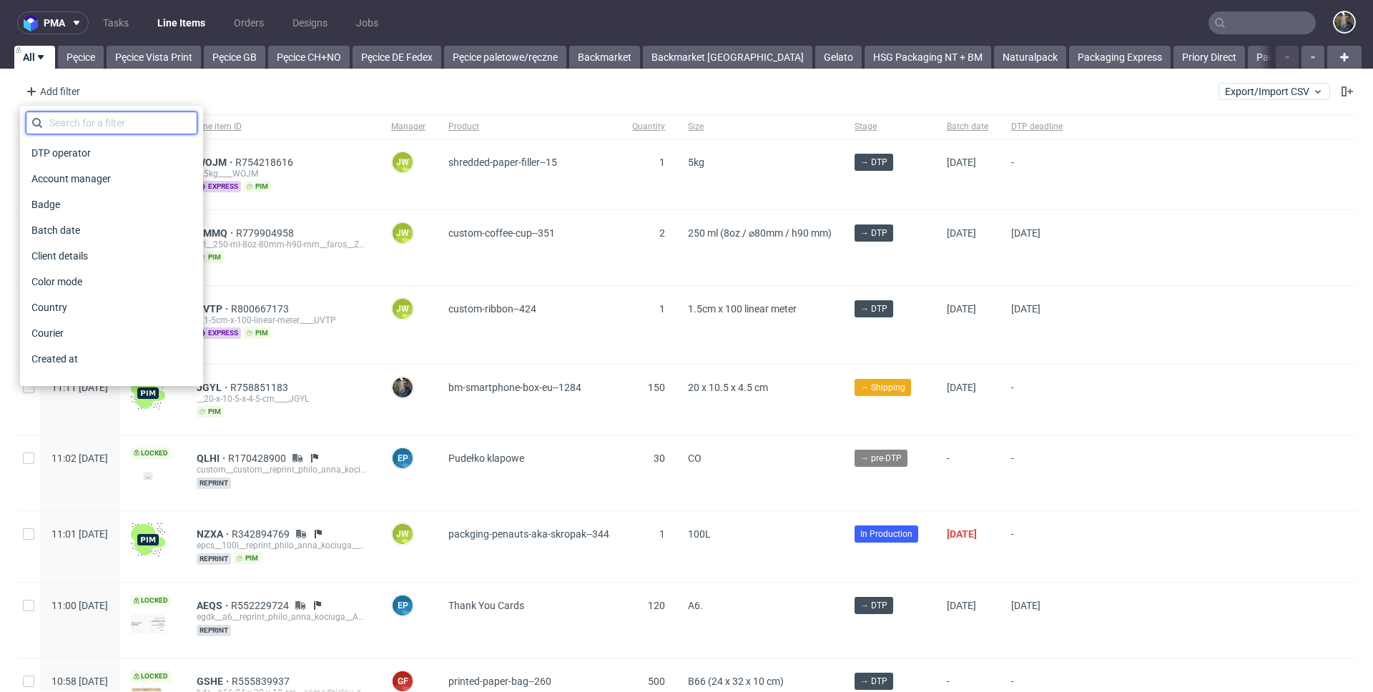
click at [84, 122] on input "text" at bounding box center [112, 123] width 172 height 23
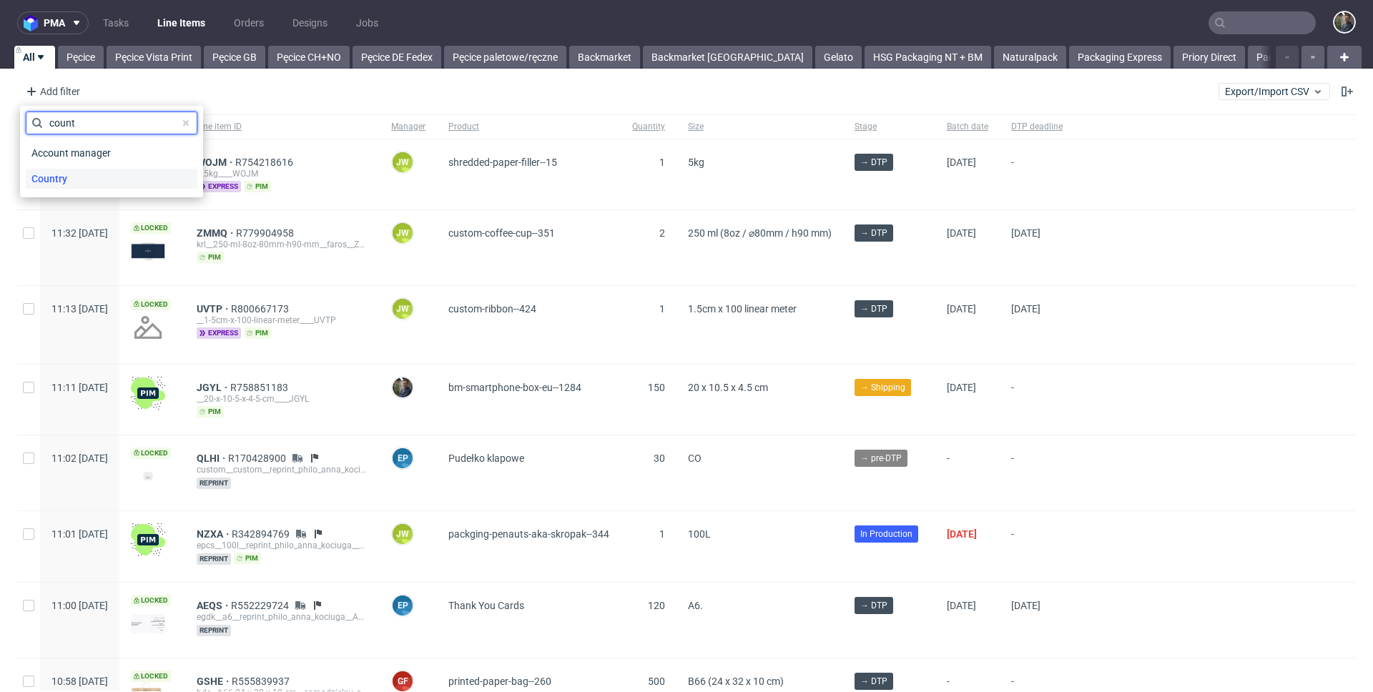
type input "count"
click at [50, 179] on span "Country" at bounding box center [49, 179] width 47 height 20
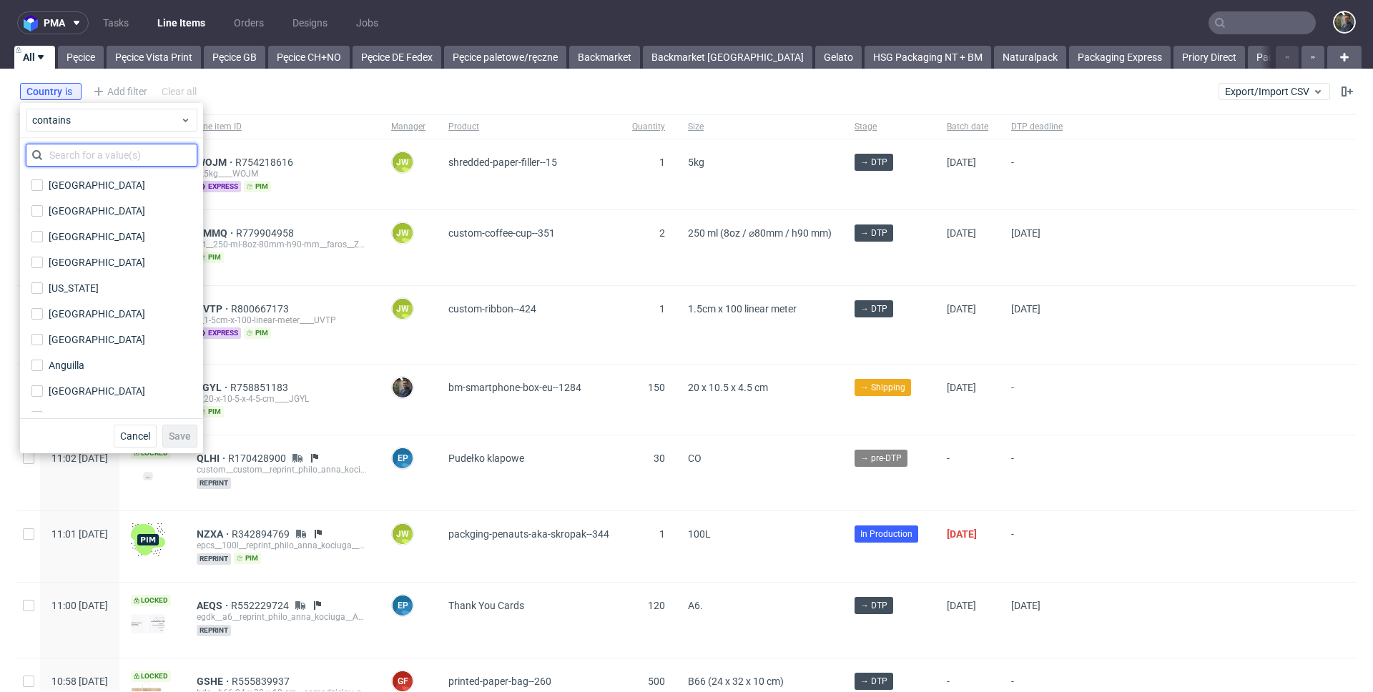
click at [80, 154] on input "text" at bounding box center [112, 155] width 172 height 23
type input "uni"
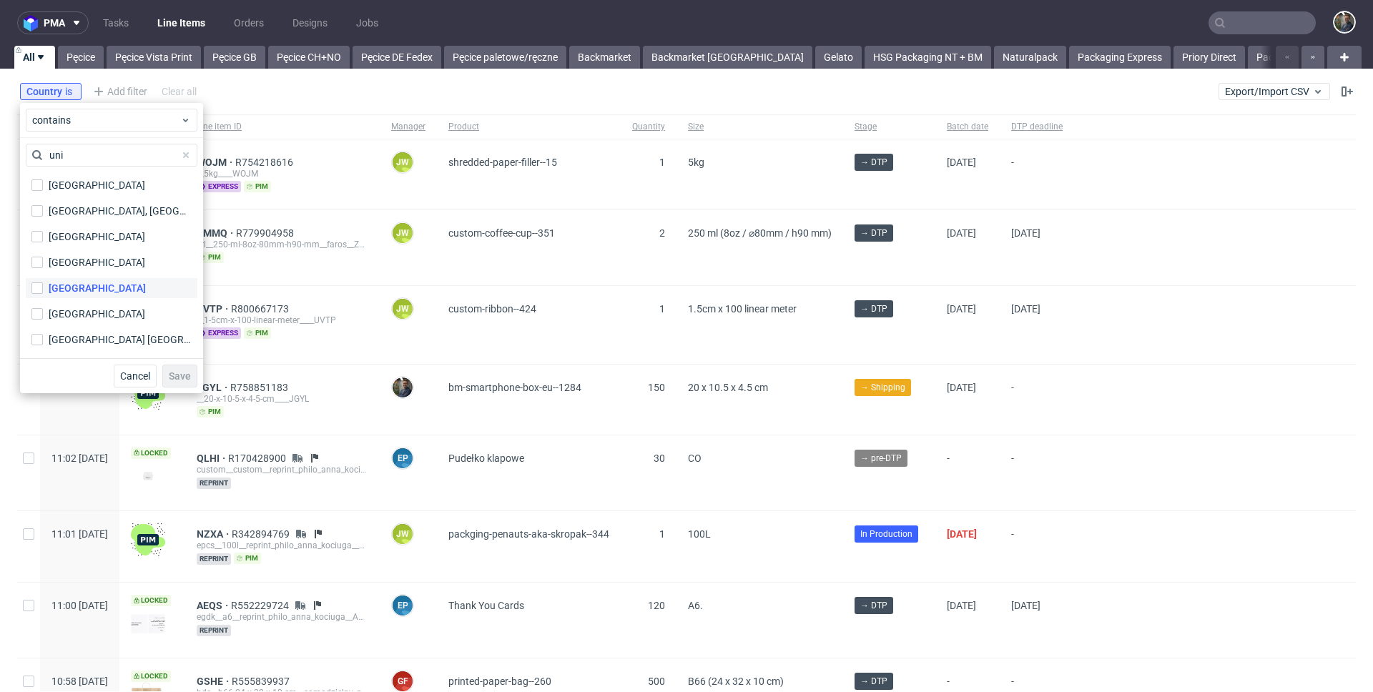
click at [84, 283] on div "United Kingdom" at bounding box center [97, 288] width 97 height 14
click at [43, 283] on input "United Kingdom" at bounding box center [36, 288] width 11 height 11
checkbox input "true"
click at [188, 368] on button "Save" at bounding box center [179, 376] width 35 height 23
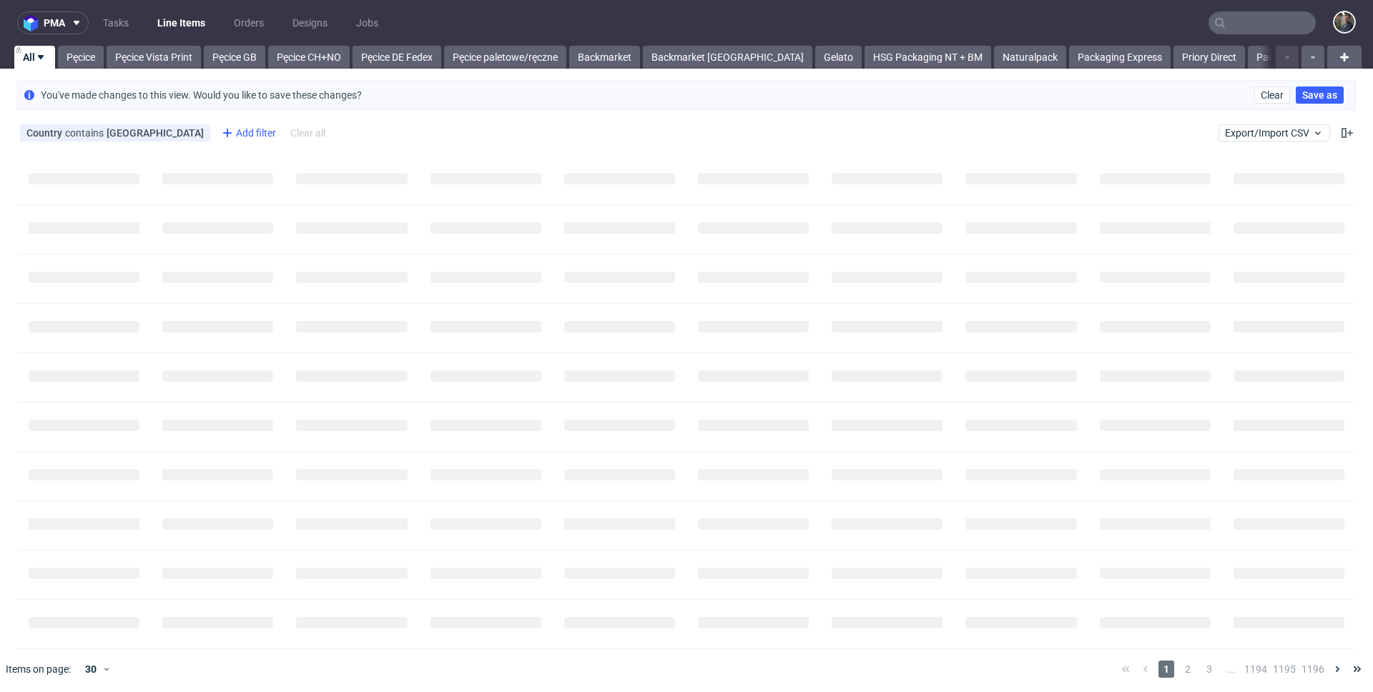
click at [216, 133] on div "Add filter" at bounding box center [247, 133] width 63 height 23
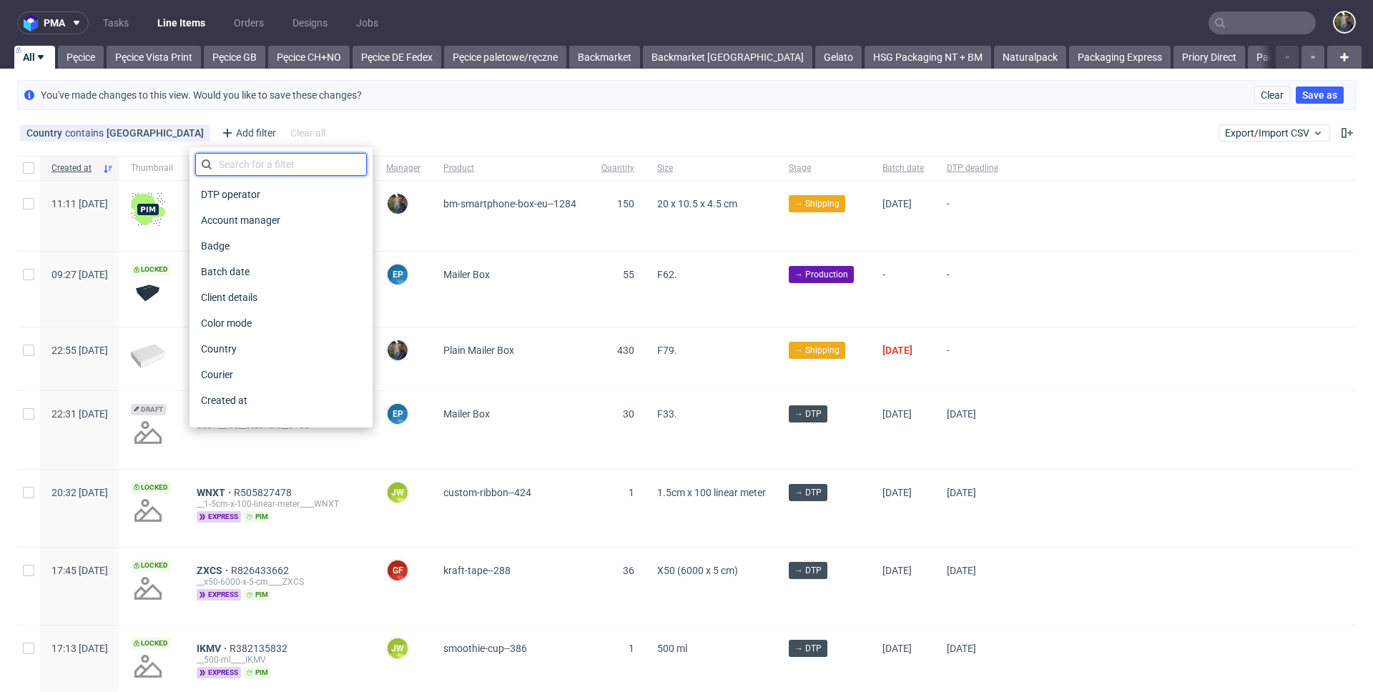
click at [233, 174] on input "text" at bounding box center [281, 164] width 172 height 23
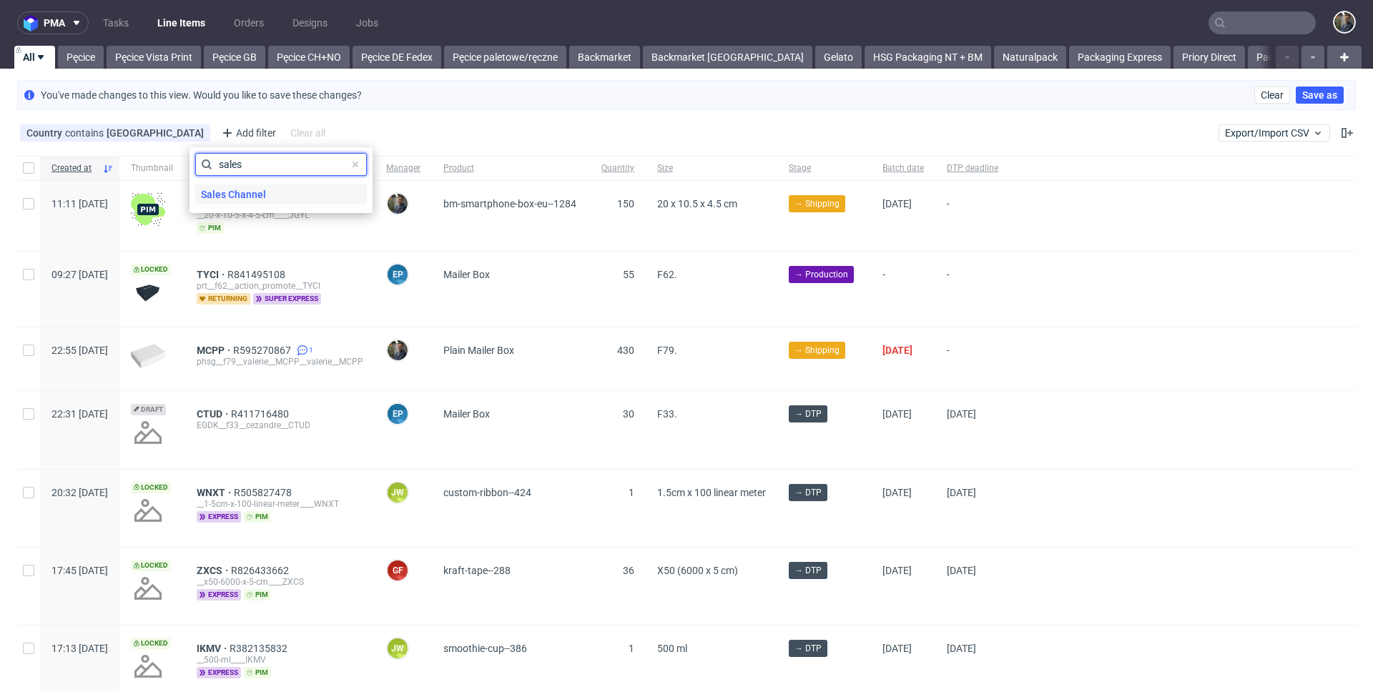
type input "sales"
click at [240, 197] on span "Sales Channel" at bounding box center [233, 195] width 77 height 20
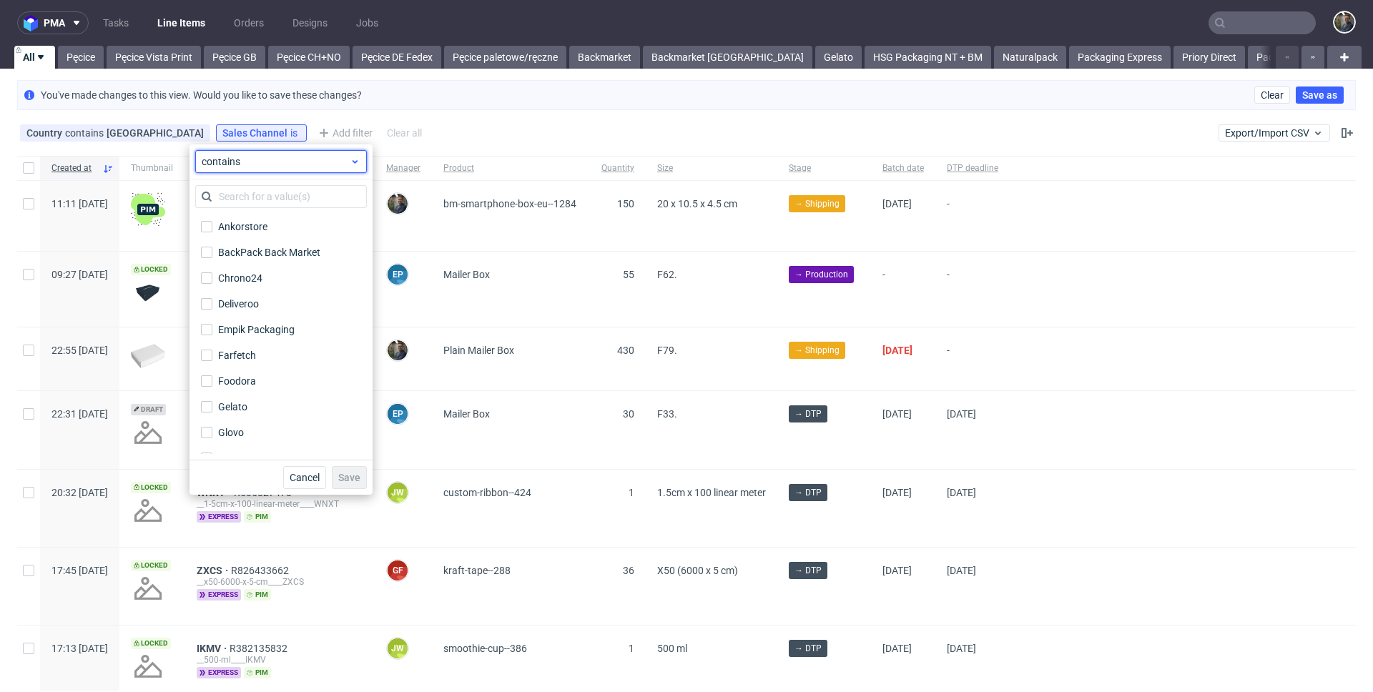
click at [245, 163] on span "contains" at bounding box center [276, 161] width 148 height 14
click at [251, 220] on span "does not contain" at bounding box center [262, 220] width 76 height 14
click at [250, 197] on input "text" at bounding box center [281, 196] width 172 height 23
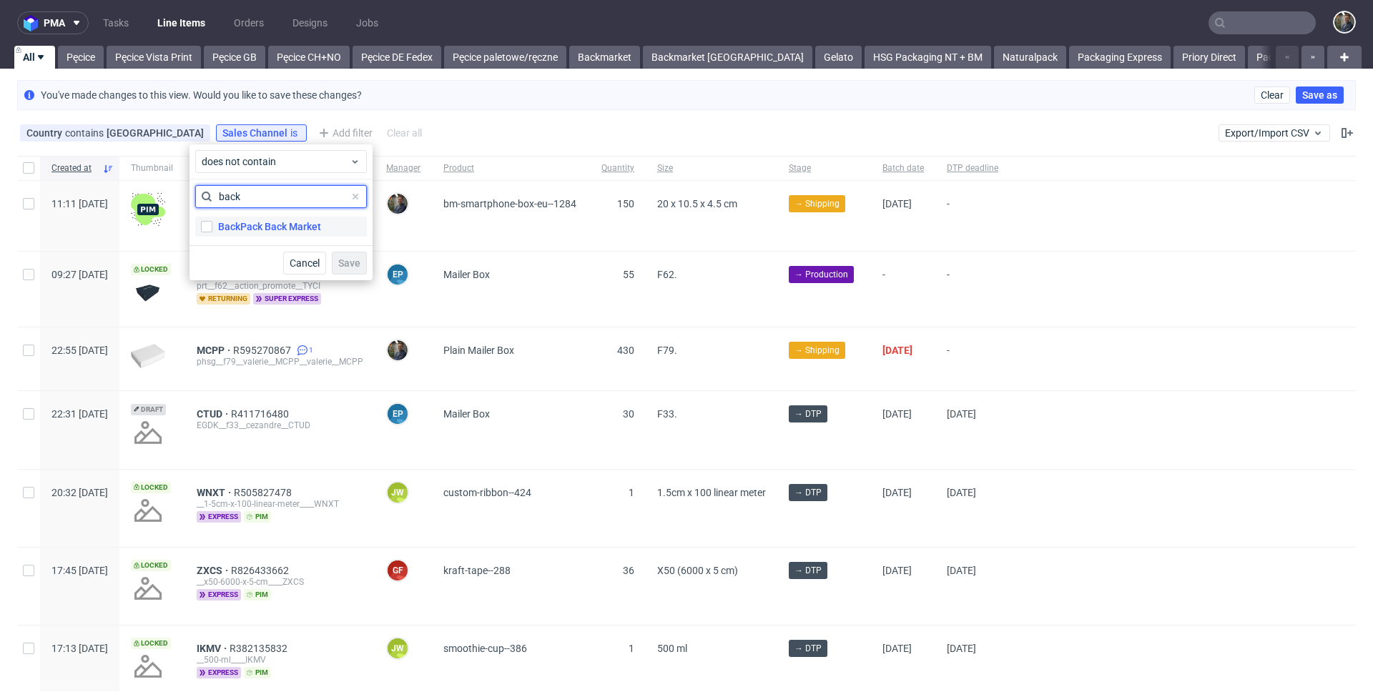
type input "back"
click at [245, 217] on label "BackPack Back Market" at bounding box center [281, 227] width 172 height 20
click at [212, 221] on input "BackPack Back Market" at bounding box center [206, 226] width 11 height 11
checkbox input "true"
click at [354, 262] on span "Save" at bounding box center [349, 263] width 22 height 10
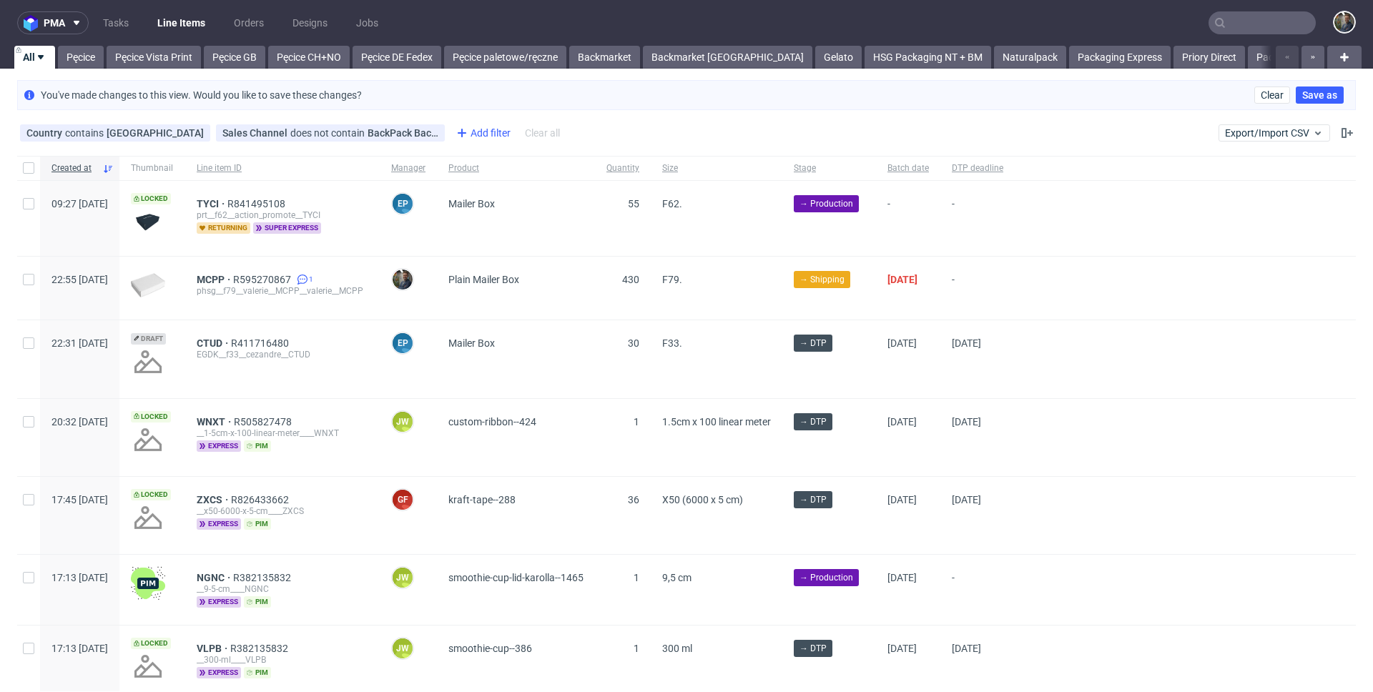
click at [455, 136] on div "Add filter" at bounding box center [482, 133] width 63 height 23
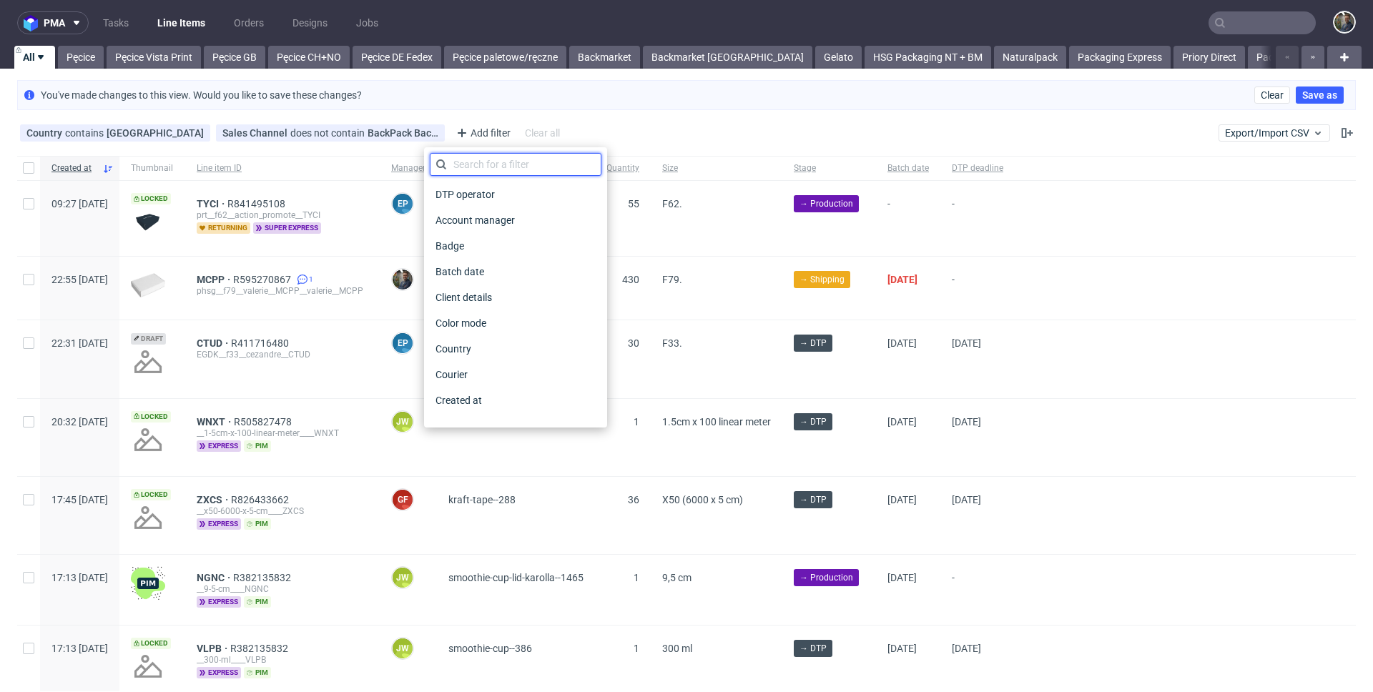
click at [464, 157] on input "text" at bounding box center [516, 164] width 172 height 23
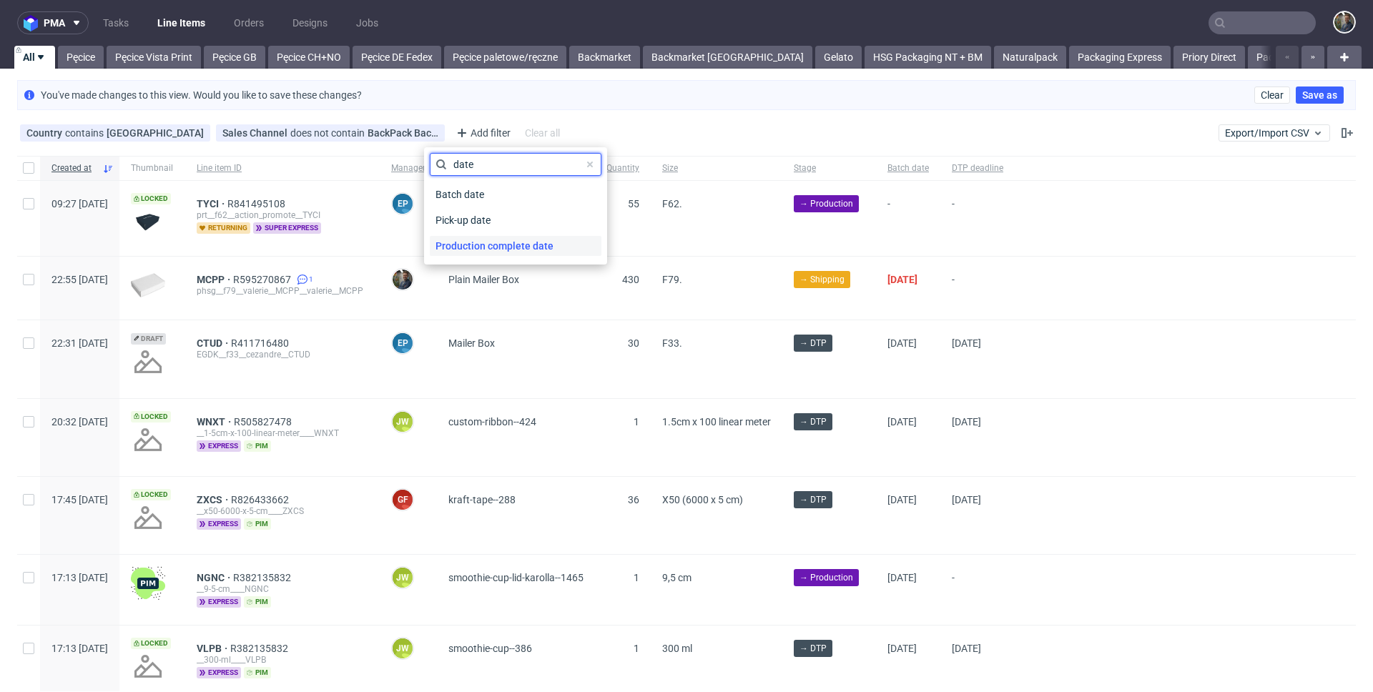
type input "date"
click at [479, 251] on span "Production complete date" at bounding box center [494, 246] width 129 height 20
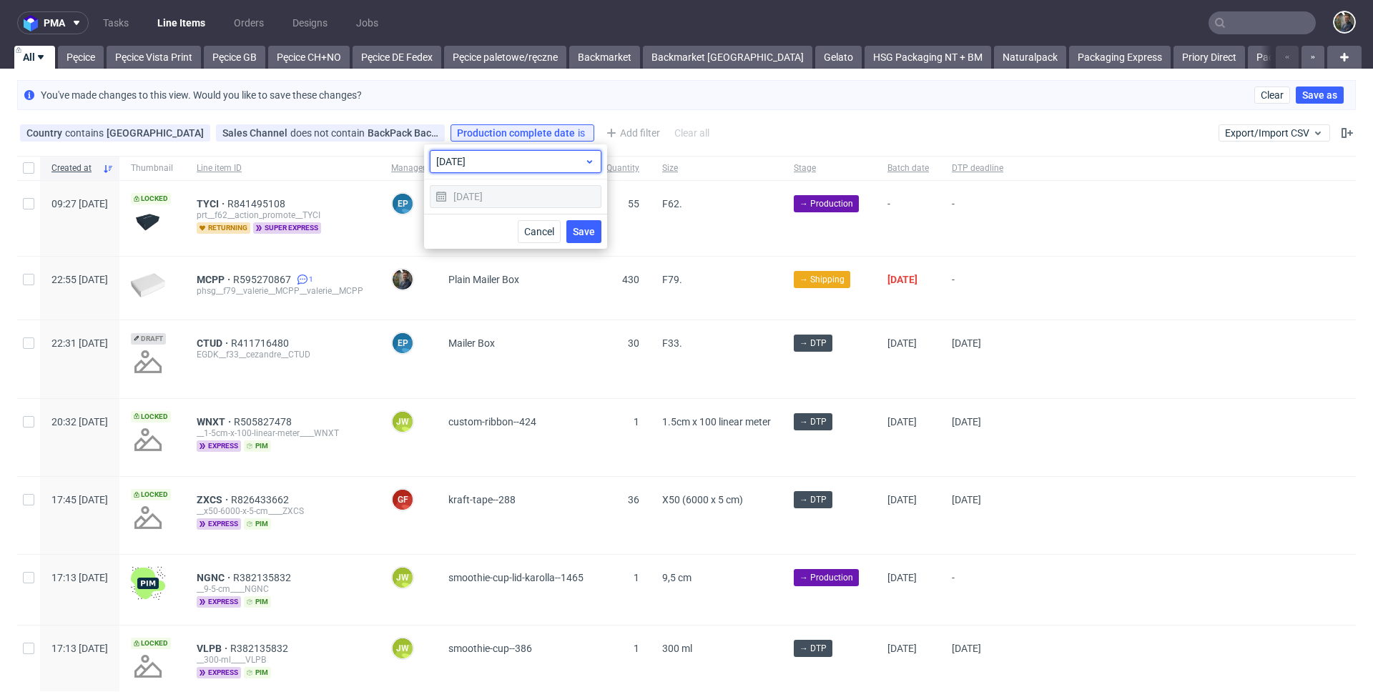
click at [493, 166] on span "today" at bounding box center [510, 161] width 148 height 14
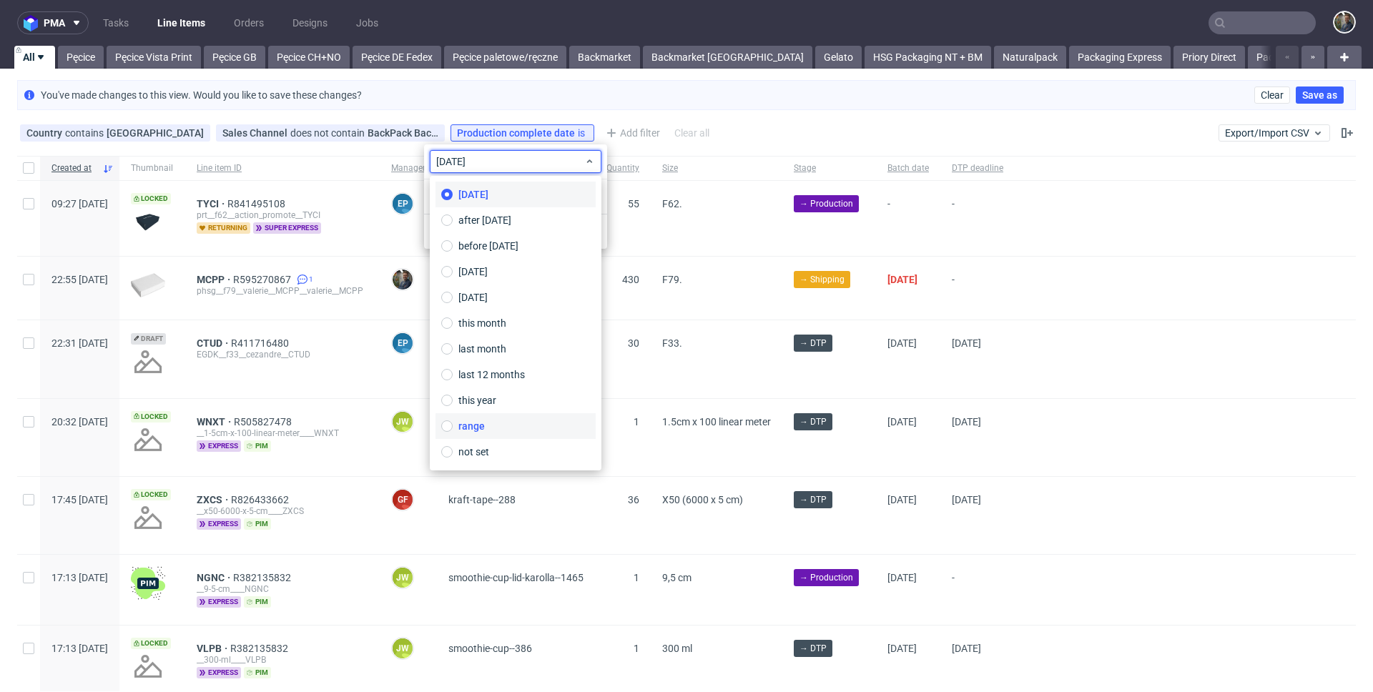
click at [483, 423] on span "range" at bounding box center [471, 426] width 26 height 14
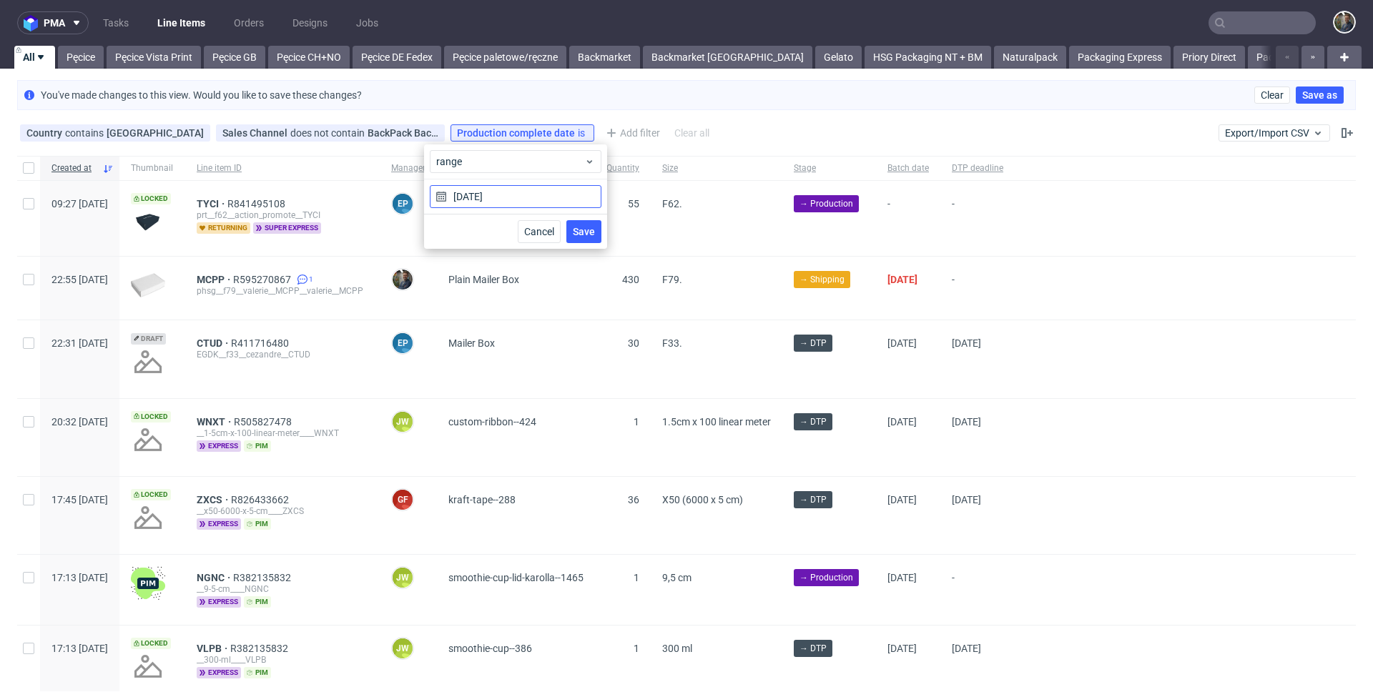
click at [497, 202] on input "[DATE]" at bounding box center [516, 196] width 172 height 23
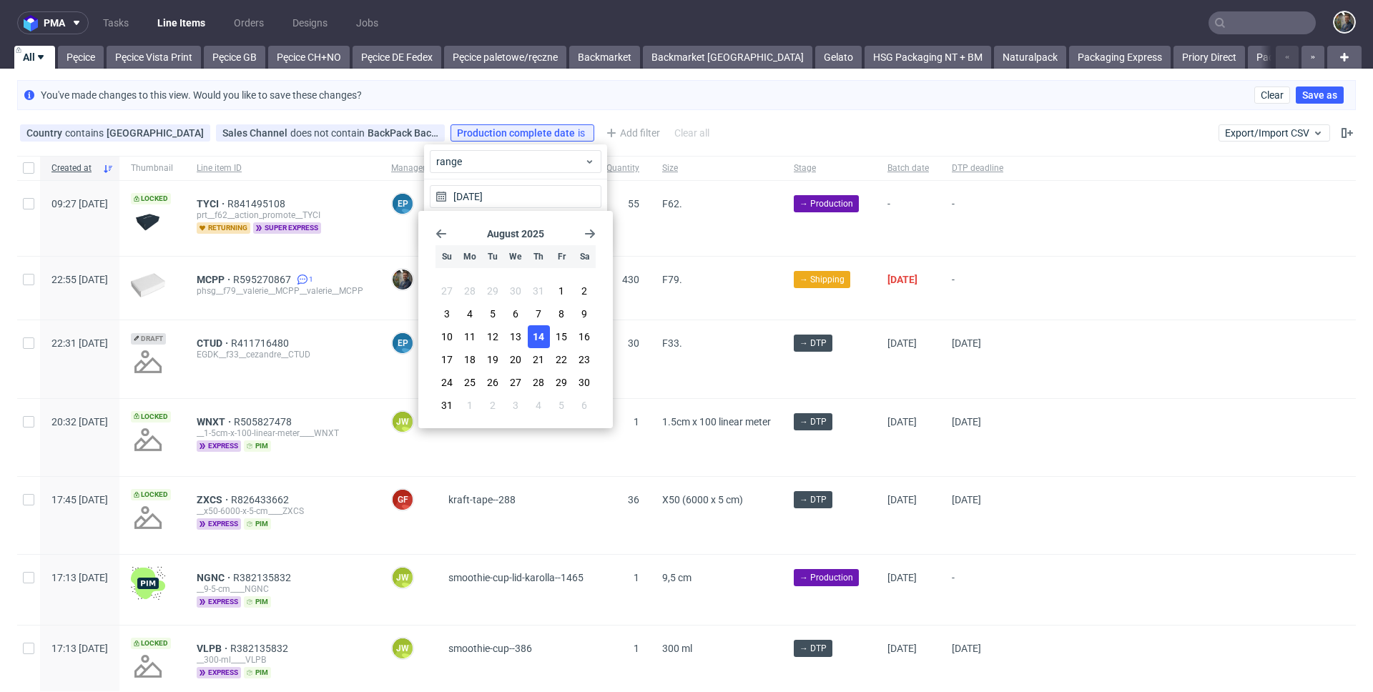
click at [436, 235] on icon "Go back 1 month" at bounding box center [441, 233] width 11 height 11
click at [436, 234] on use "Go back 1 month" at bounding box center [441, 234] width 10 height 9
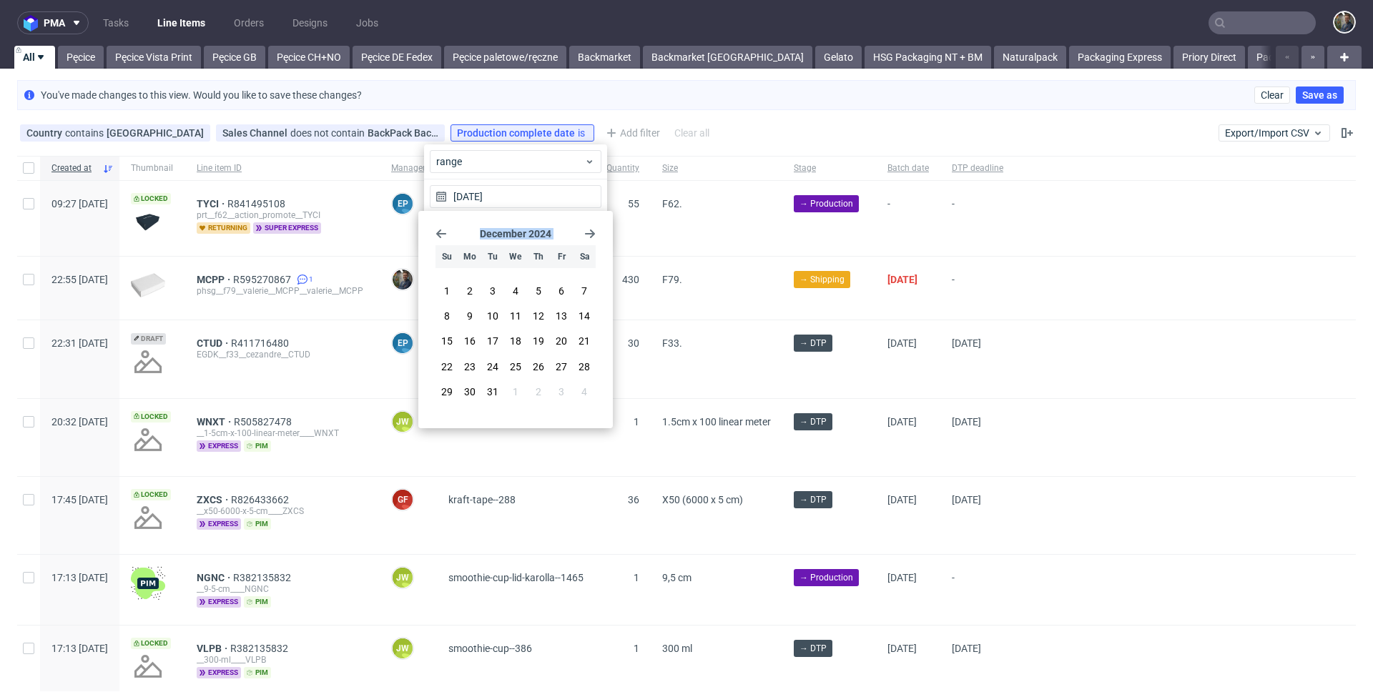
click at [436, 234] on use "Go back 1 month" at bounding box center [441, 234] width 10 height 9
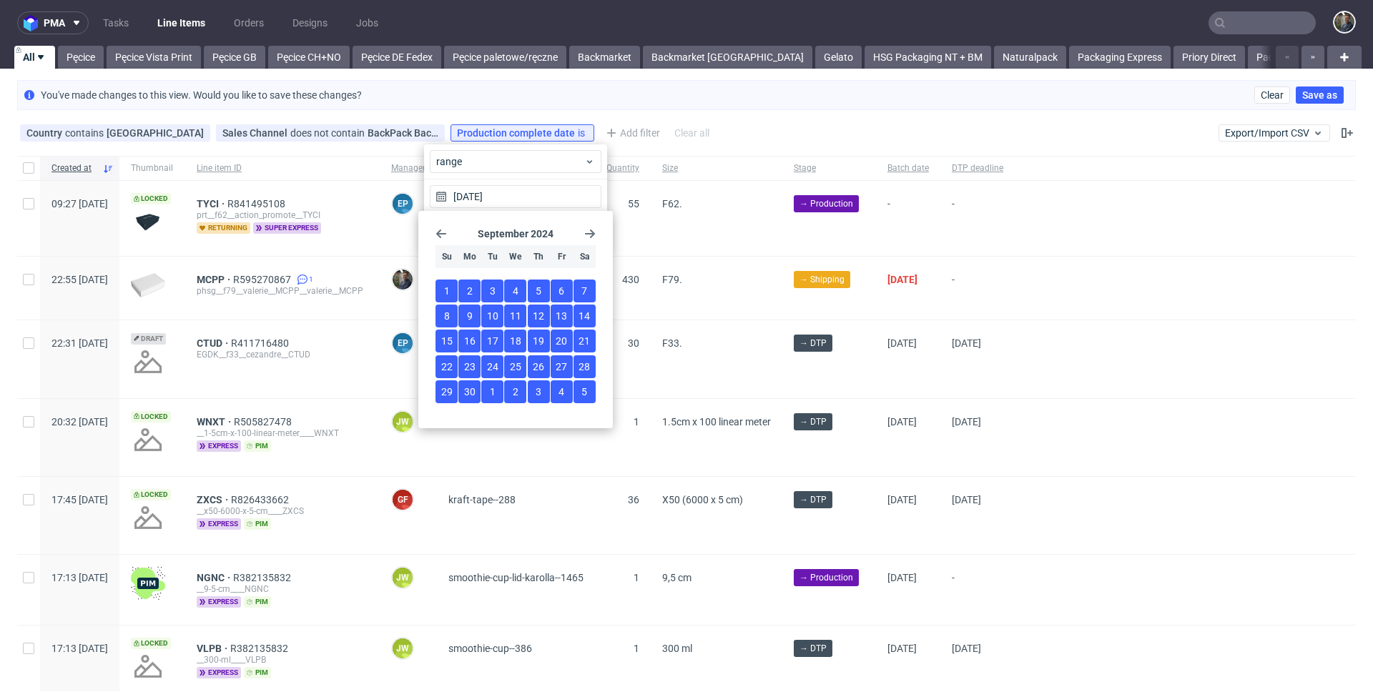
click at [449, 288] on button "1" at bounding box center [447, 291] width 22 height 23
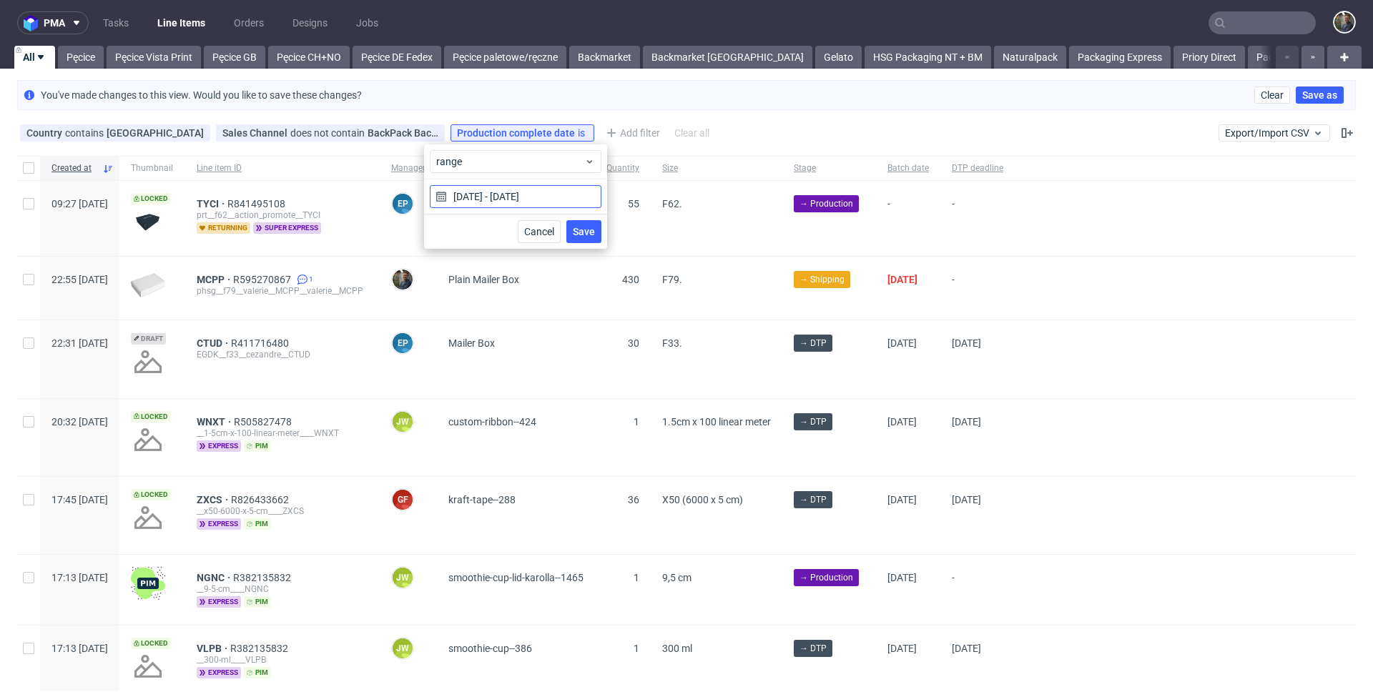
click at [481, 195] on input "01/09/2024 - 14/08/2025" at bounding box center [516, 196] width 172 height 23
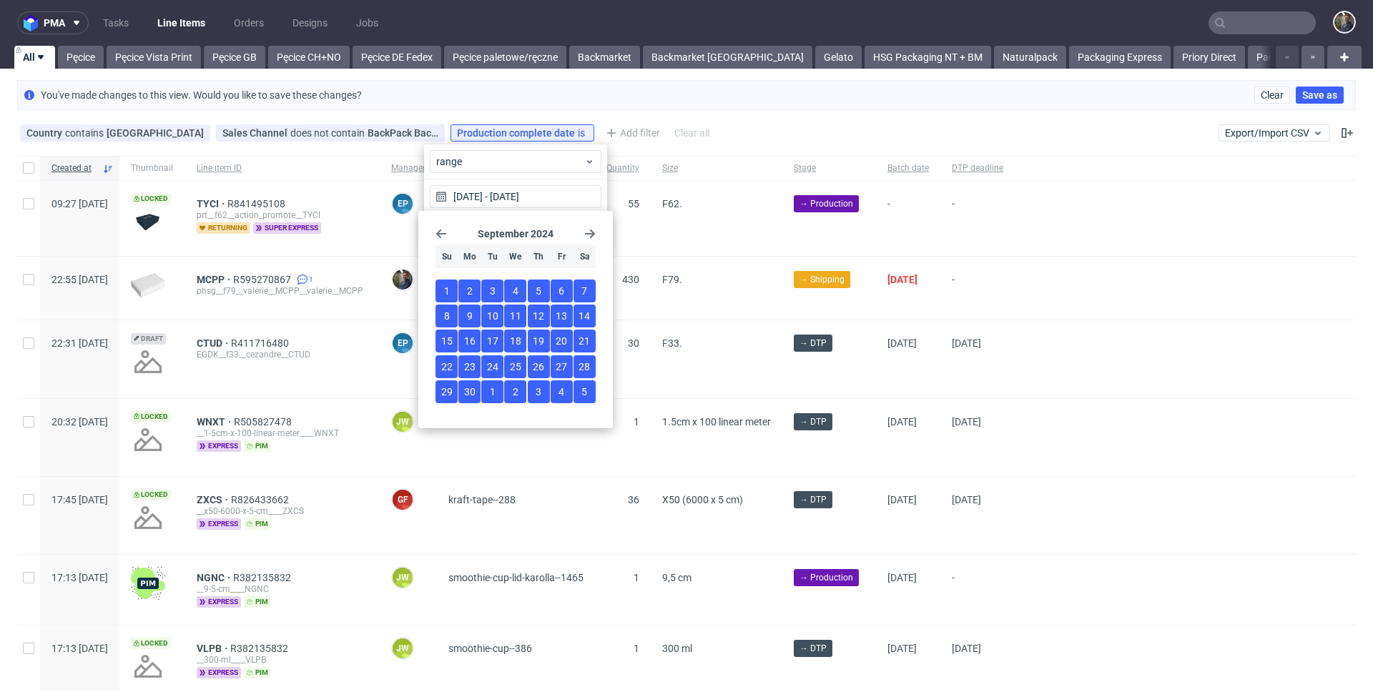
click at [444, 291] on span "1" at bounding box center [447, 291] width 6 height 14
click at [468, 387] on span "30" at bounding box center [469, 392] width 11 height 14
type input "01/09/2024 - 30/09/2024"
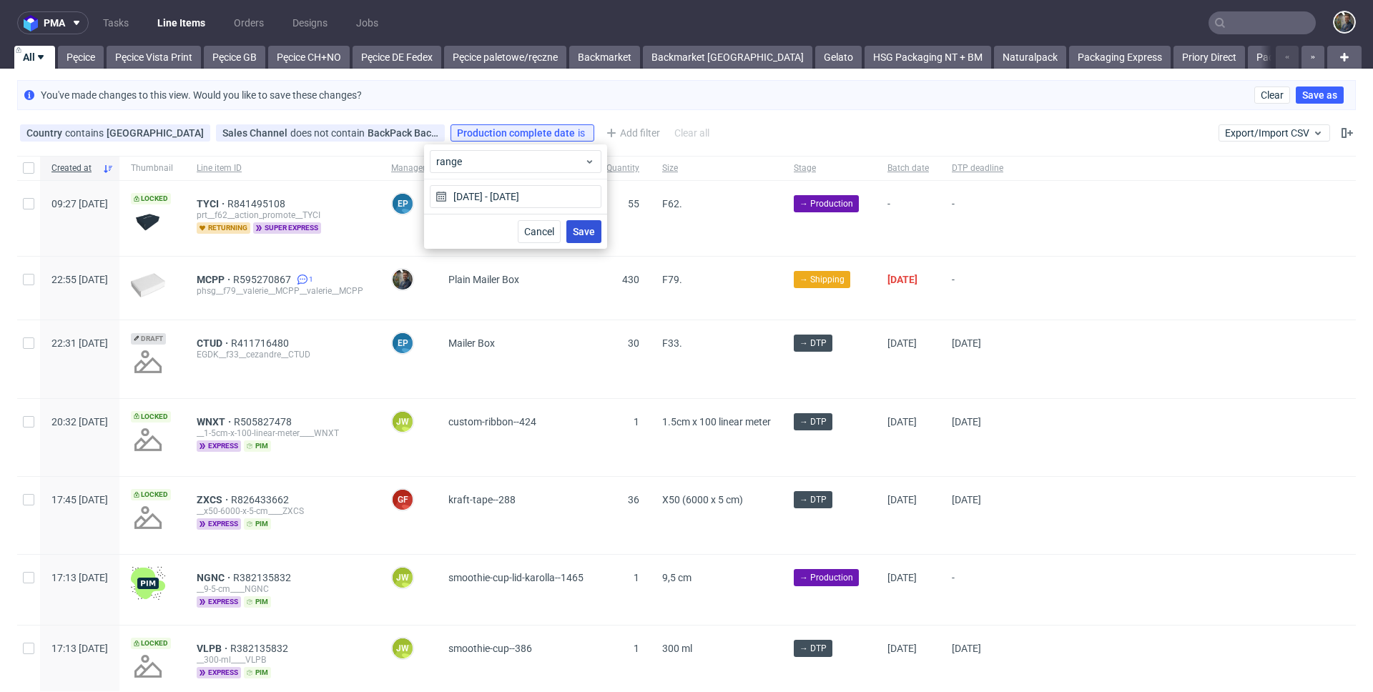
click at [575, 231] on span "Save" at bounding box center [584, 232] width 22 height 10
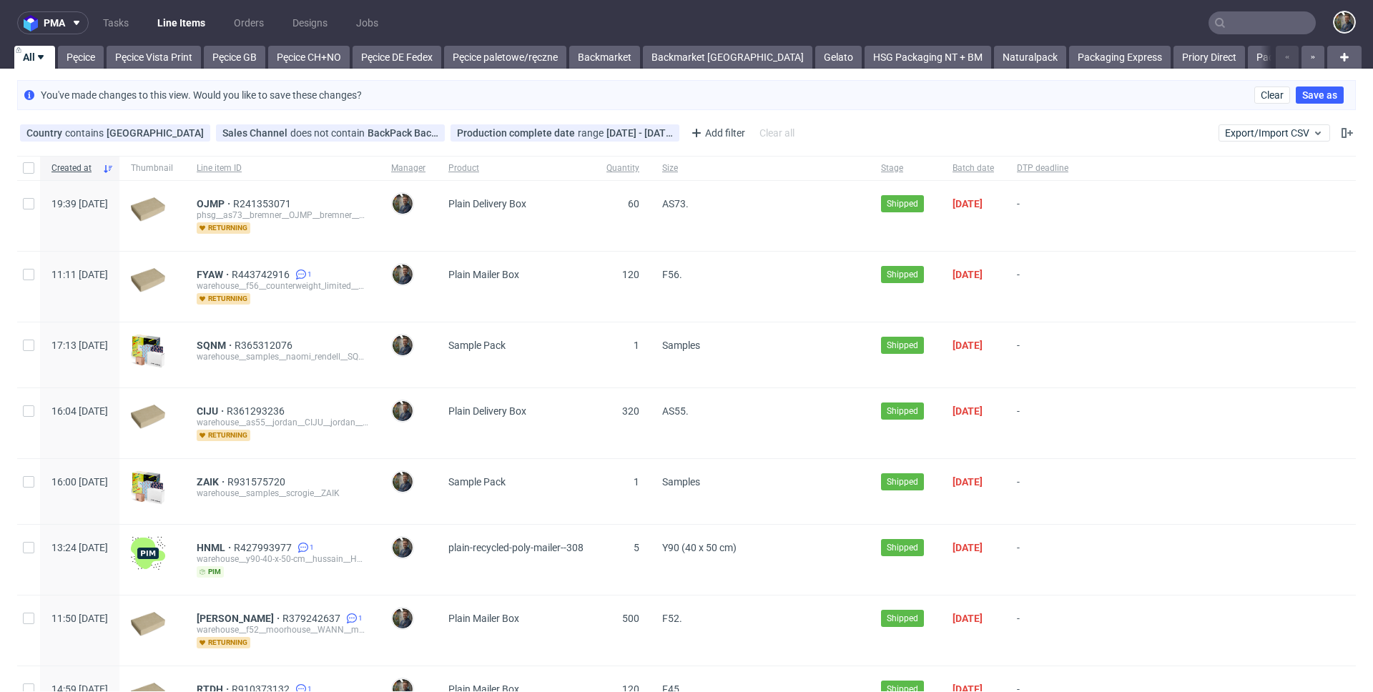
click at [433, 205] on div "[PERSON_NAME]" at bounding box center [408, 216] width 57 height 70
click at [413, 205] on img at bounding box center [403, 204] width 20 height 20
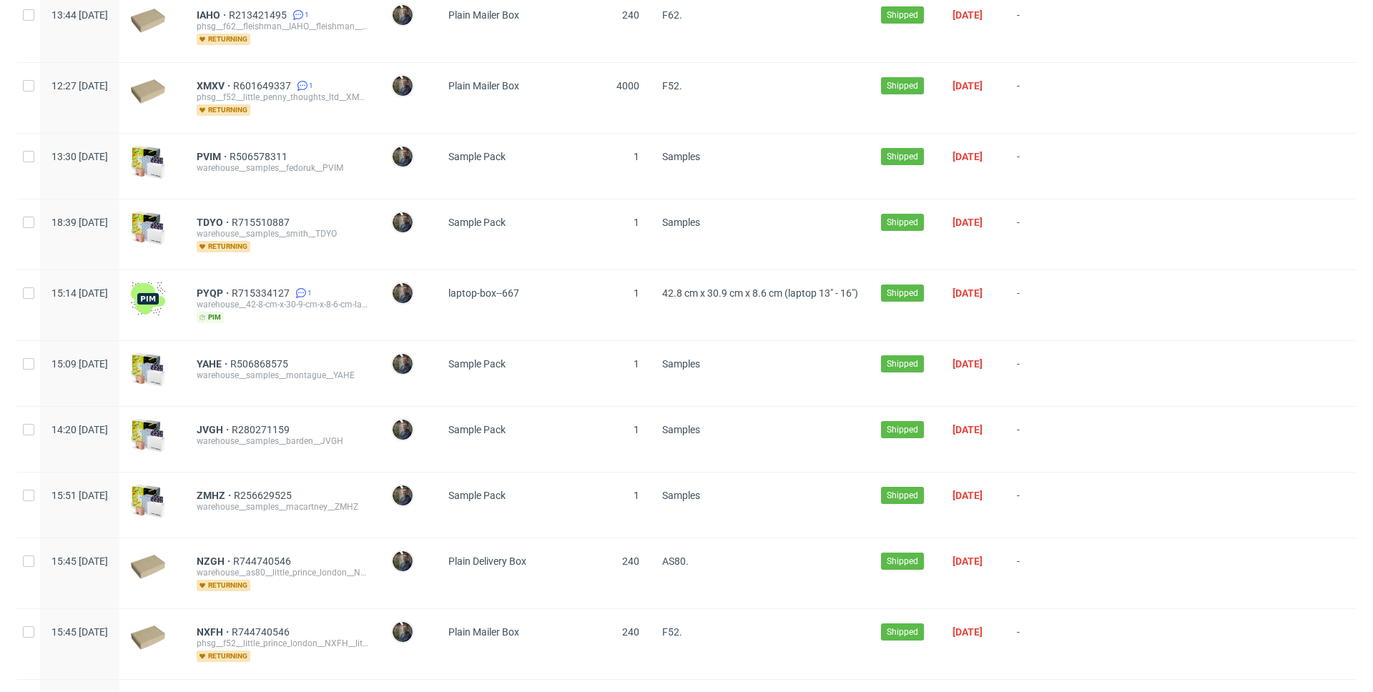
scroll to position [1631, 0]
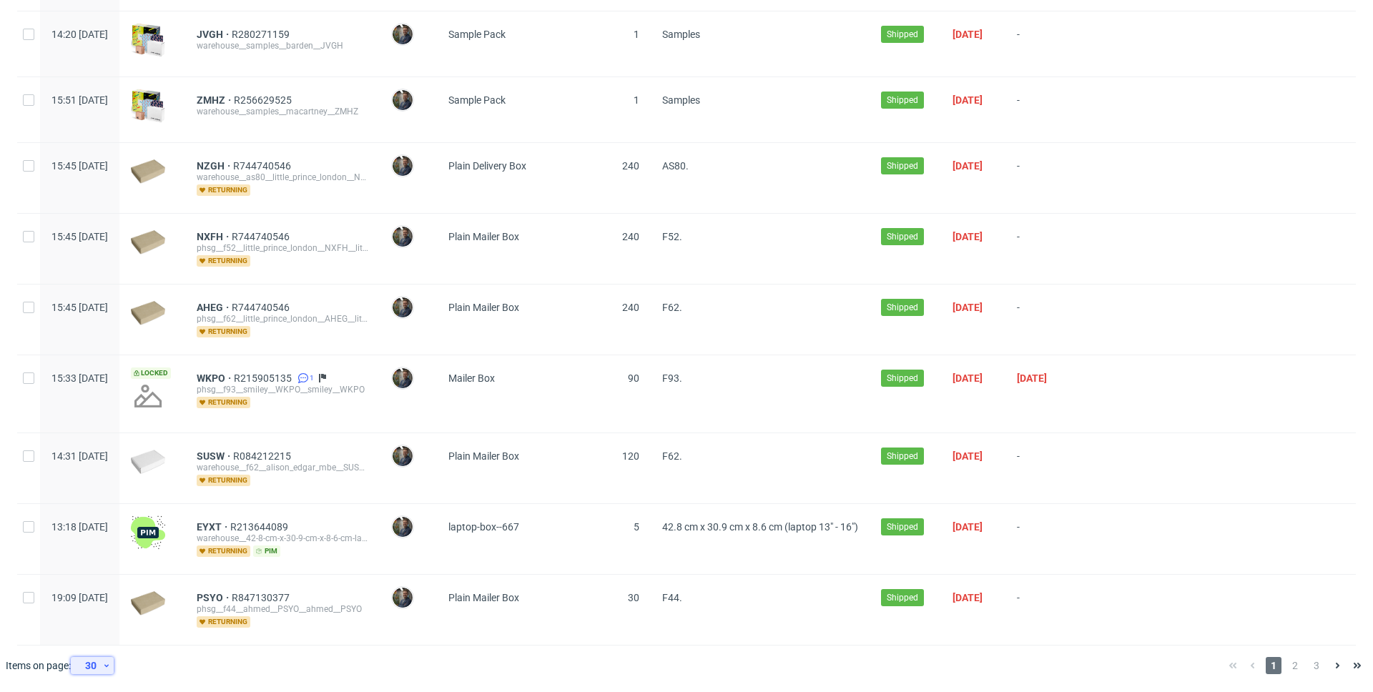
click at [97, 659] on div "30" at bounding box center [90, 666] width 26 height 20
click at [100, 629] on div "300" at bounding box center [97, 633] width 29 height 20
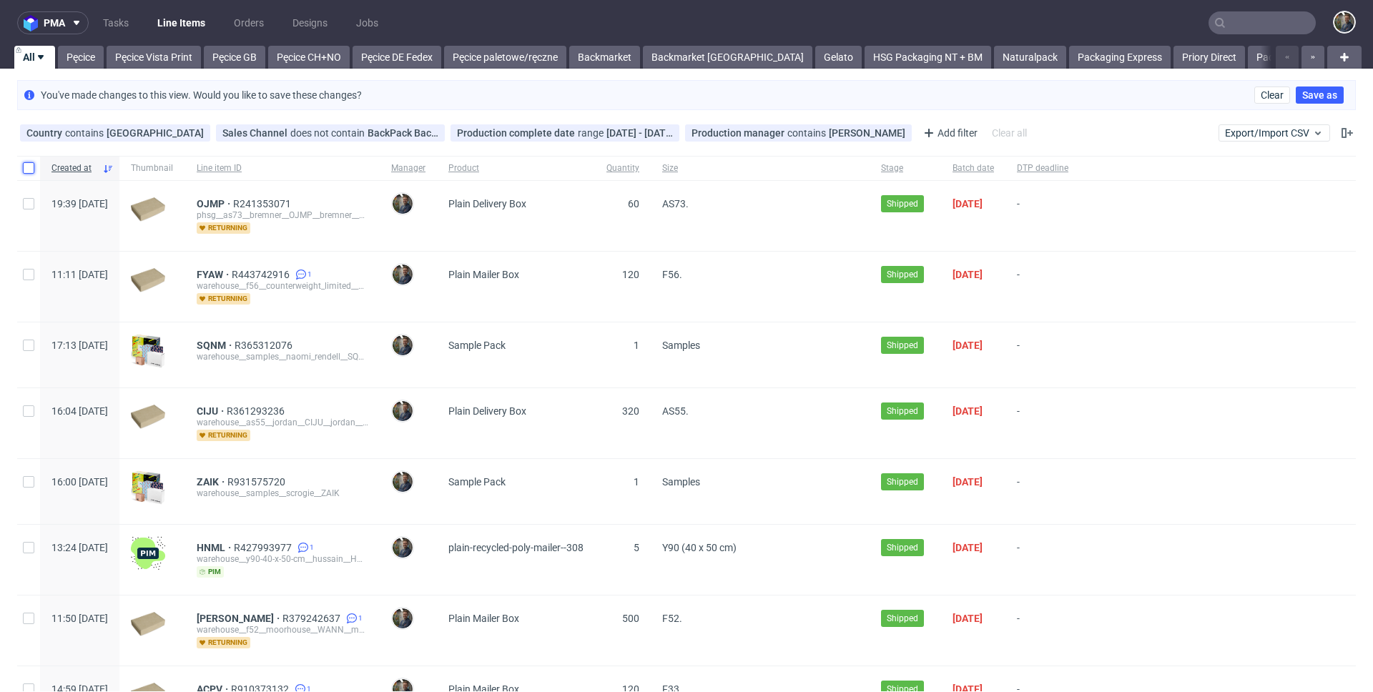
click at [32, 167] on input "checkbox" at bounding box center [28, 167] width 11 height 11
checkbox input "true"
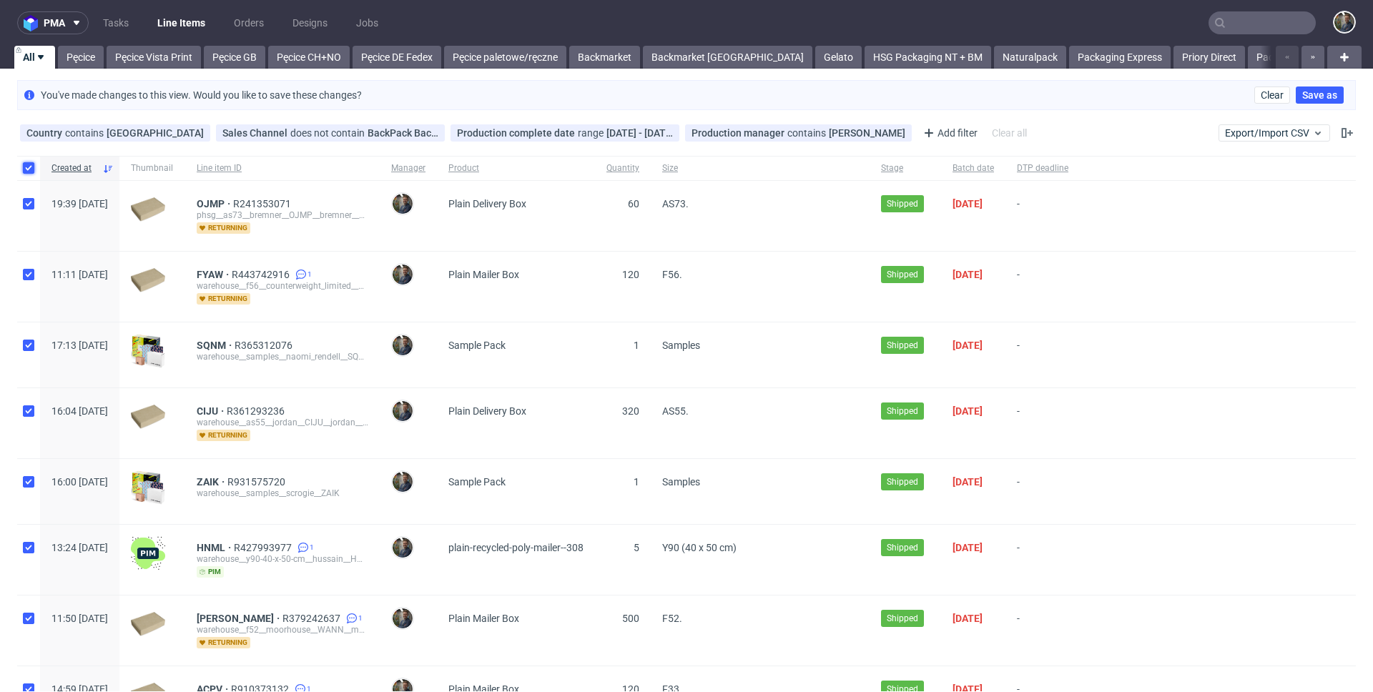
checkbox input "true"
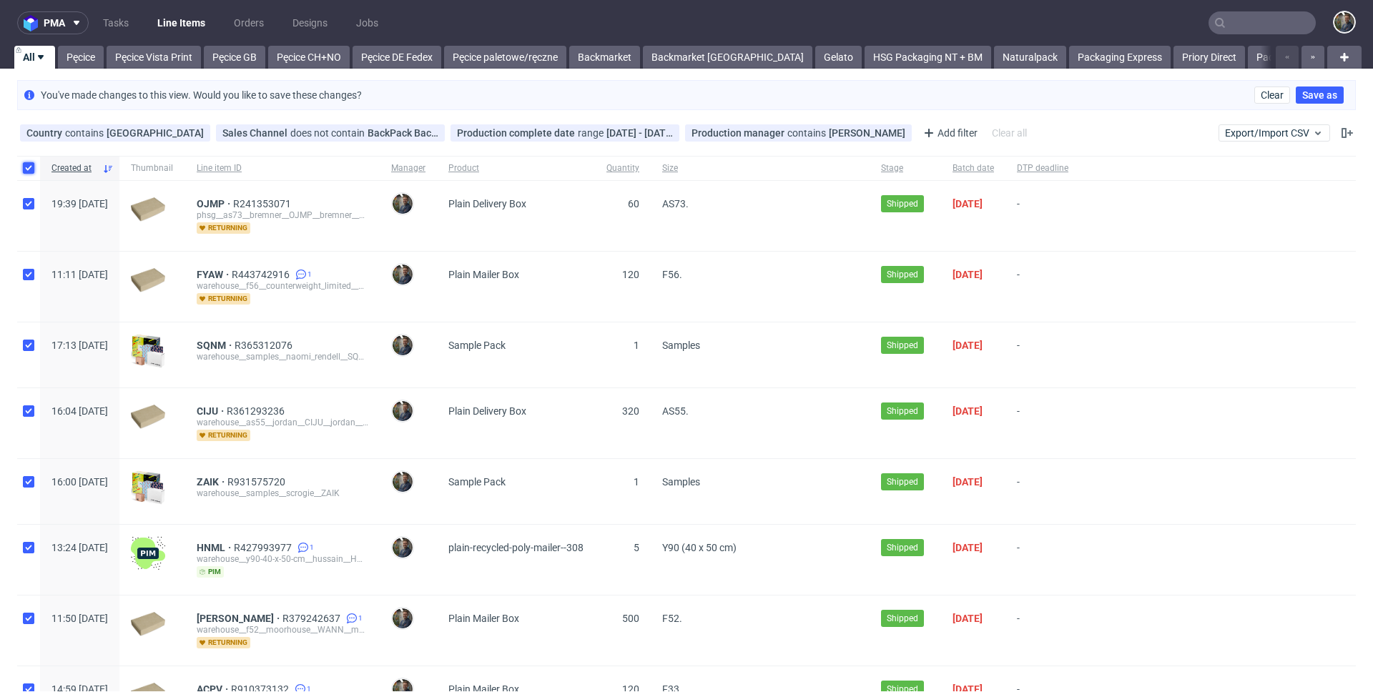
checkbox input "true"
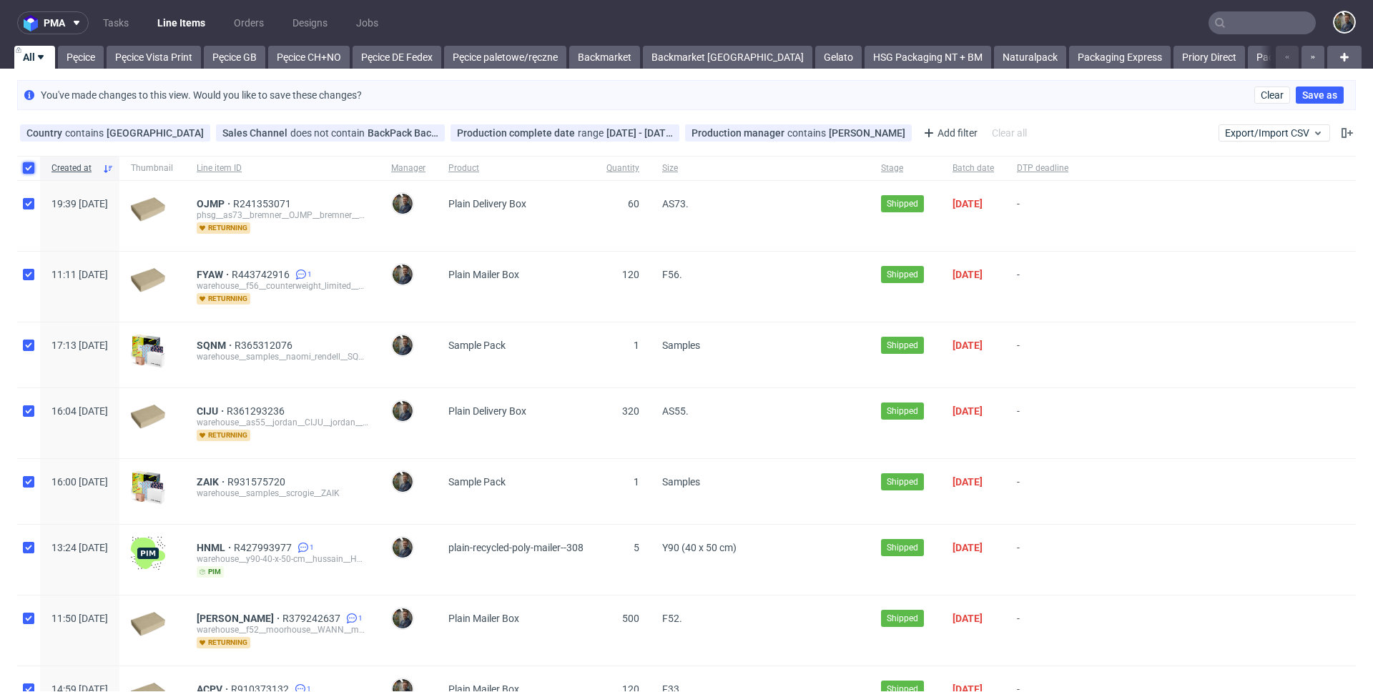
checkbox input "true"
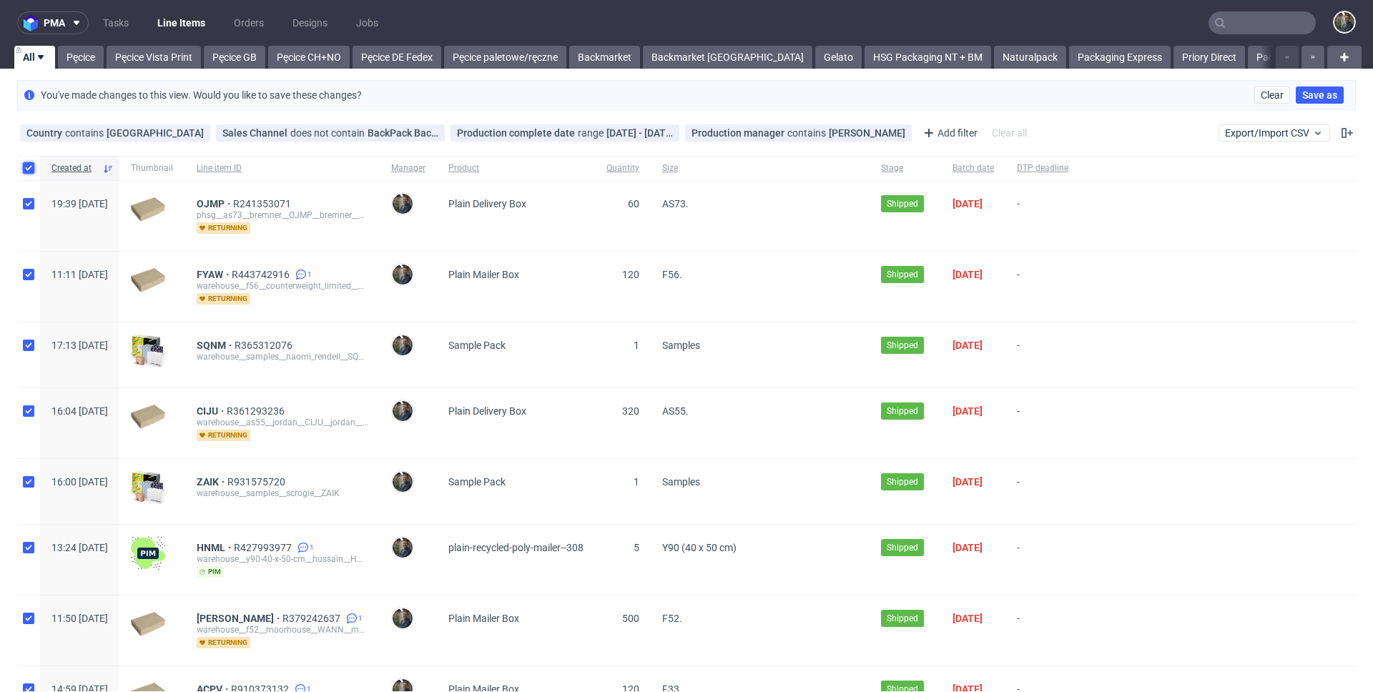
checkbox input "true"
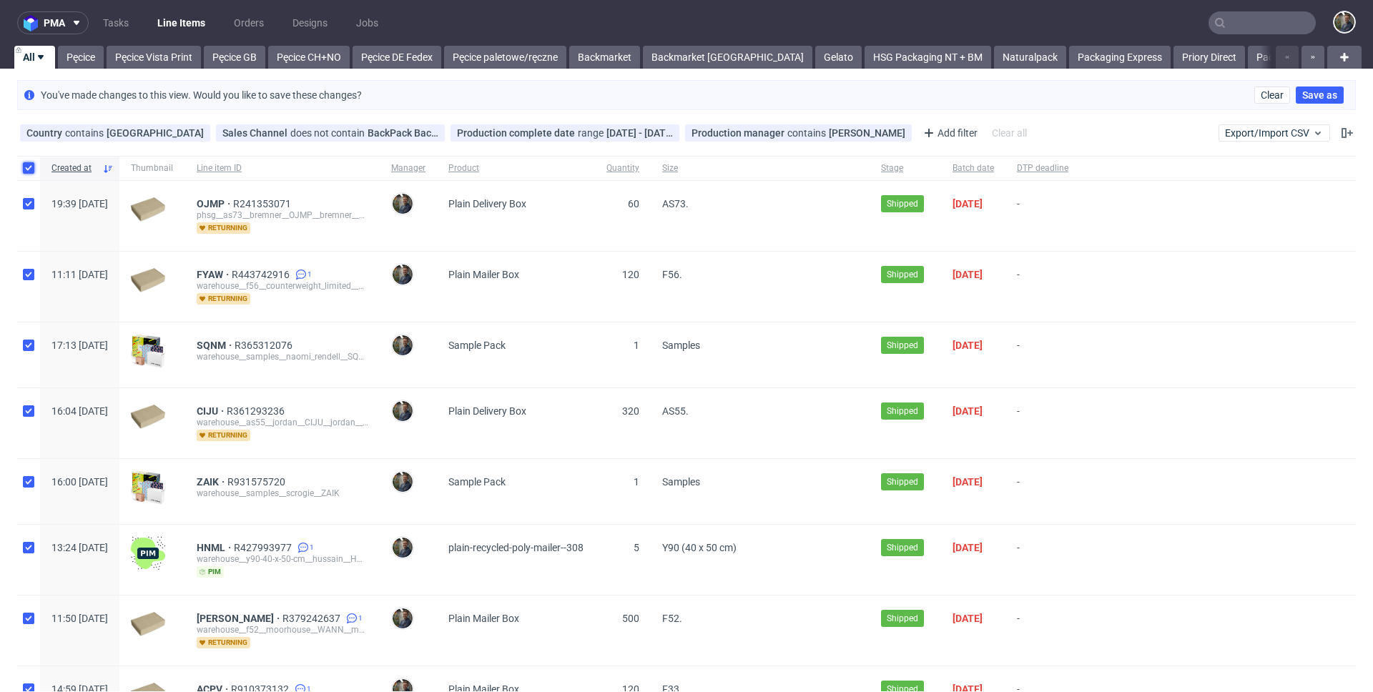
checkbox input "true"
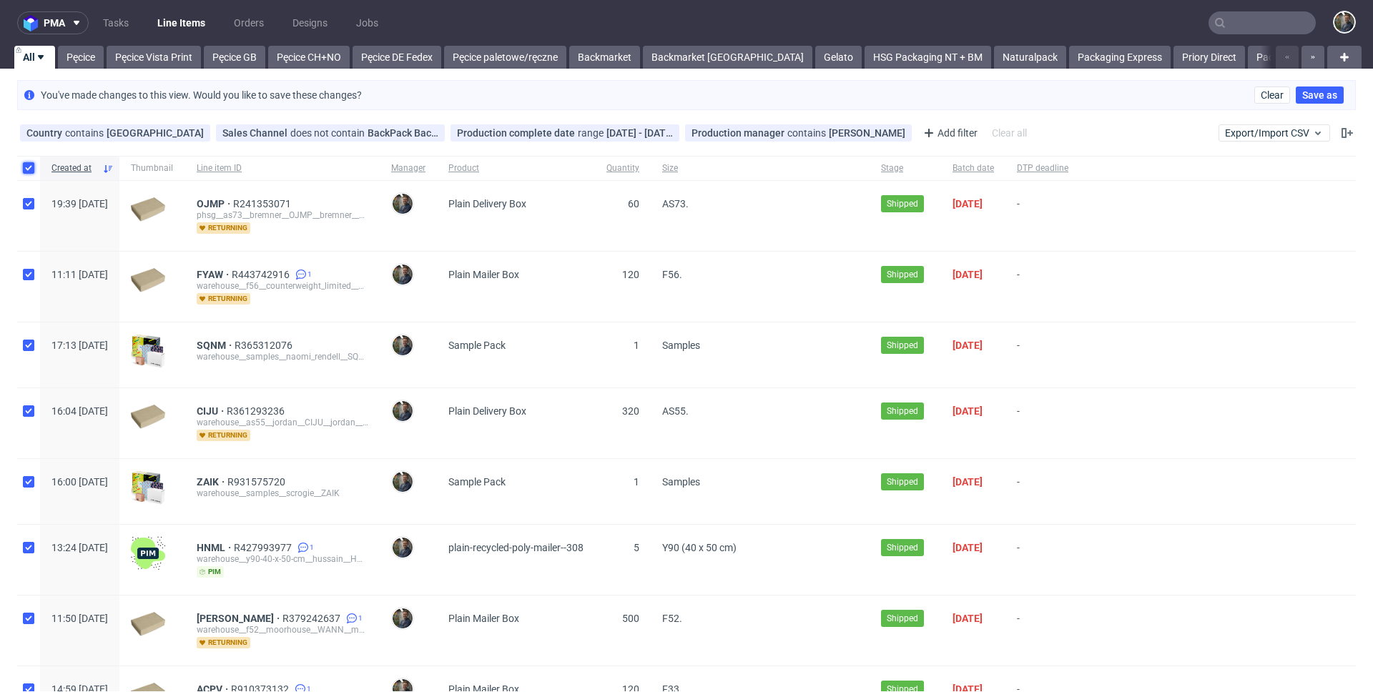
checkbox input "true"
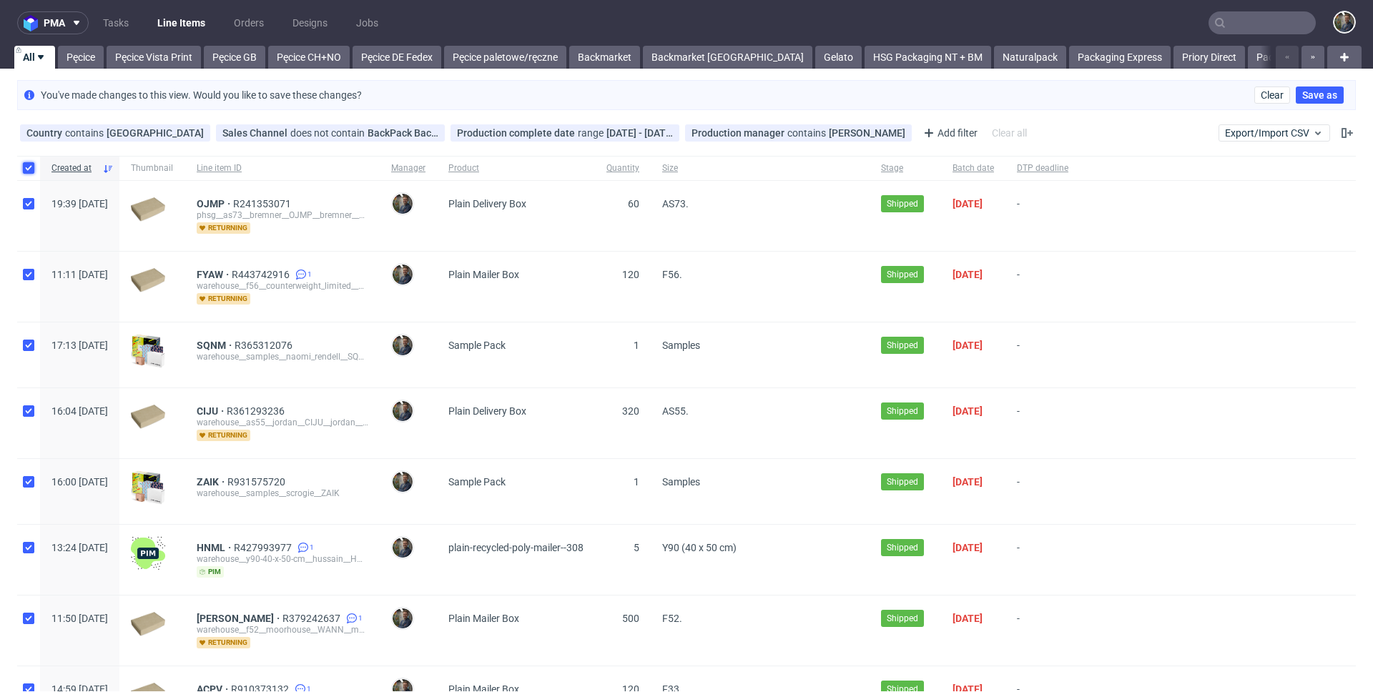
checkbox input "true"
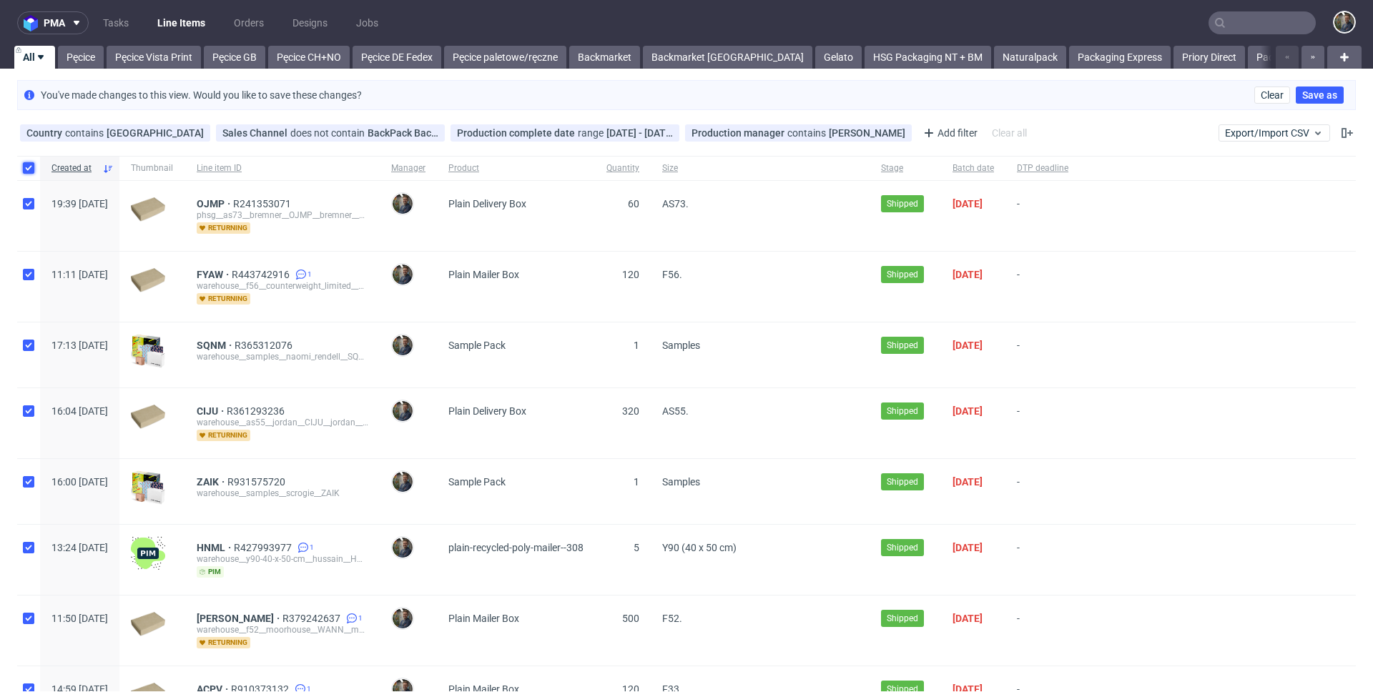
checkbox input "true"
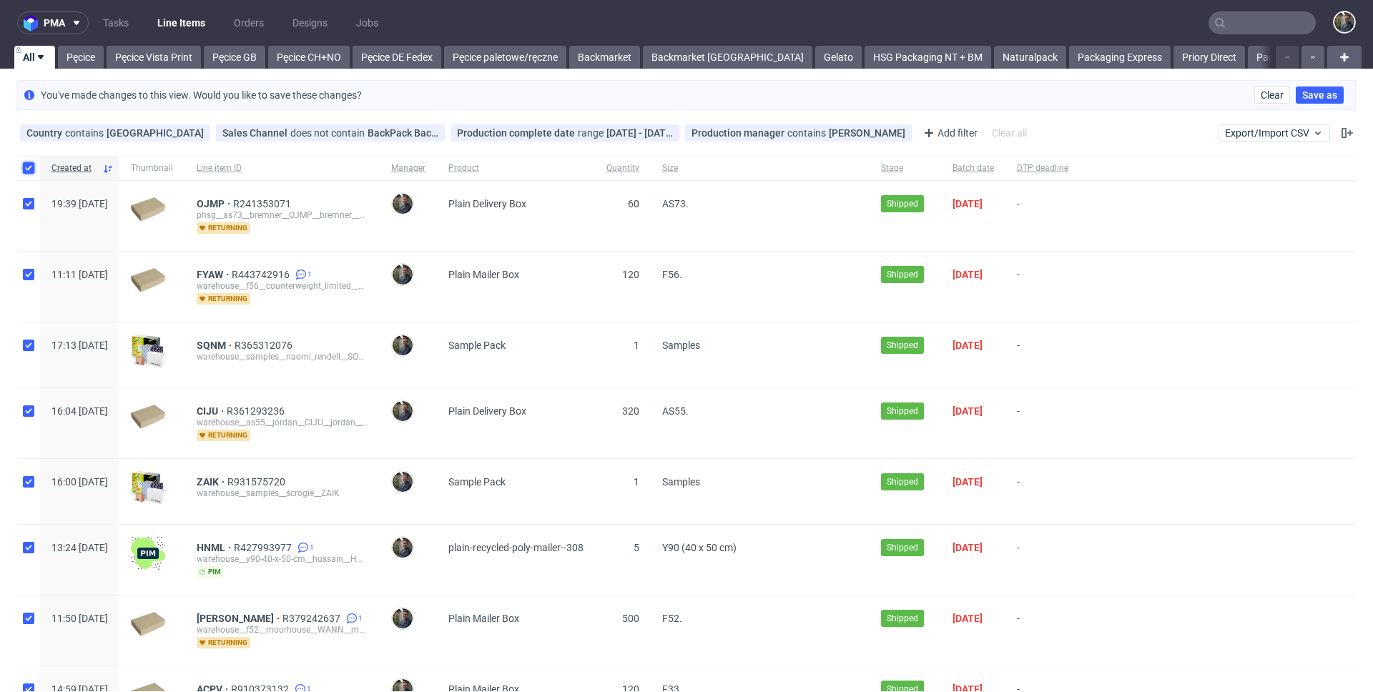
checkbox input "true"
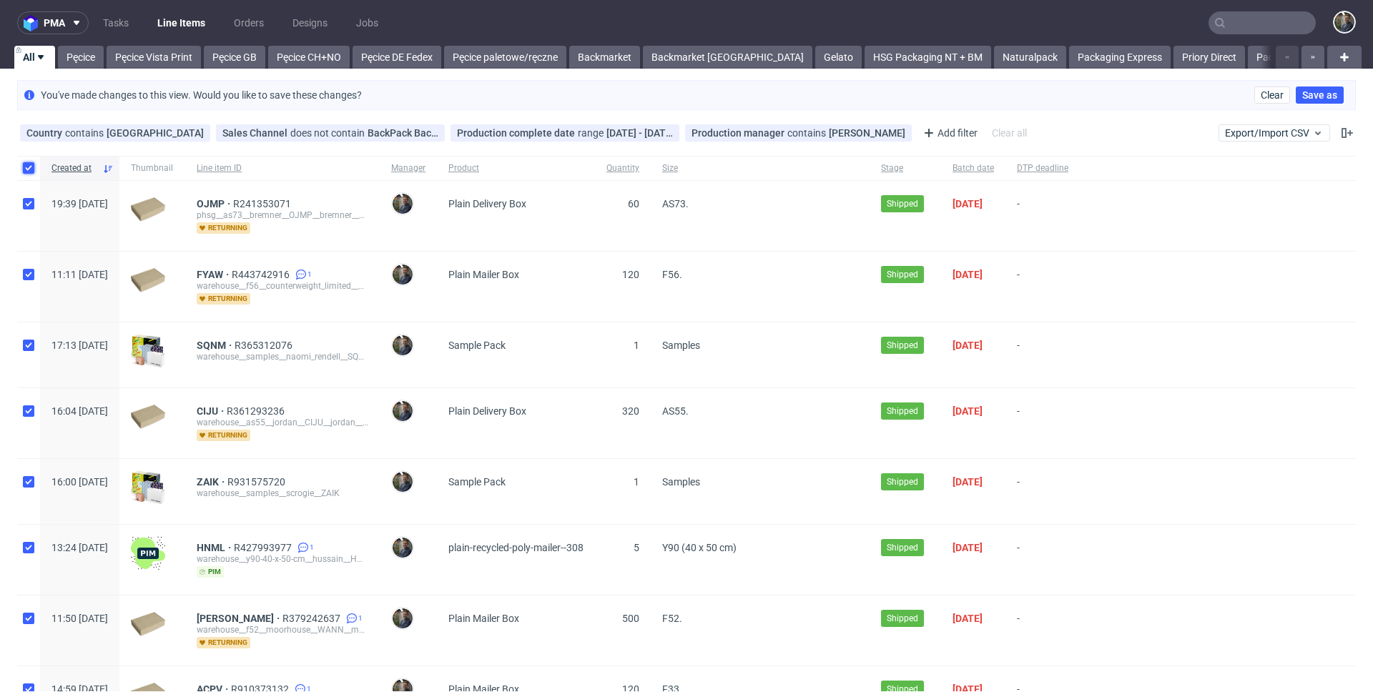
checkbox input "true"
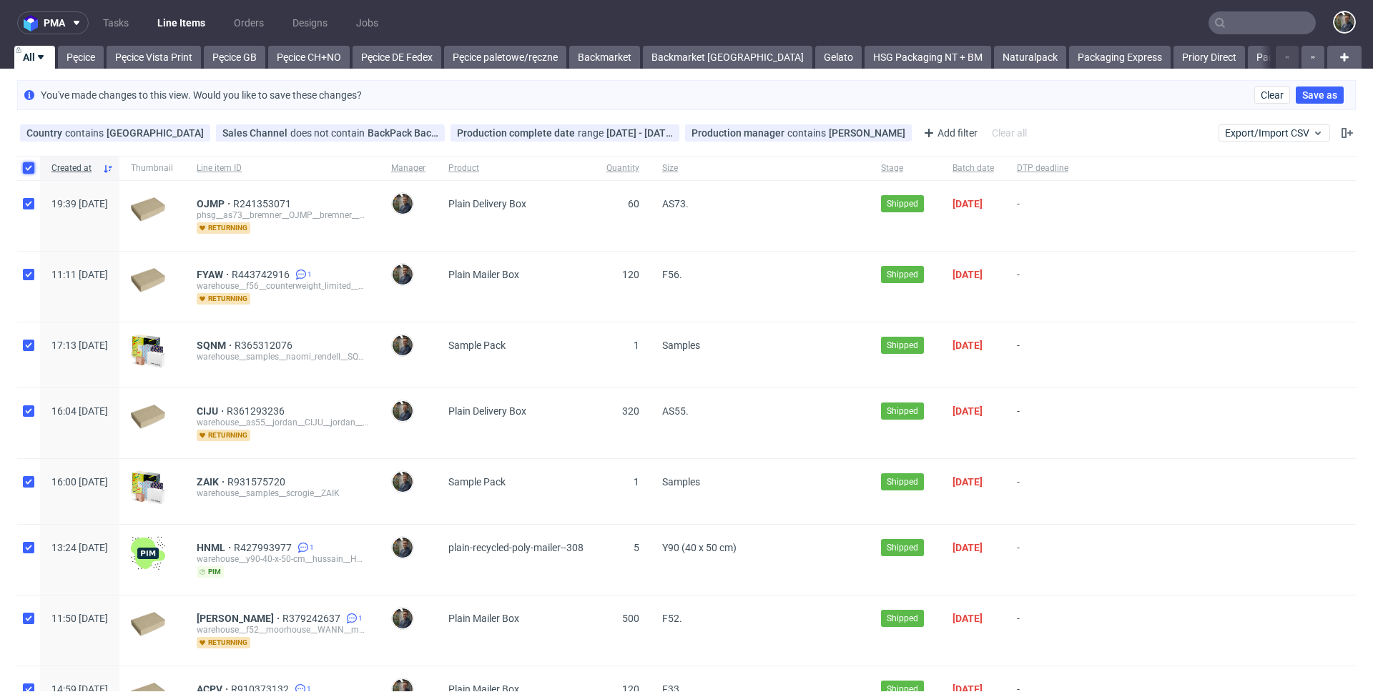
checkbox input "true"
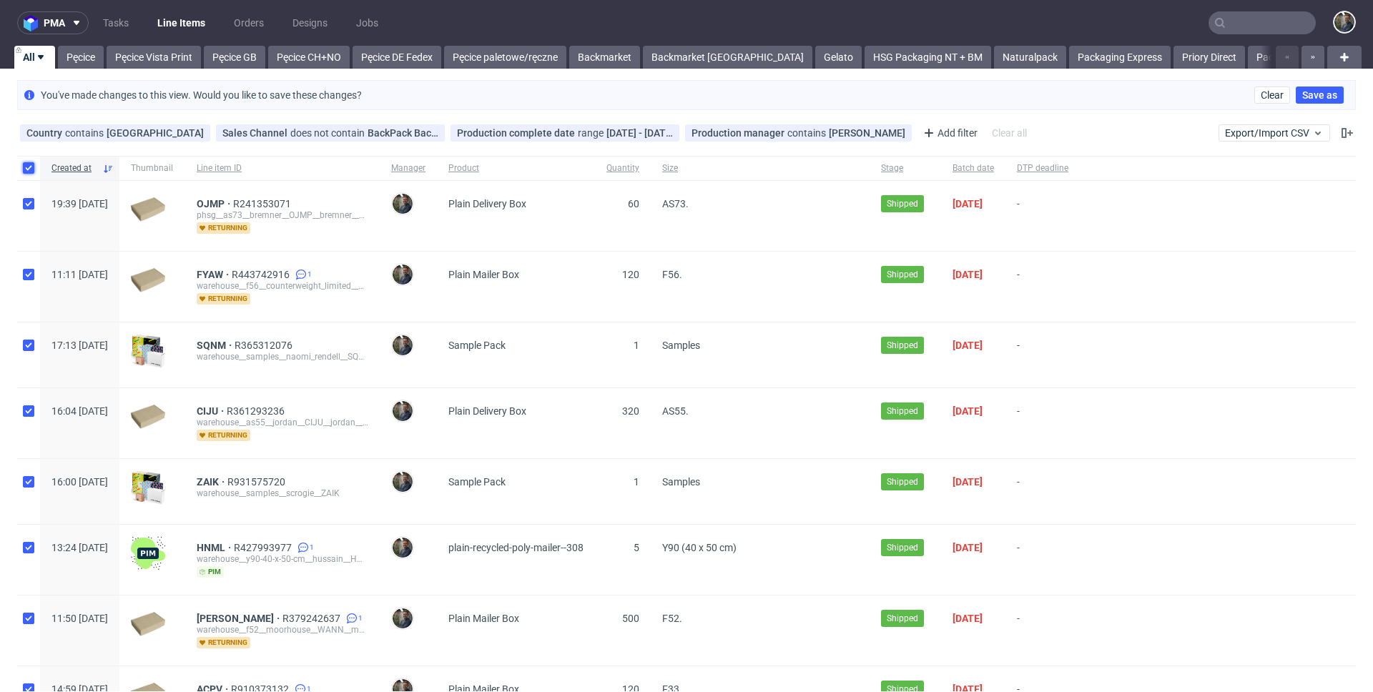
checkbox input "true"
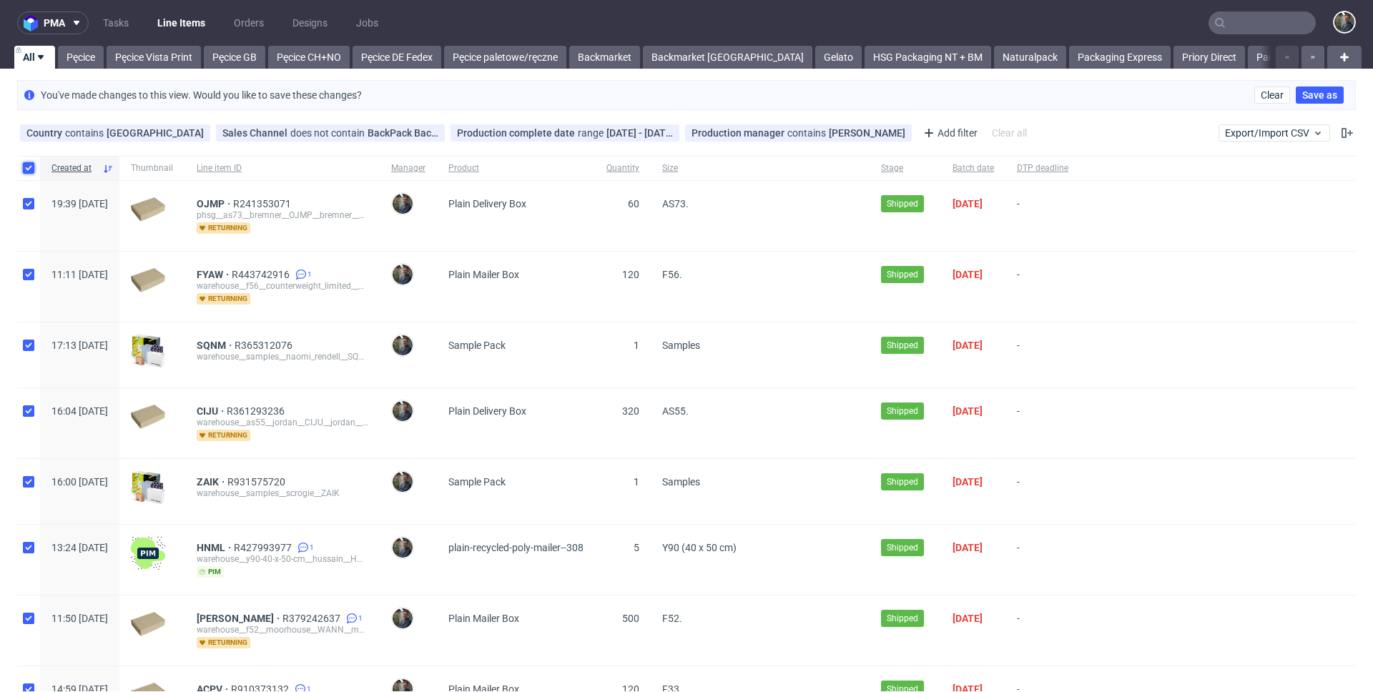
checkbox input "true"
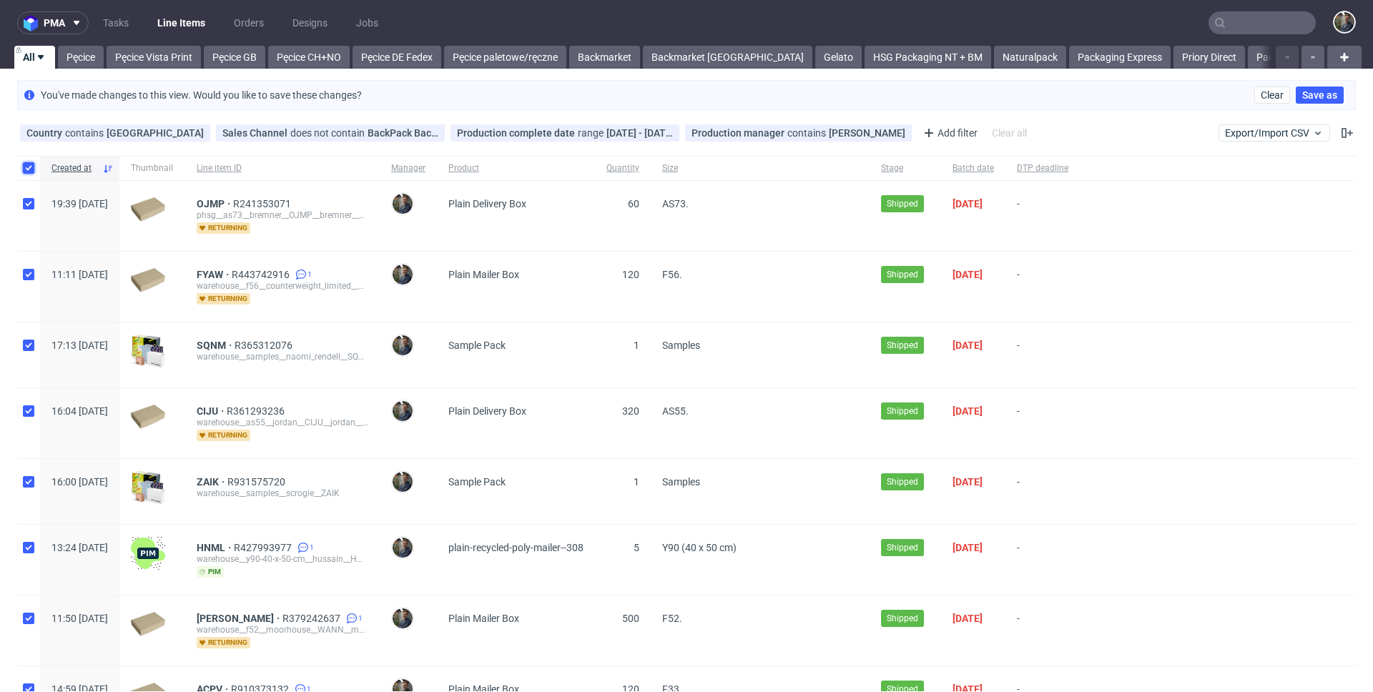
checkbox input "true"
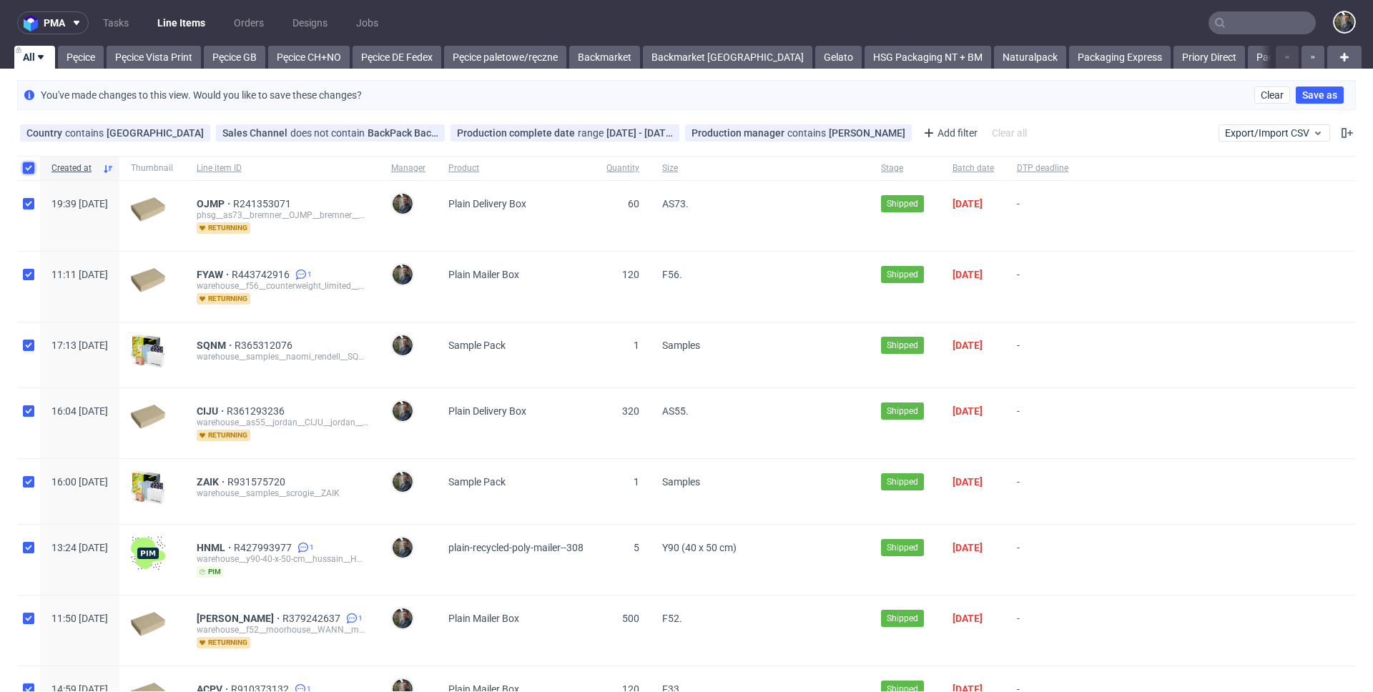
checkbox input "true"
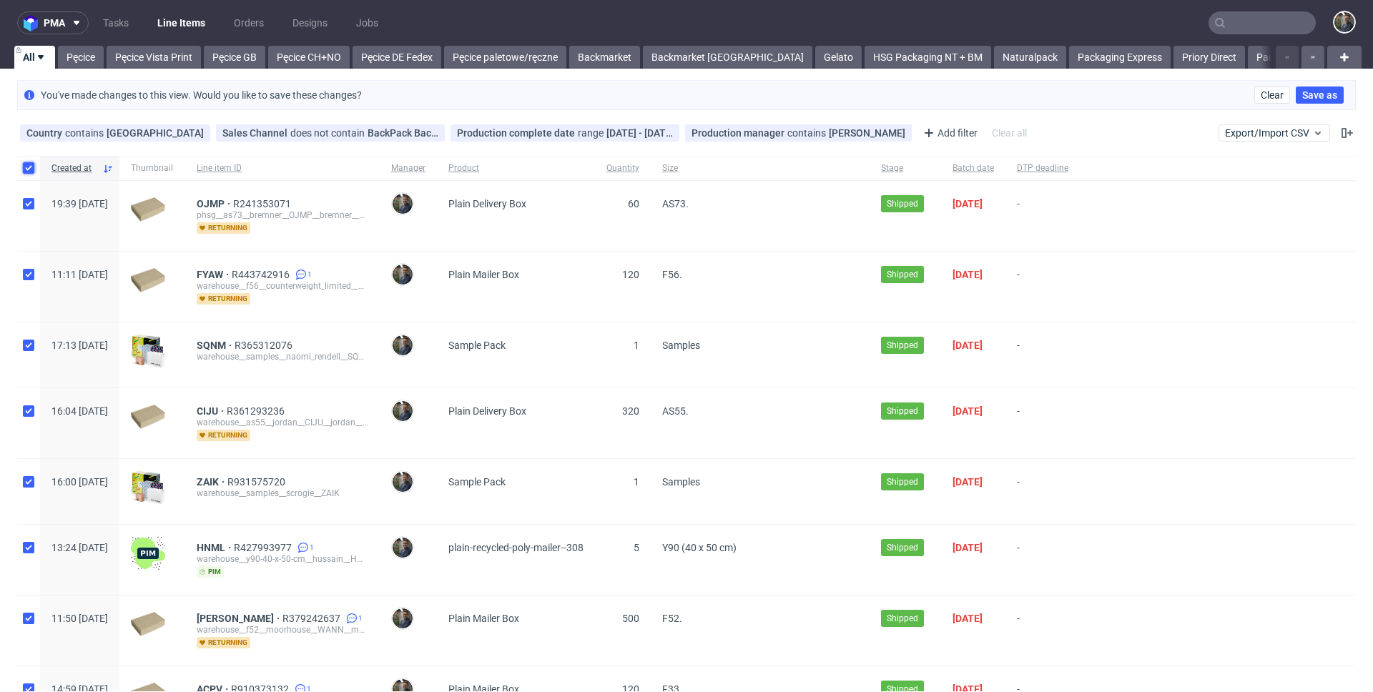
checkbox input "true"
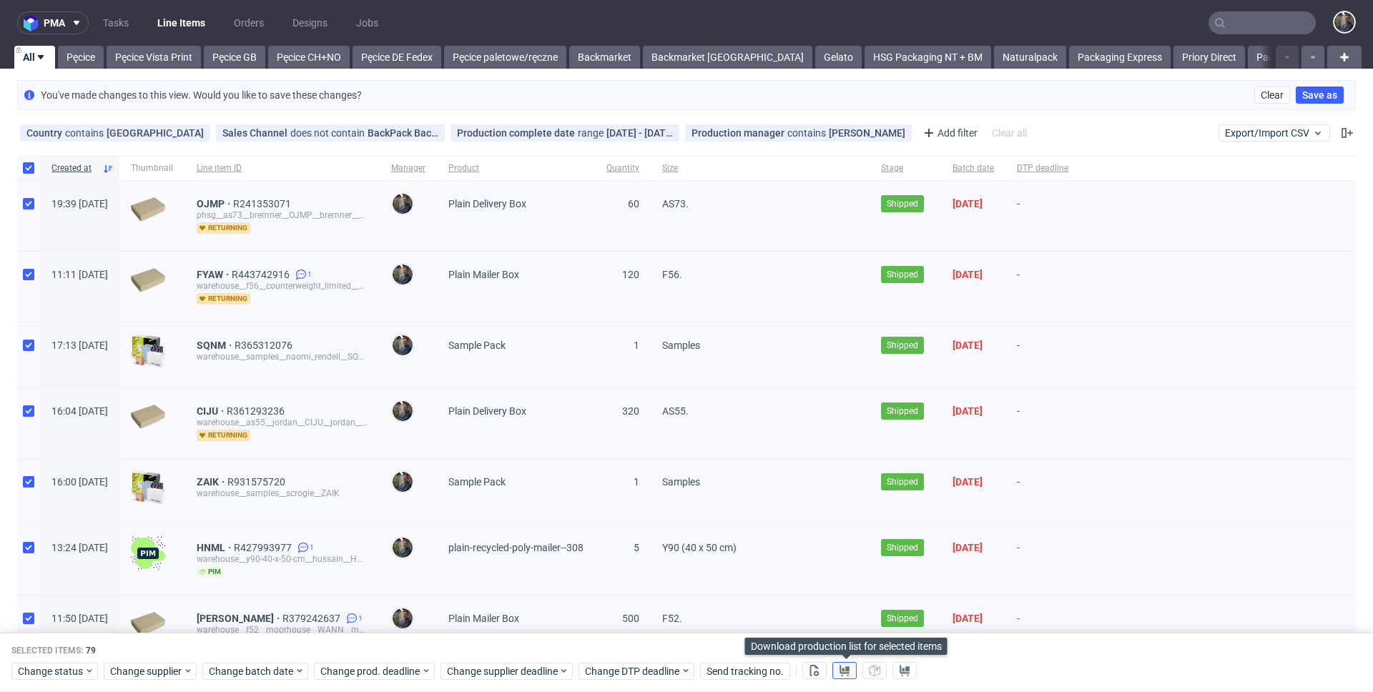
click at [845, 667] on icon at bounding box center [844, 670] width 11 height 11
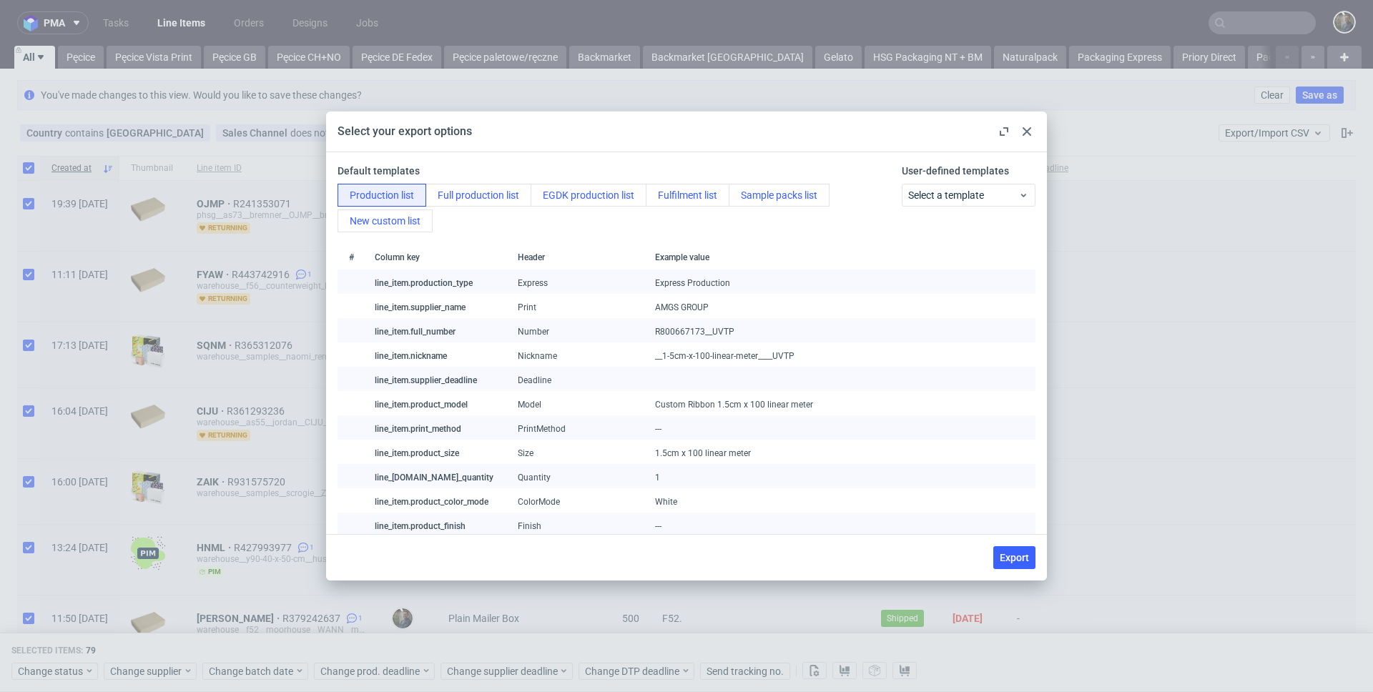
click at [1003, 574] on div "Export" at bounding box center [686, 557] width 721 height 46
click at [1011, 561] on span "Export" at bounding box center [1014, 558] width 29 height 10
checkbox input "false"
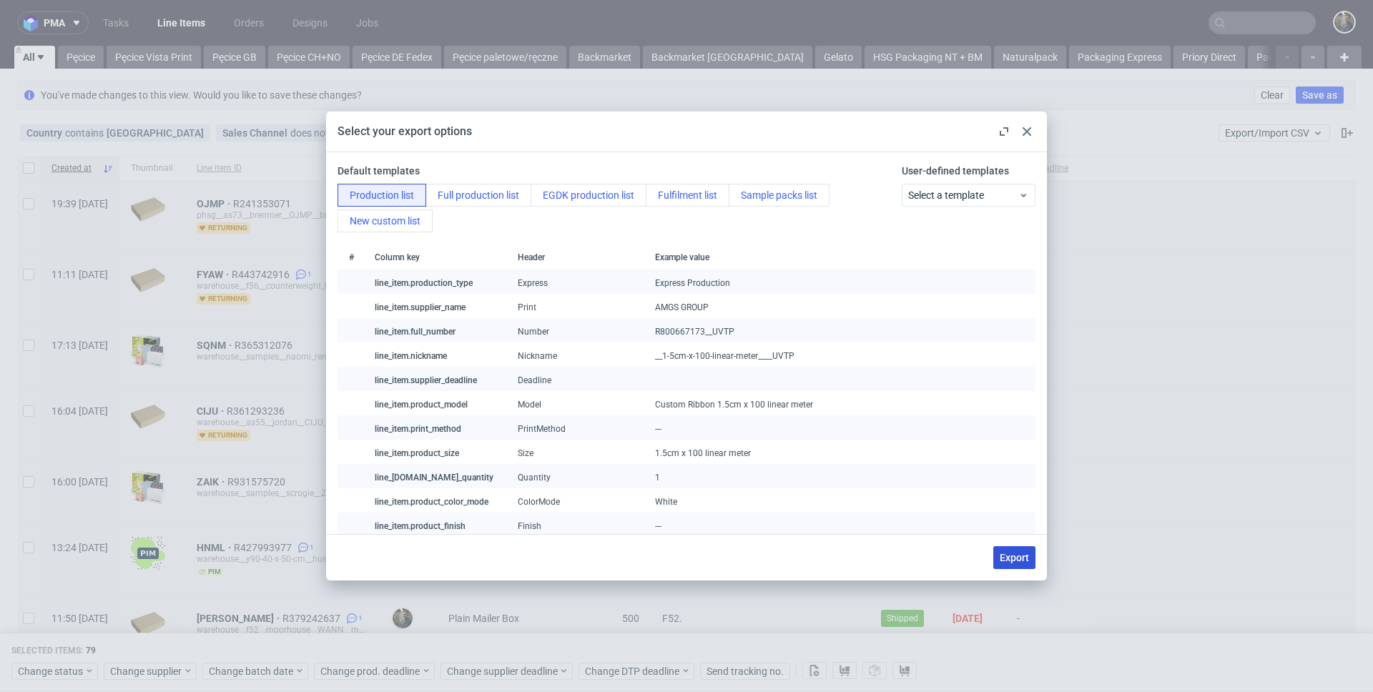
checkbox input "false"
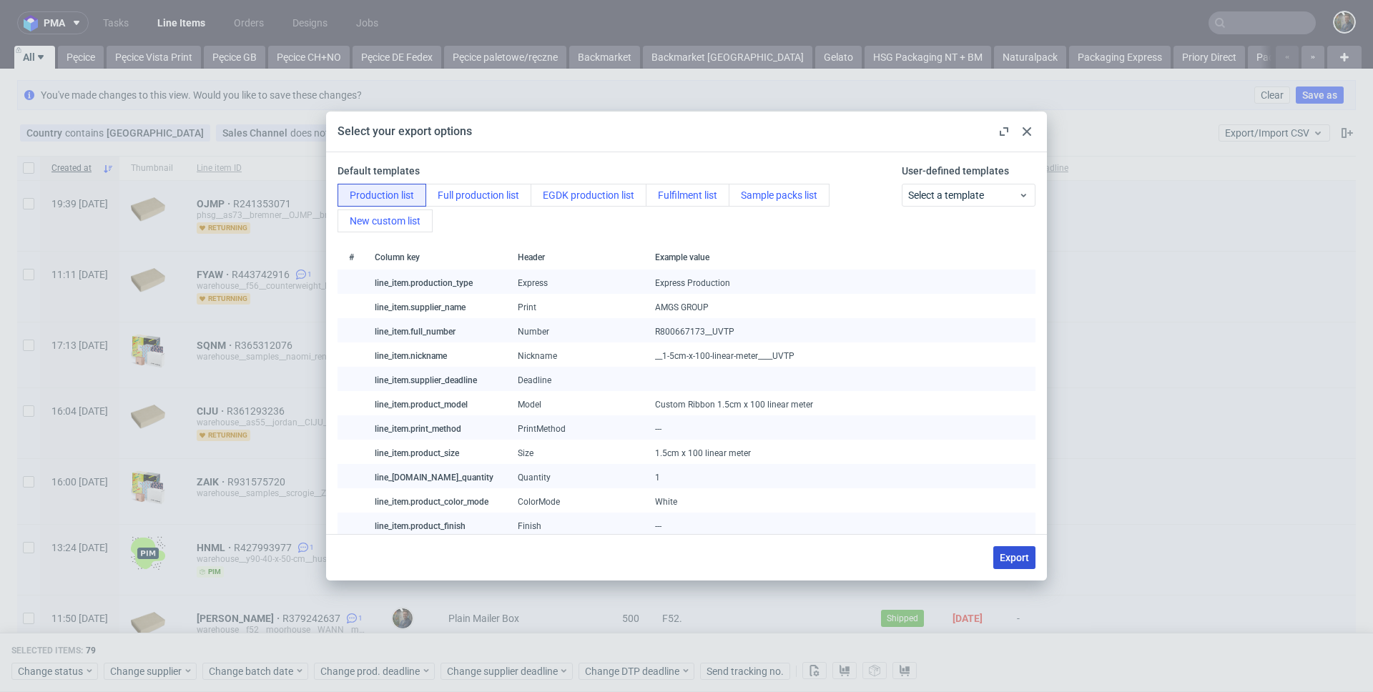
checkbox input "false"
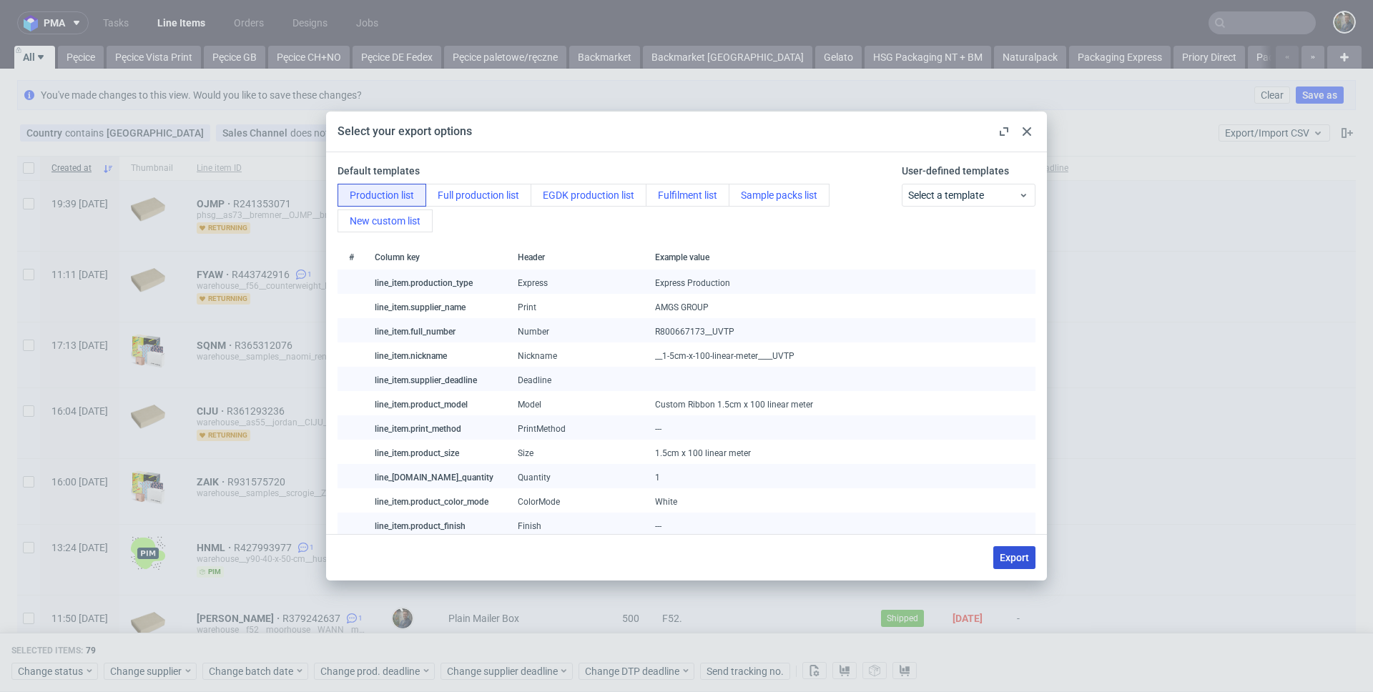
checkbox input "false"
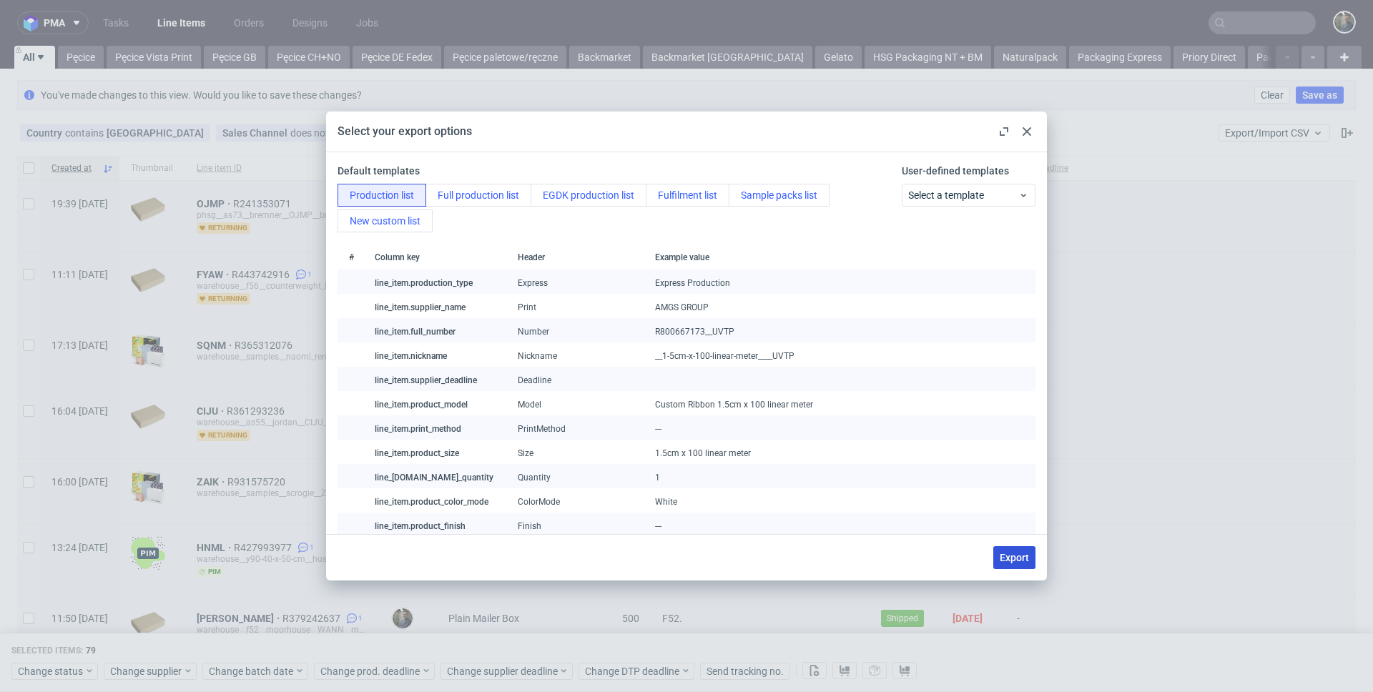
checkbox input "false"
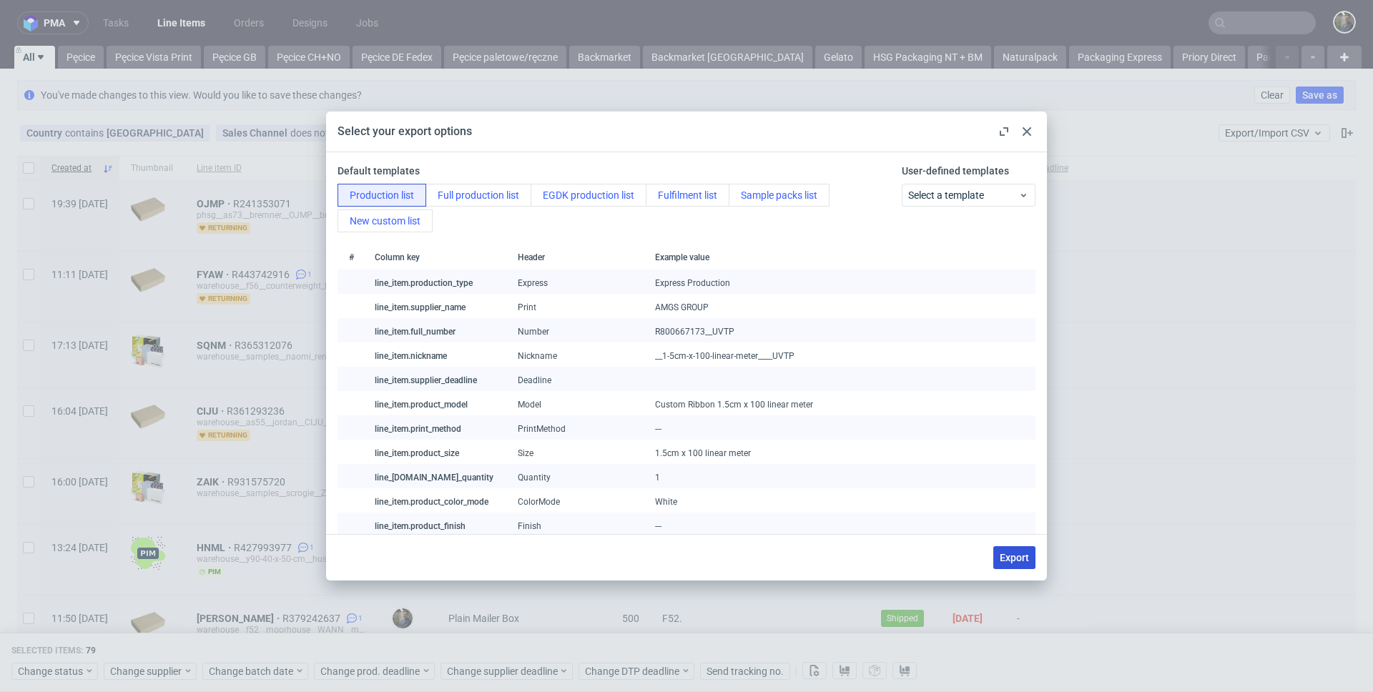
checkbox input "false"
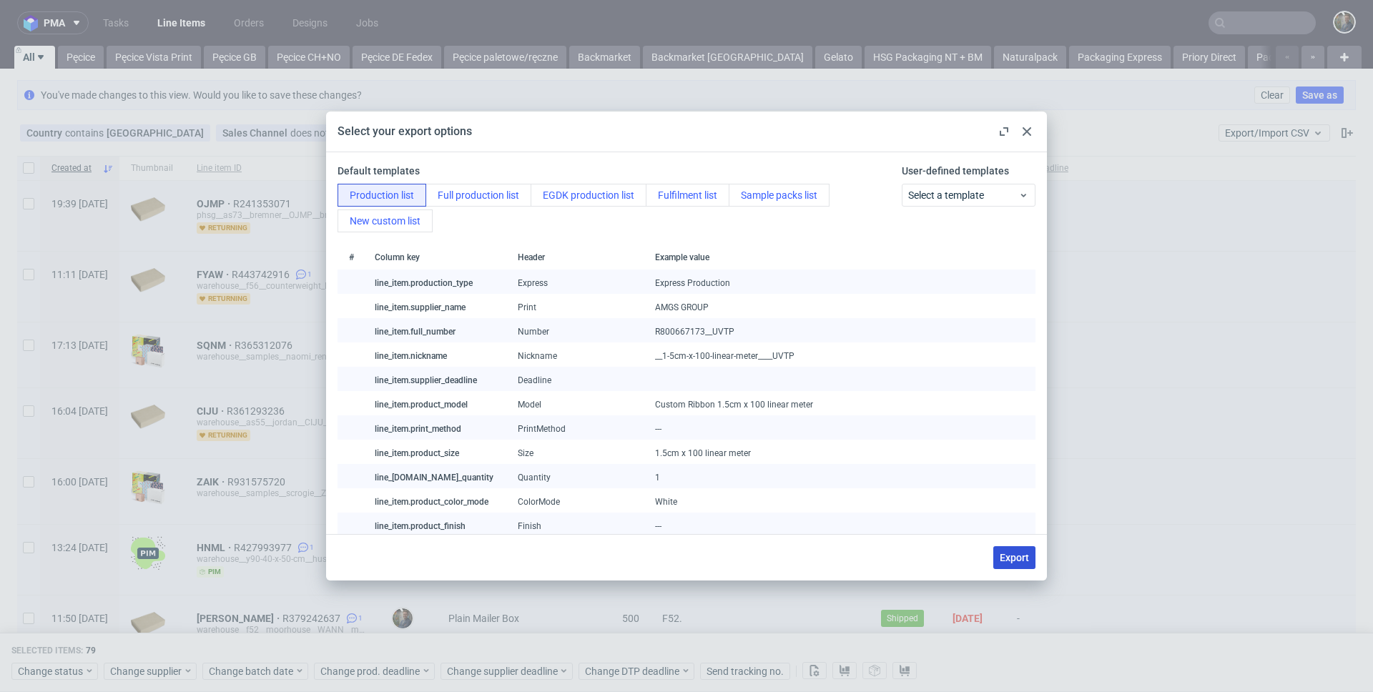
checkbox input "false"
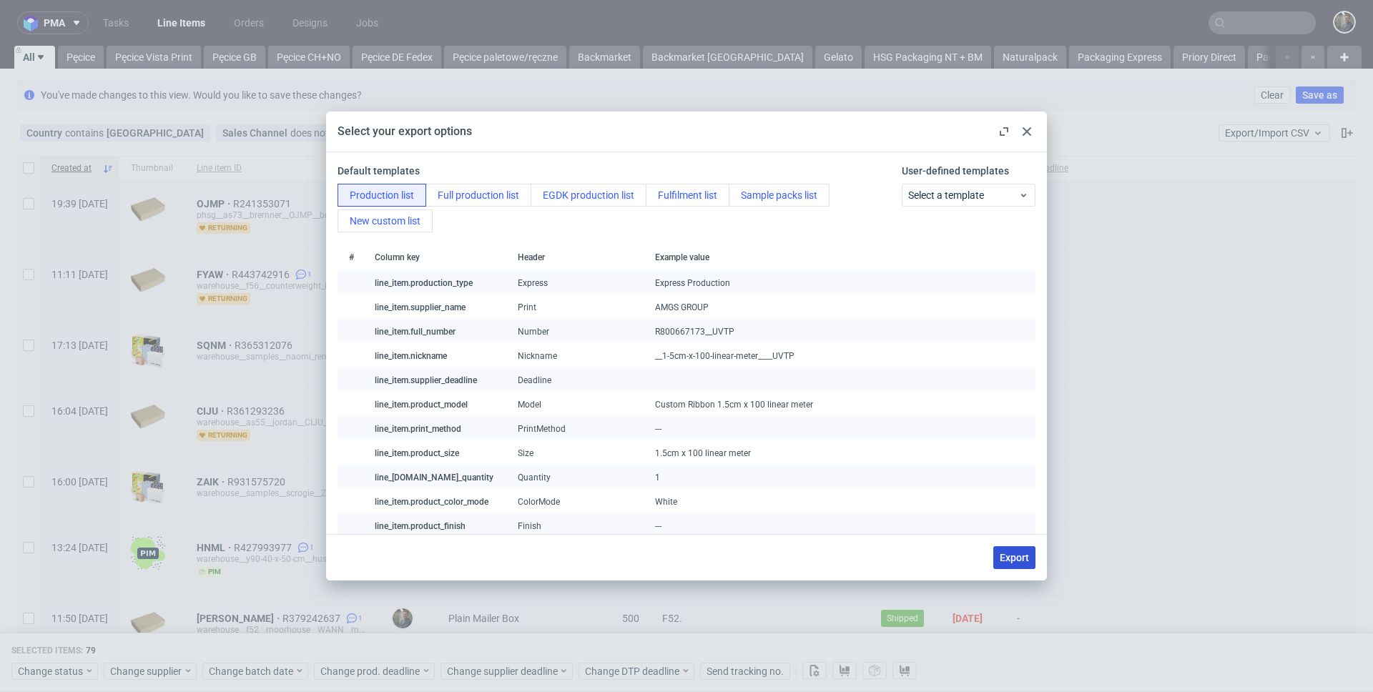
checkbox input "false"
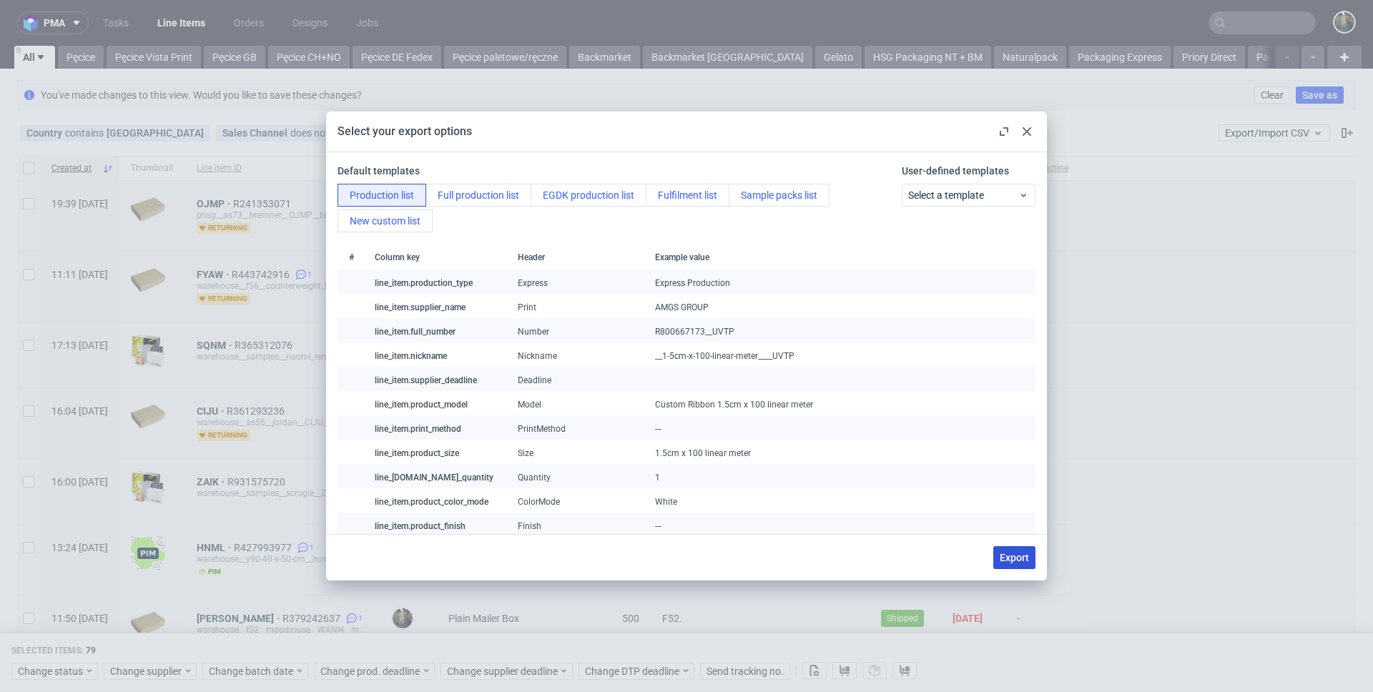
checkbox input "false"
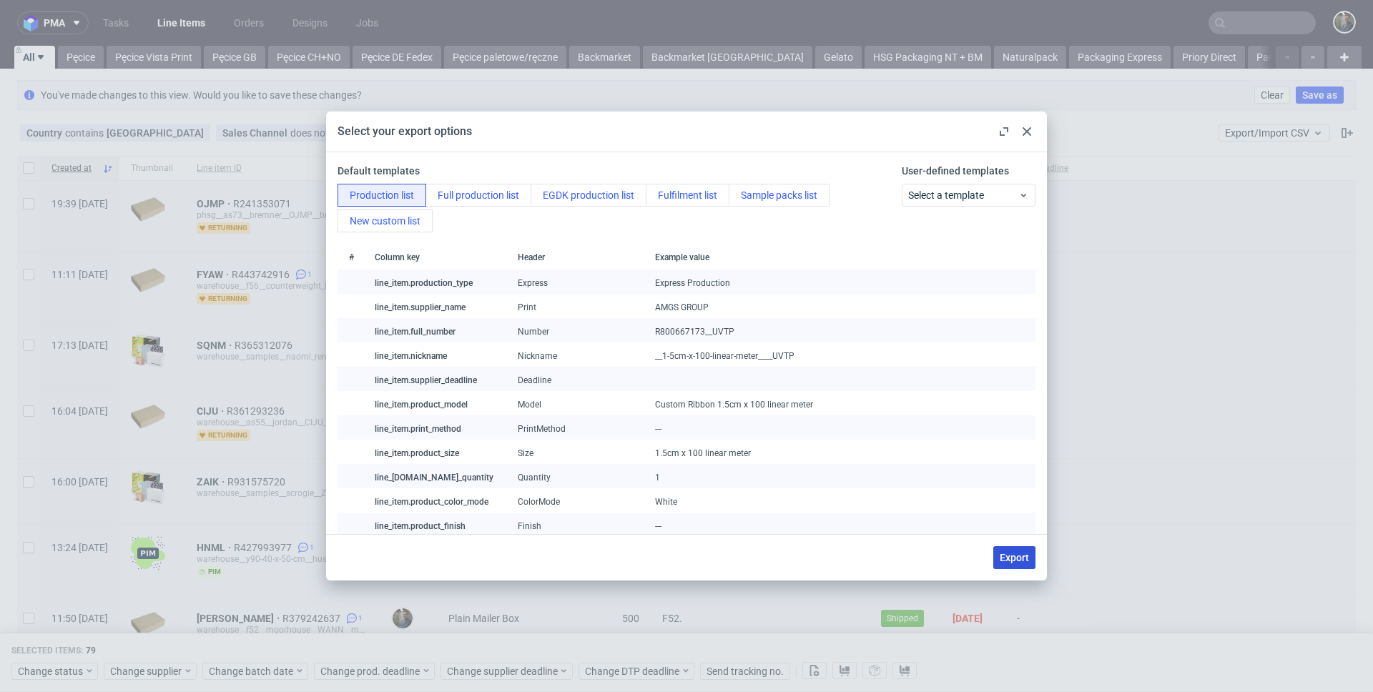
checkbox input "false"
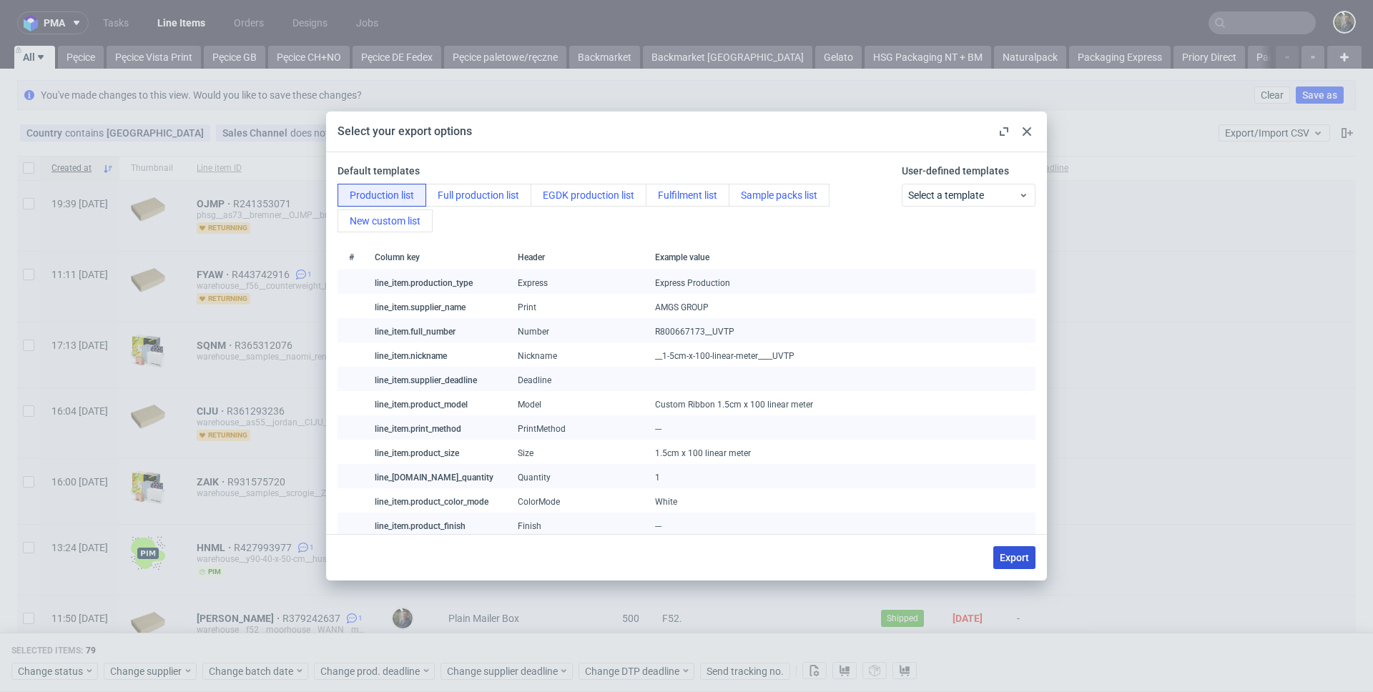
checkbox input "false"
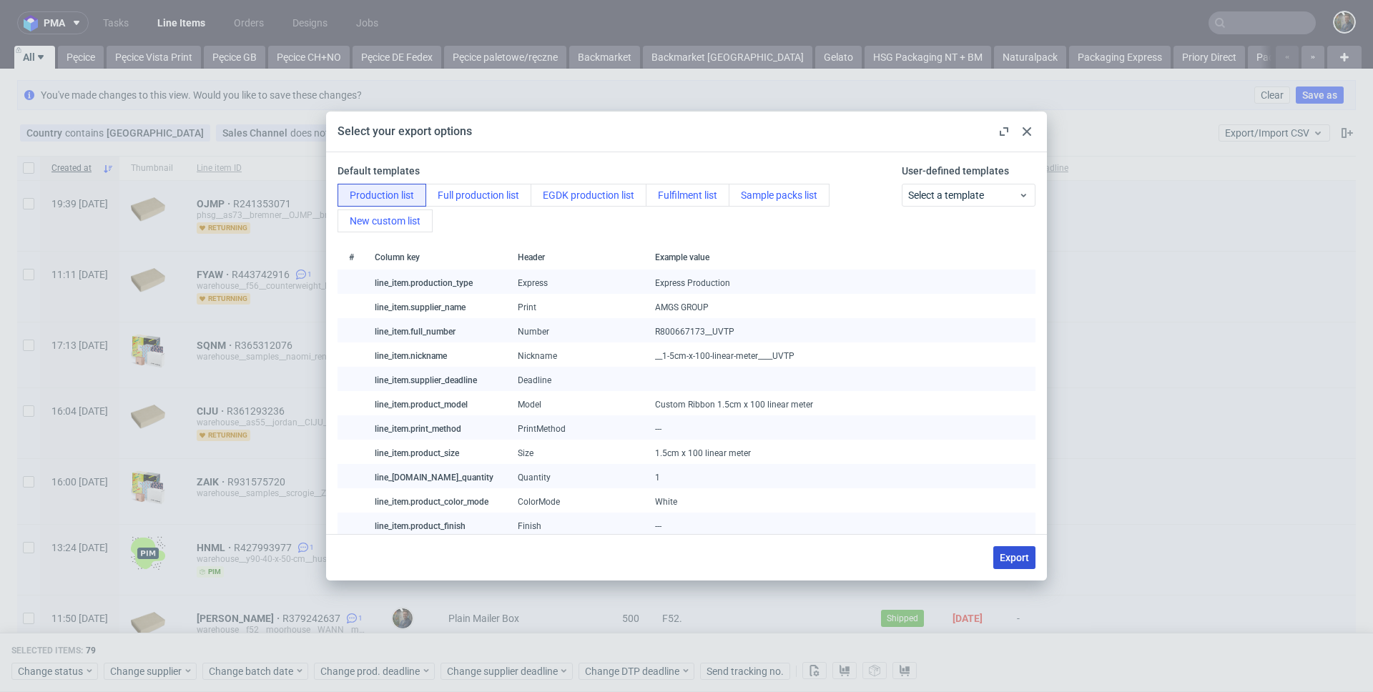
checkbox input "false"
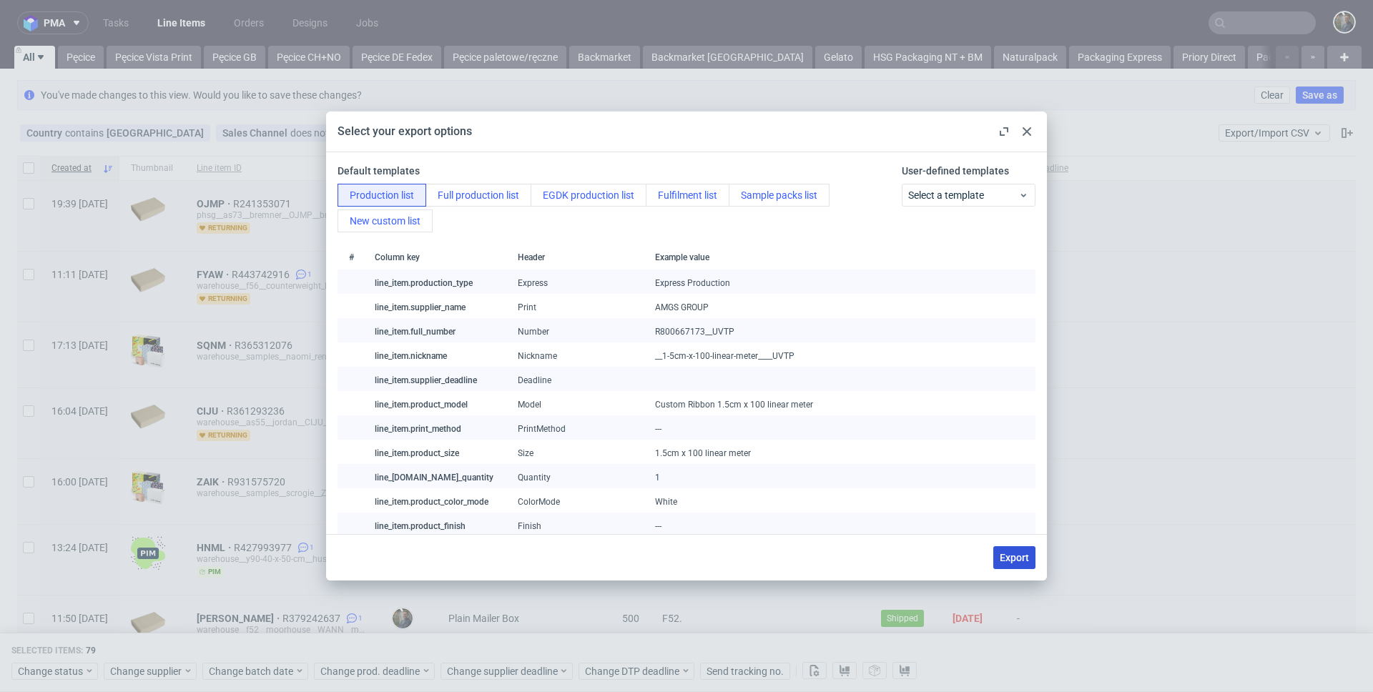
checkbox input "false"
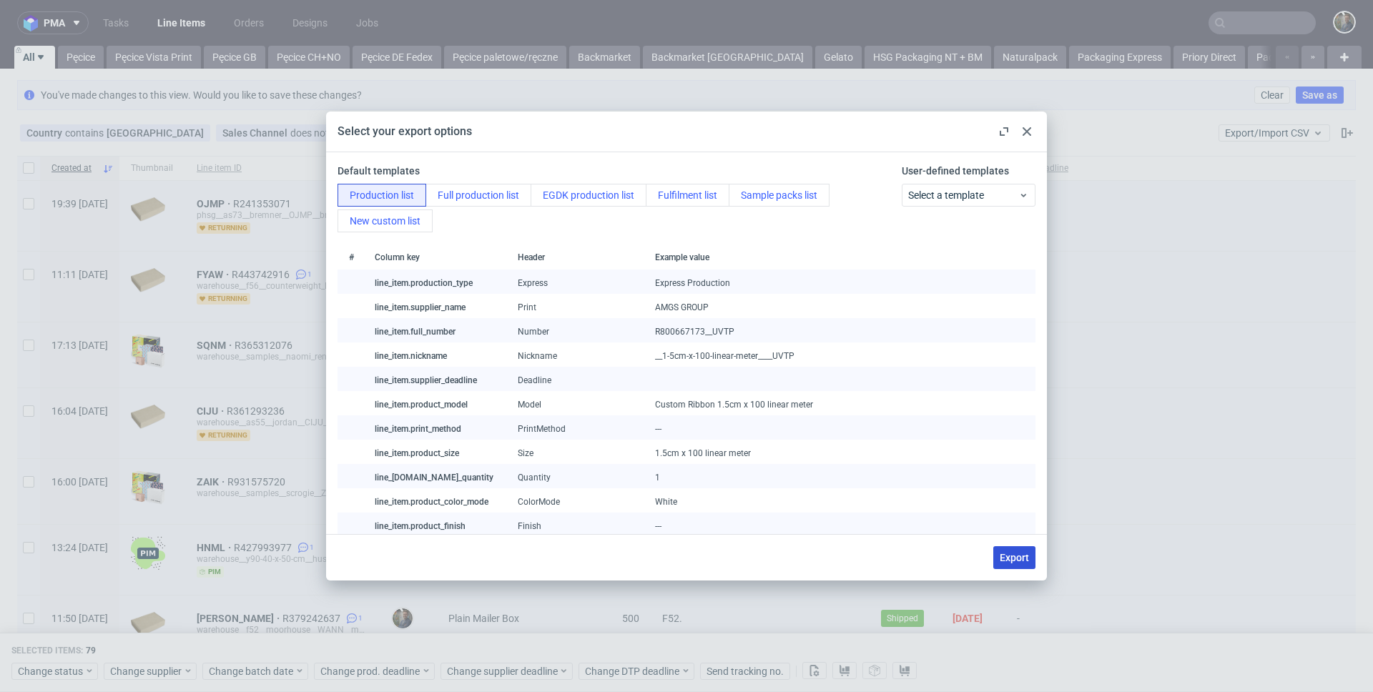
checkbox input "false"
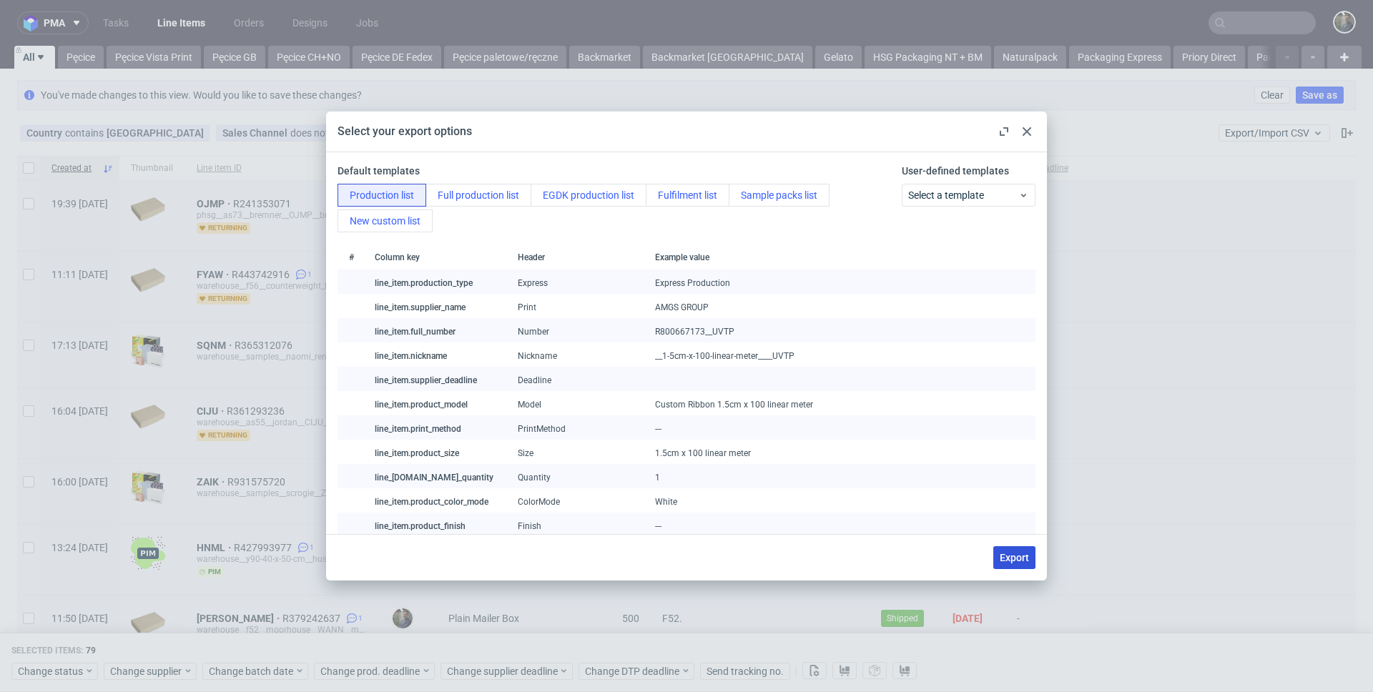
checkbox input "false"
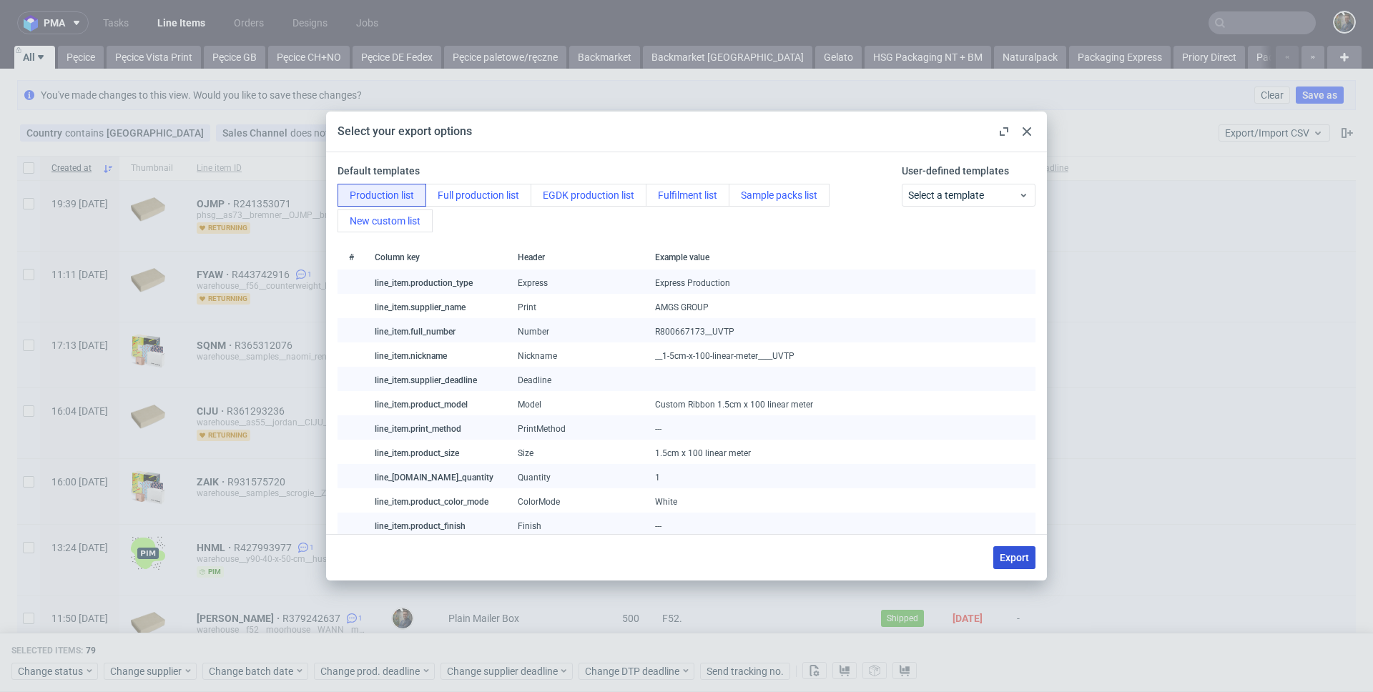
checkbox input "false"
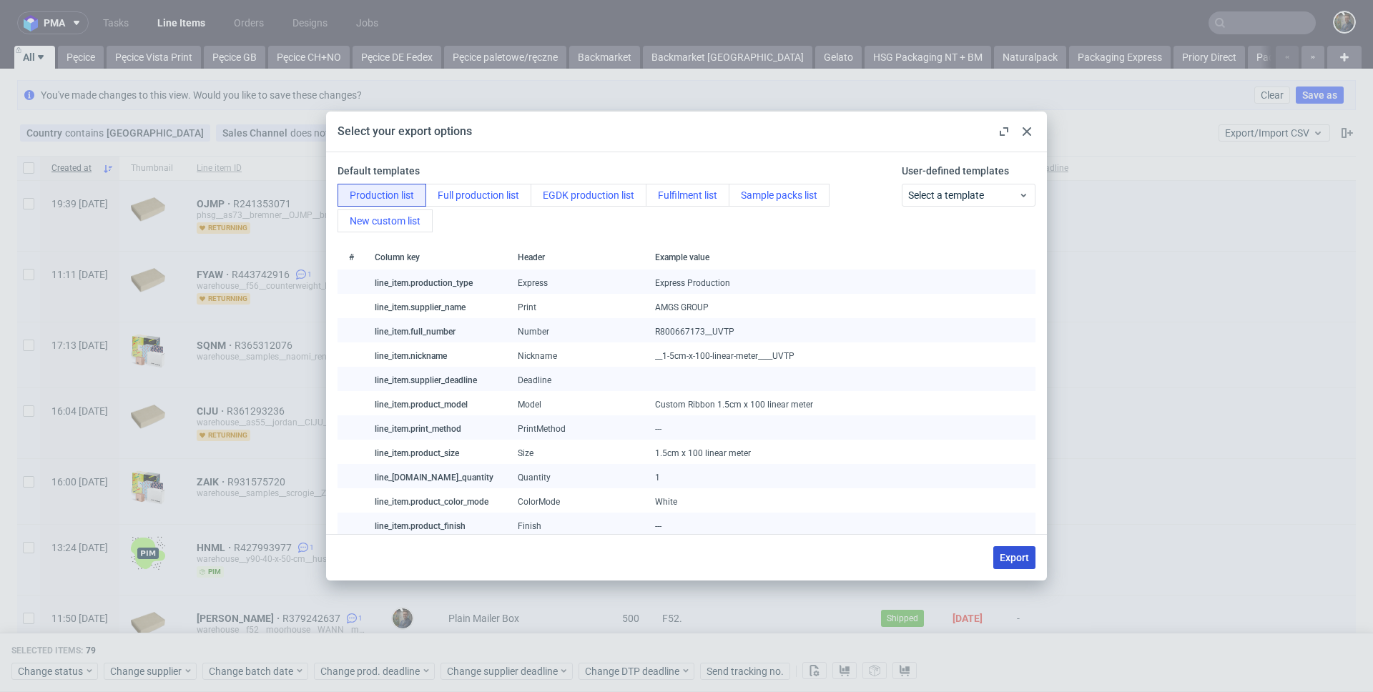
checkbox input "false"
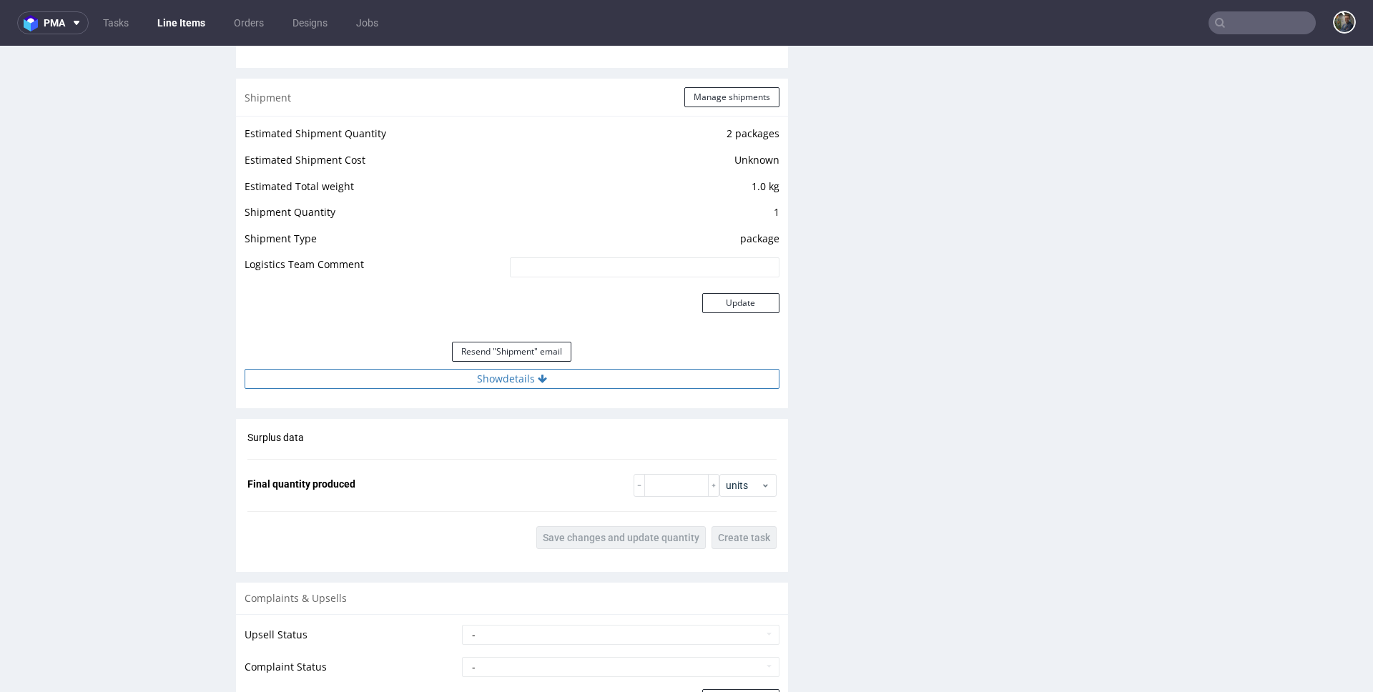
click at [488, 378] on button "Show details" at bounding box center [512, 379] width 535 height 20
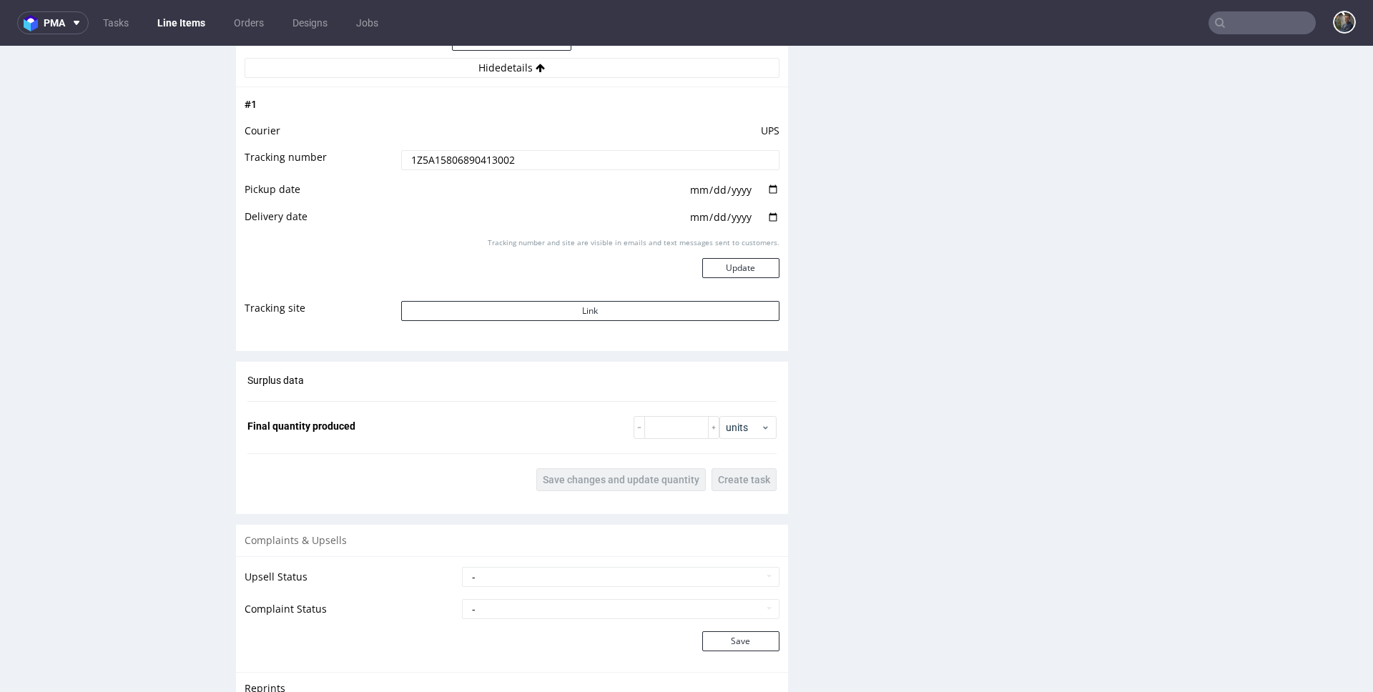
scroll to position [1372, 0]
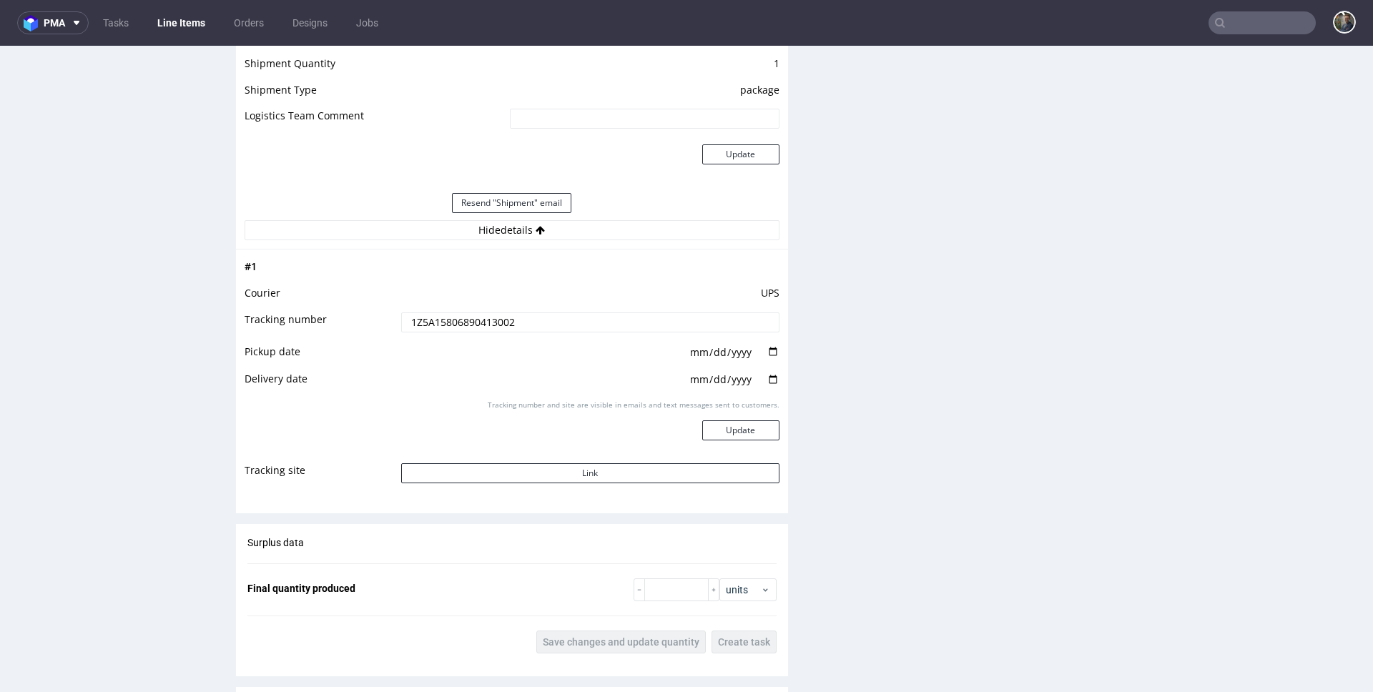
click at [466, 326] on input "1Z5A15806890413002" at bounding box center [590, 323] width 378 height 20
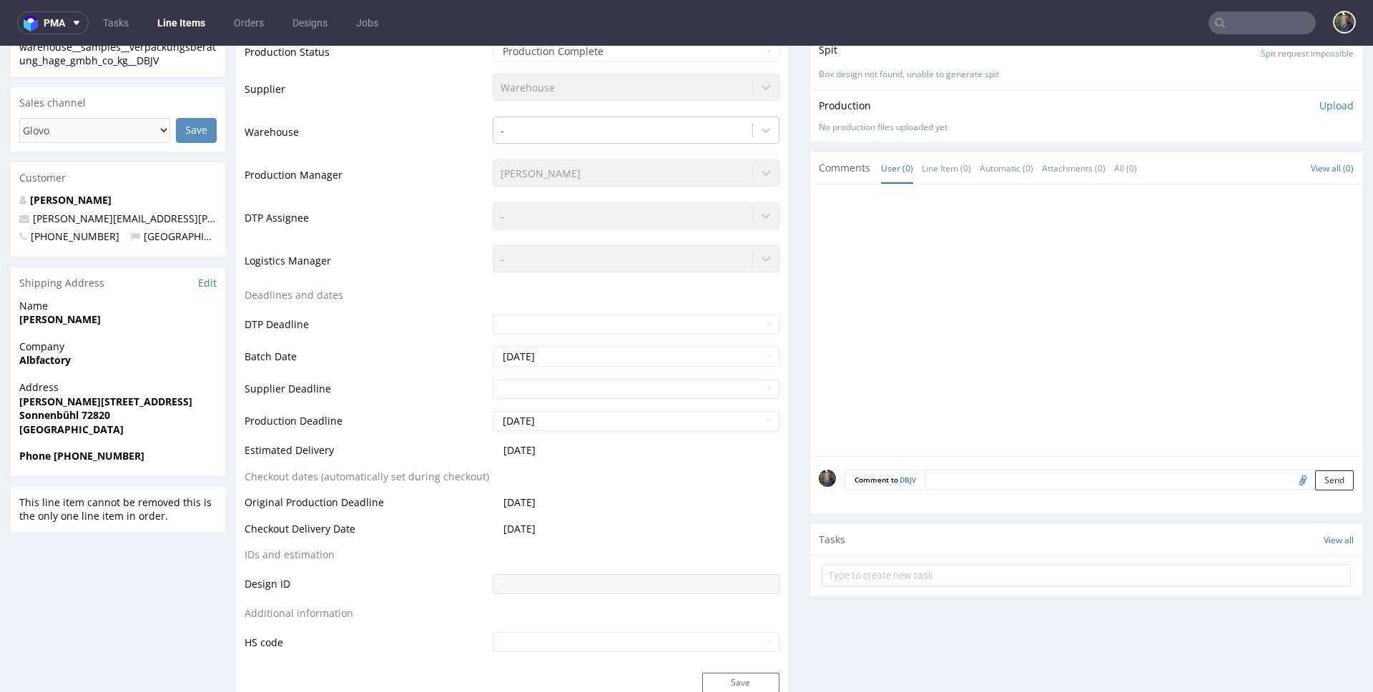
scroll to position [0, 0]
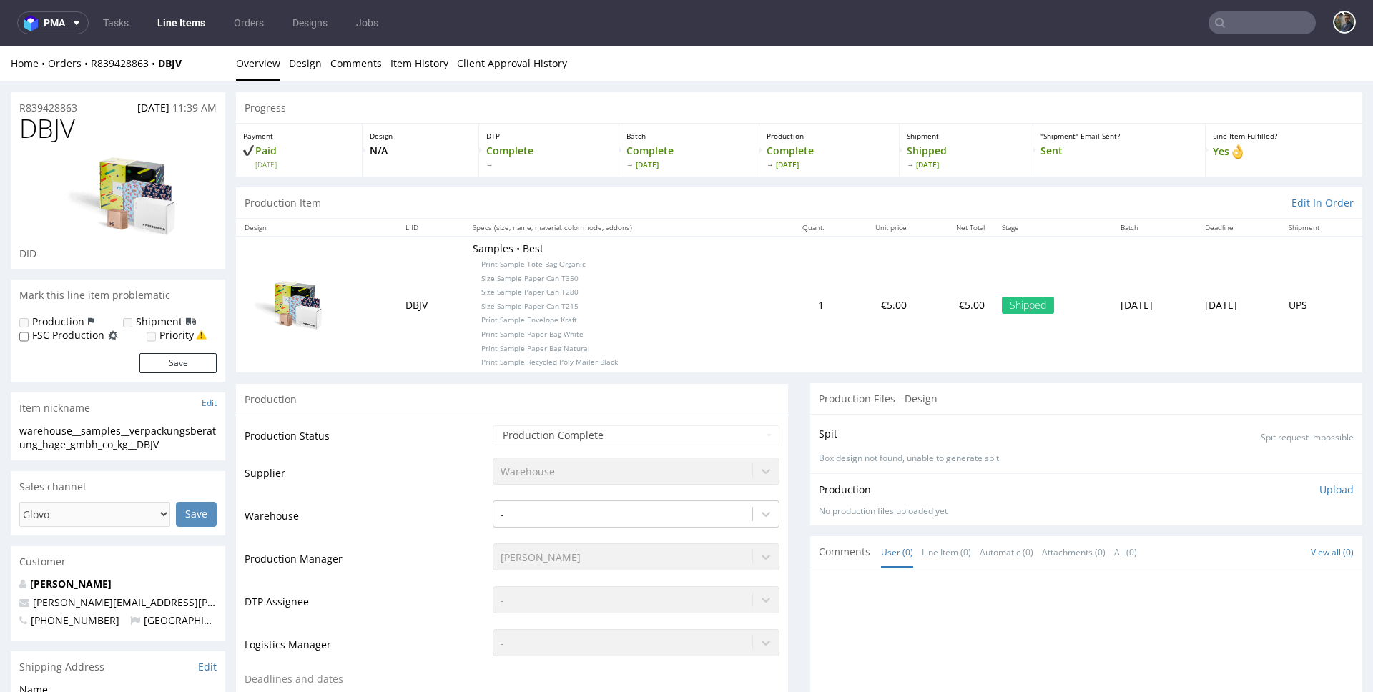
click at [41, 129] on span "DBJV" at bounding box center [47, 128] width 56 height 29
copy span "DBJV"
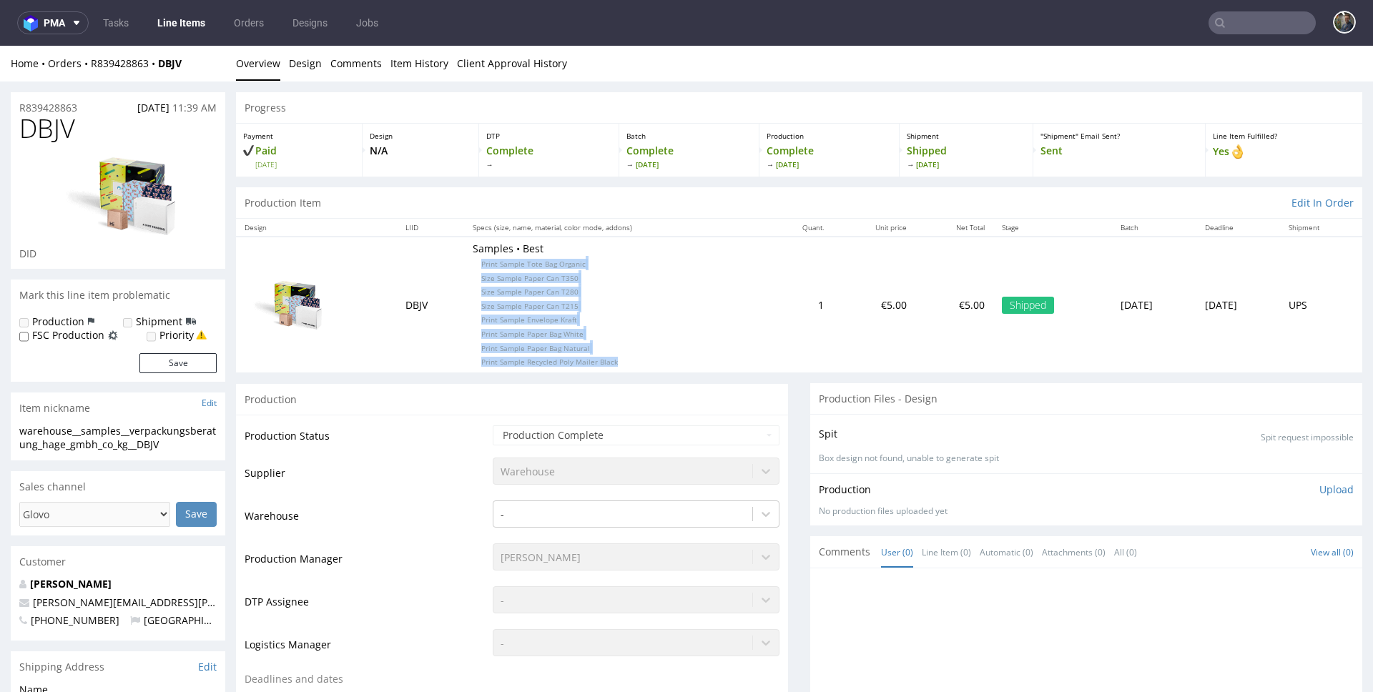
drag, startPoint x: 605, startPoint y: 363, endPoint x: 462, endPoint y: 267, distance: 172.6
click at [473, 267] on p "Samples • Best Print Sample Tote Bag Organic Size Sample Paper Can T350 Size Sa…" at bounding box center [615, 305] width 285 height 126
click at [617, 297] on p "Samples • Best Print Sample Tote Bag Organic Size Sample Paper Can T350 Size Sa…" at bounding box center [615, 305] width 285 height 126
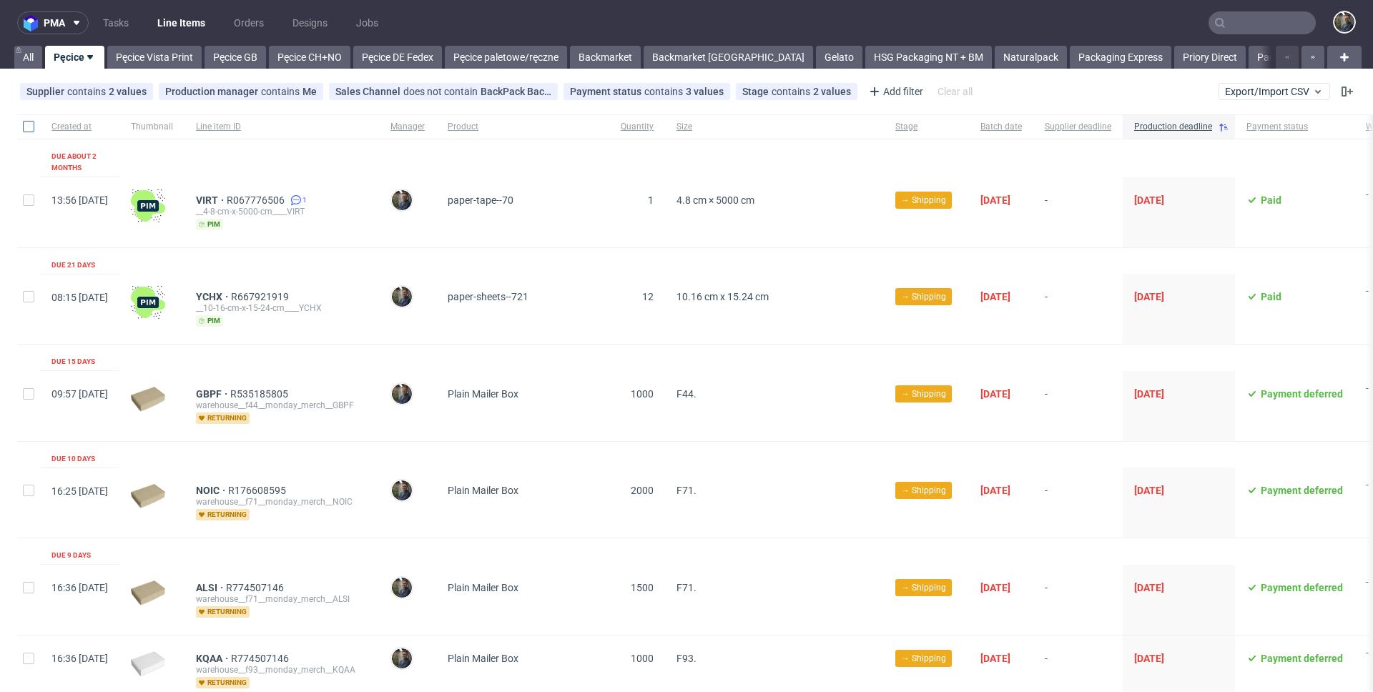
click at [19, 123] on div at bounding box center [28, 126] width 23 height 24
checkbox input "true"
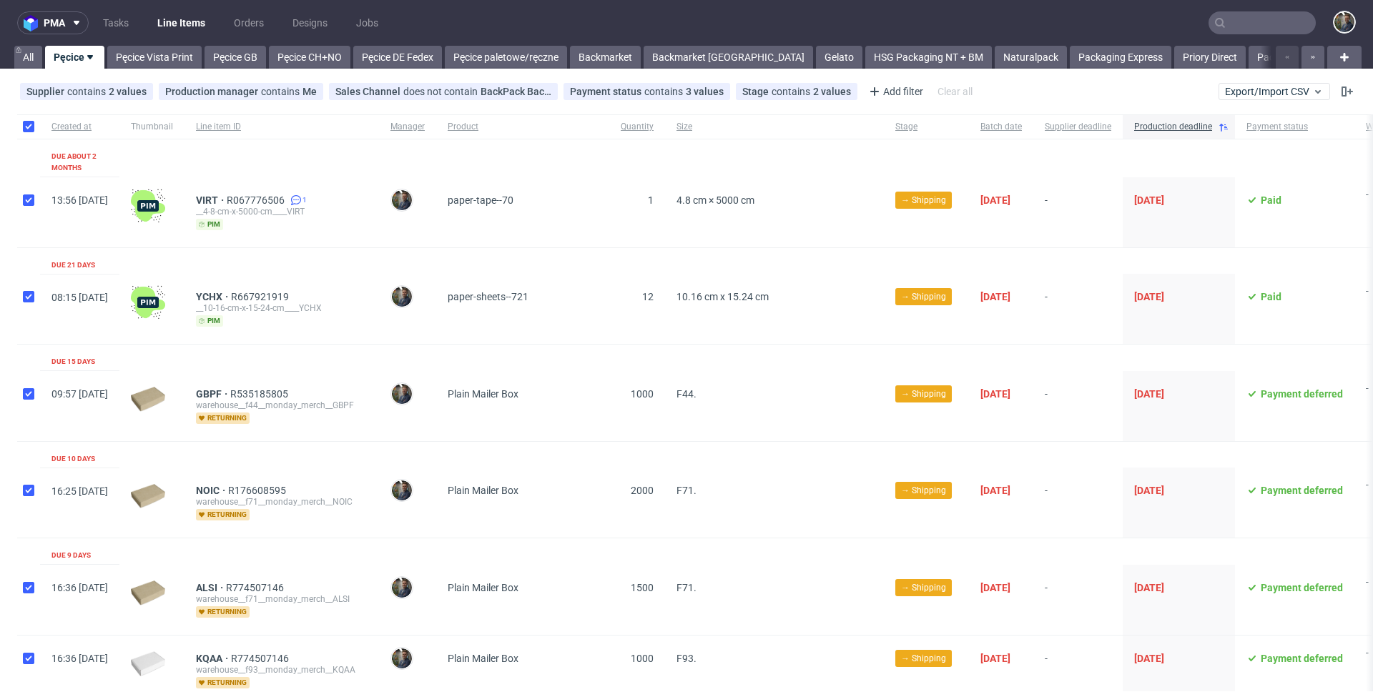
checkbox input "true"
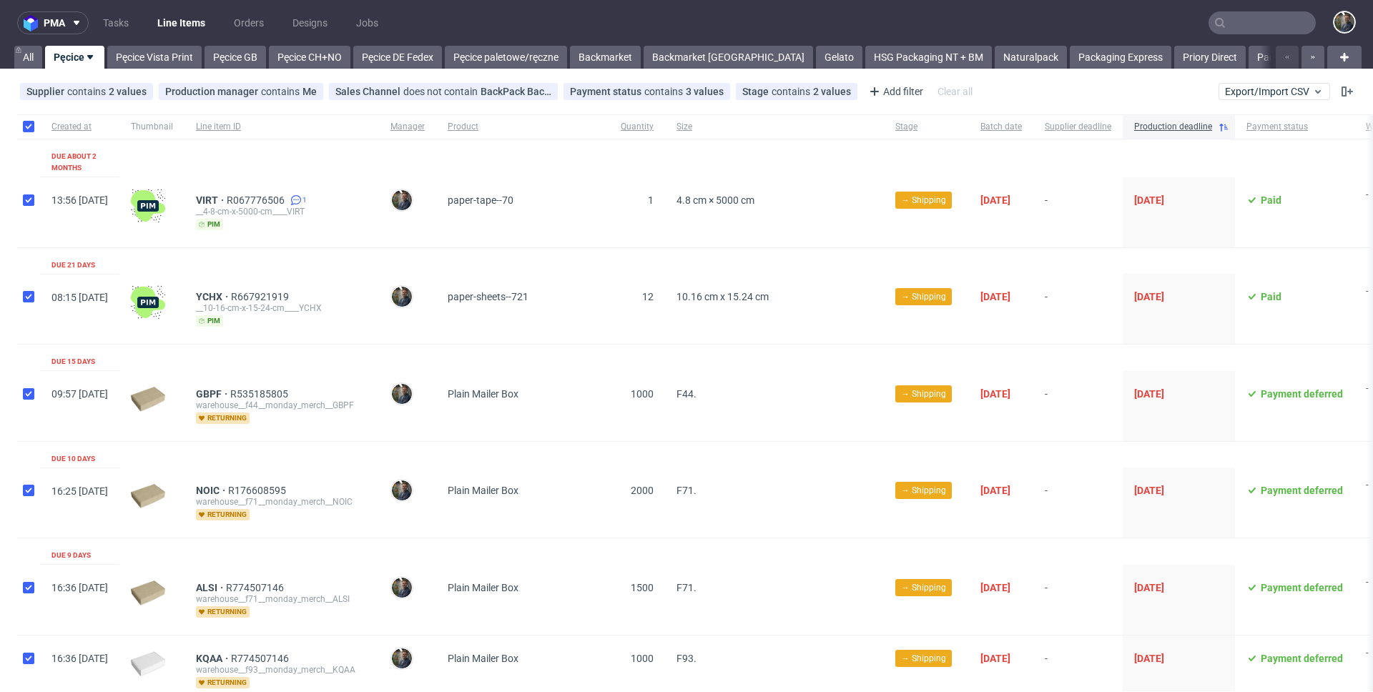
checkbox input "true"
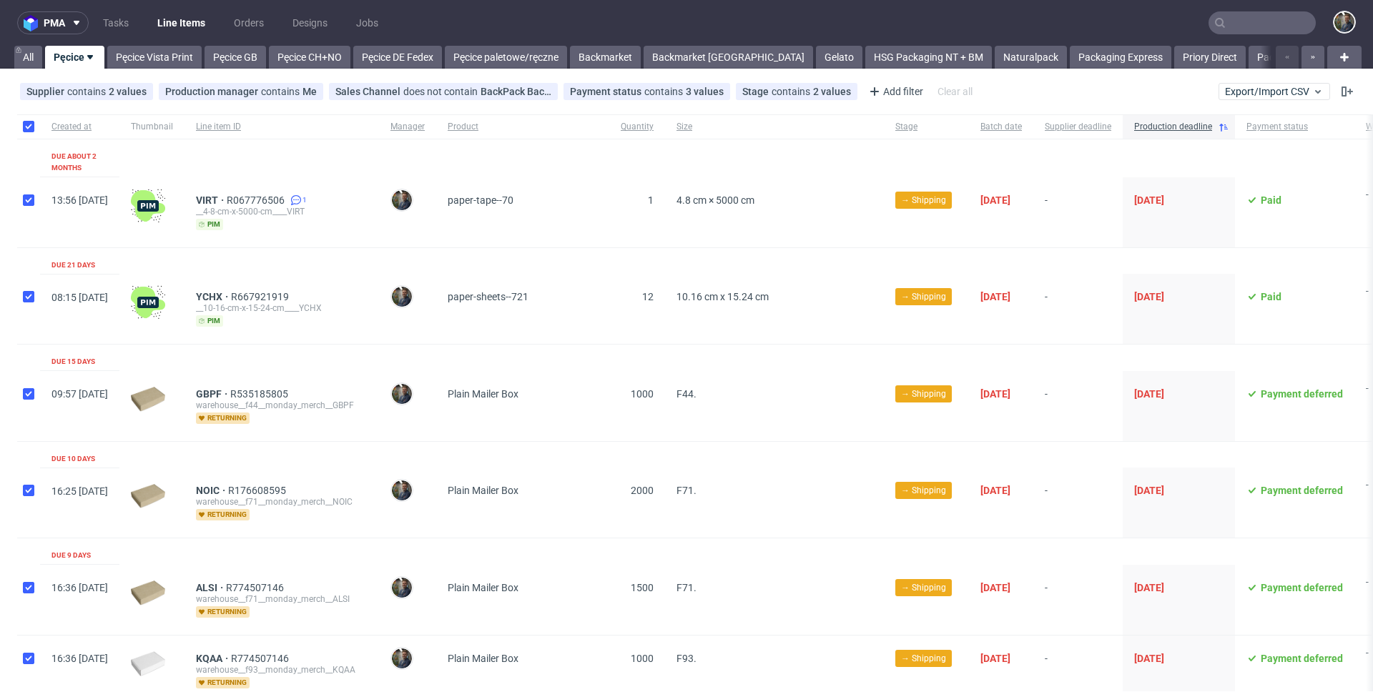
checkbox input "true"
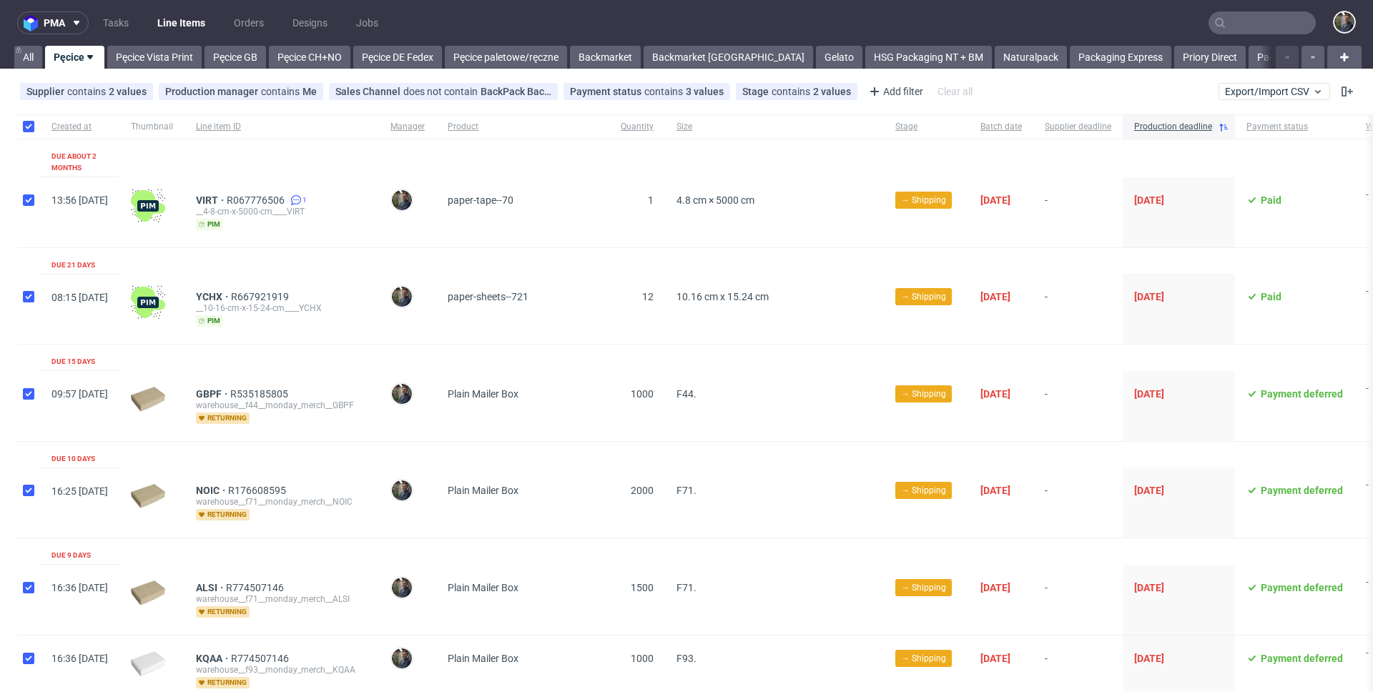
checkbox input "true"
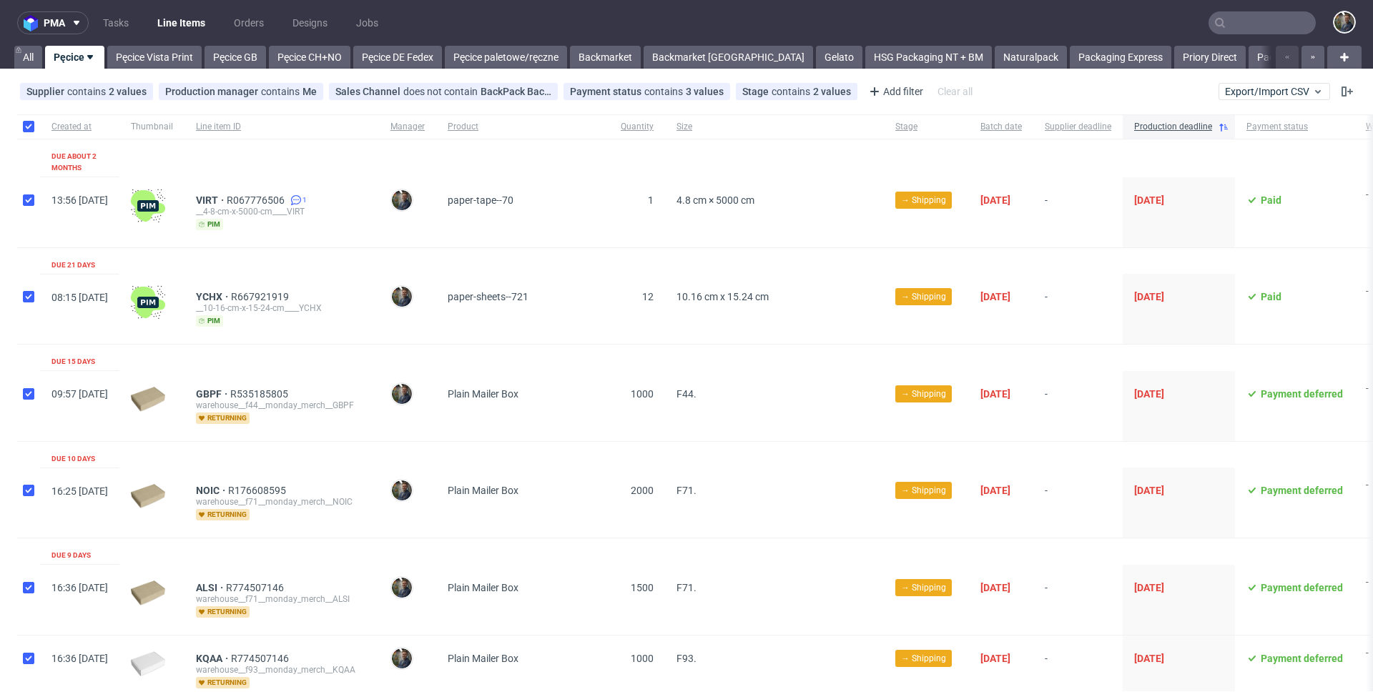
checkbox input "true"
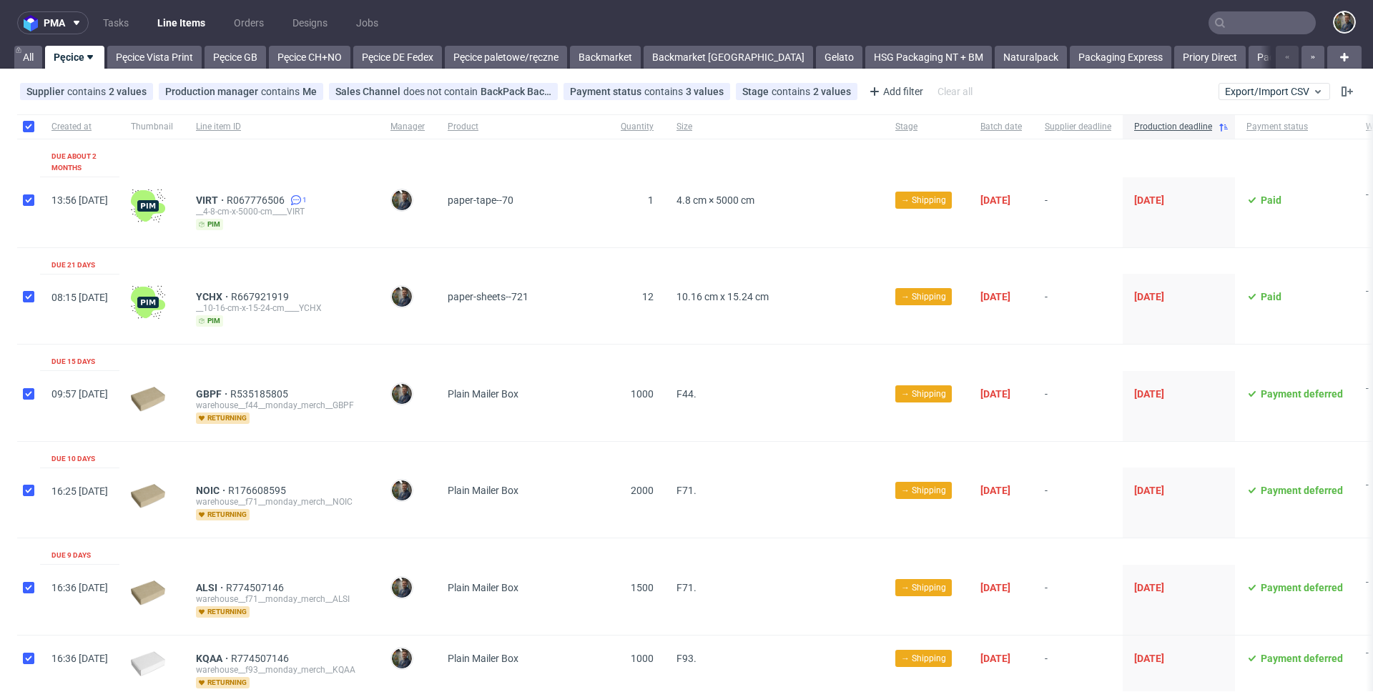
checkbox input "true"
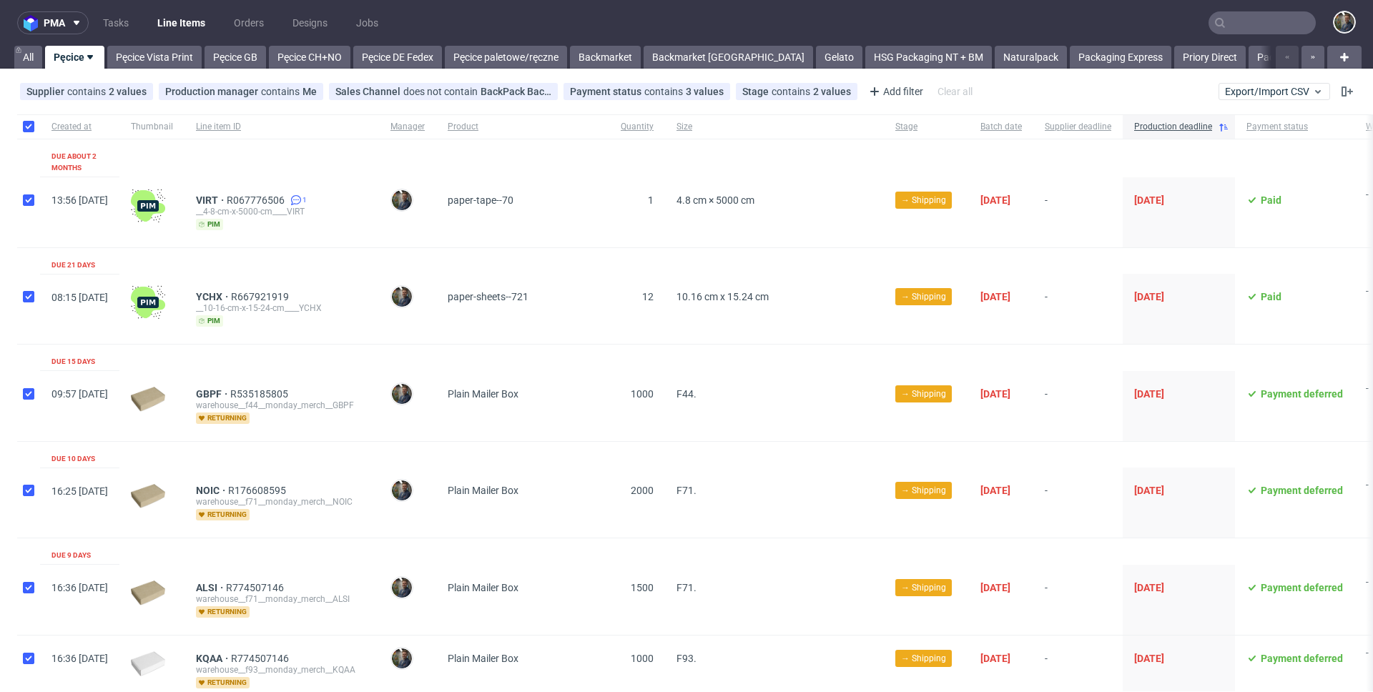
checkbox input "true"
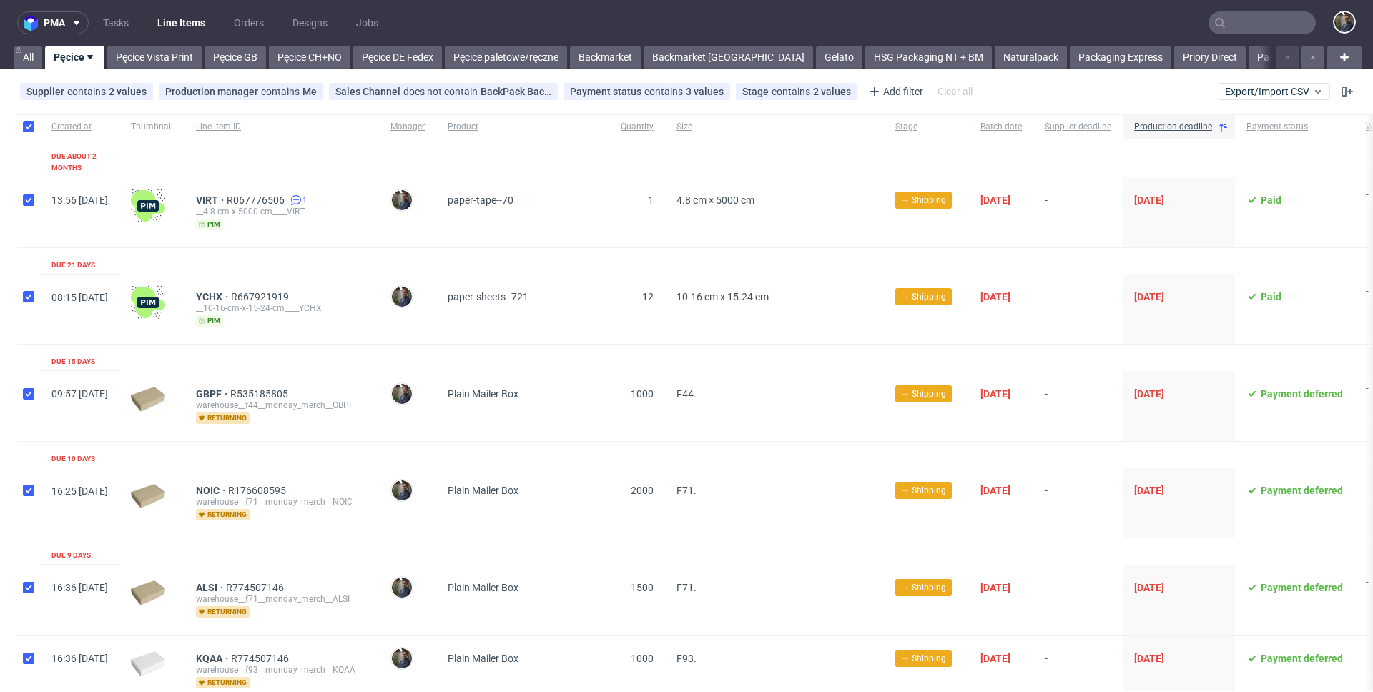
checkbox input "true"
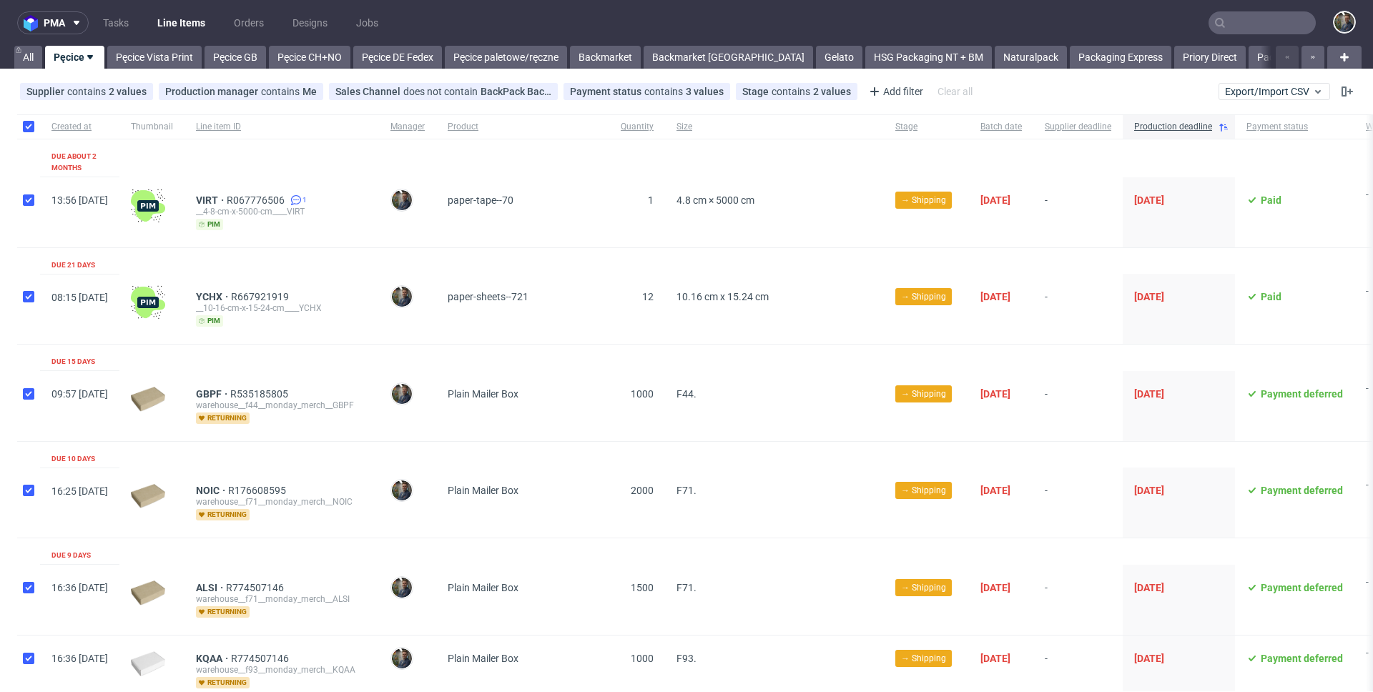
checkbox input "true"
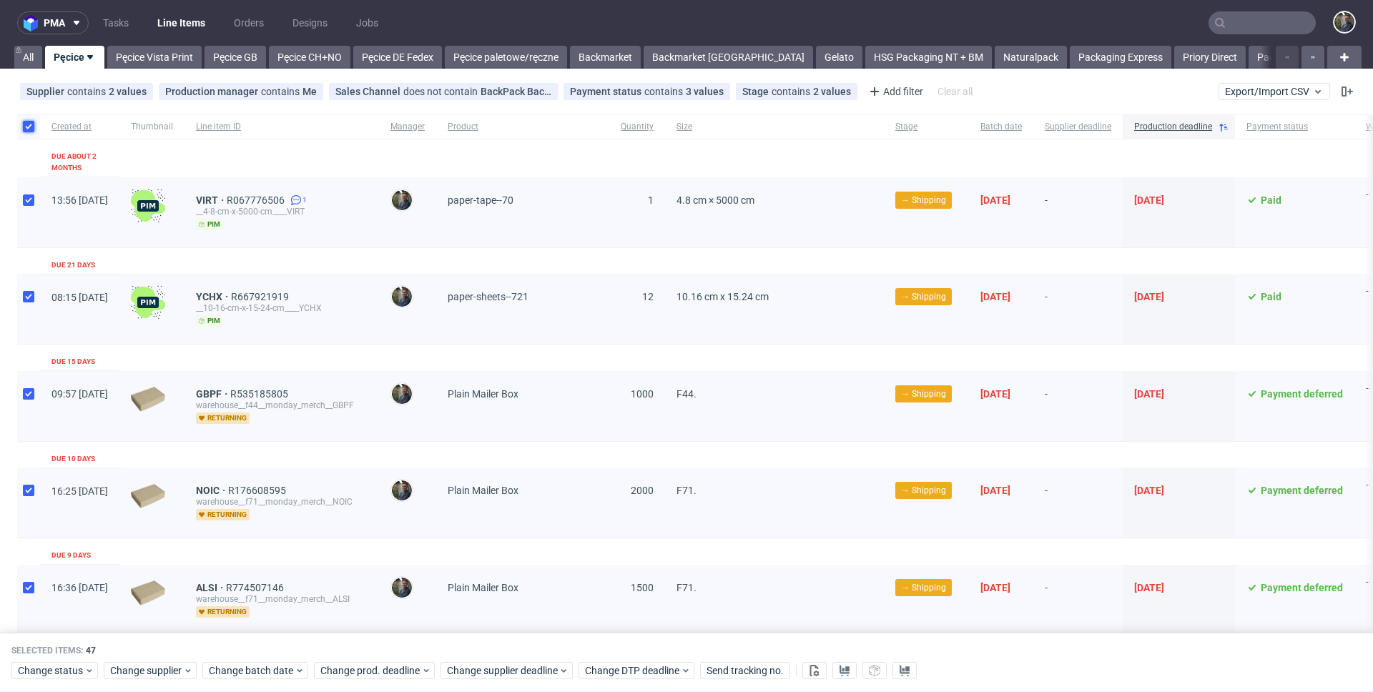
click at [26, 125] on input "checkbox" at bounding box center [28, 126] width 11 height 11
checkbox input "false"
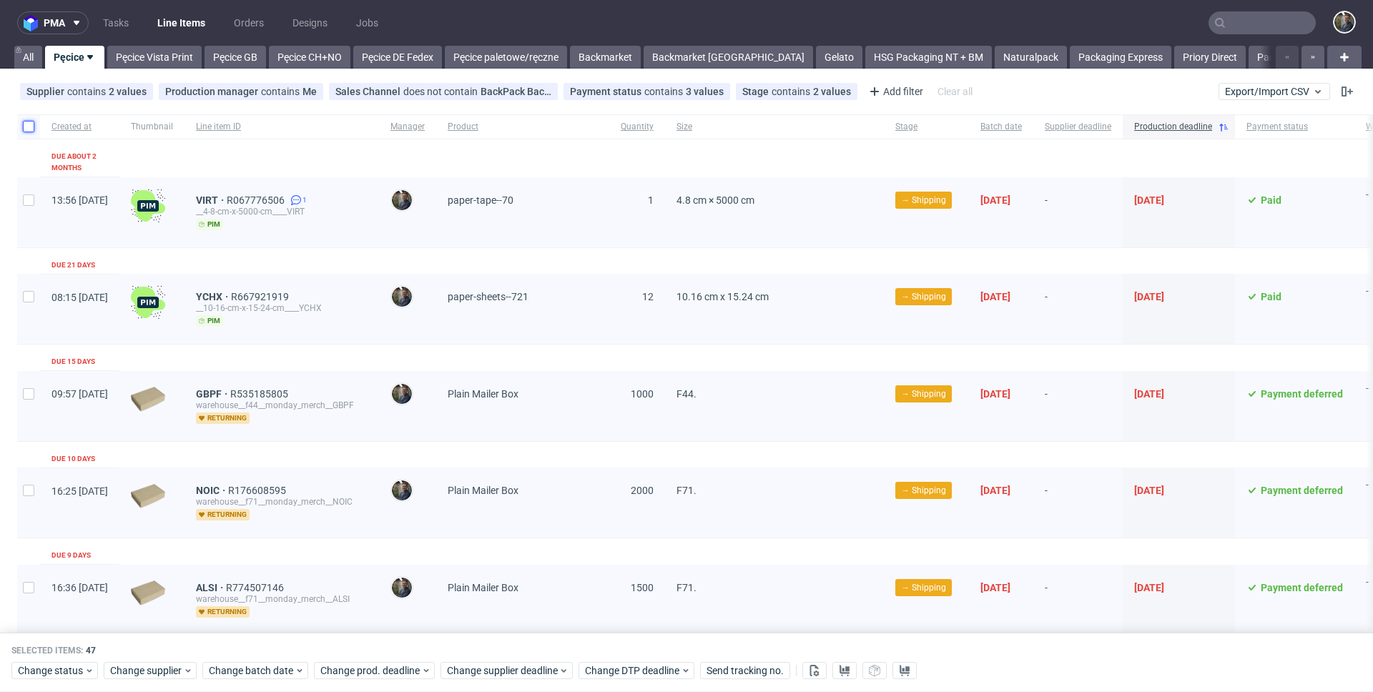
checkbox input "false"
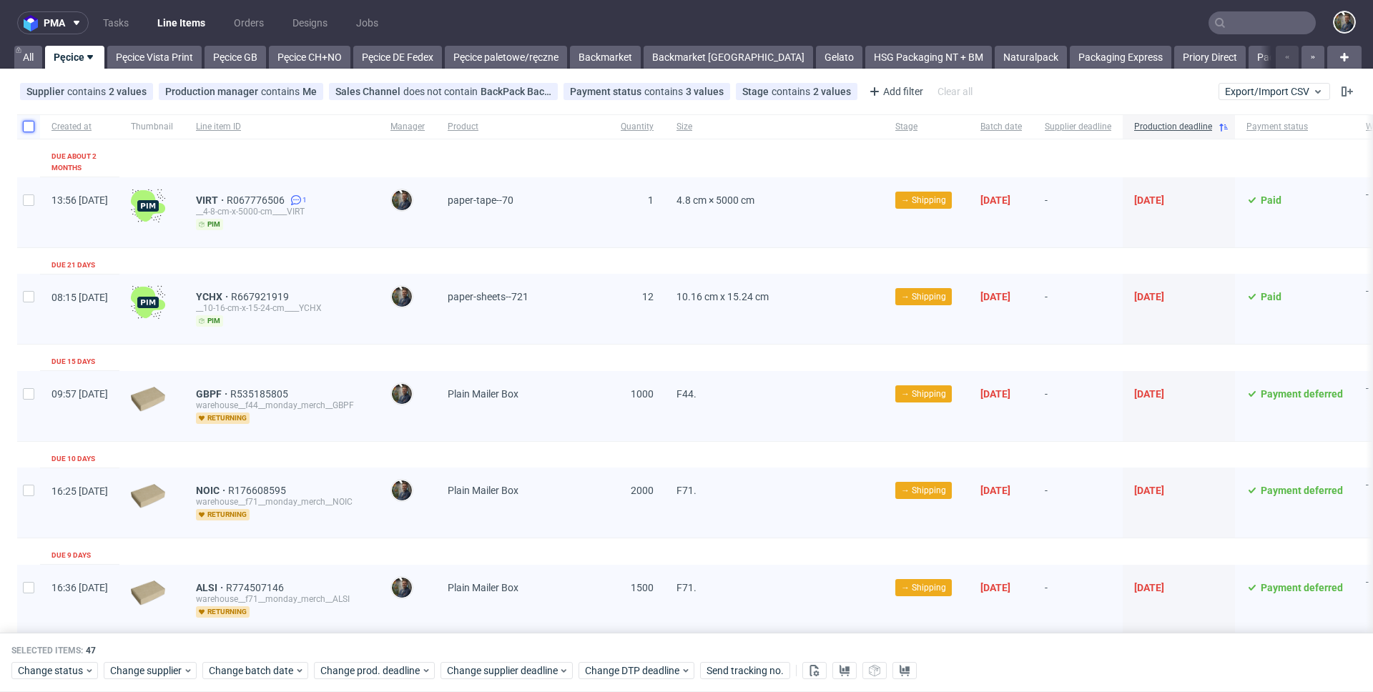
checkbox input "false"
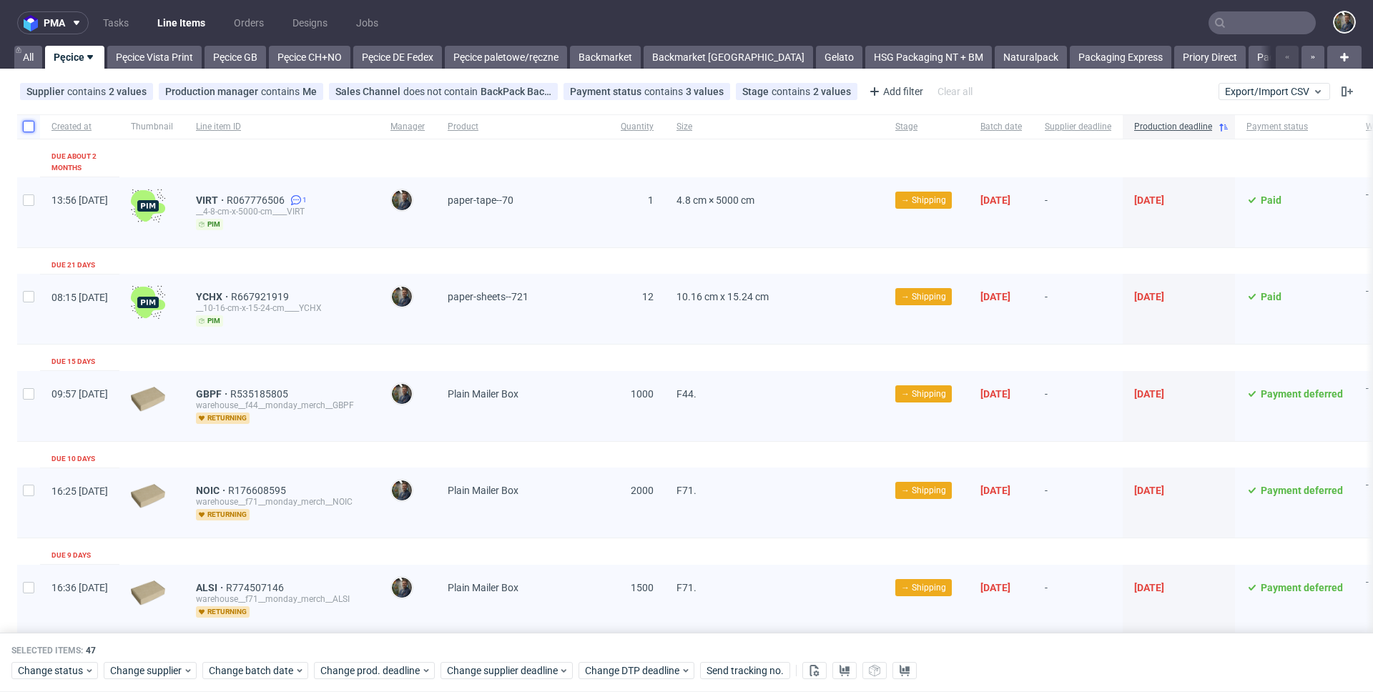
checkbox input "false"
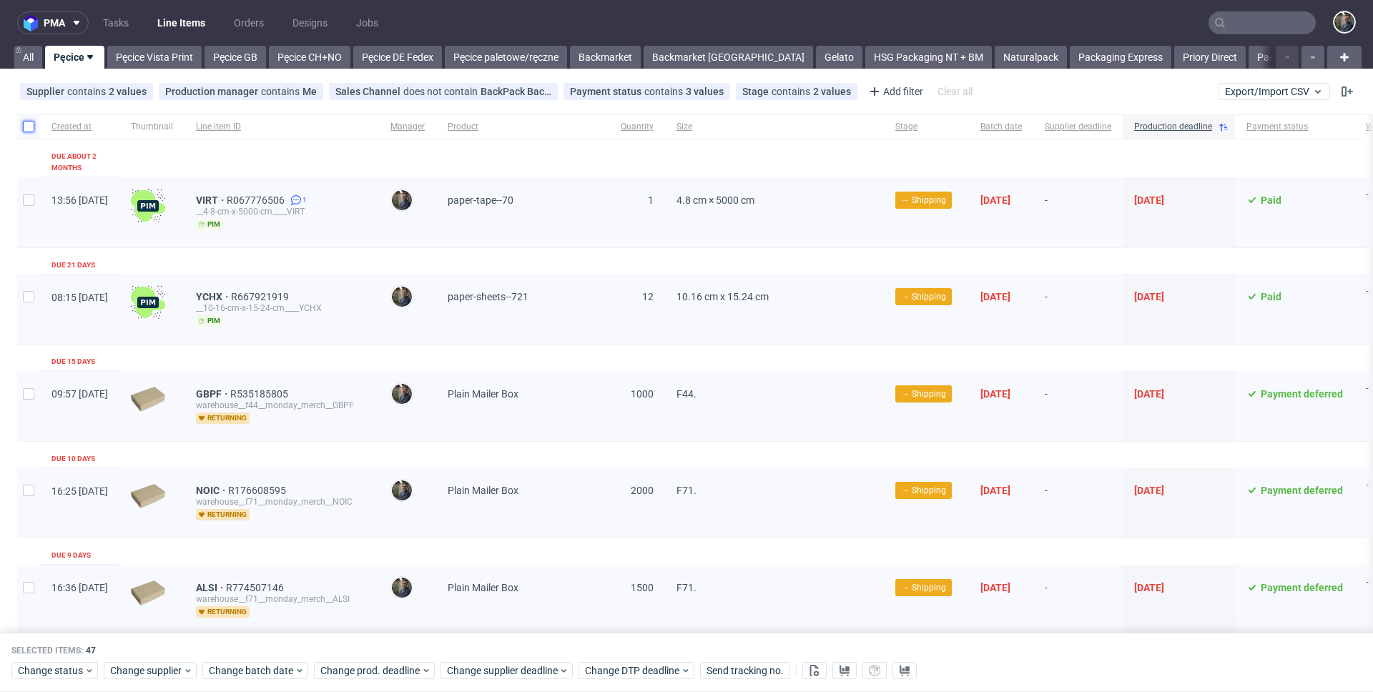
checkbox input "false"
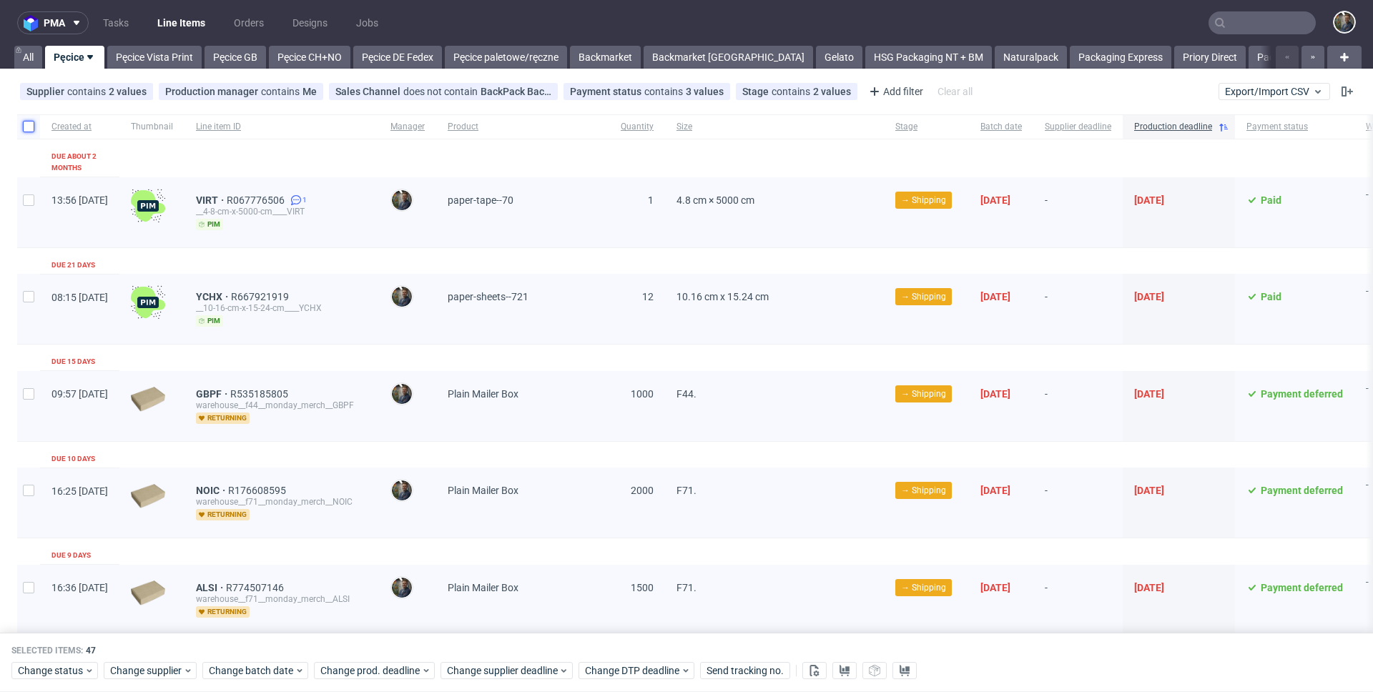
checkbox input "false"
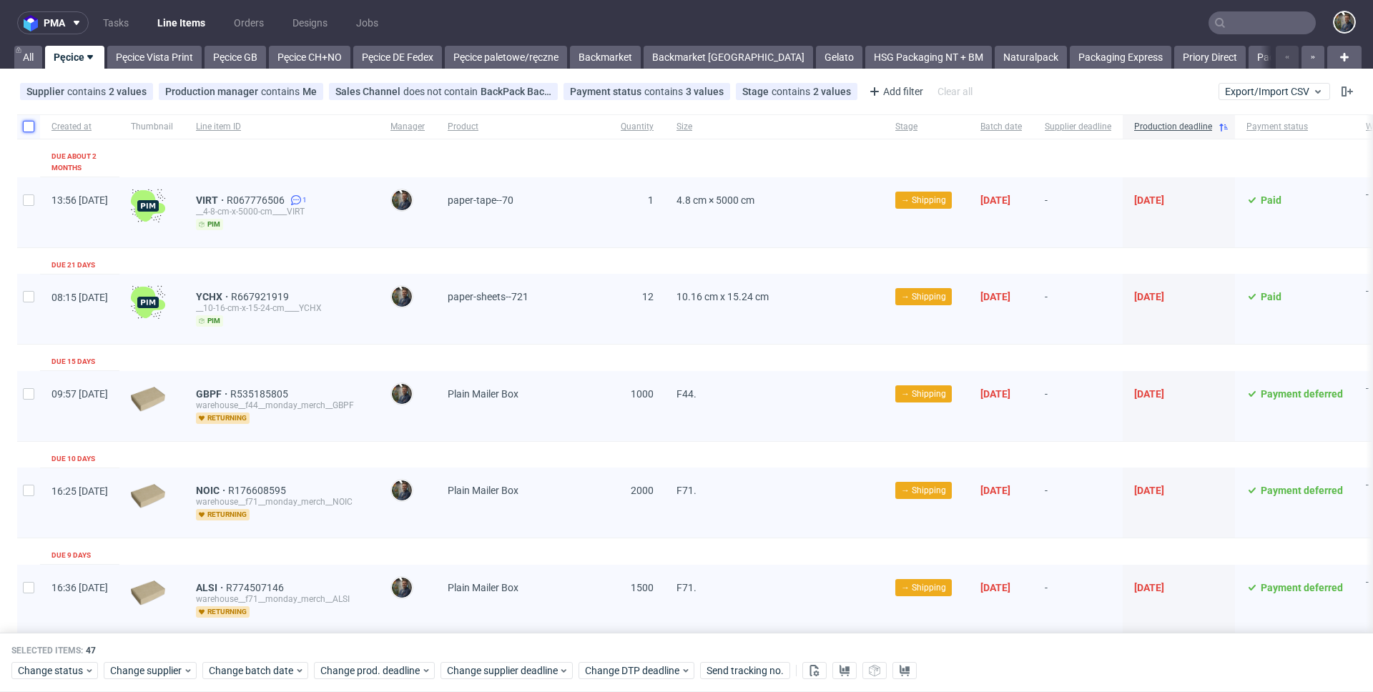
checkbox input "false"
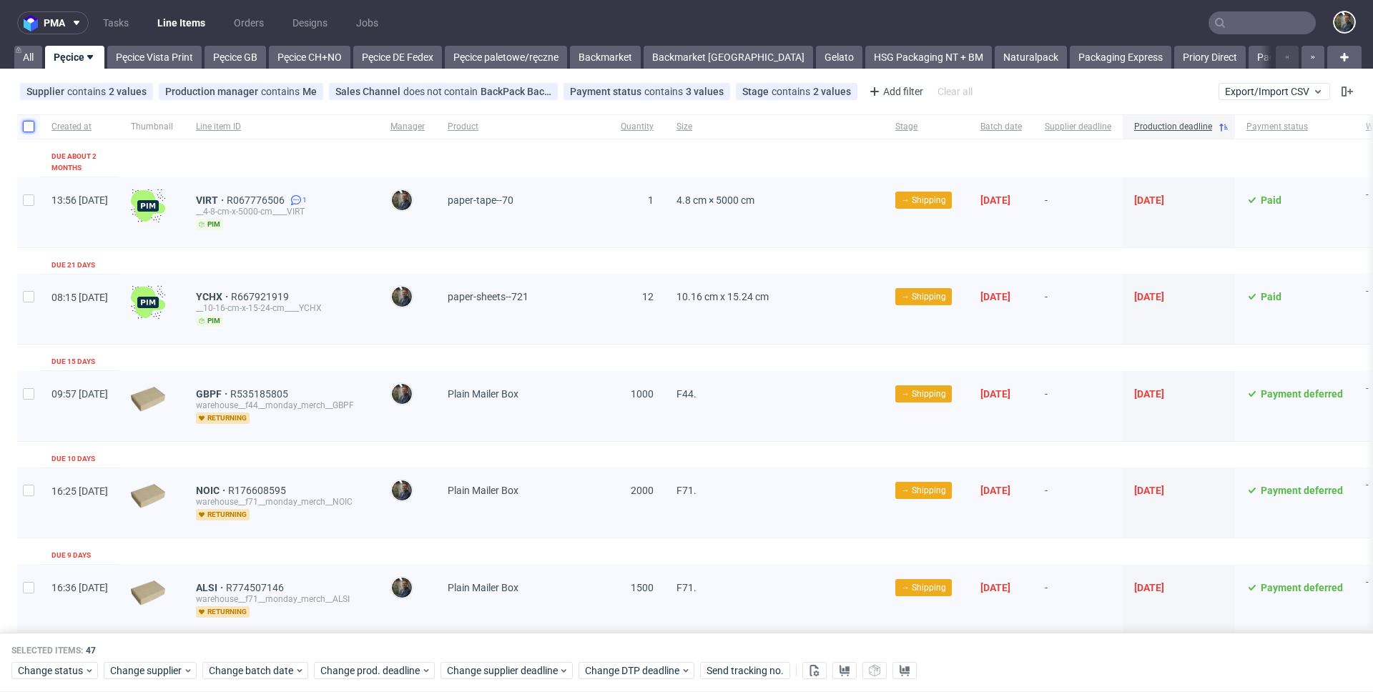
checkbox input "false"
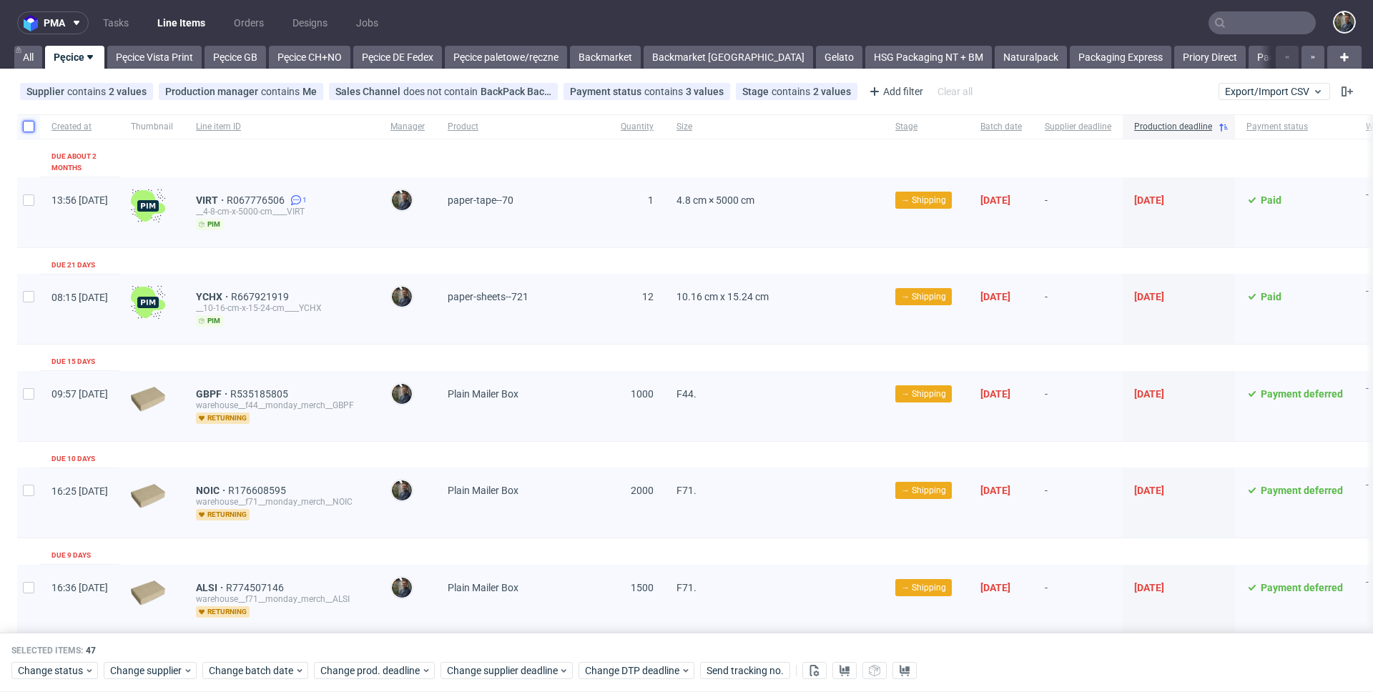
checkbox input "false"
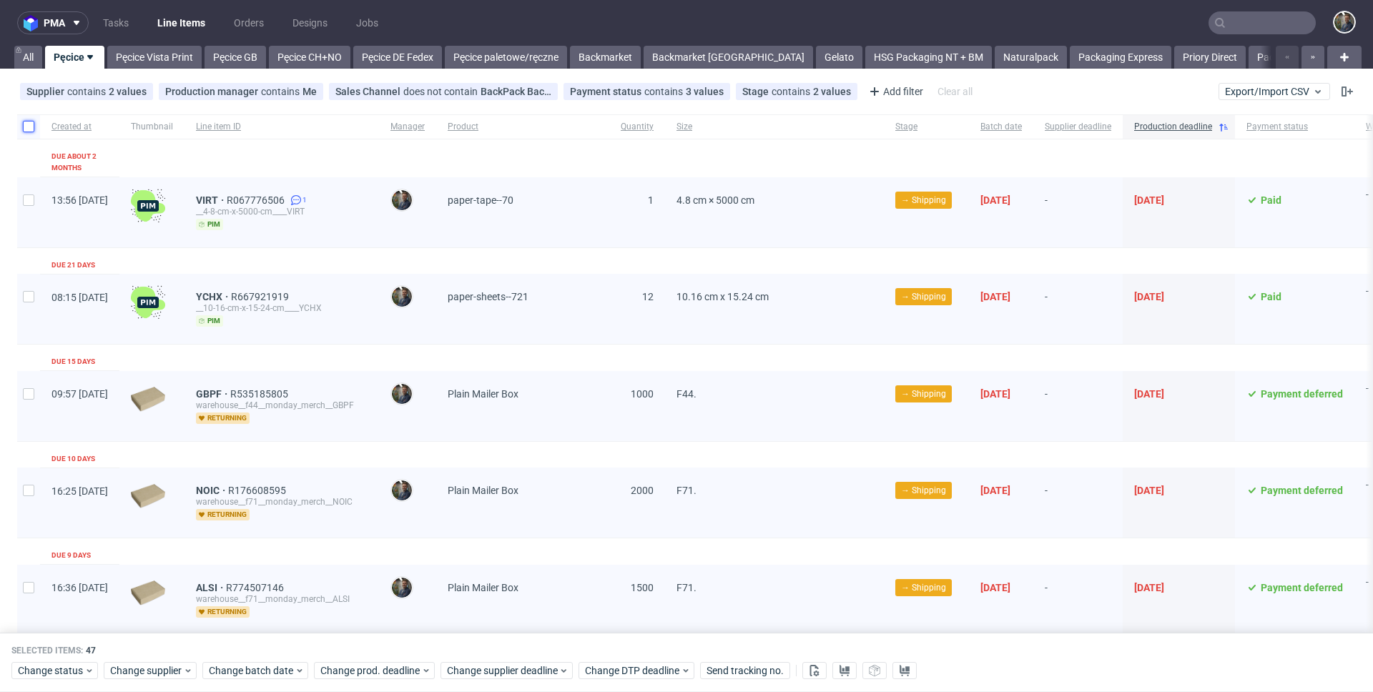
checkbox input "false"
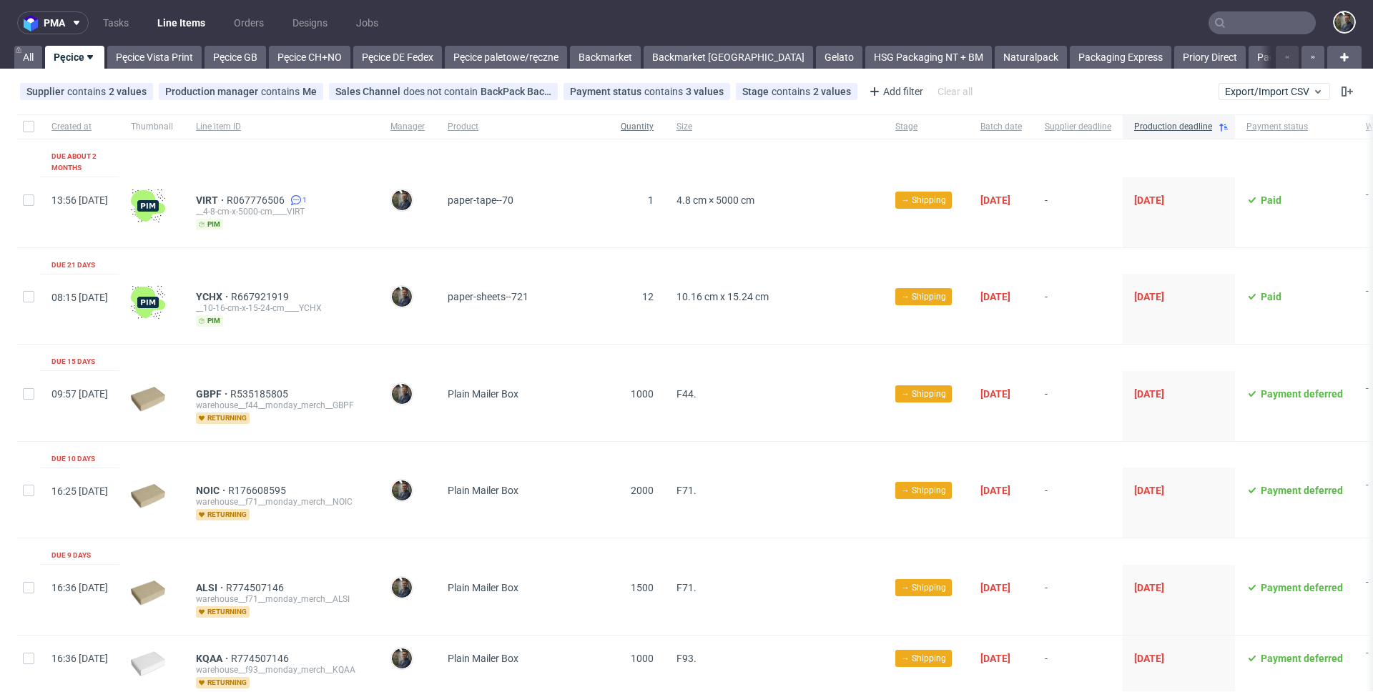
click at [654, 122] on span "Quantity" at bounding box center [637, 127] width 33 height 12
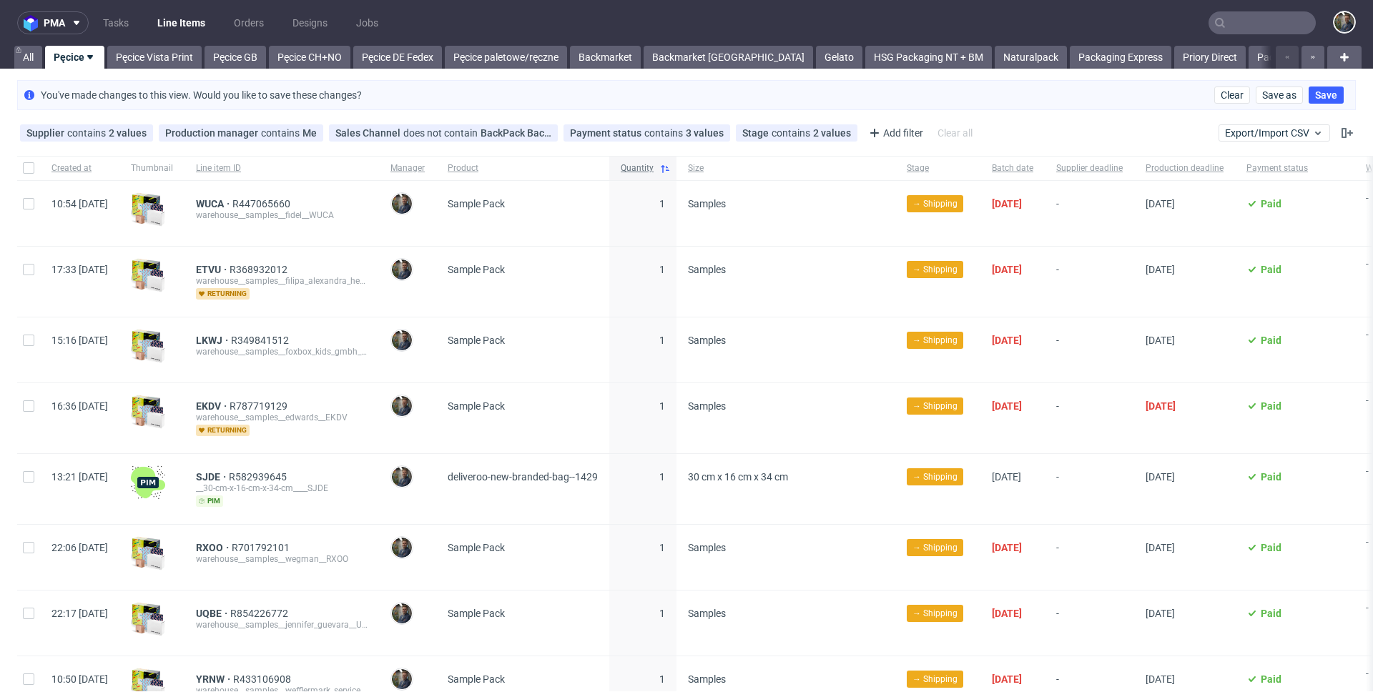
click at [654, 164] on span "Quantity" at bounding box center [637, 168] width 33 height 12
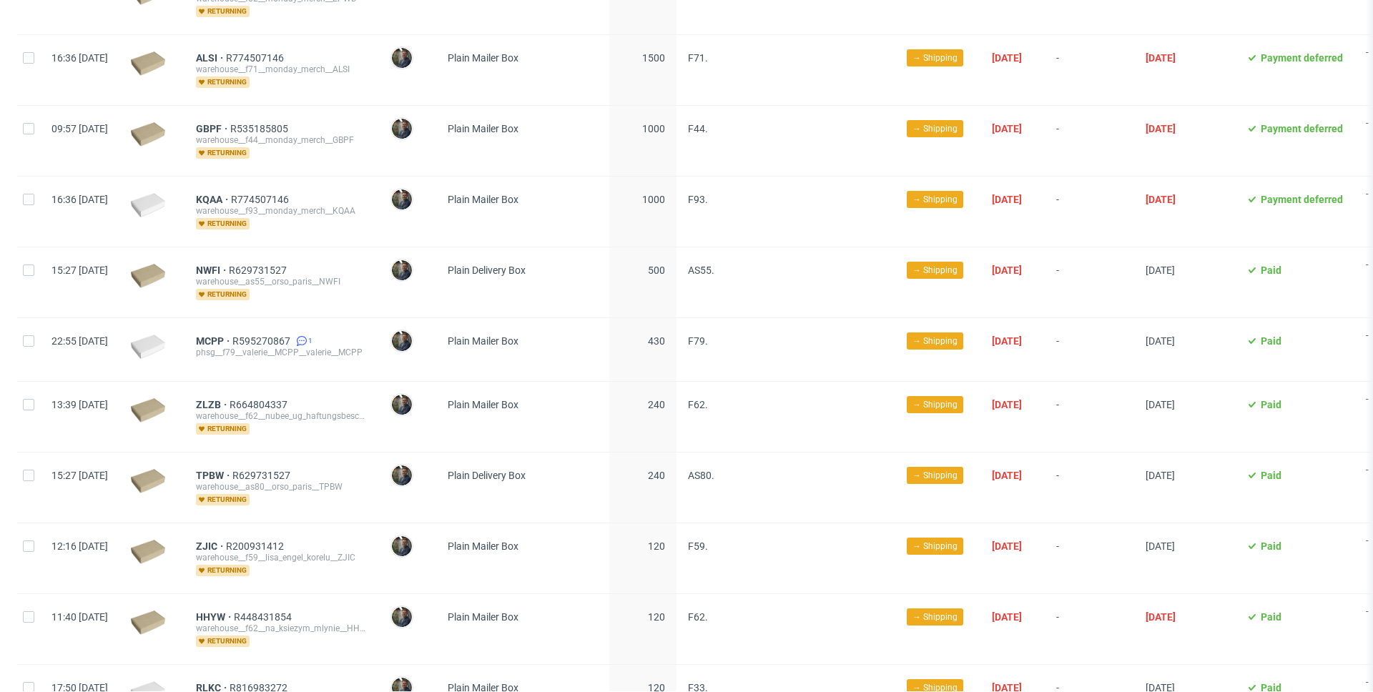
scroll to position [1005, 0]
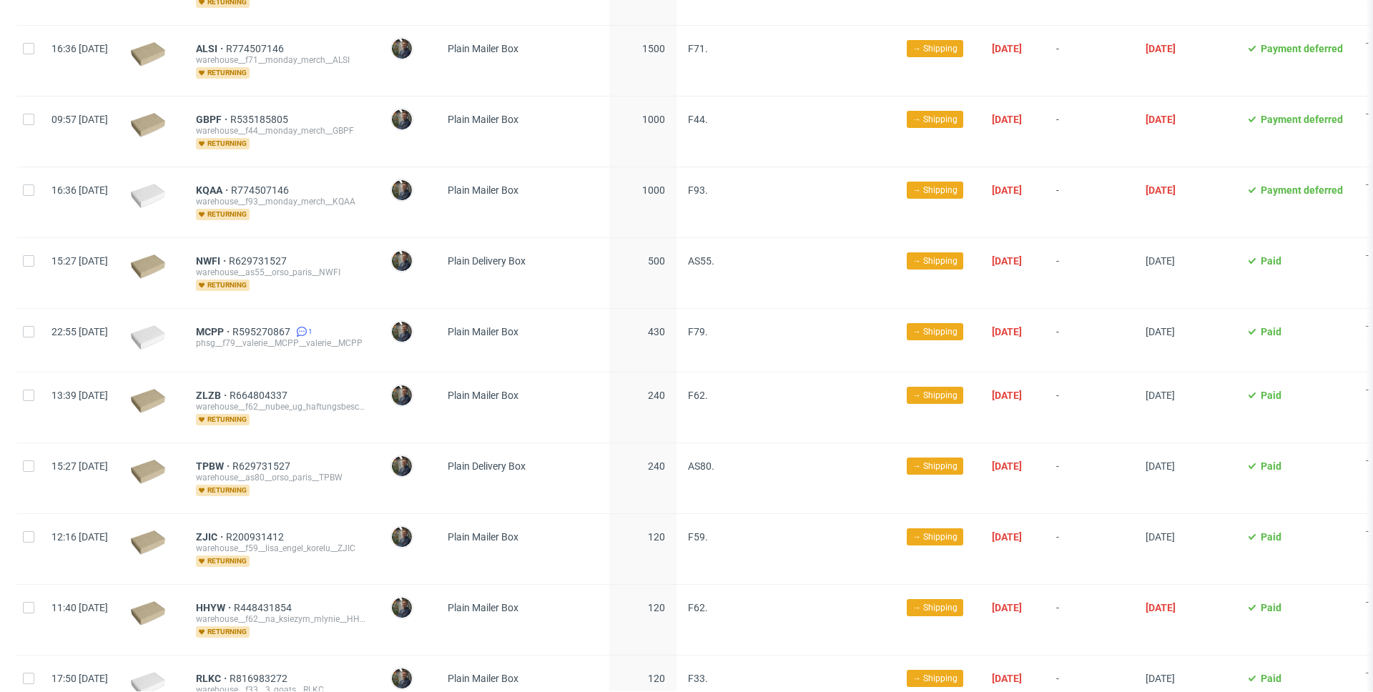
click at [794, 288] on span "AS55." at bounding box center [786, 273] width 196 height 36
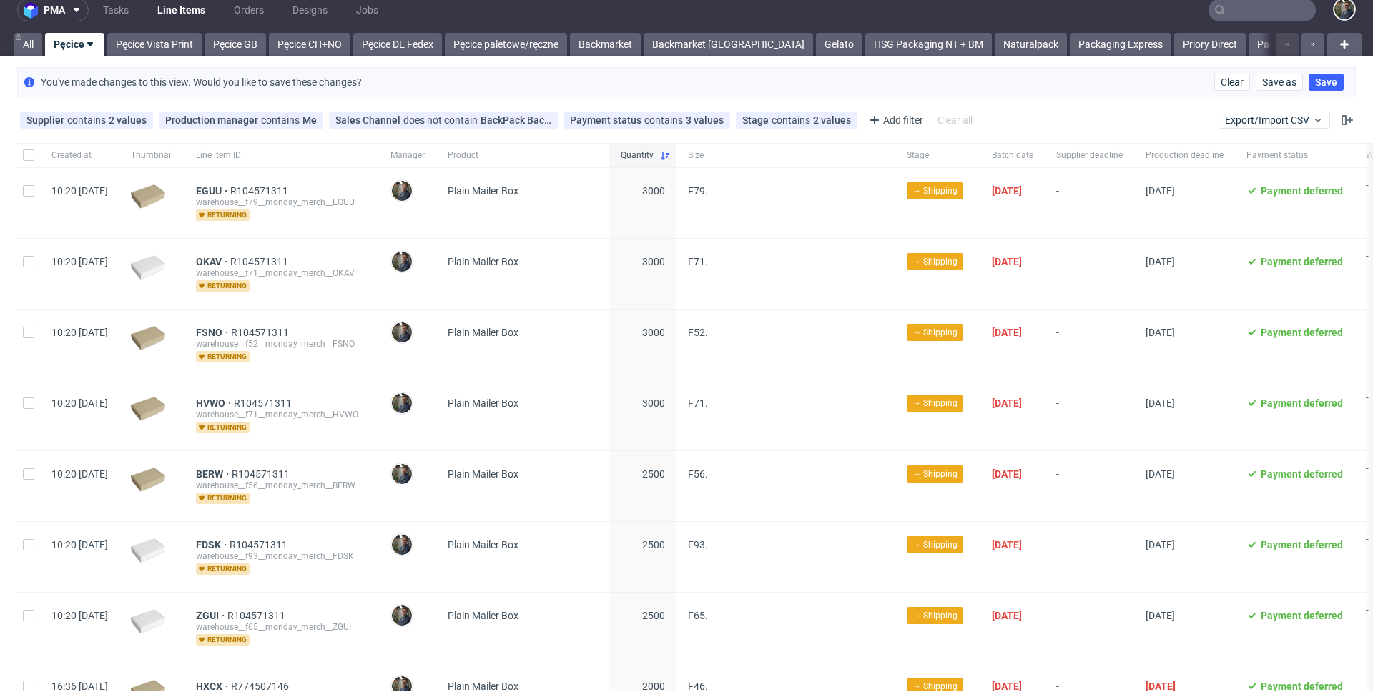
scroll to position [0, 0]
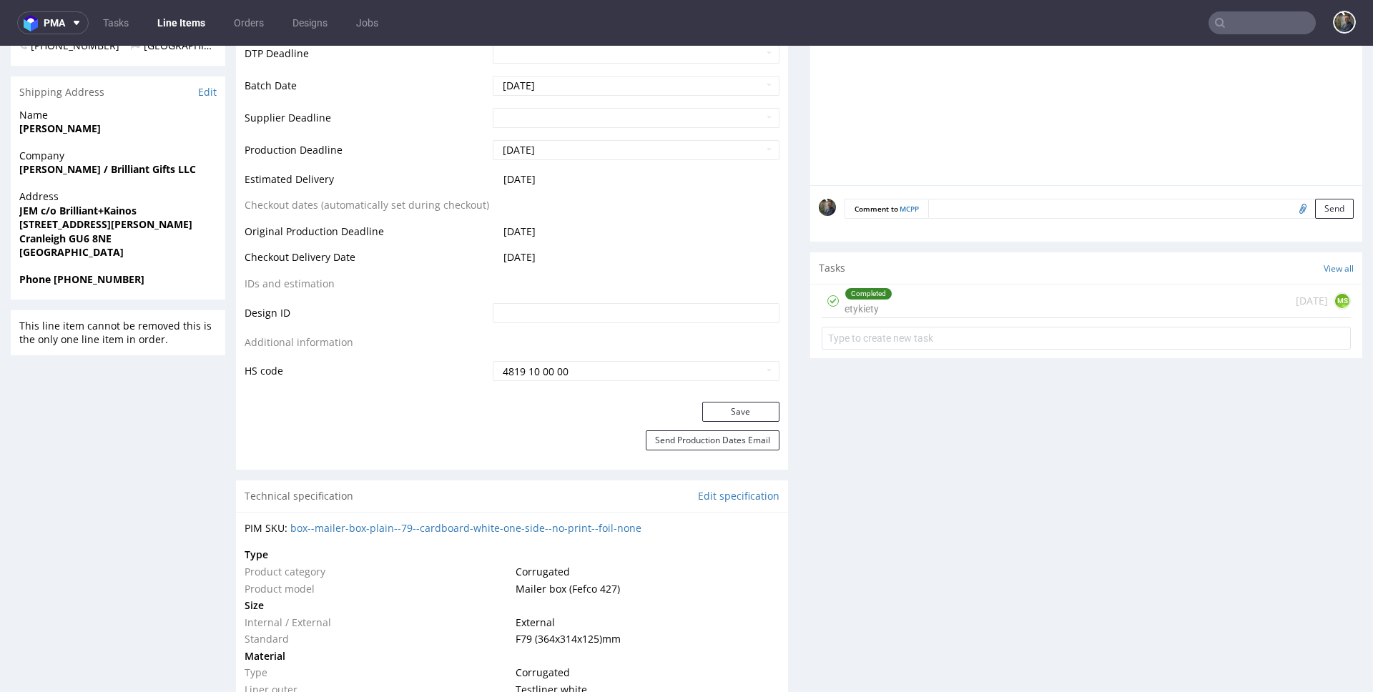
scroll to position [708, 0]
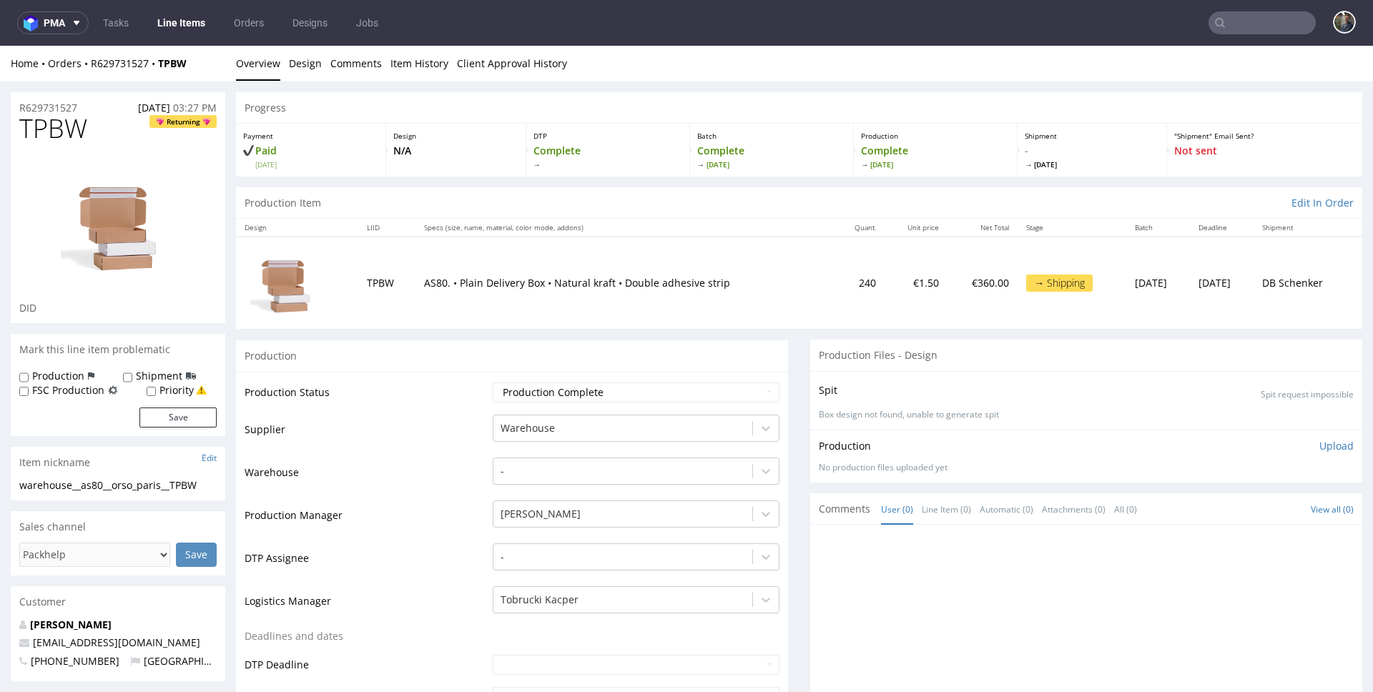
scroll to position [718, 0]
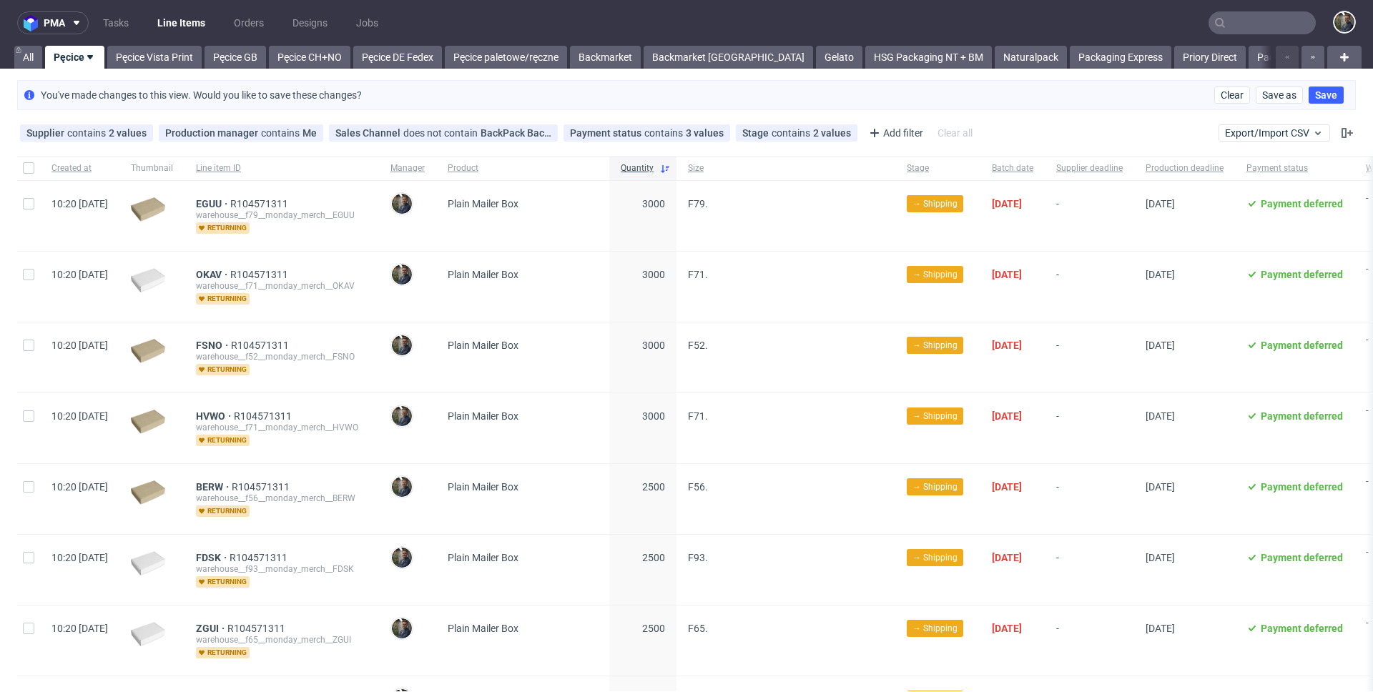
click at [1008, 124] on div "Supplier contains 2 values Warehouse, Packhelp Production manager contains Me S…" at bounding box center [686, 133] width 1373 height 34
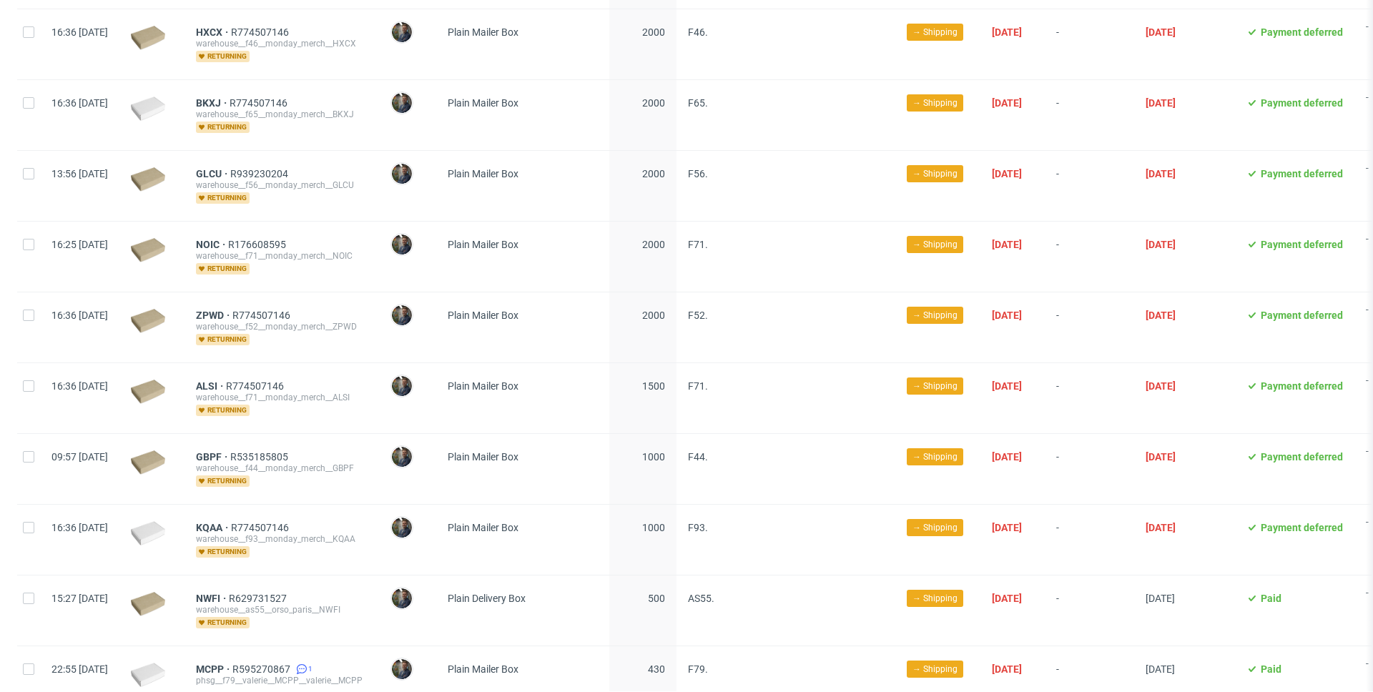
scroll to position [760, 0]
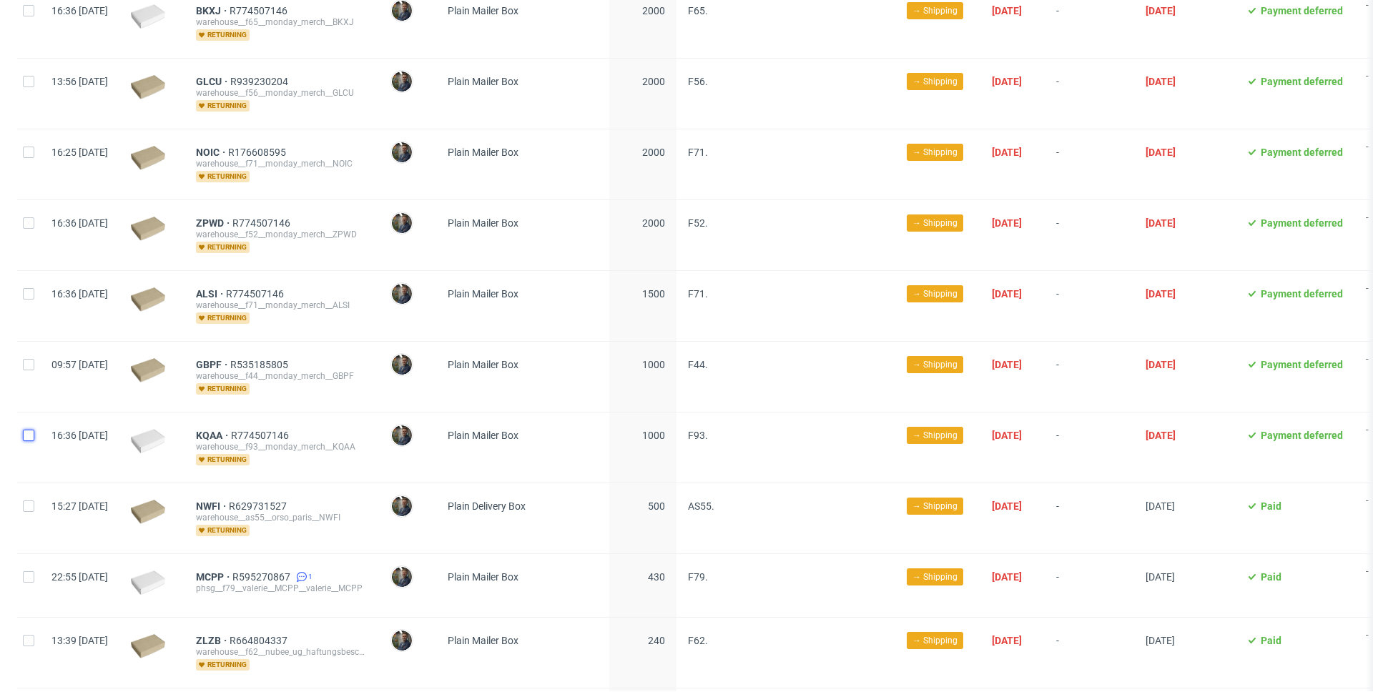
click at [26, 434] on input "checkbox" at bounding box center [28, 435] width 11 height 11
checkbox input "true"
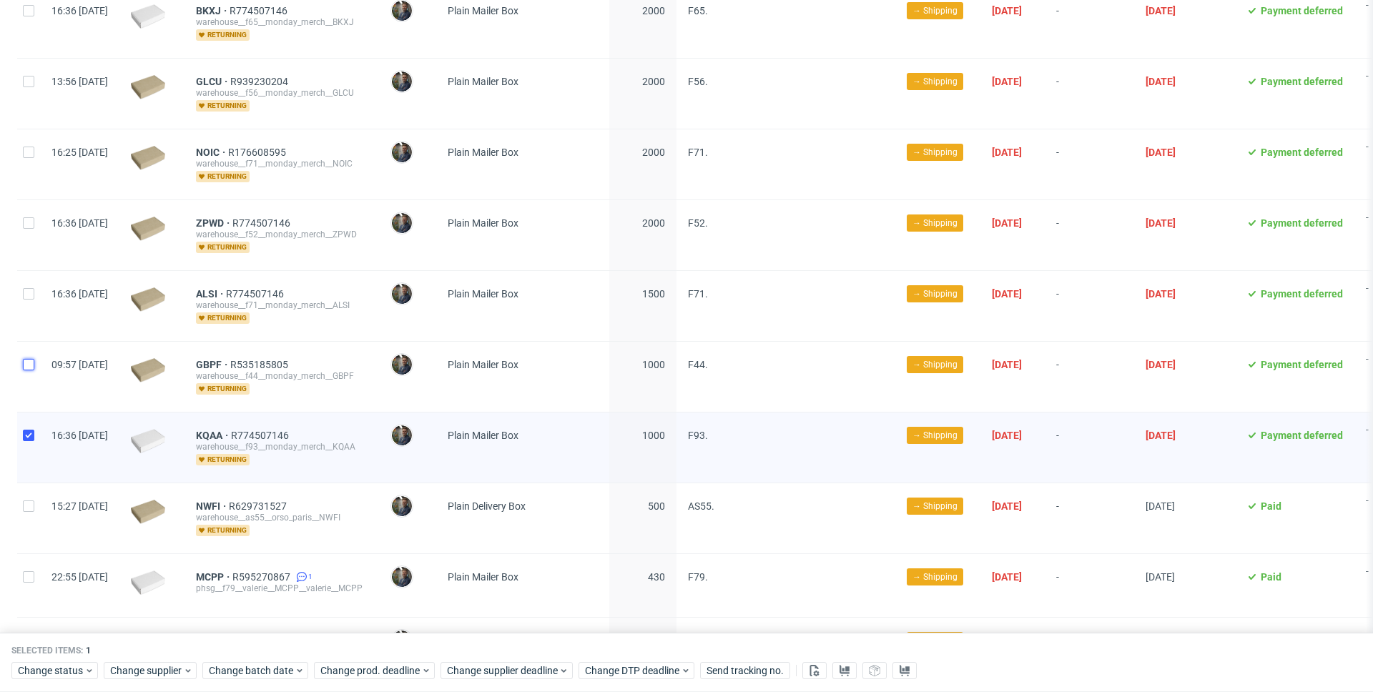
click at [33, 367] on input "checkbox" at bounding box center [28, 364] width 11 height 11
checkbox input "true"
click at [33, 292] on input "checkbox" at bounding box center [28, 293] width 11 height 11
checkbox input "true"
click at [31, 227] on input "checkbox" at bounding box center [28, 222] width 11 height 11
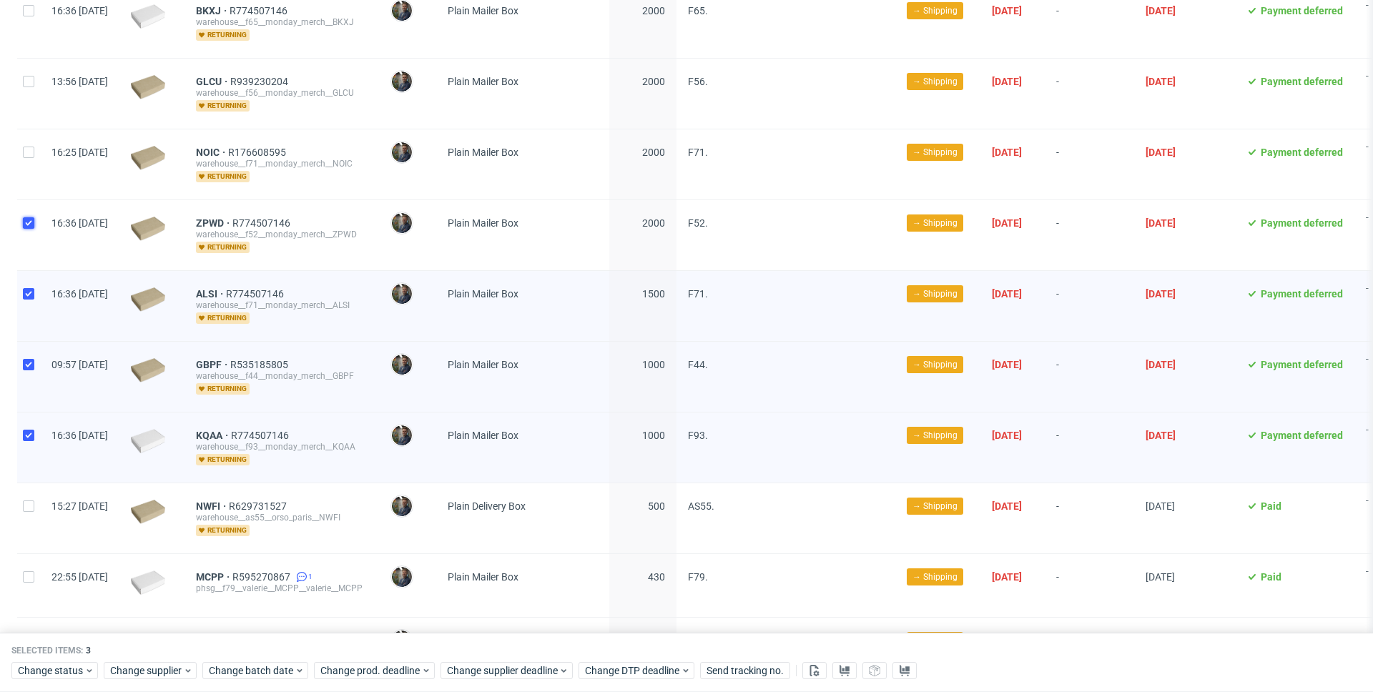
checkbox input "true"
click at [31, 153] on input "checkbox" at bounding box center [28, 152] width 11 height 11
checkbox input "true"
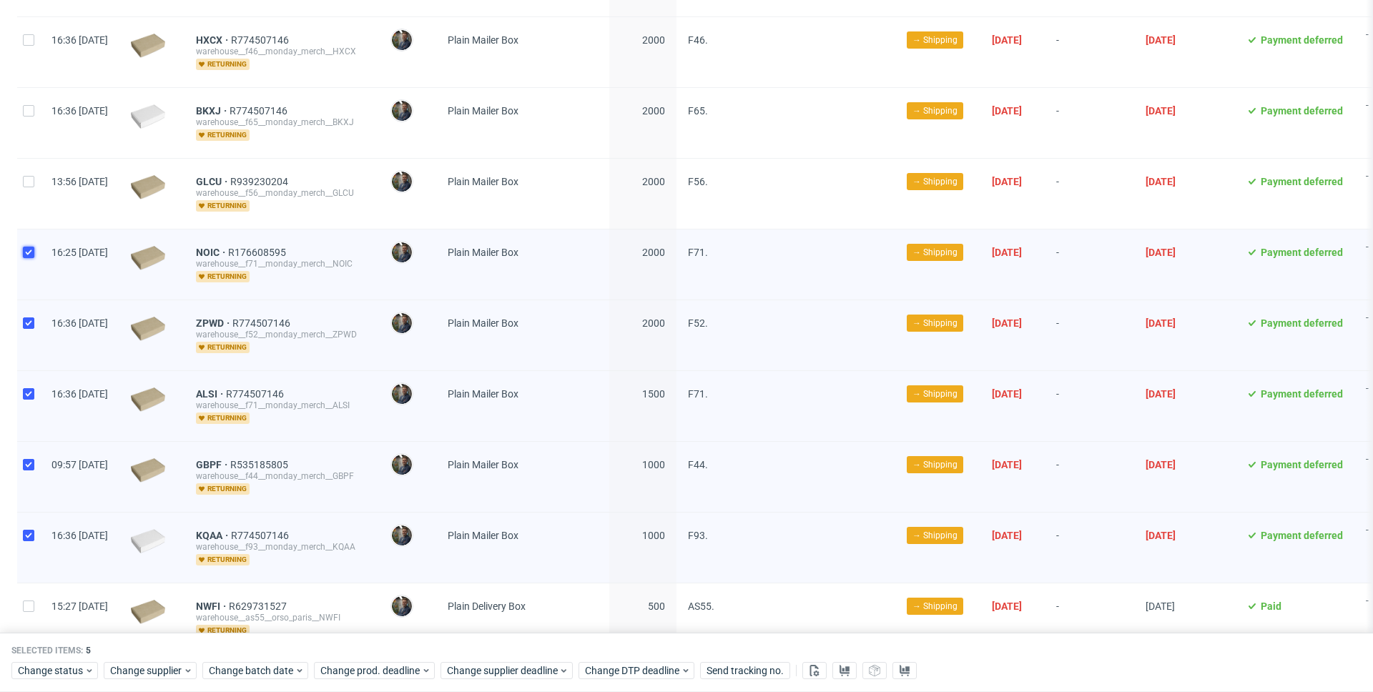
scroll to position [658, 0]
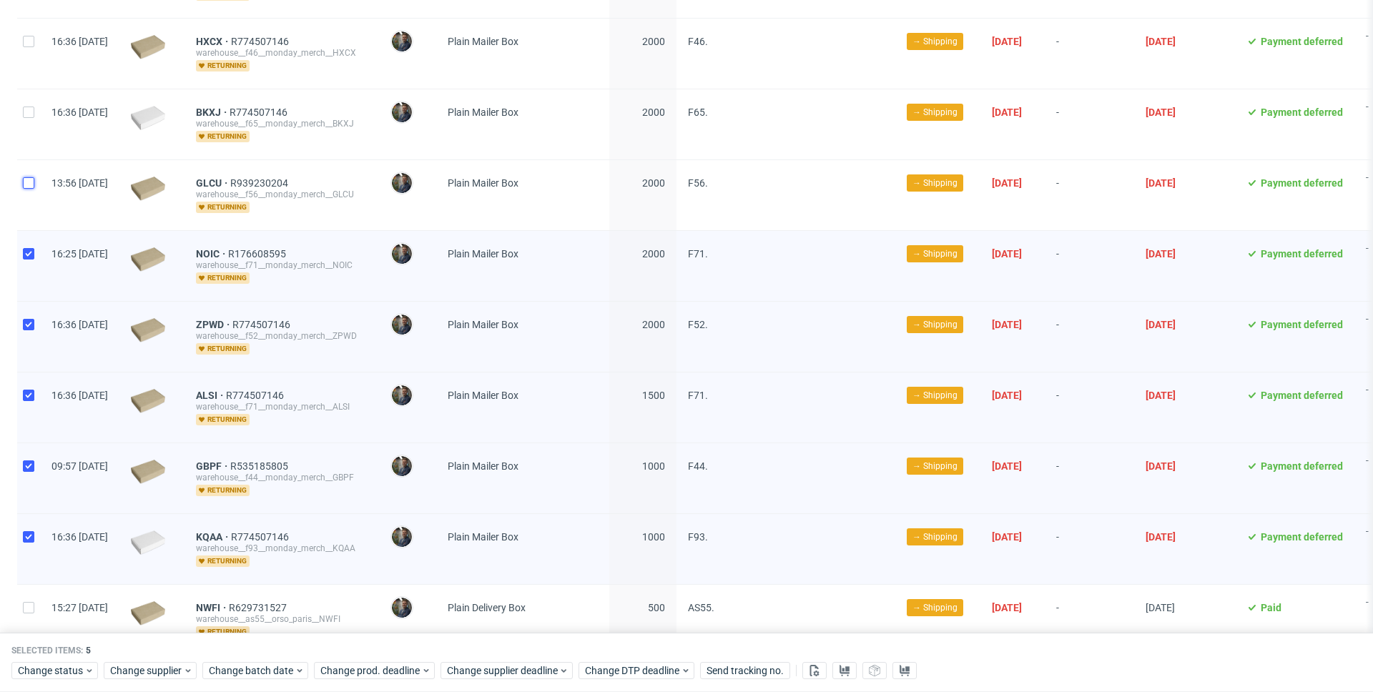
click at [26, 178] on input "checkbox" at bounding box center [28, 182] width 11 height 11
checkbox input "true"
click at [30, 112] on input "checkbox" at bounding box center [28, 112] width 11 height 11
checkbox input "true"
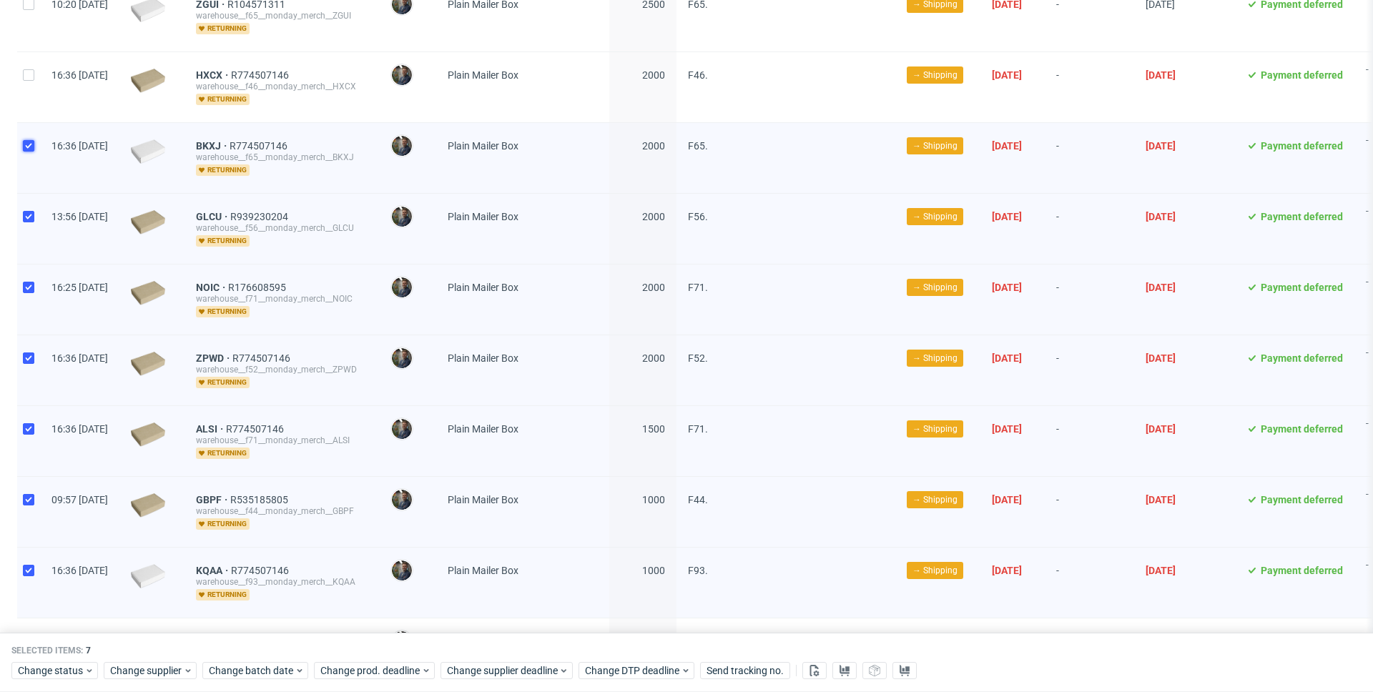
scroll to position [561, 0]
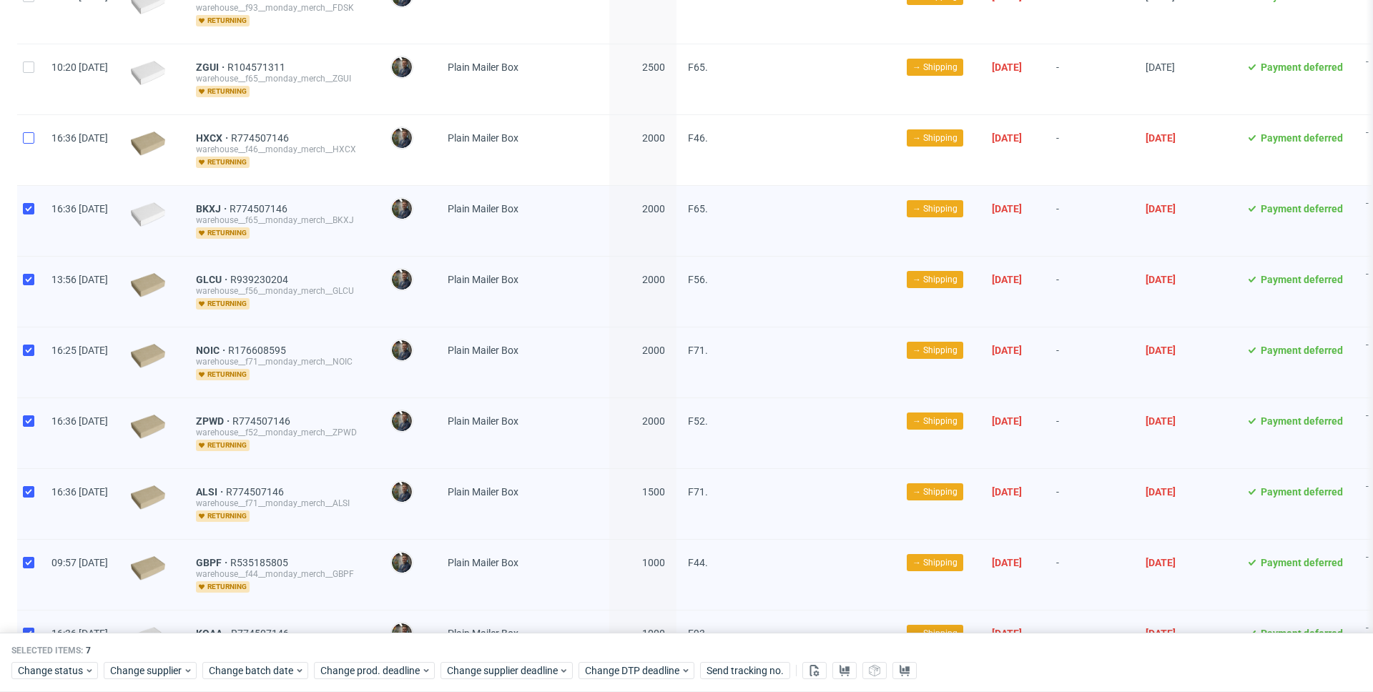
click at [31, 132] on div at bounding box center [28, 150] width 23 height 70
checkbox input "true"
click at [32, 72] on input "checkbox" at bounding box center [28, 67] width 11 height 11
checkbox input "true"
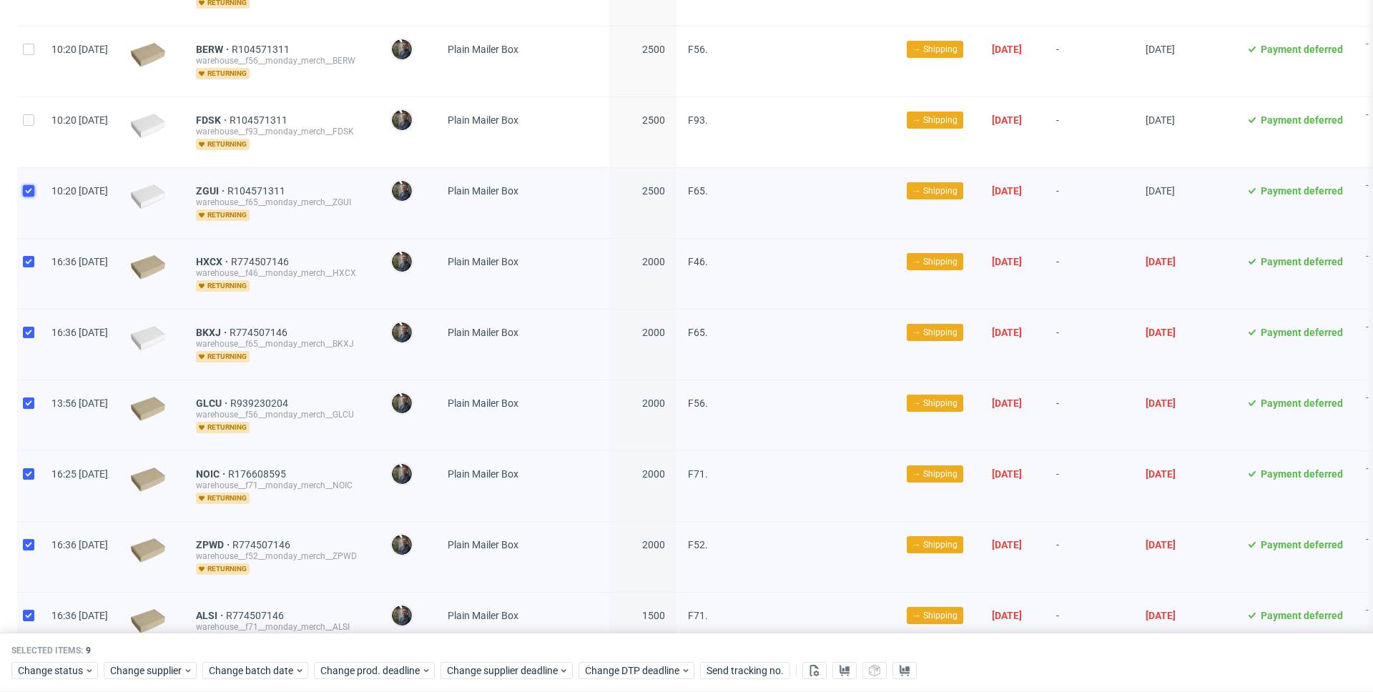
scroll to position [372, 0]
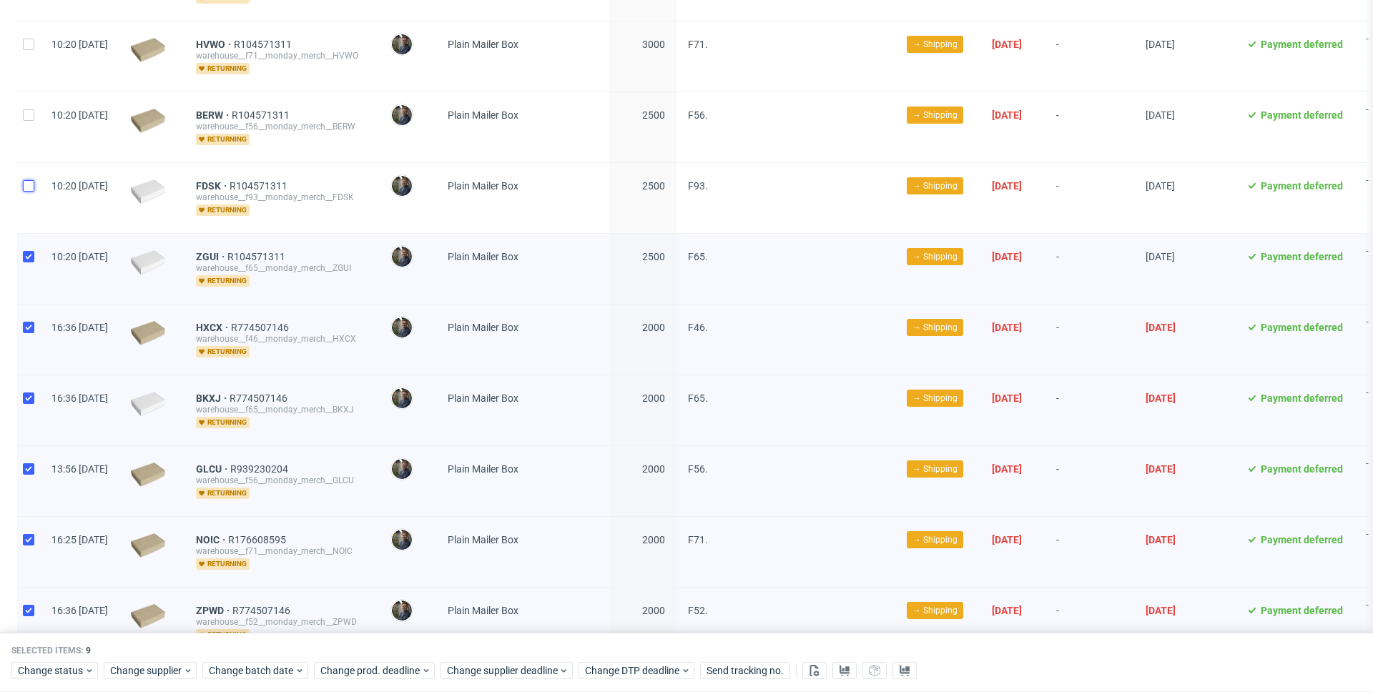
click at [30, 180] on input "checkbox" at bounding box center [28, 185] width 11 height 11
checkbox input "true"
click at [31, 118] on input "checkbox" at bounding box center [28, 114] width 11 height 11
checkbox input "true"
drag, startPoint x: 31, startPoint y: 48, endPoint x: 53, endPoint y: 69, distance: 29.8
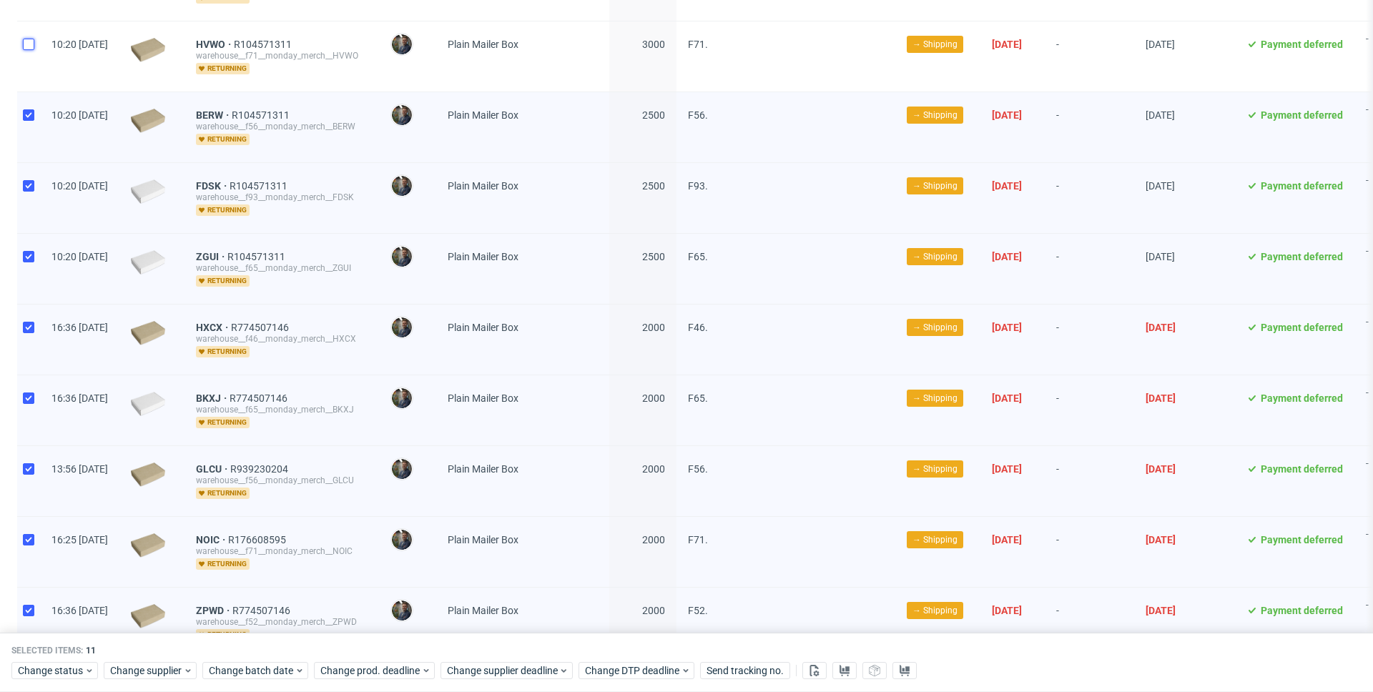
click at [31, 47] on input "checkbox" at bounding box center [28, 44] width 11 height 11
checkbox input "true"
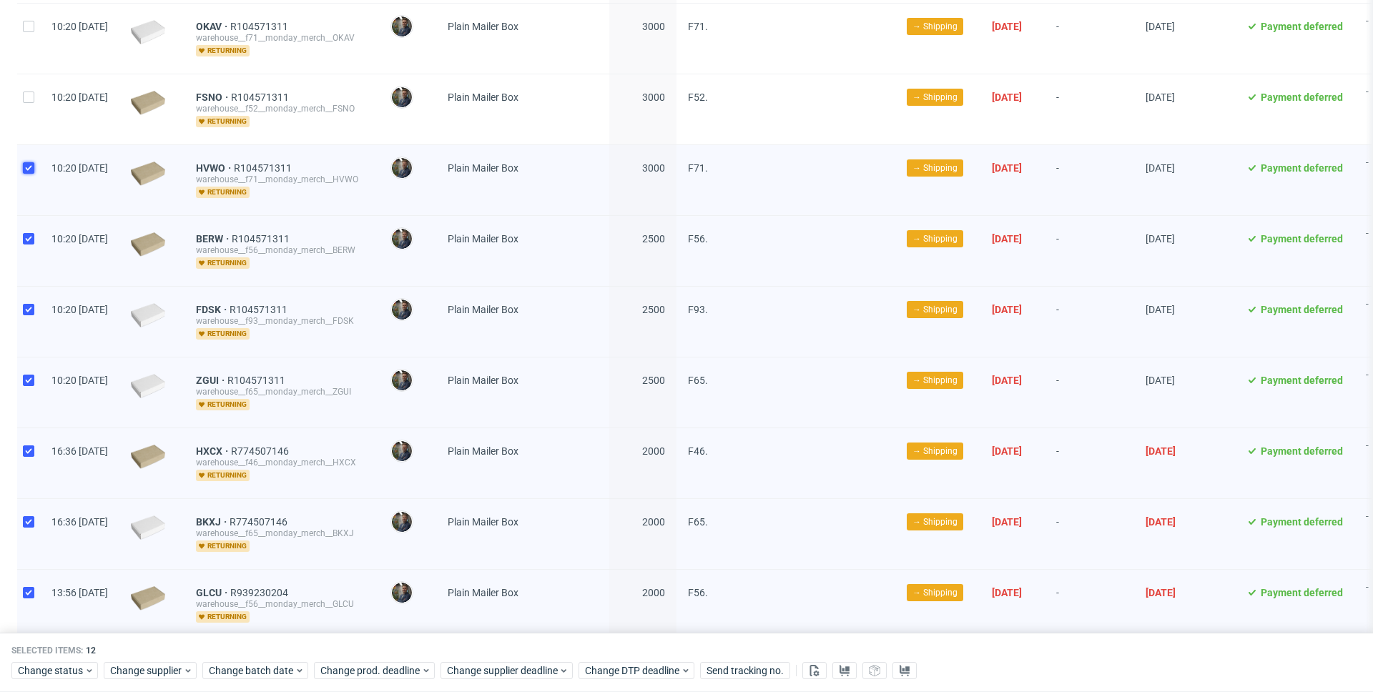
scroll to position [179, 0]
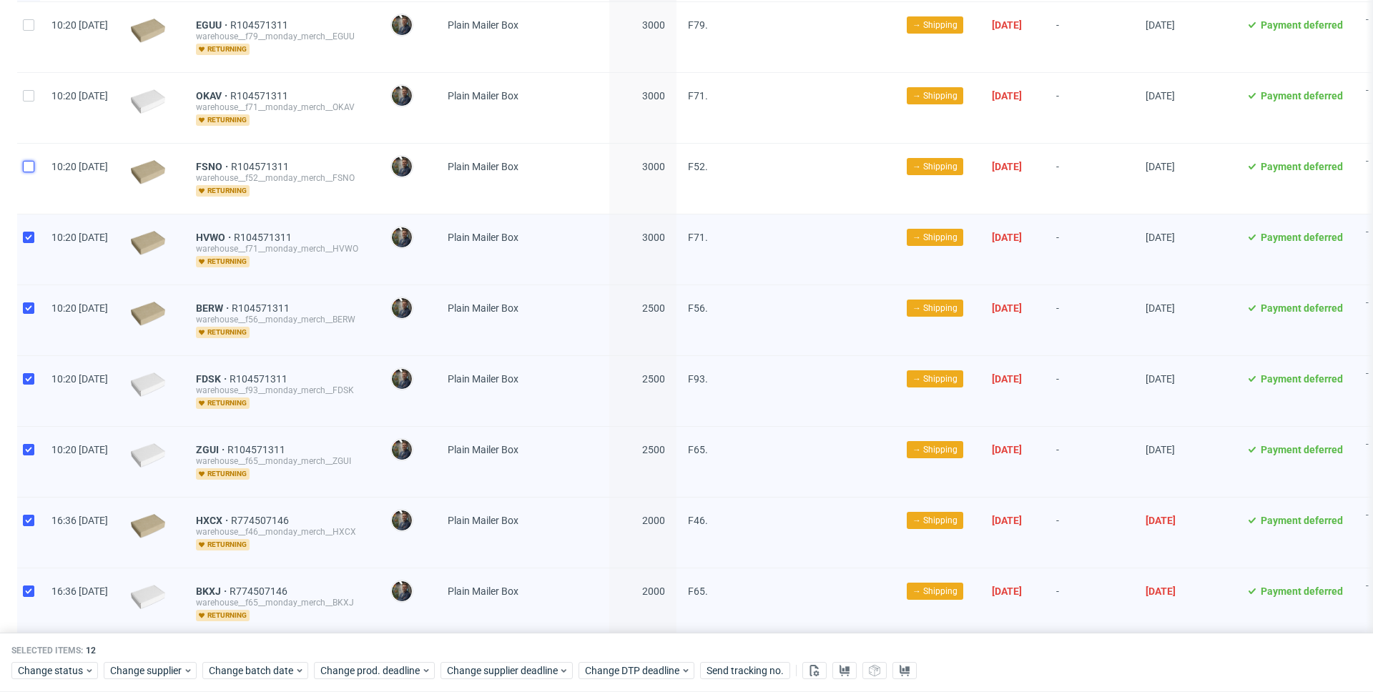
click at [27, 170] on input "checkbox" at bounding box center [28, 166] width 11 height 11
checkbox input "true"
click at [31, 92] on input "checkbox" at bounding box center [28, 95] width 11 height 11
checkbox input "true"
click at [31, 26] on input "checkbox" at bounding box center [28, 24] width 11 height 11
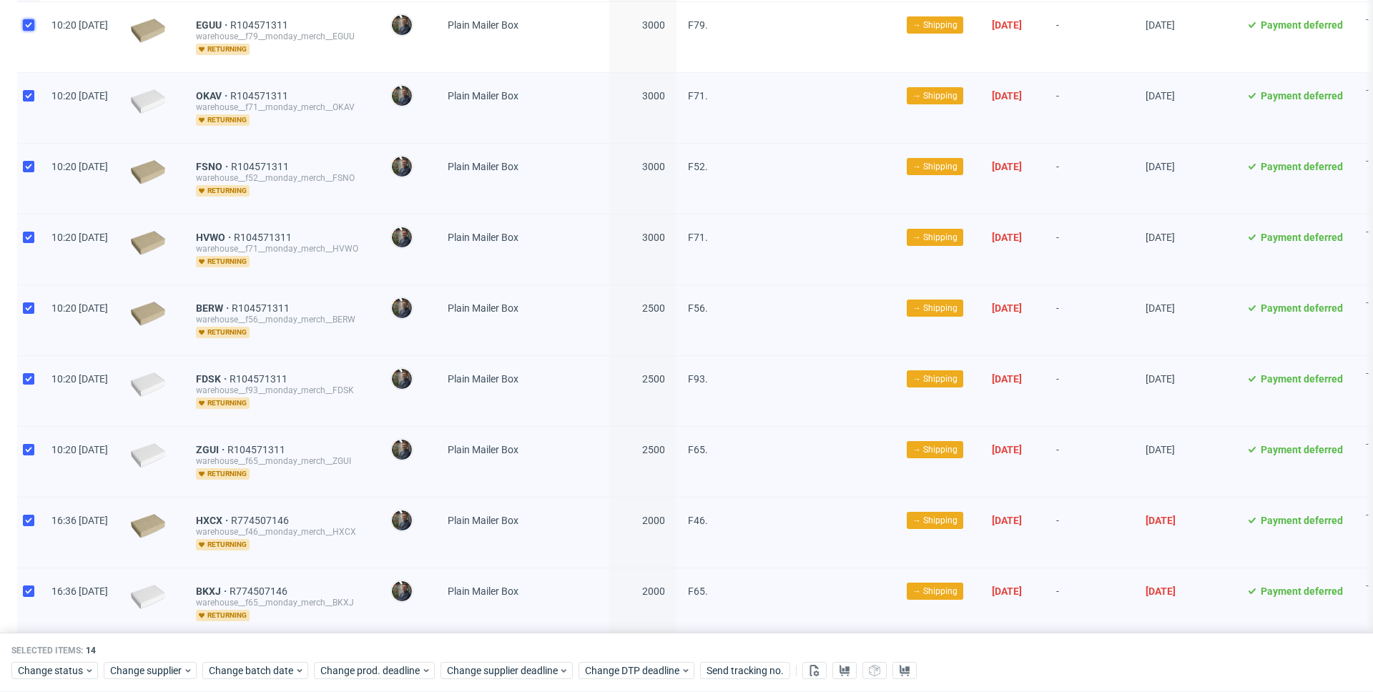
checkbox input "true"
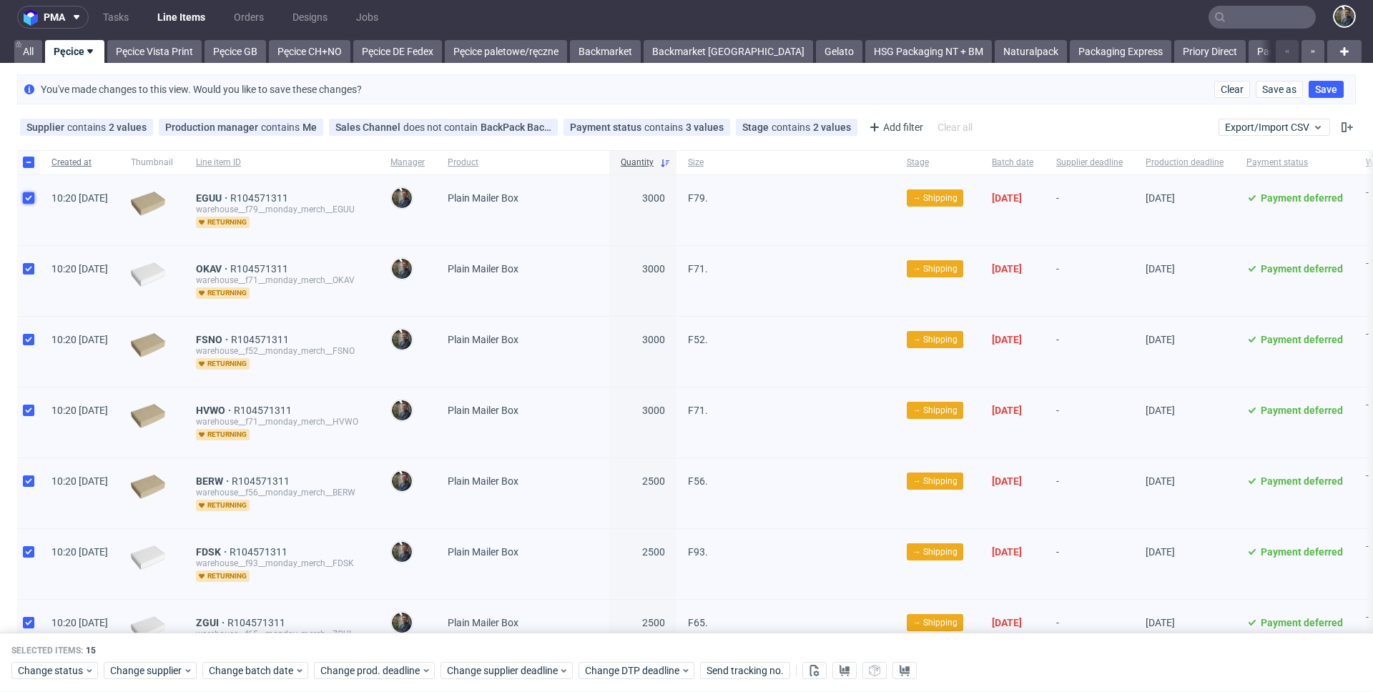
scroll to position [0, 0]
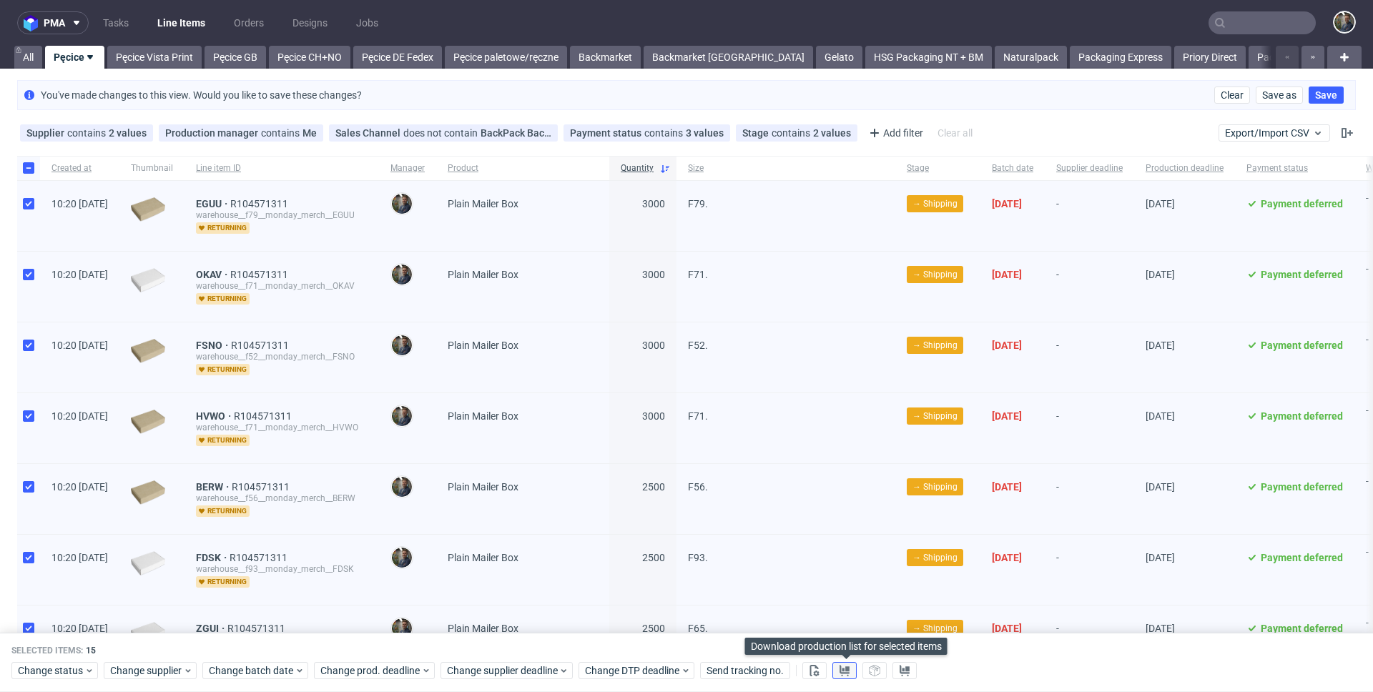
click at [847, 675] on icon at bounding box center [844, 670] width 11 height 11
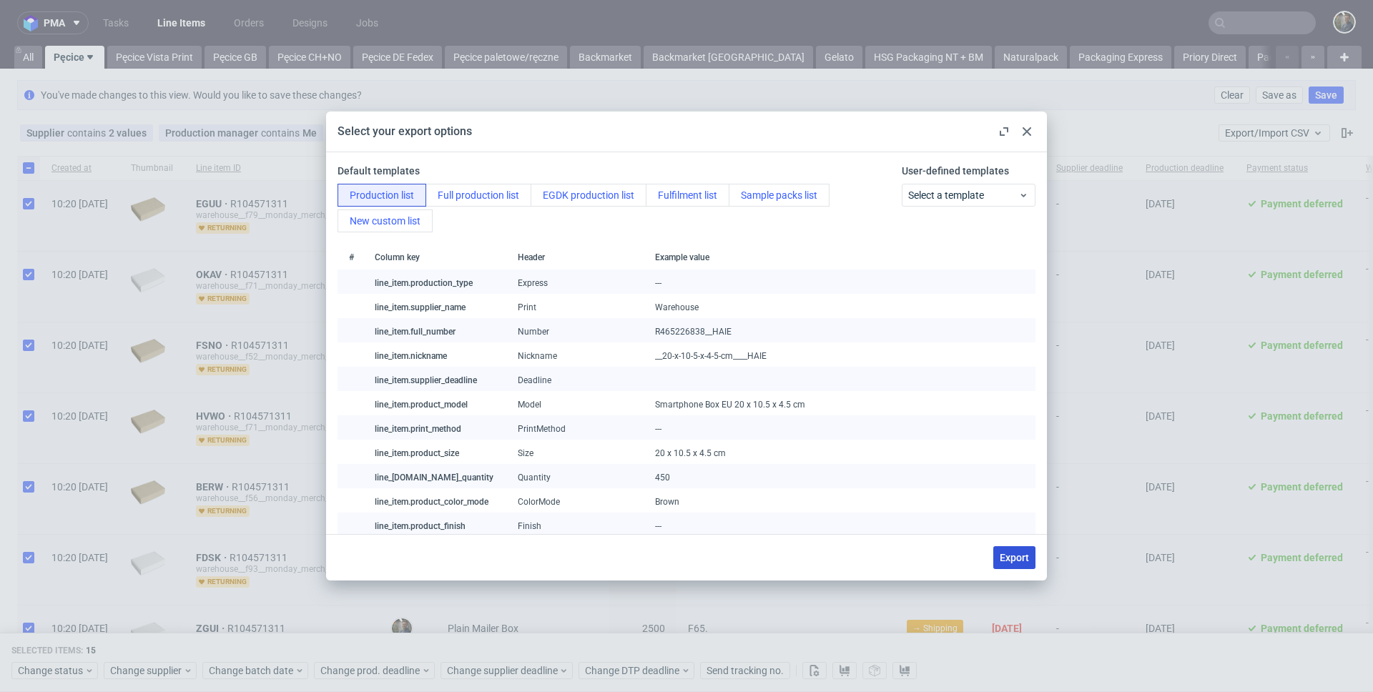
click at [1016, 555] on span "Export" at bounding box center [1014, 558] width 29 height 10
checkbox input "false"
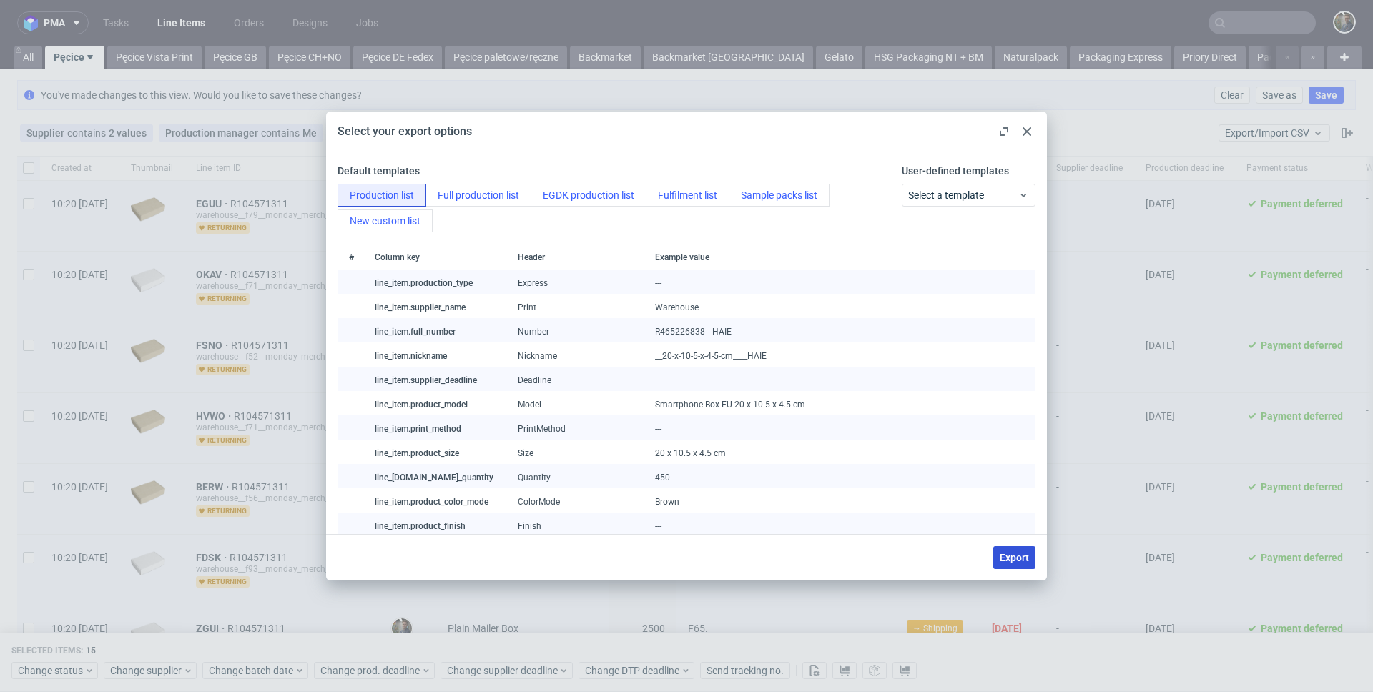
checkbox input "false"
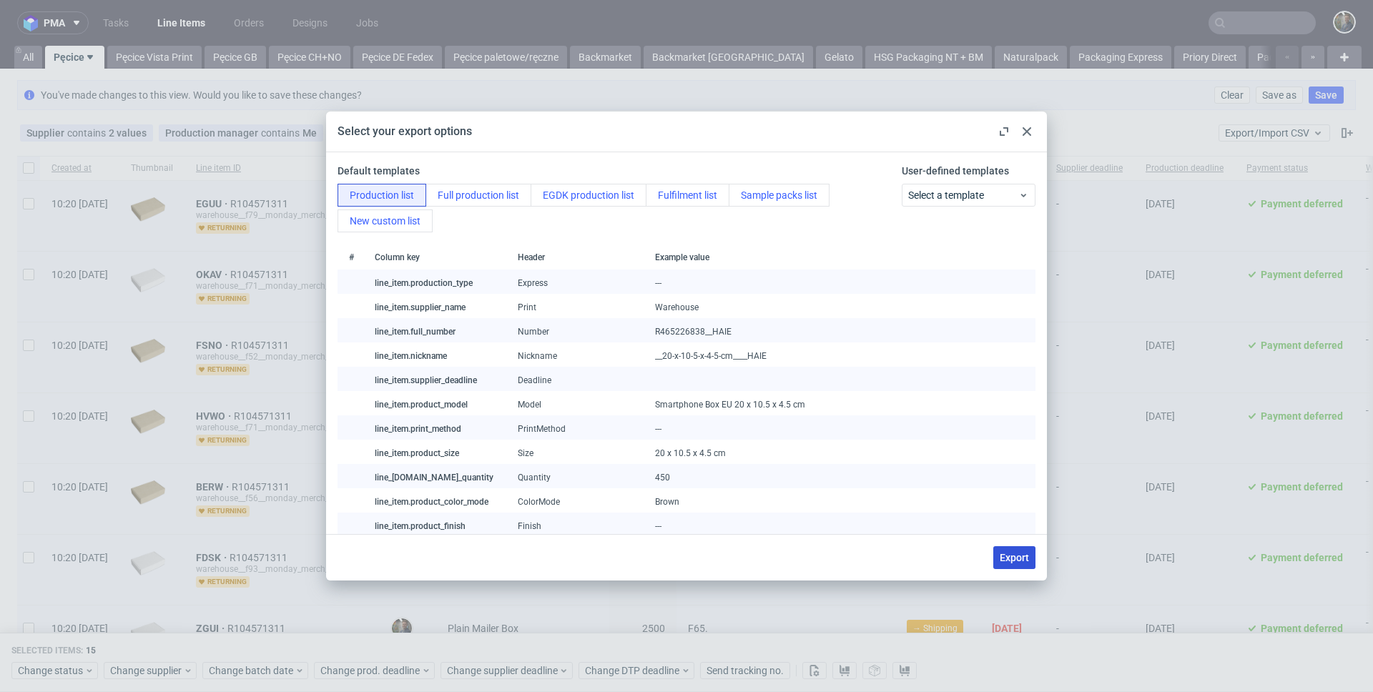
checkbox input "false"
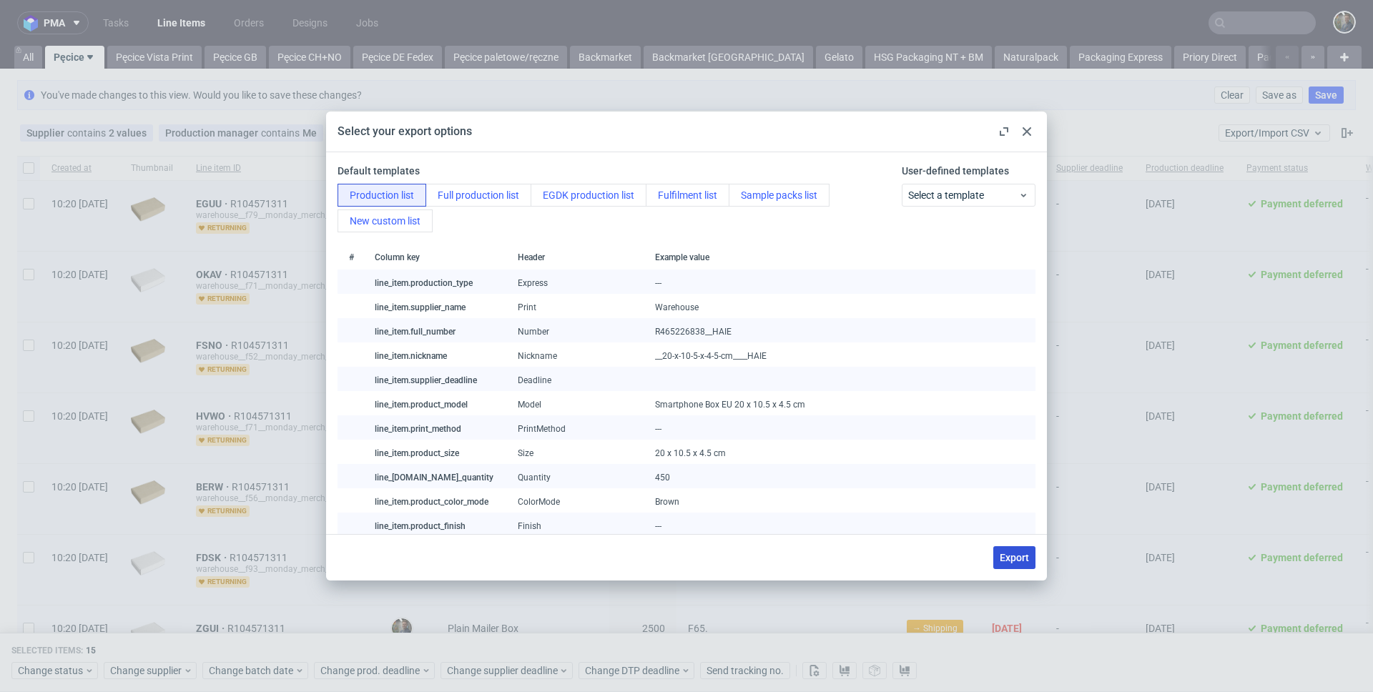
checkbox input "false"
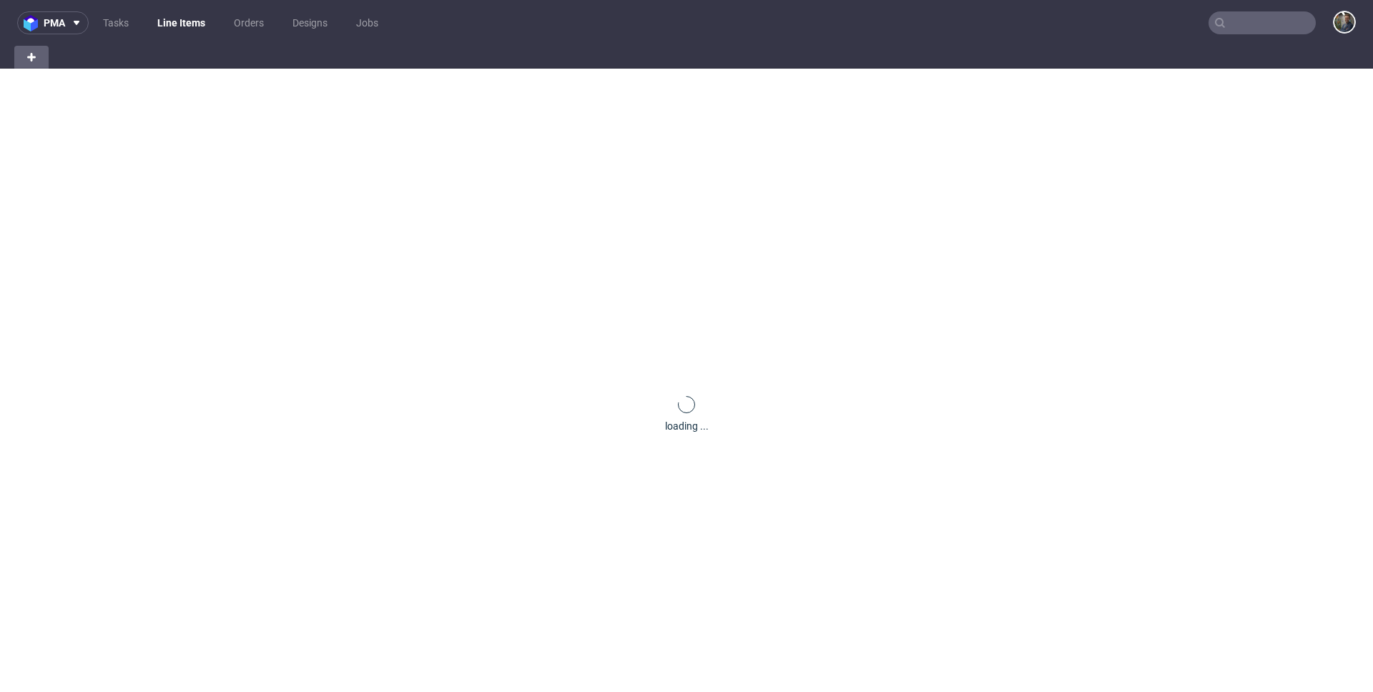
click at [1254, 13] on input "text" at bounding box center [1262, 22] width 107 height 23
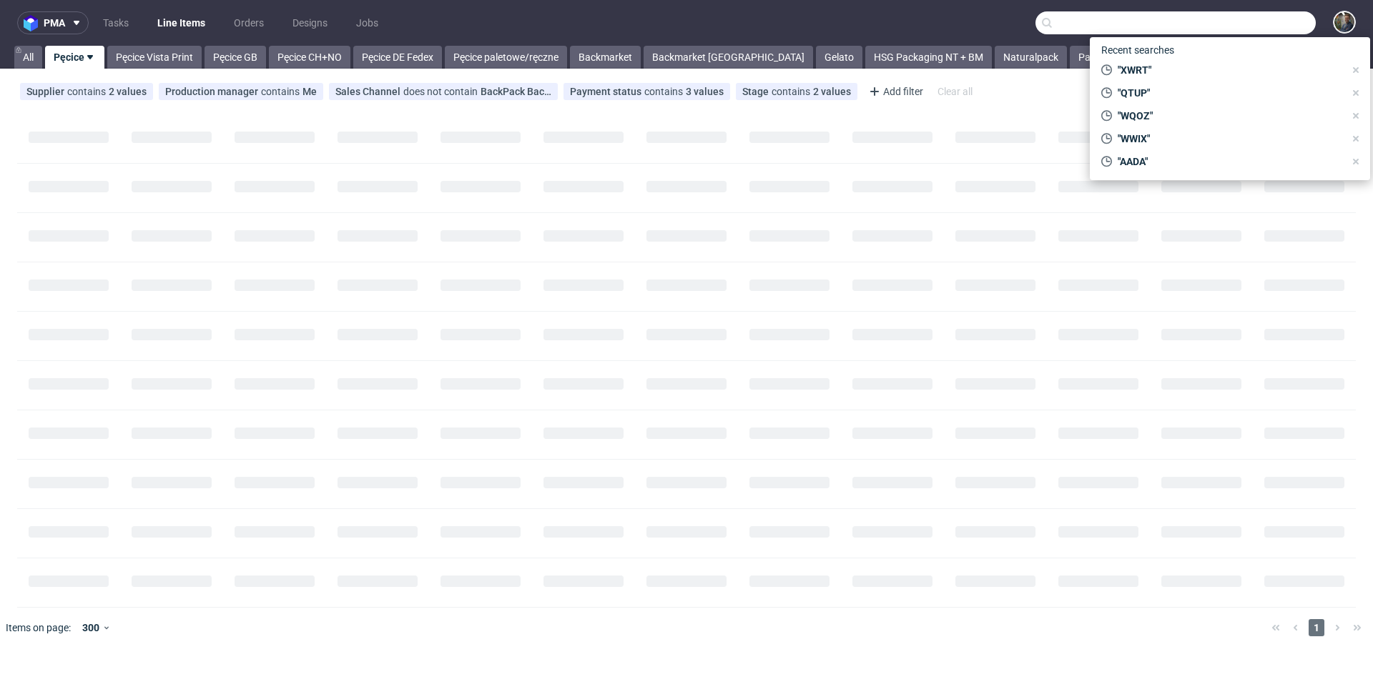
paste input "FHDA"
type input "FHDA"
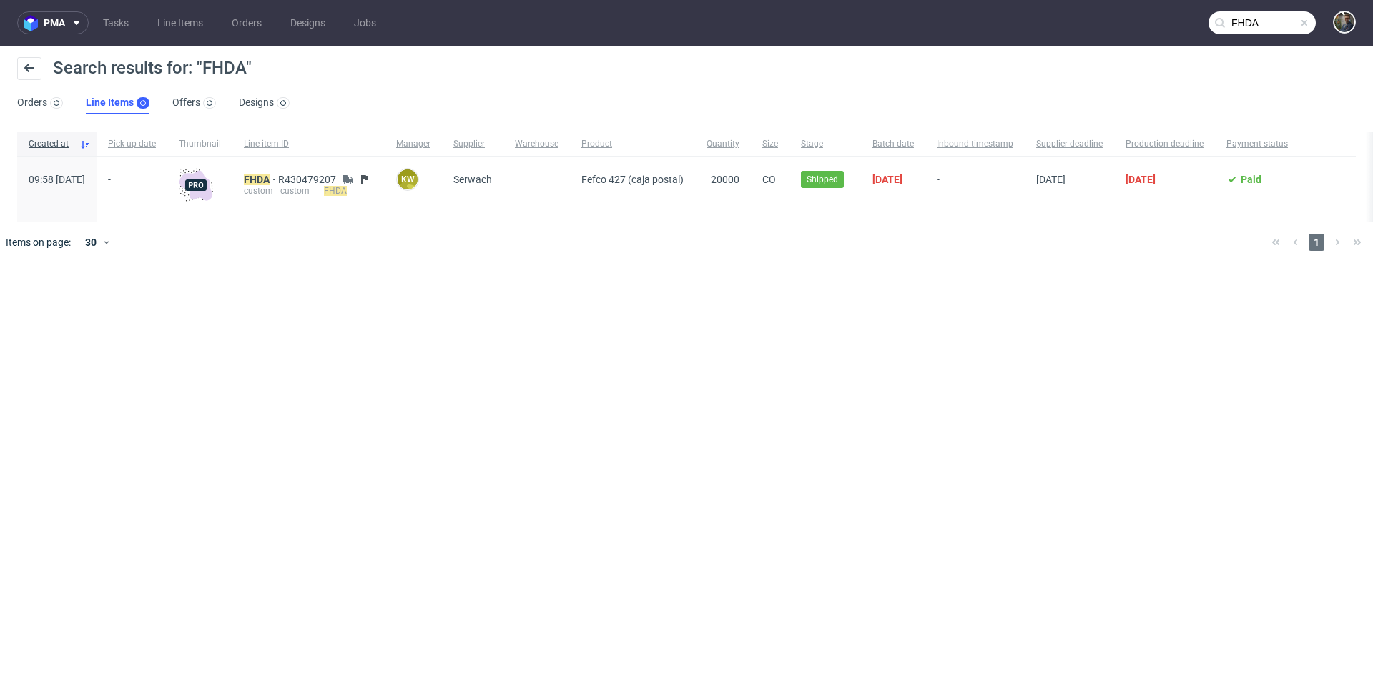
click at [281, 172] on div "FHDA R430479207 custom__custom____ FHDA" at bounding box center [308, 189] width 152 height 65
click at [270, 174] on mark "FHDA" at bounding box center [257, 179] width 26 height 11
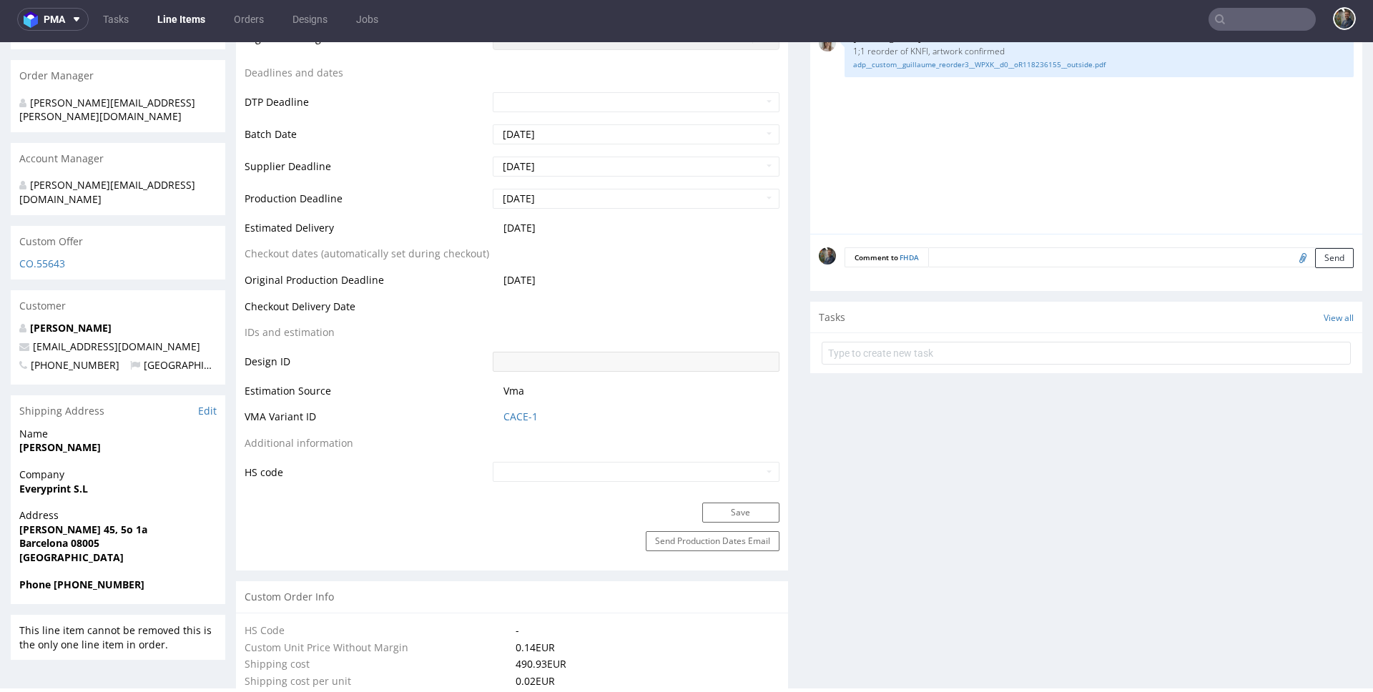
scroll to position [634, 0]
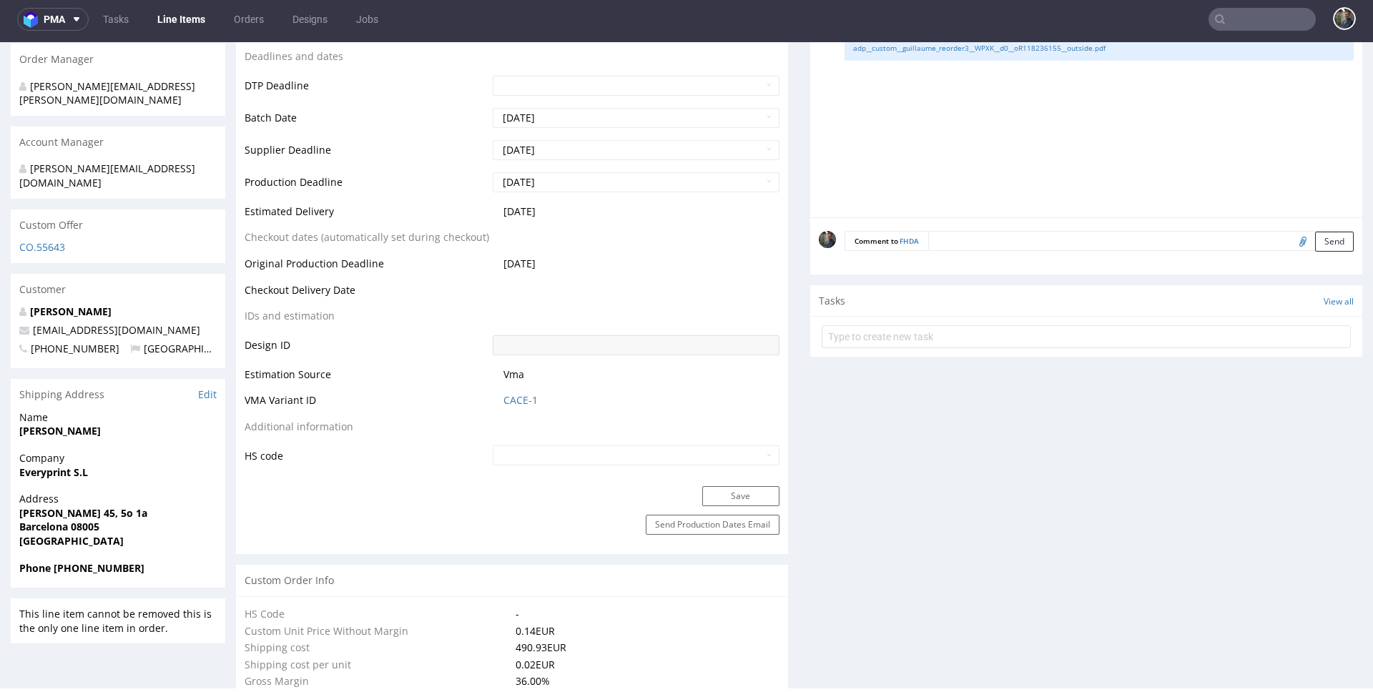
click at [69, 506] on strong "[PERSON_NAME] 45, 5o 1a" at bounding box center [83, 513] width 128 height 14
copy strong "[PERSON_NAME] 45, 5o 1a"
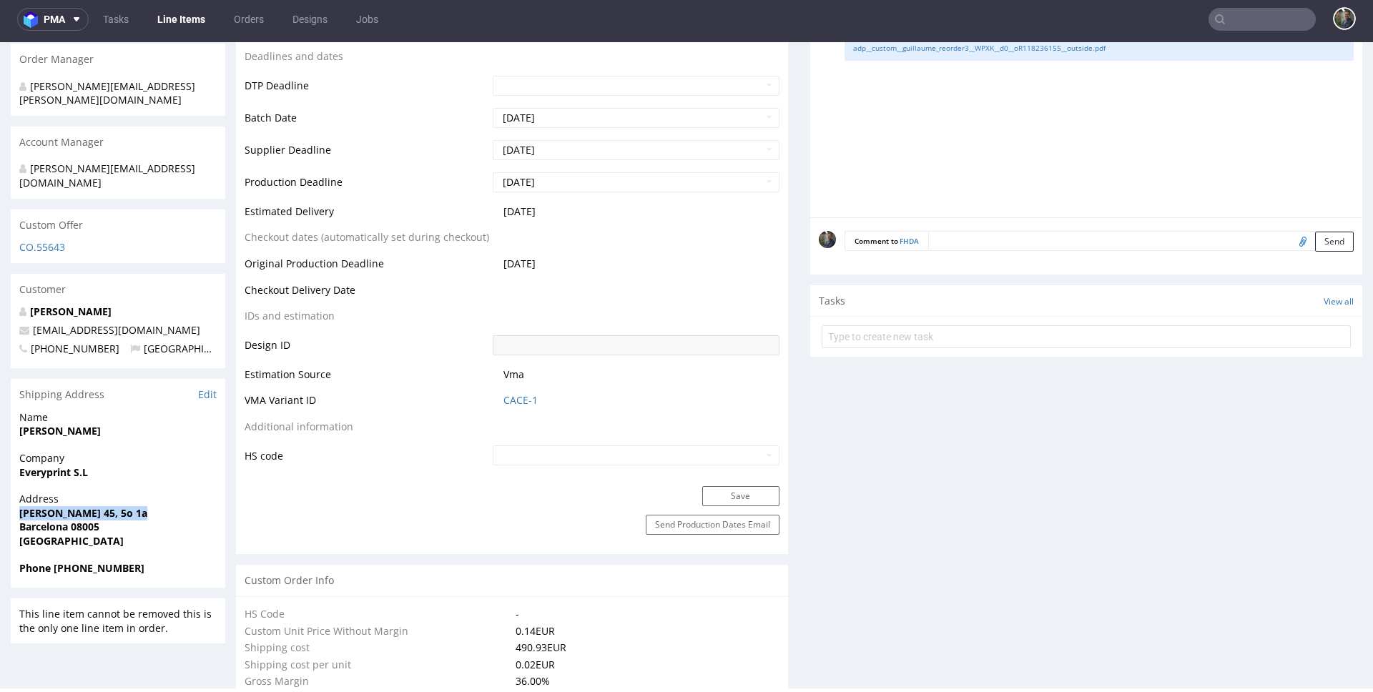
click at [44, 520] on strong "Barcelona 08005" at bounding box center [59, 527] width 80 height 14
copy strong "[GEOGRAPHIC_DATA]"
click at [91, 520] on strong "Barcelona 08005" at bounding box center [59, 527] width 80 height 14
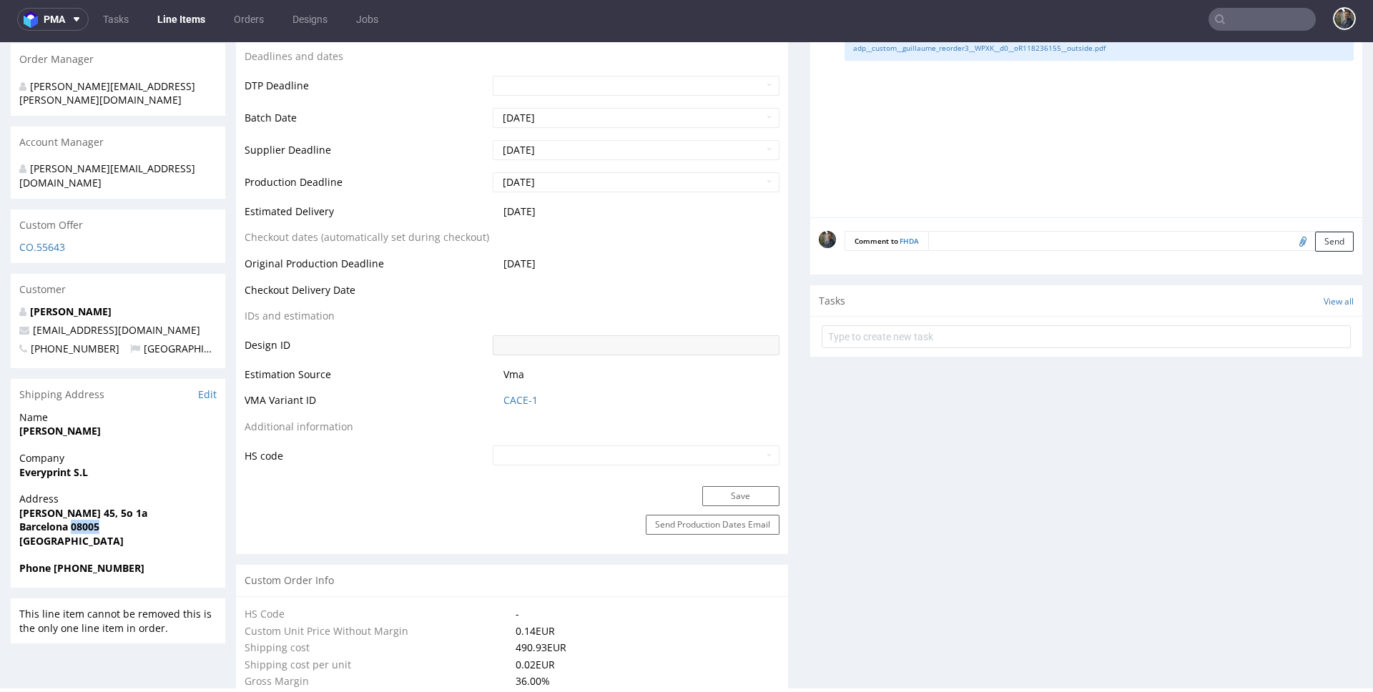
copy strong "08005"
click at [100, 561] on strong "Phone [PHONE_NUMBER]" at bounding box center [81, 568] width 125 height 14
copy strong "34618725320"
copy link "[EMAIL_ADDRESS][DOMAIN_NAME]"
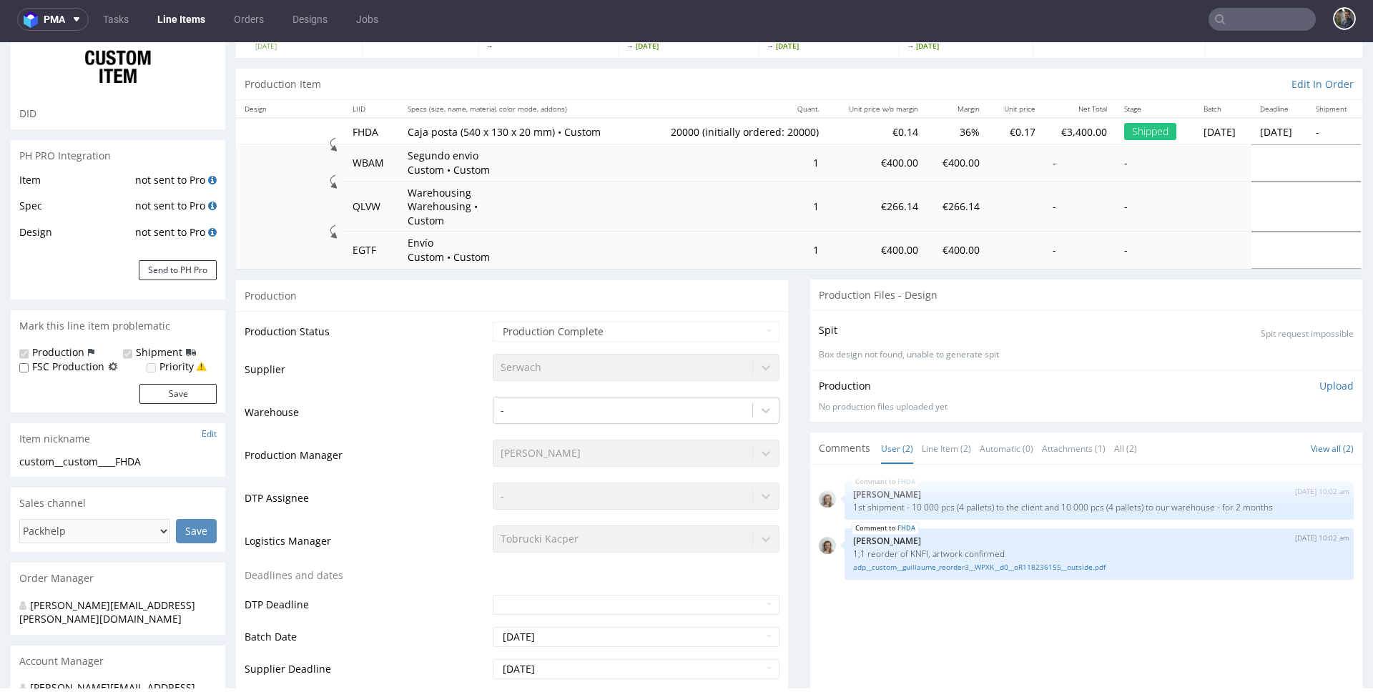
scroll to position [0, 0]
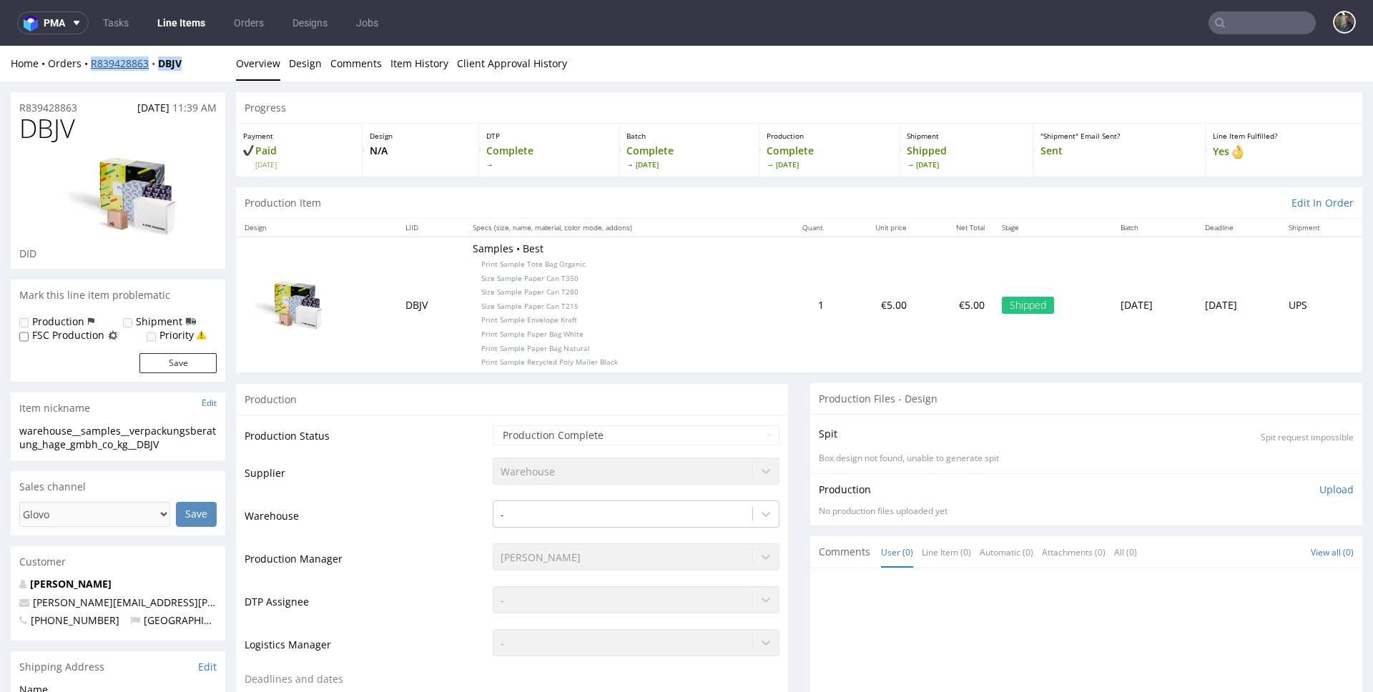
drag, startPoint x: 201, startPoint y: 67, endPoint x: 90, endPoint y: 66, distance: 110.9
click at [90, 66] on div "Home Orders R839428863 DBJV" at bounding box center [118, 64] width 215 height 14
copy div "R839428863 DBJV"
click at [555, 282] on span "Size Sample Paper Can T350" at bounding box center [529, 278] width 97 height 10
drag, startPoint x: 571, startPoint y: 282, endPoint x: 524, endPoint y: 278, distance: 46.7
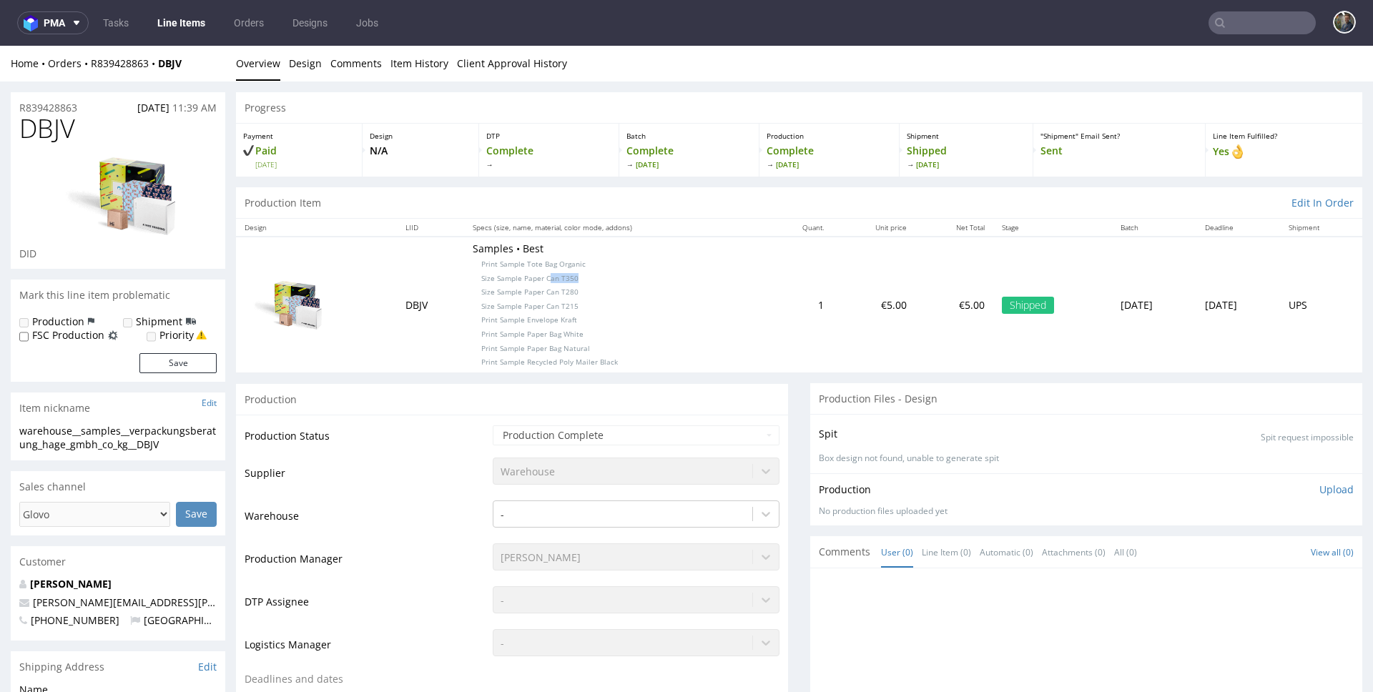
click at [532, 276] on p "Samples • Best Print Sample Tote Bag Organic Size Sample Paper Can T350 Size Sa…" at bounding box center [615, 305] width 285 height 126
click at [513, 281] on span "Size Sample Paper Can T350" at bounding box center [529, 278] width 97 height 10
copy span "Size Sample Paper Can T350"
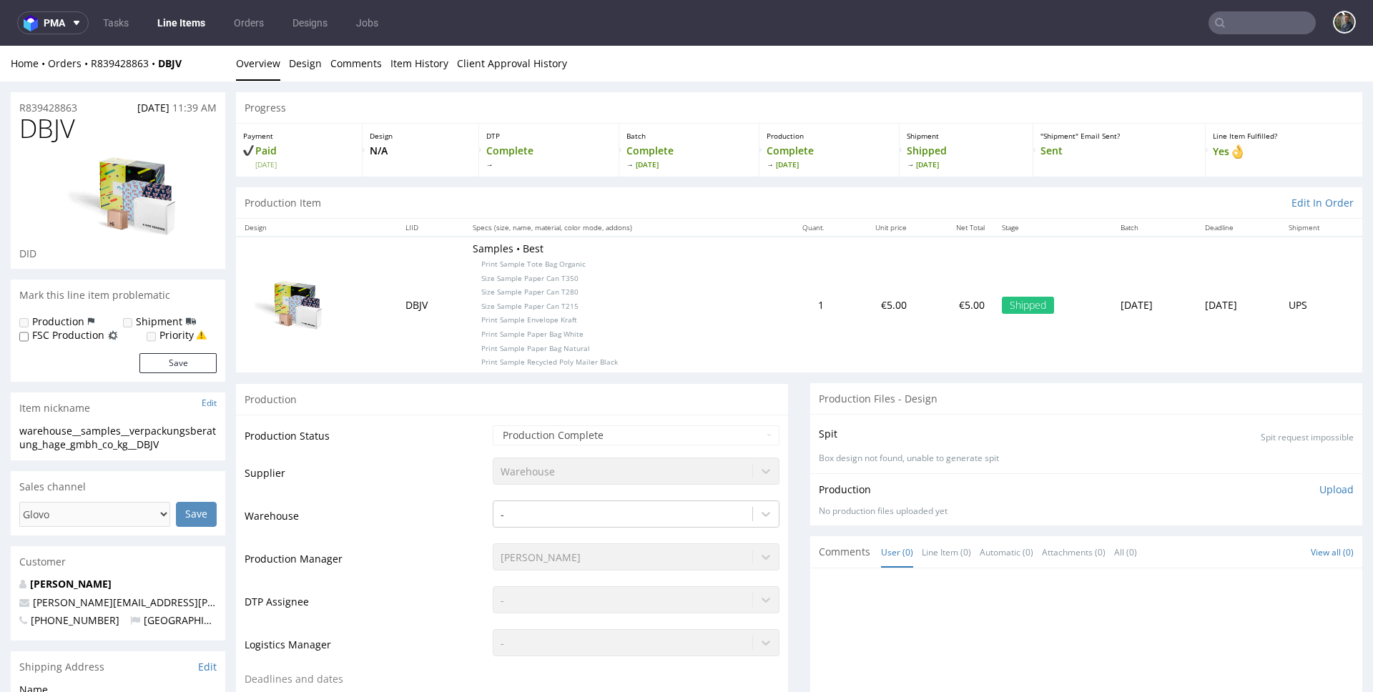
click at [536, 293] on span "Size Sample Paper Can T280" at bounding box center [529, 292] width 97 height 10
copy span "Size Sample Paper Can T280"
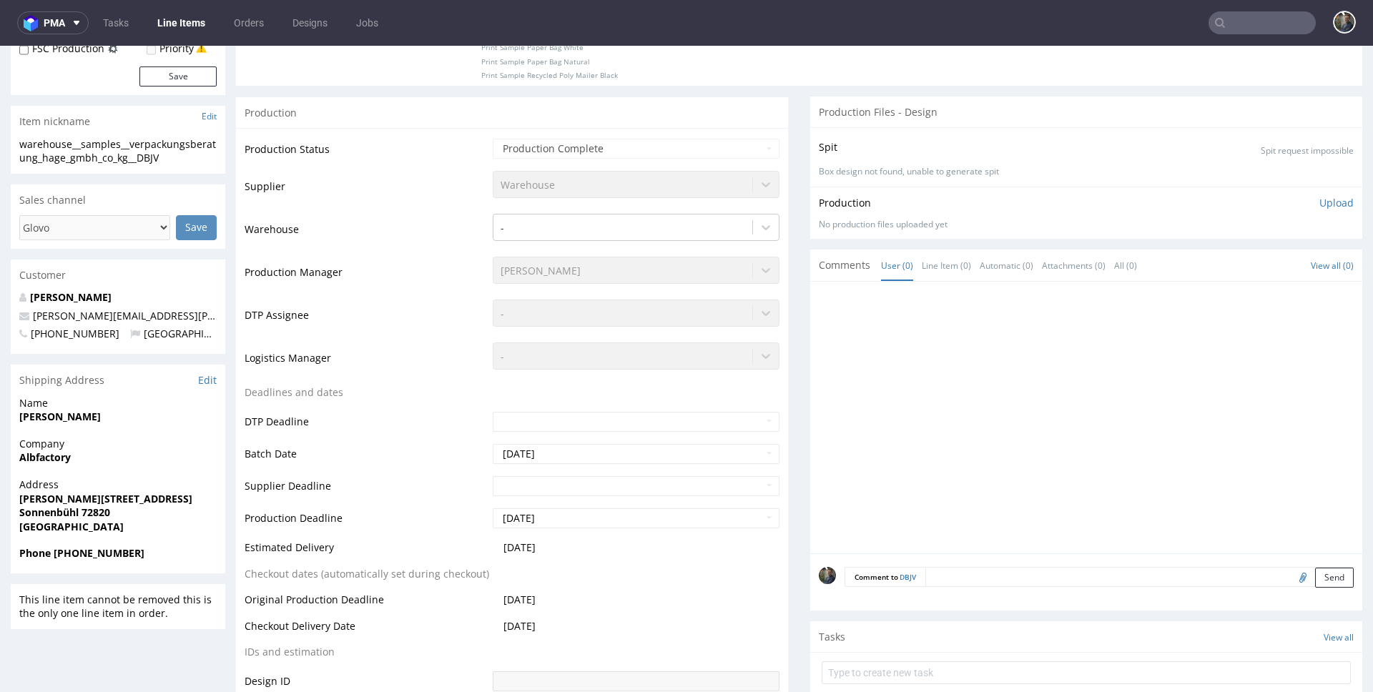
scroll to position [301, 0]
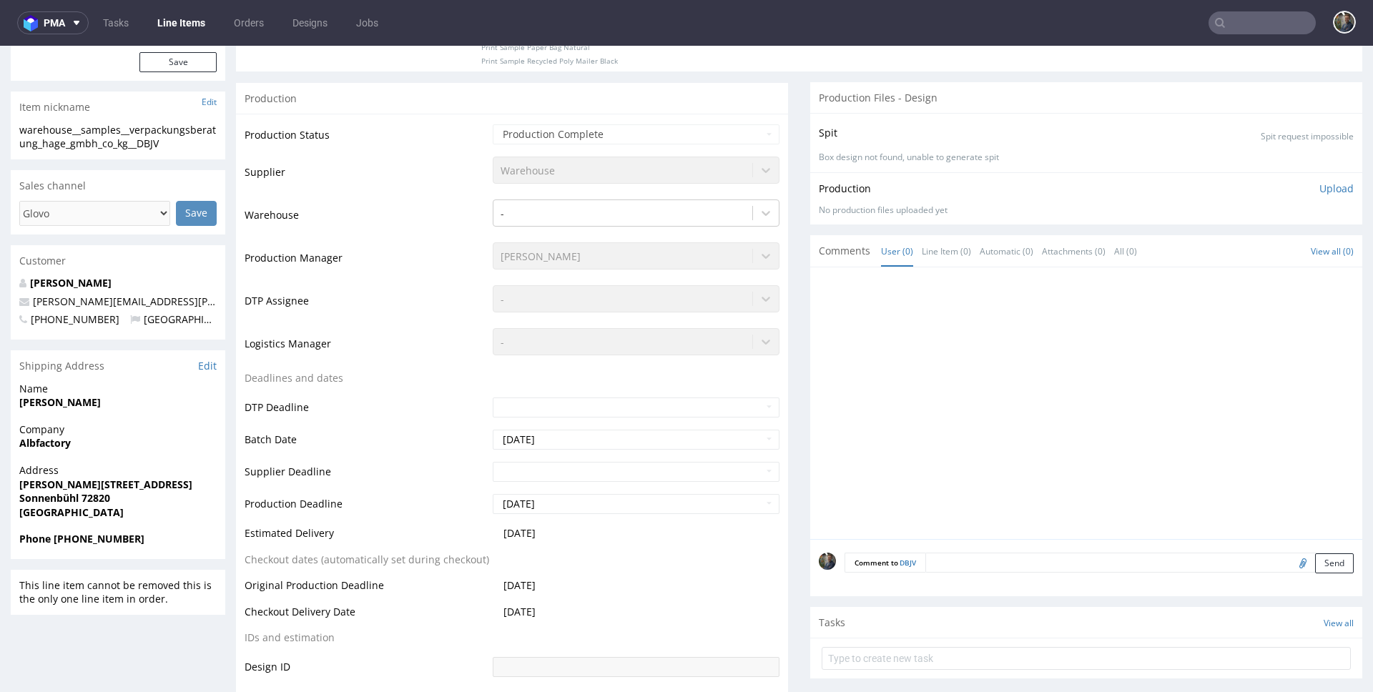
click at [68, 399] on strong "[PERSON_NAME]" at bounding box center [60, 403] width 82 height 14
copy strong "[PERSON_NAME]"
click at [50, 441] on strong "Albfactory" at bounding box center [44, 443] width 51 height 14
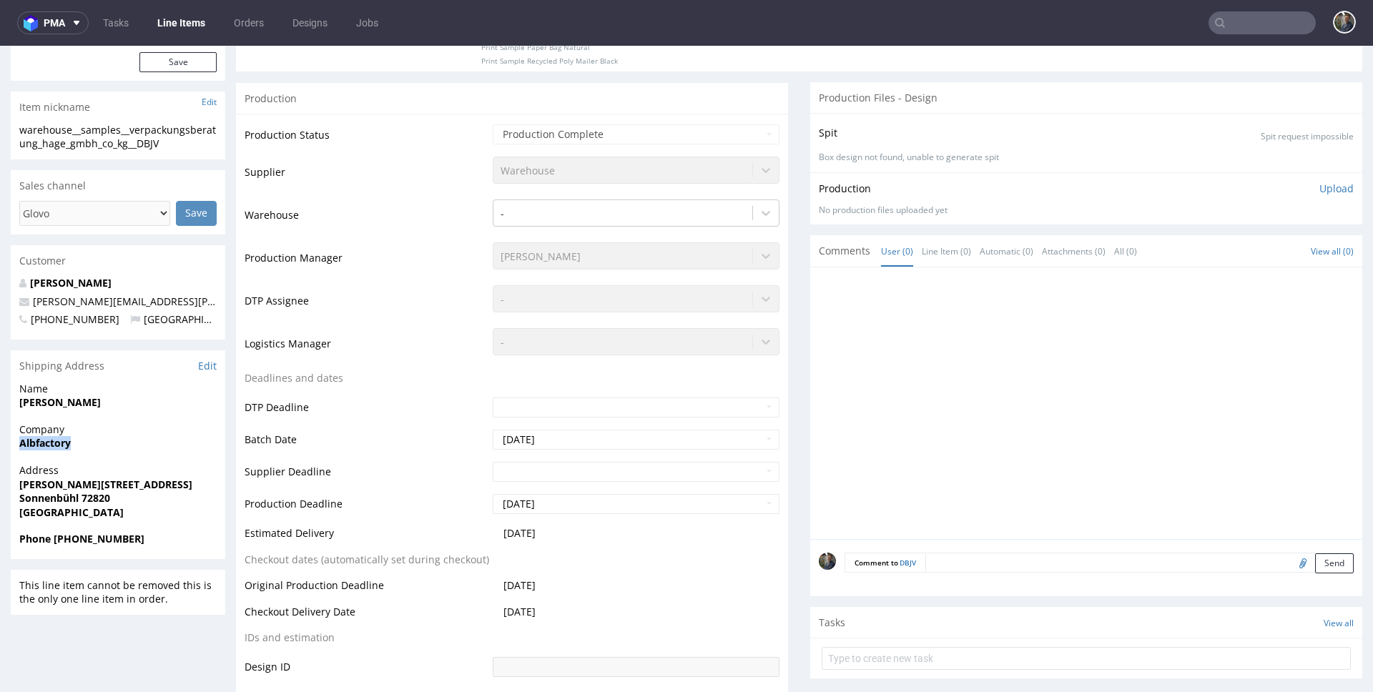
click at [50, 441] on strong "Albfactory" at bounding box center [44, 443] width 51 height 14
copy strong "Albfactory"
click at [79, 483] on strong "[PERSON_NAME][STREET_ADDRESS]" at bounding box center [105, 485] width 173 height 14
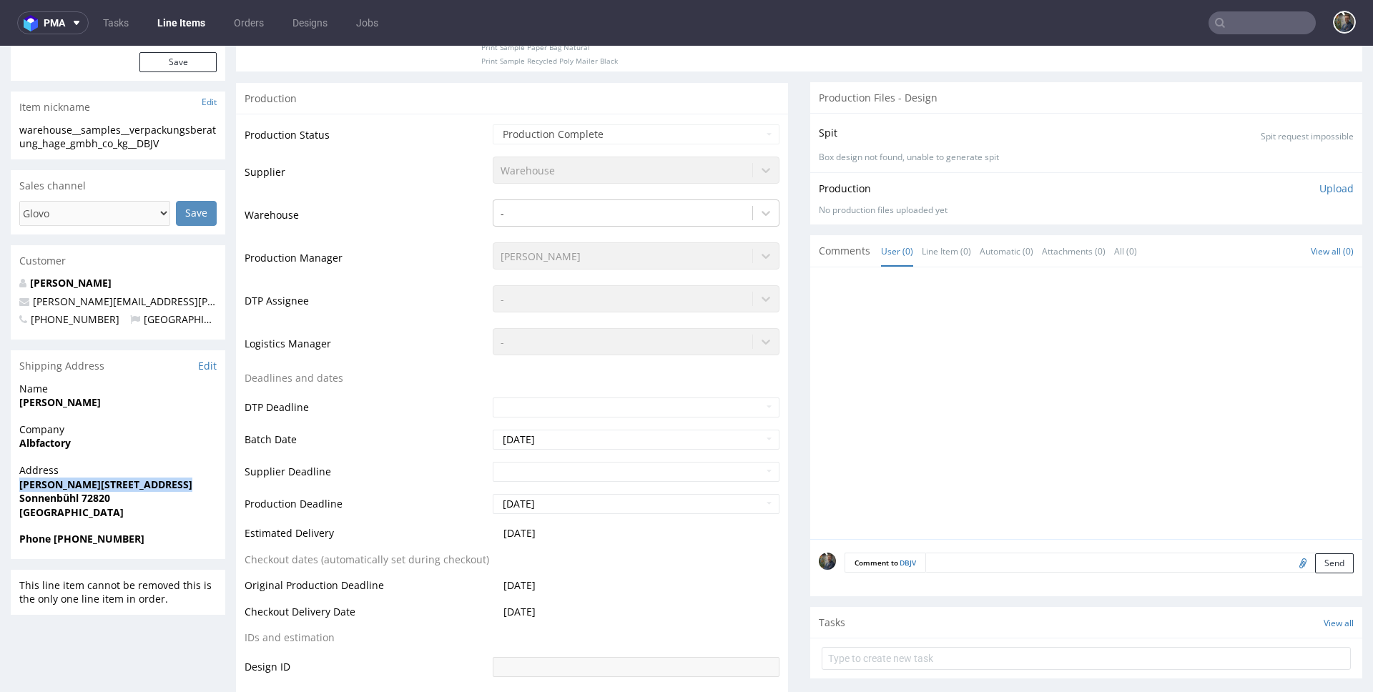
copy strong "[PERSON_NAME][STREET_ADDRESS]"
click at [44, 501] on strong "Sonnenbühl 72820" at bounding box center [64, 498] width 91 height 14
copy strong "Sonnenbühl"
click at [89, 493] on strong "Sonnenbühl 72820" at bounding box center [64, 498] width 91 height 14
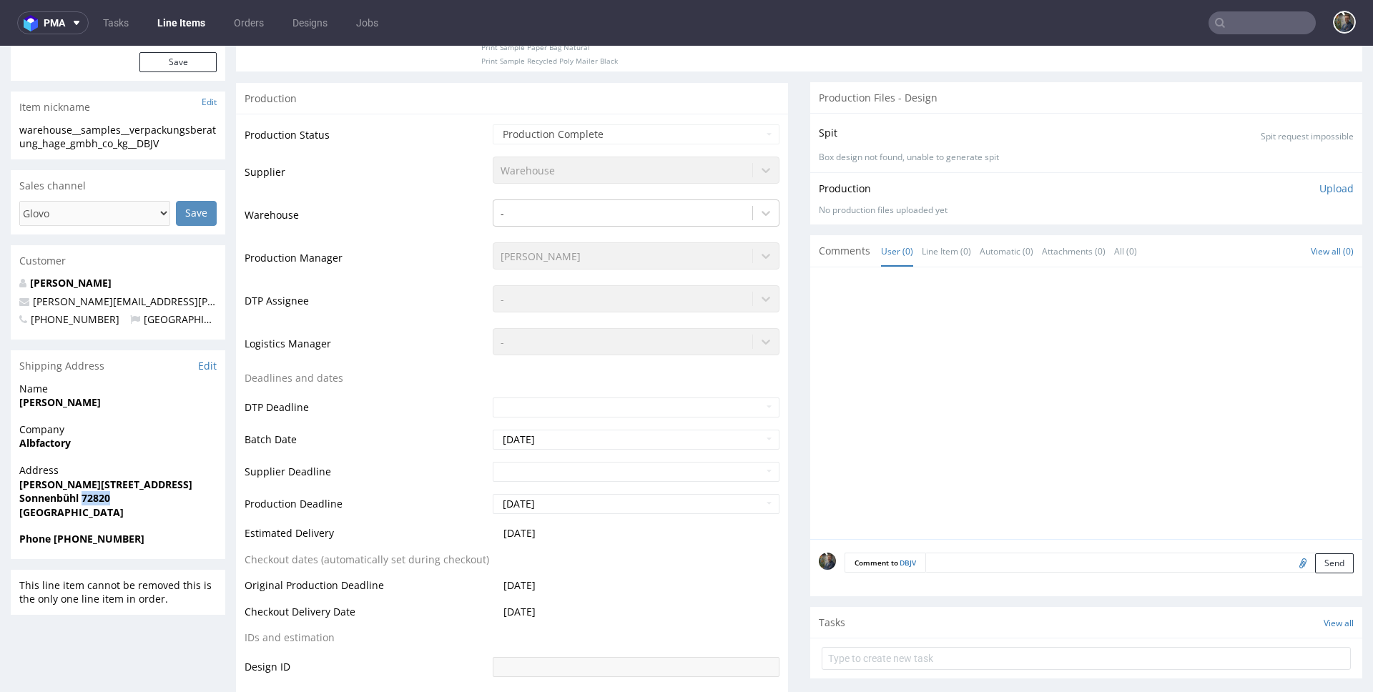
click at [89, 493] on strong "Sonnenbühl 72820" at bounding box center [64, 498] width 91 height 14
copy strong "72820"
click at [110, 535] on strong "Phone [PHONE_NUMBER]" at bounding box center [81, 539] width 125 height 14
copy strong "491738517651"
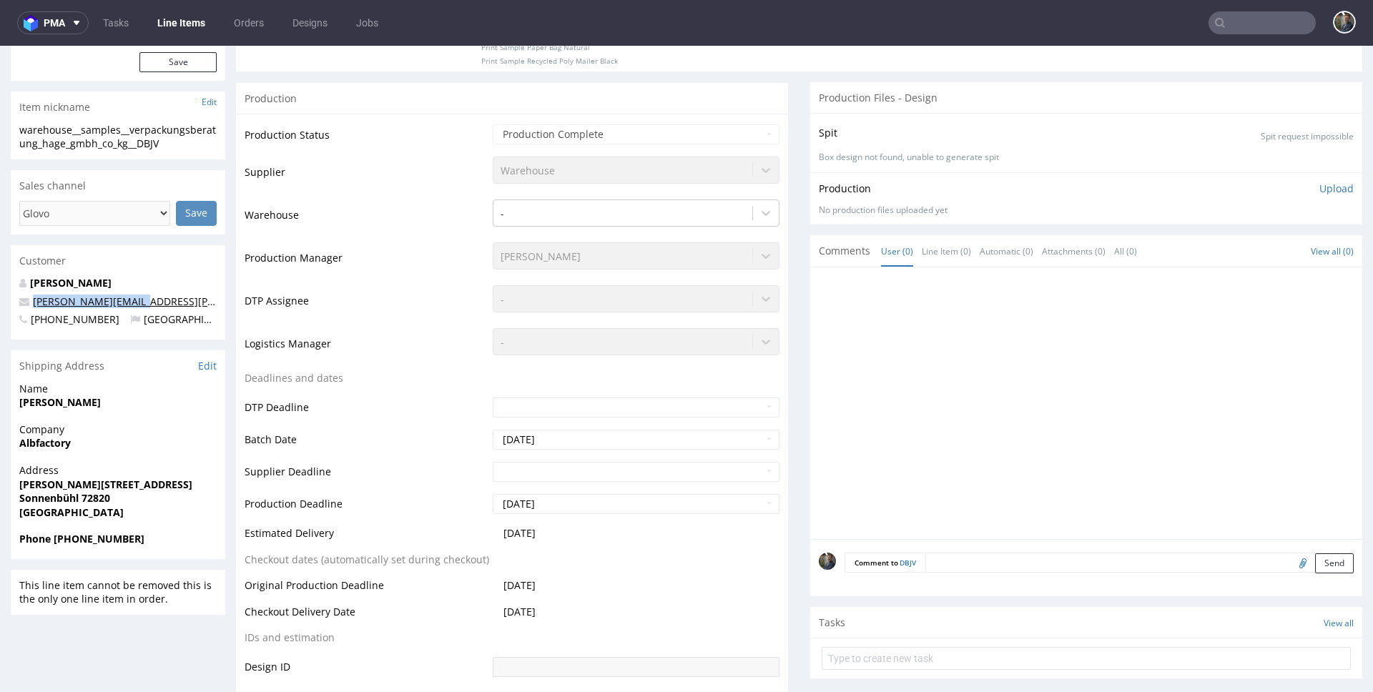
copy link "[PERSON_NAME][EMAIL_ADDRESS][PERSON_NAME][DOMAIN_NAME]"
